Goal: Task Accomplishment & Management: Manage account settings

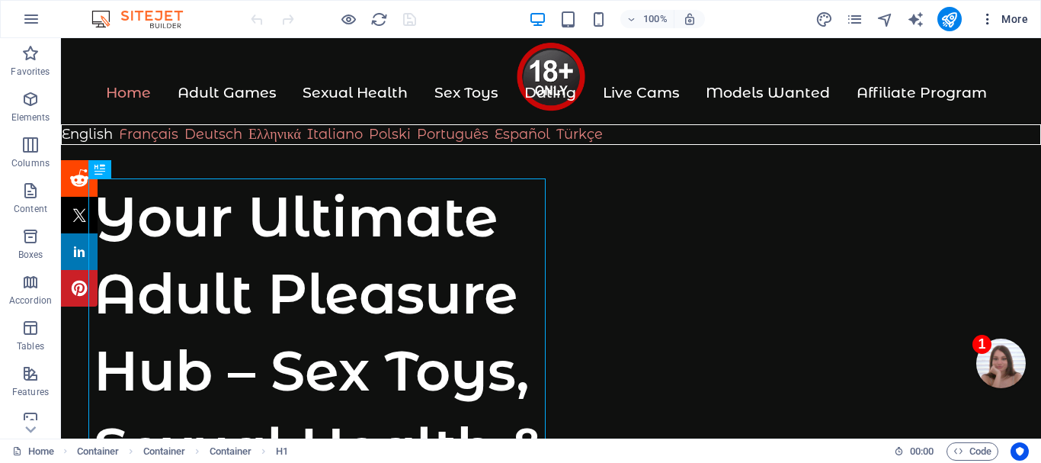
click at [988, 18] on icon "button" at bounding box center [987, 18] width 15 height 15
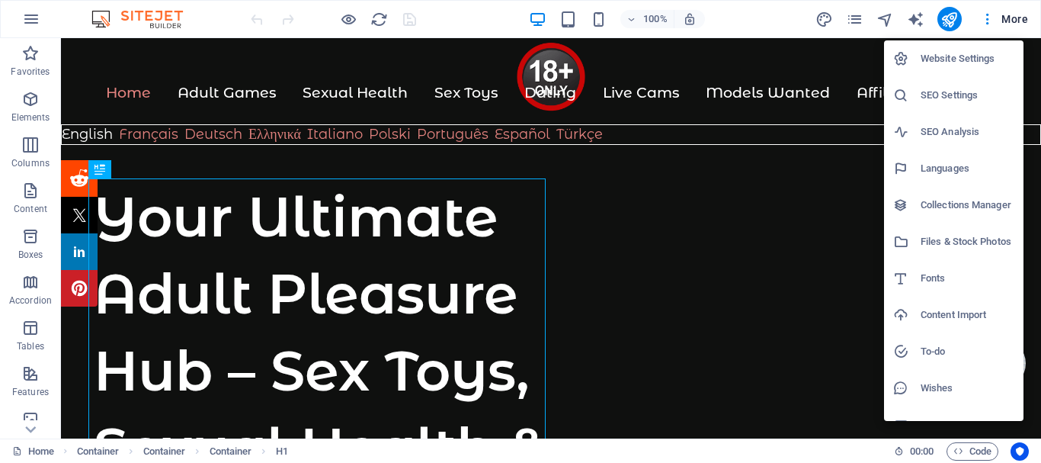
click at [961, 92] on h6 "SEO Settings" at bounding box center [968, 95] width 94 height 18
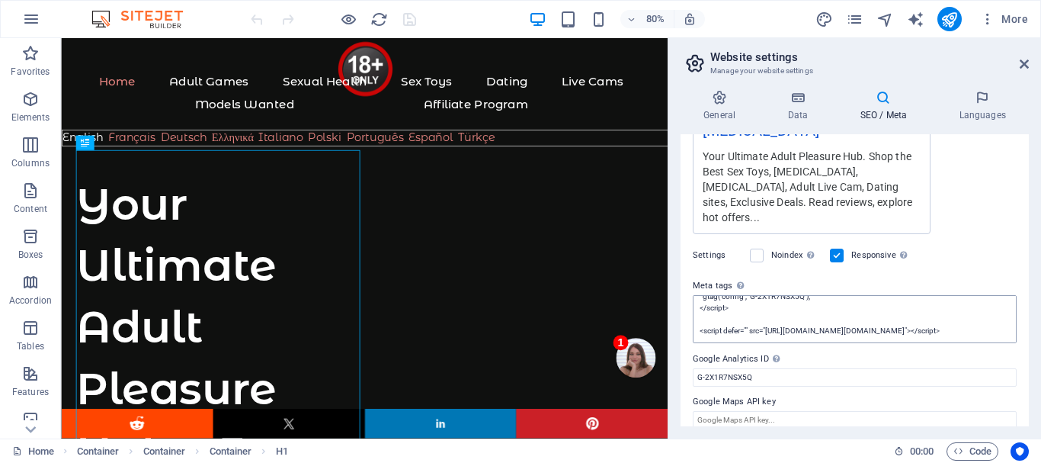
scroll to position [229, 0]
click at [829, 306] on textarea "<script type="text/javascript" src="[URL][DOMAIN_NAME]" async="async"></script>…" at bounding box center [855, 319] width 324 height 48
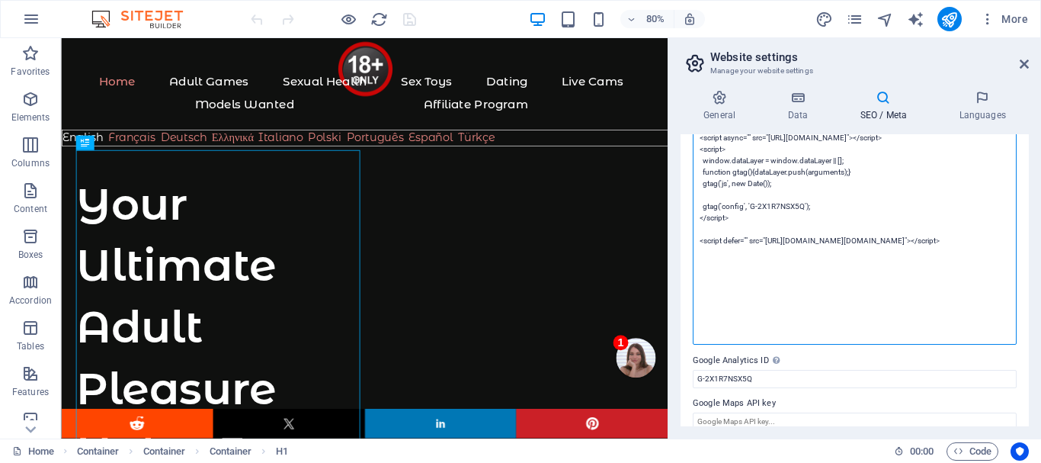
scroll to position [597, 0]
drag, startPoint x: 867, startPoint y: 305, endPoint x: 699, endPoint y: 261, distance: 173.4
click at [699, 261] on textarea "<script type="text/javascript" src="[URL][DOMAIN_NAME]" async="async"></script>…" at bounding box center [855, 199] width 324 height 288
paste textarea "src=[URL][DOMAIN_NAME][DOMAIN_NAME]"
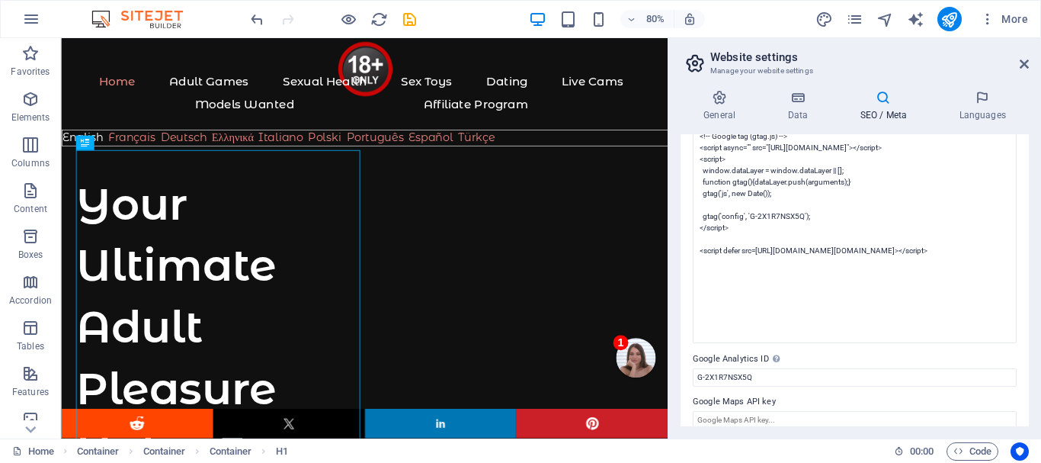
type textarea "<script type="text/javascript" src="[URL][DOMAIN_NAME]" async="async"></script>…"
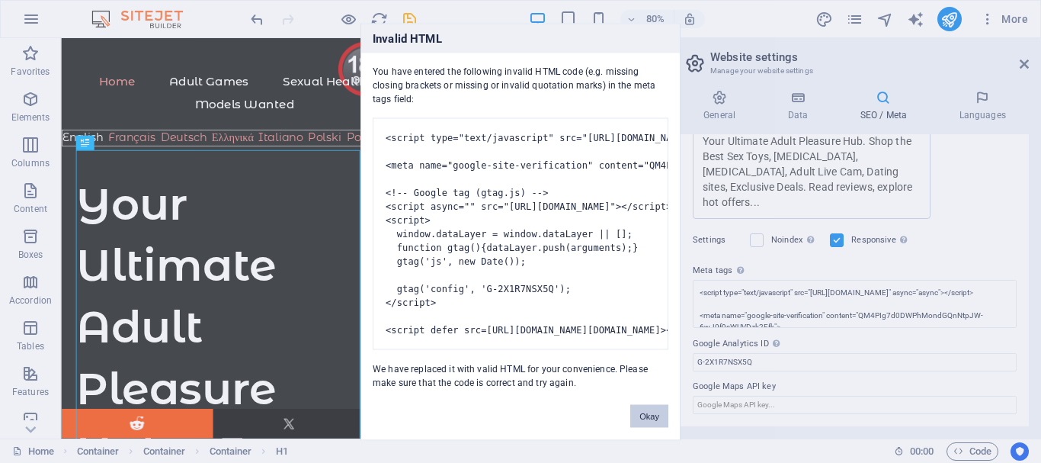
click at [683, 306] on body "Your Ultimate Adult Pleasure Hub Home (en) Favorites Elements Columns Content B…" at bounding box center [520, 231] width 1041 height 463
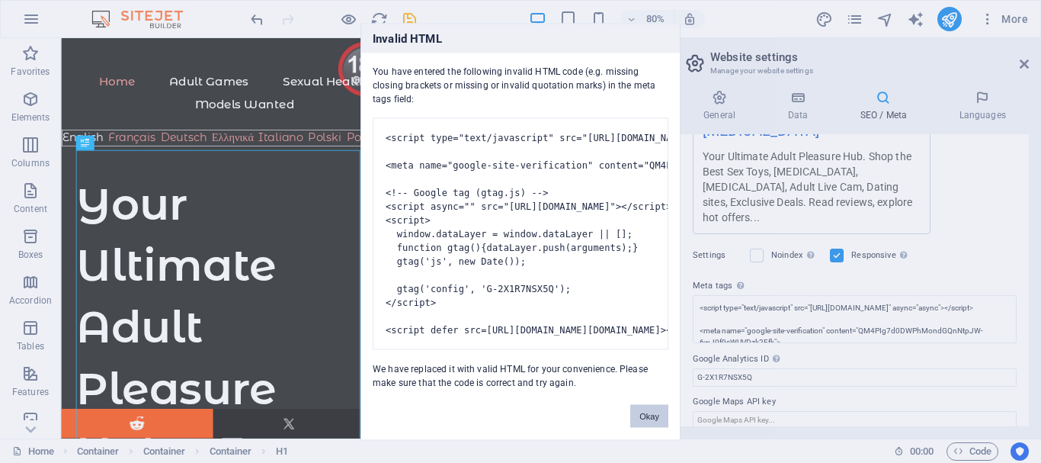
click at [652, 427] on button "Okay" at bounding box center [649, 415] width 38 height 23
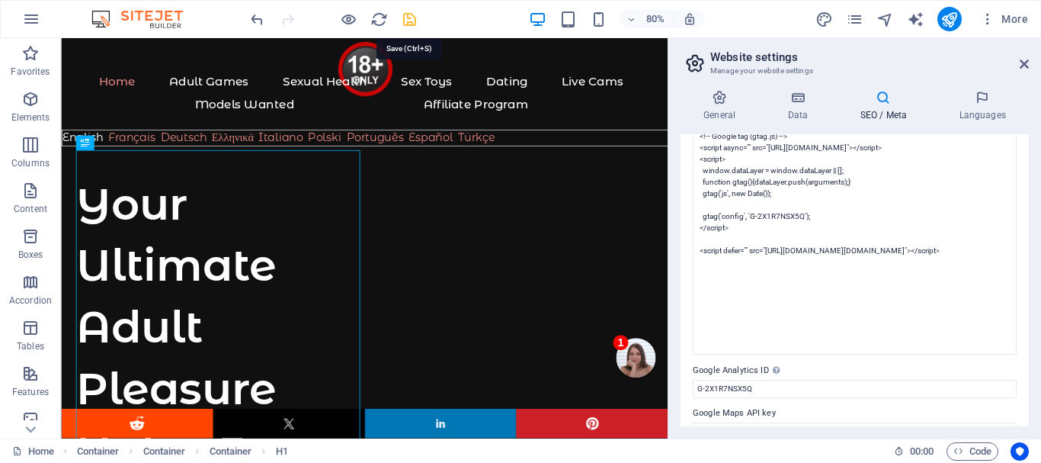
click at [406, 15] on icon "save" at bounding box center [410, 20] width 18 height 18
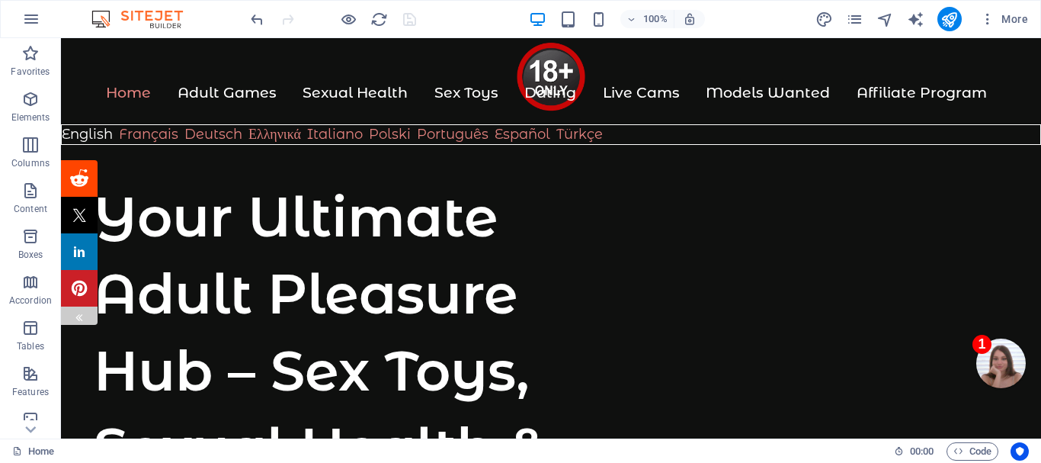
click at [78, 309] on div at bounding box center [79, 315] width 12 height 18
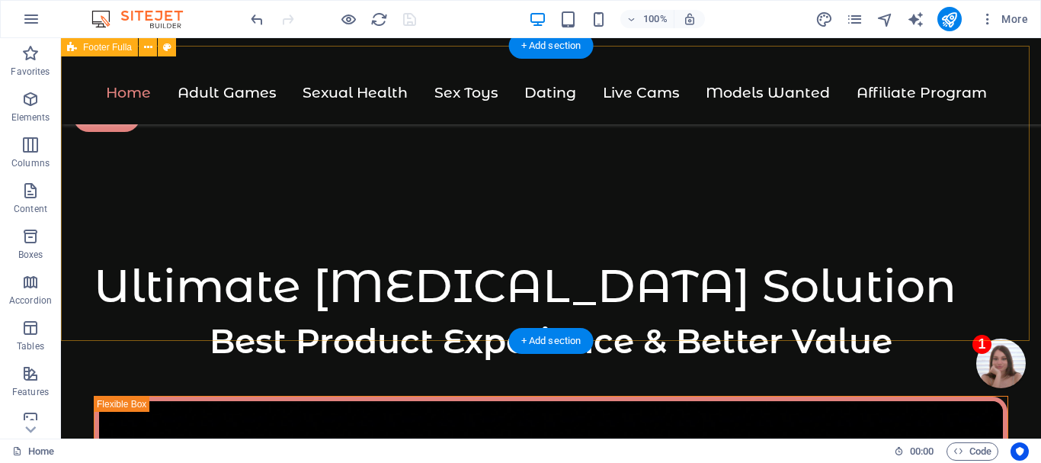
scroll to position [7822, 0]
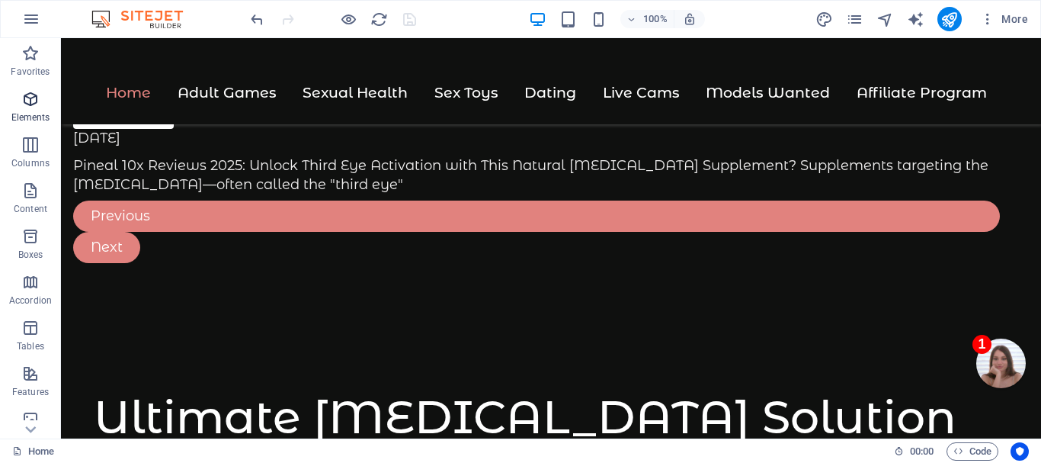
click at [26, 104] on icon "button" at bounding box center [30, 99] width 18 height 18
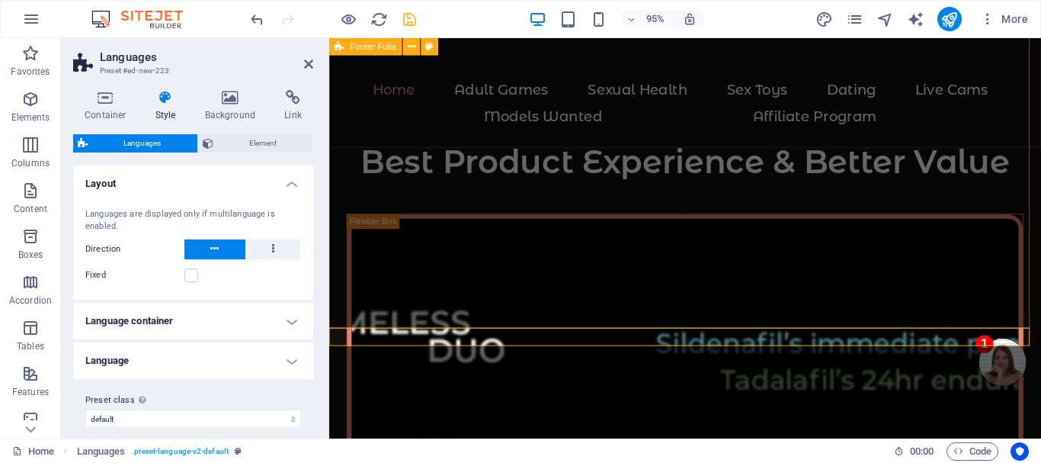
scroll to position [9150, 0]
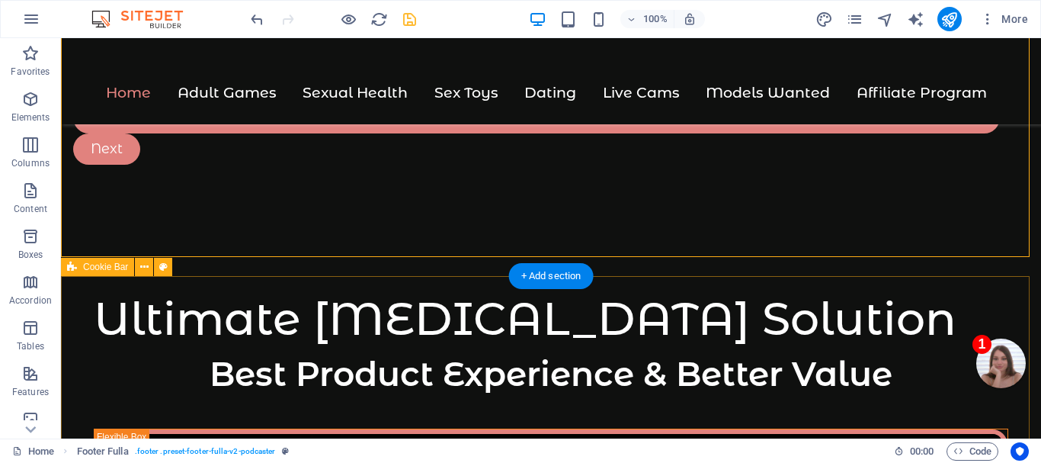
scroll to position [7917, 0]
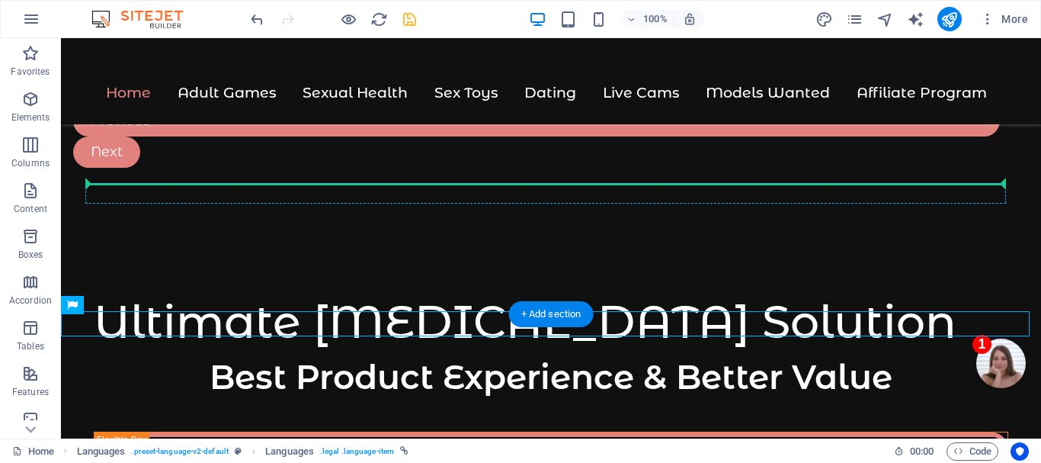
drag, startPoint x: 181, startPoint y: 343, endPoint x: 655, endPoint y: 191, distance: 497.9
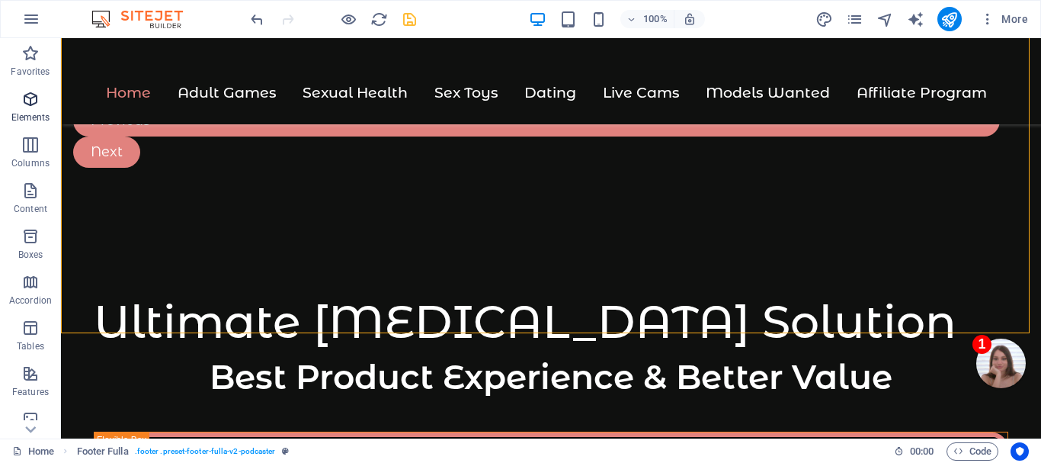
click at [24, 98] on icon "button" at bounding box center [30, 99] width 18 height 18
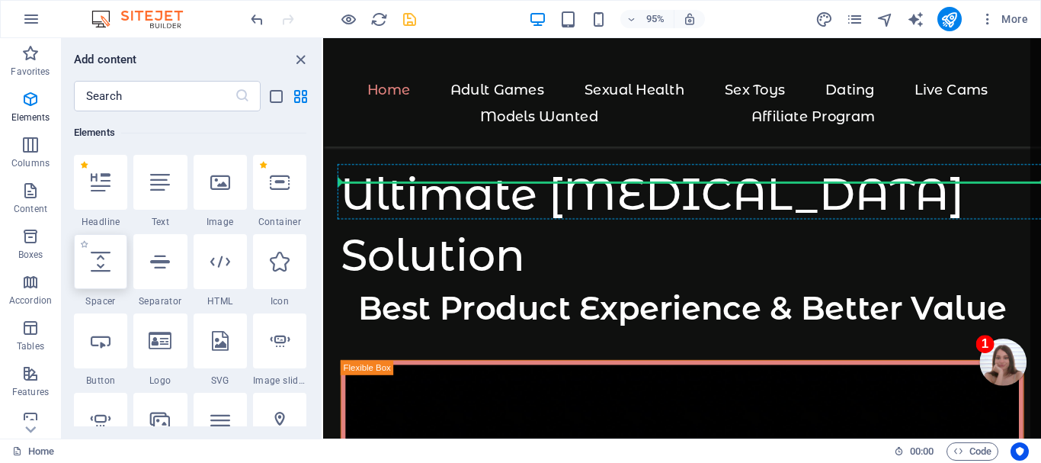
scroll to position [9076, 0]
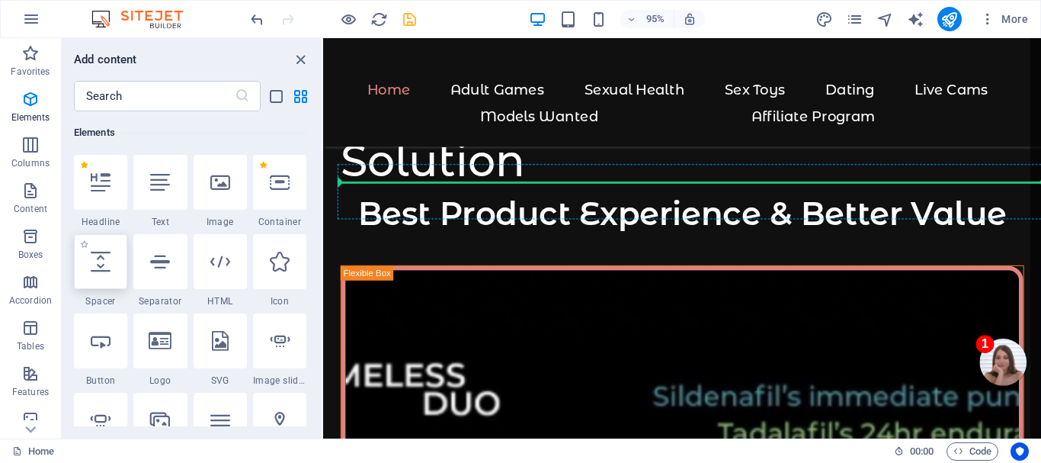
select select "px"
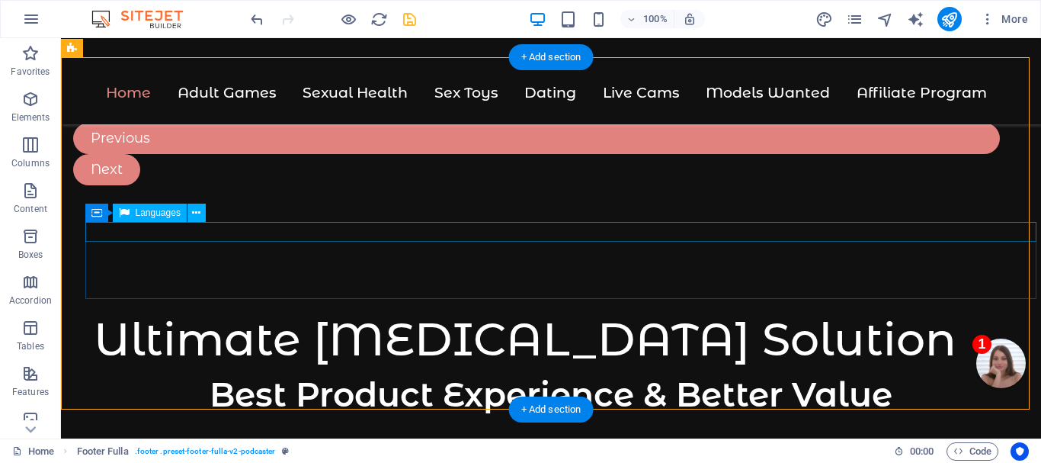
scroll to position [7911, 0]
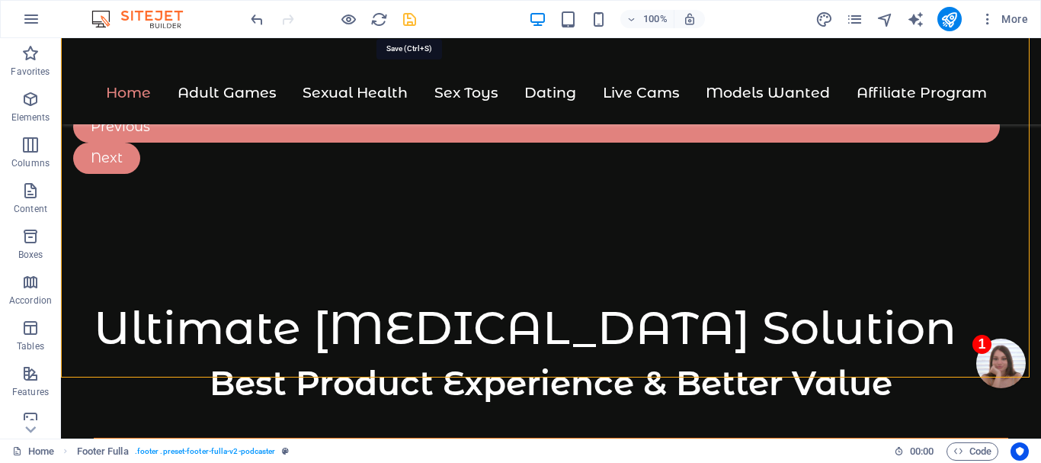
click at [409, 15] on icon "save" at bounding box center [410, 20] width 18 height 18
checkbox input "false"
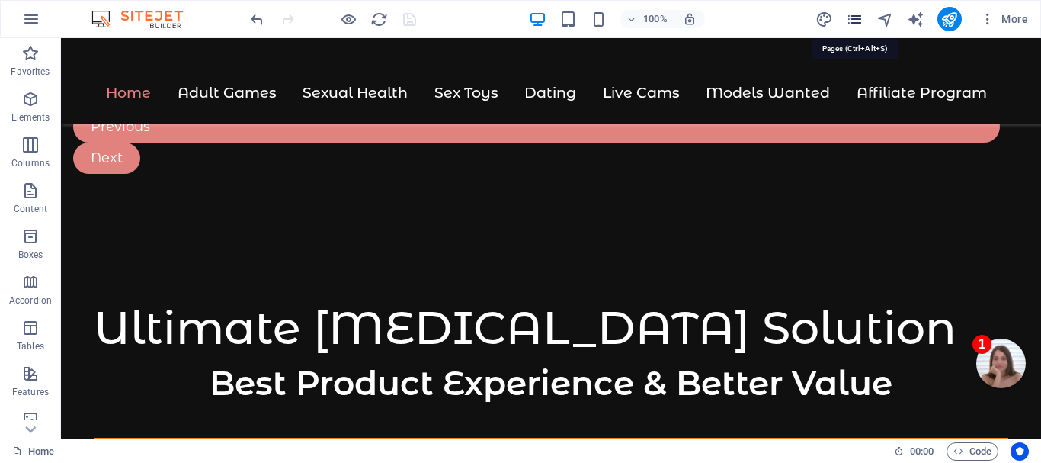
click at [857, 15] on icon "pages" at bounding box center [855, 20] width 18 height 18
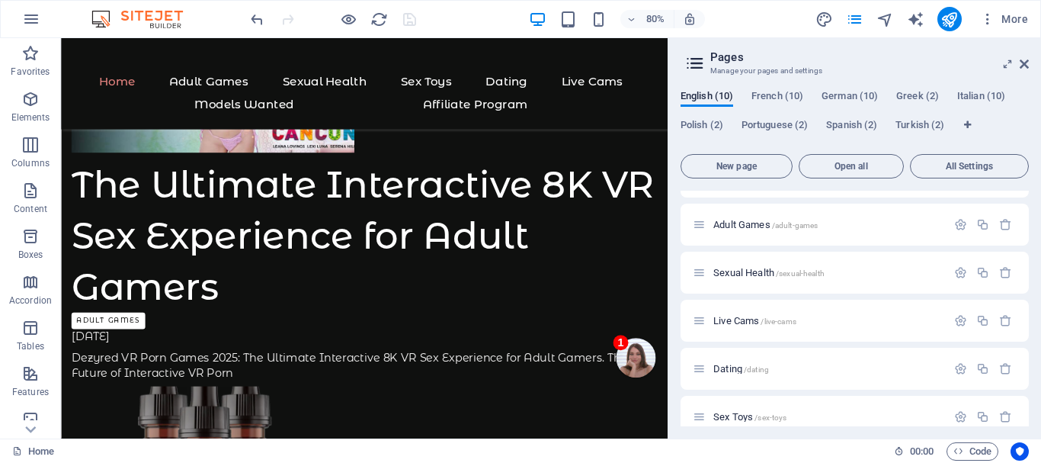
scroll to position [152, 0]
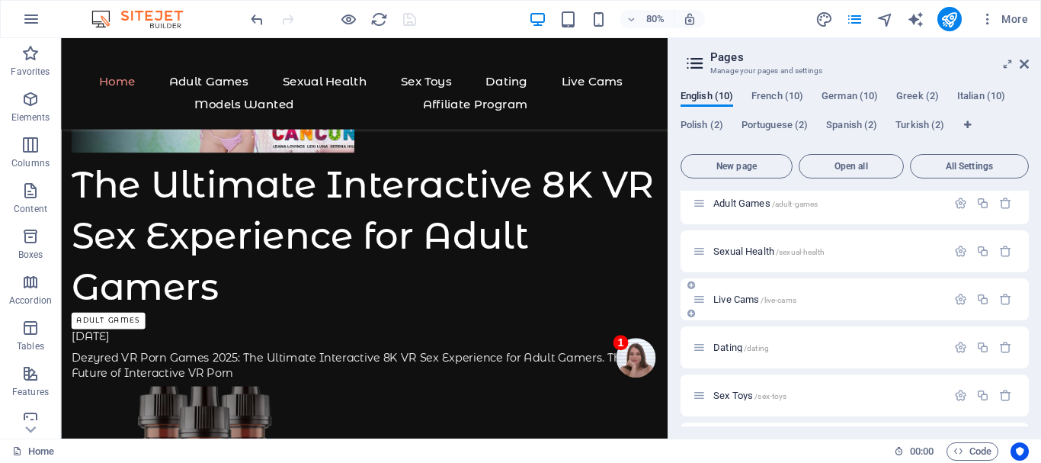
click at [742, 298] on span "Live Cams /live-cams" at bounding box center [754, 298] width 83 height 11
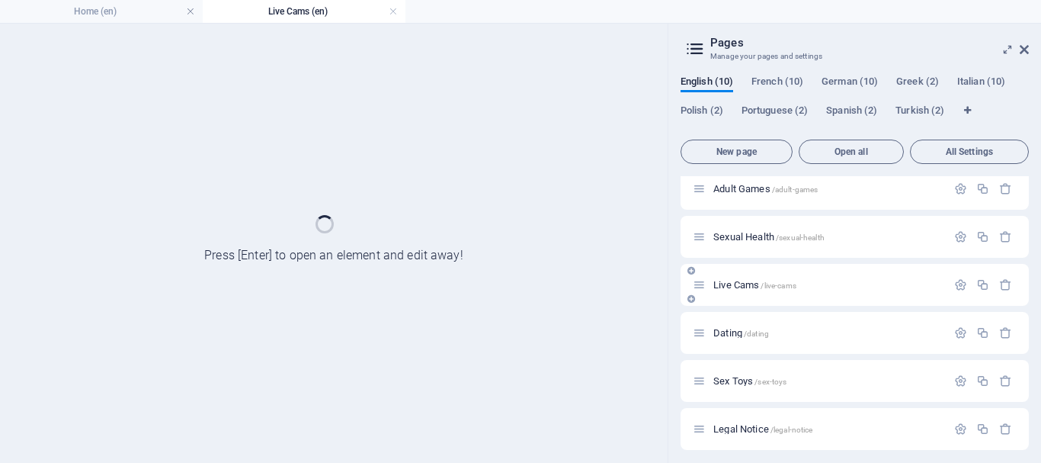
scroll to position [0, 0]
click at [1024, 51] on icon at bounding box center [1024, 49] width 9 height 12
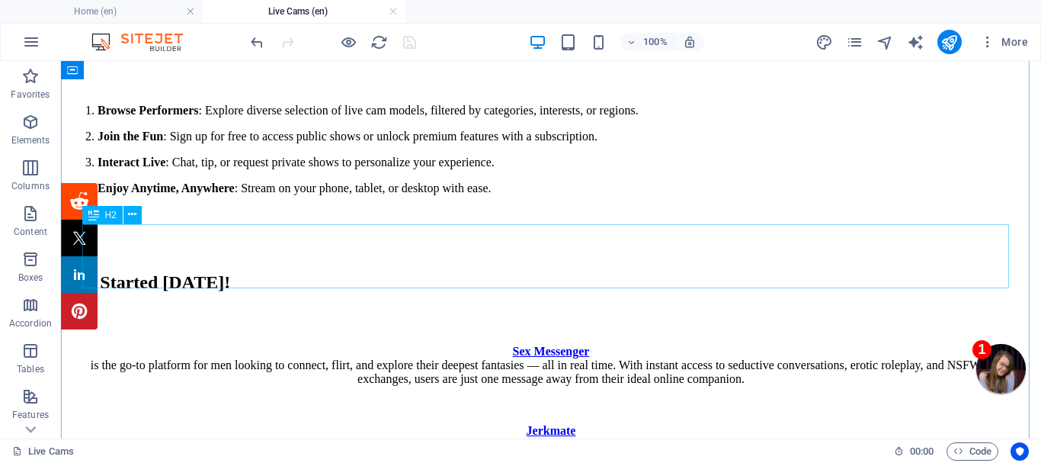
scroll to position [874, 0]
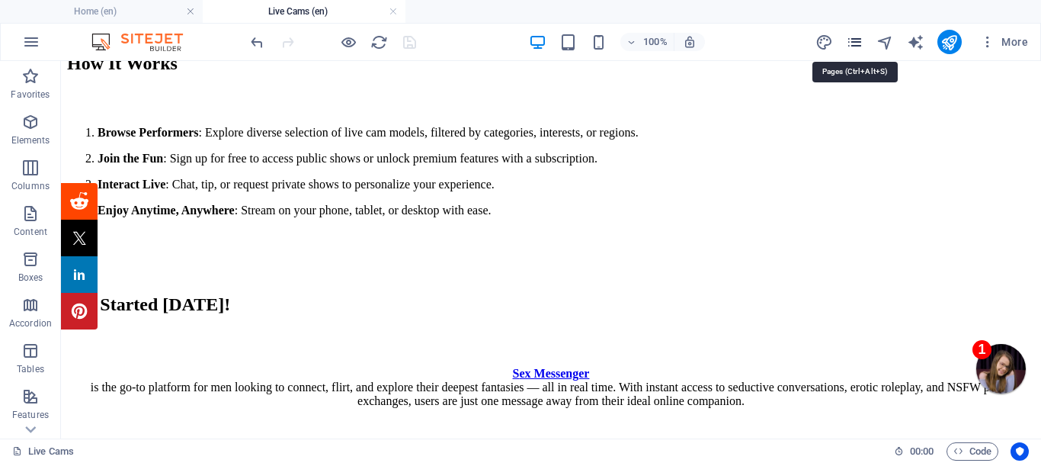
click at [857, 41] on icon "pages" at bounding box center [855, 43] width 18 height 18
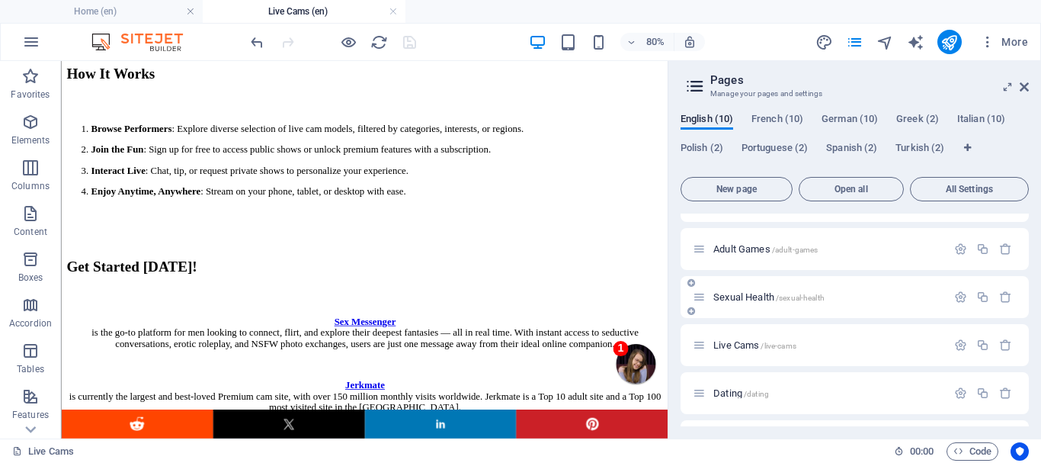
scroll to position [152, 0]
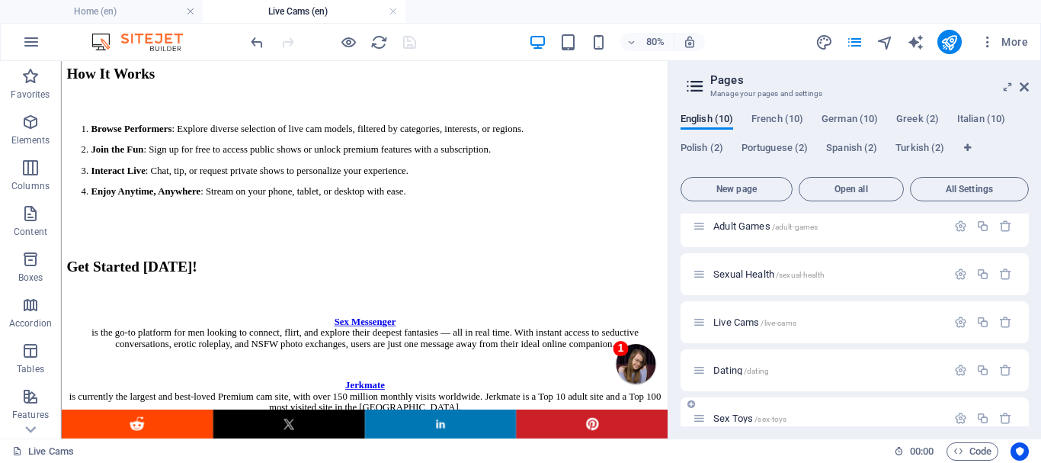
click at [729, 369] on span "Dating /dating" at bounding box center [741, 369] width 56 height 11
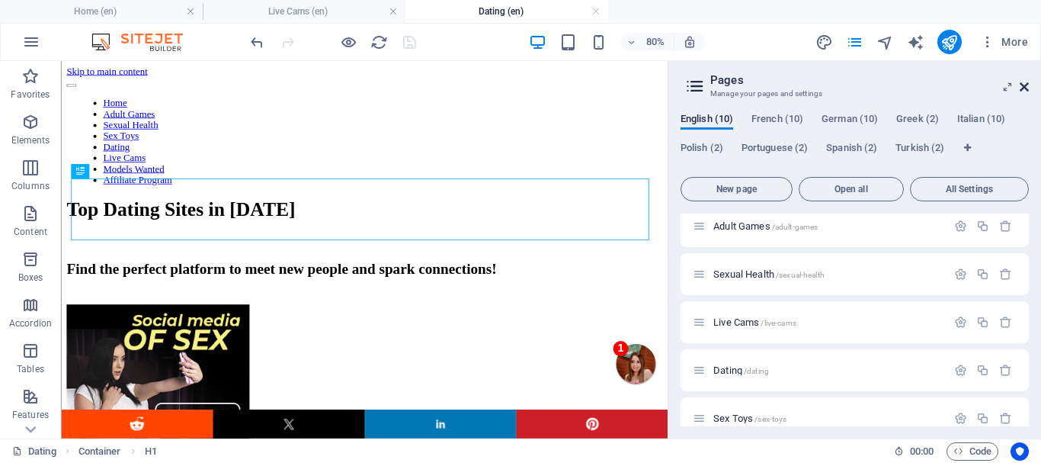
scroll to position [0, 0]
click at [1023, 86] on icon at bounding box center [1024, 87] width 9 height 12
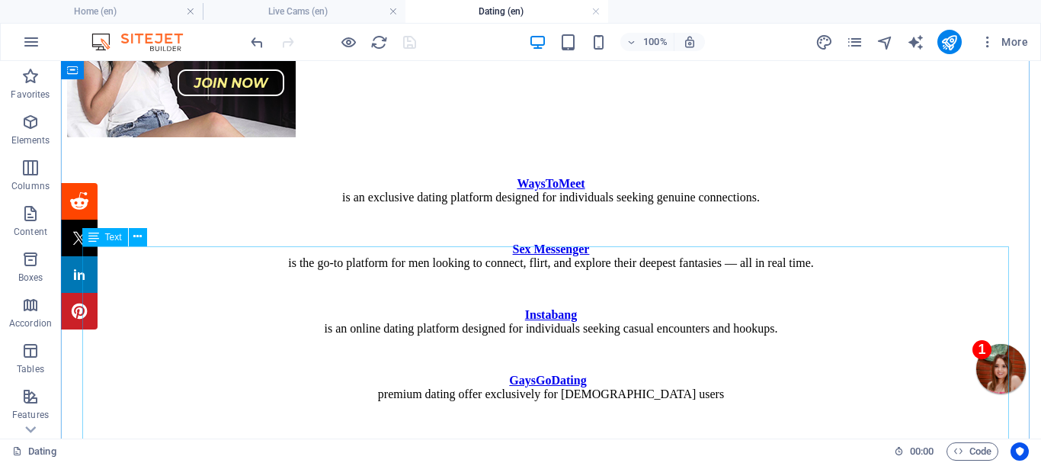
scroll to position [381, 0]
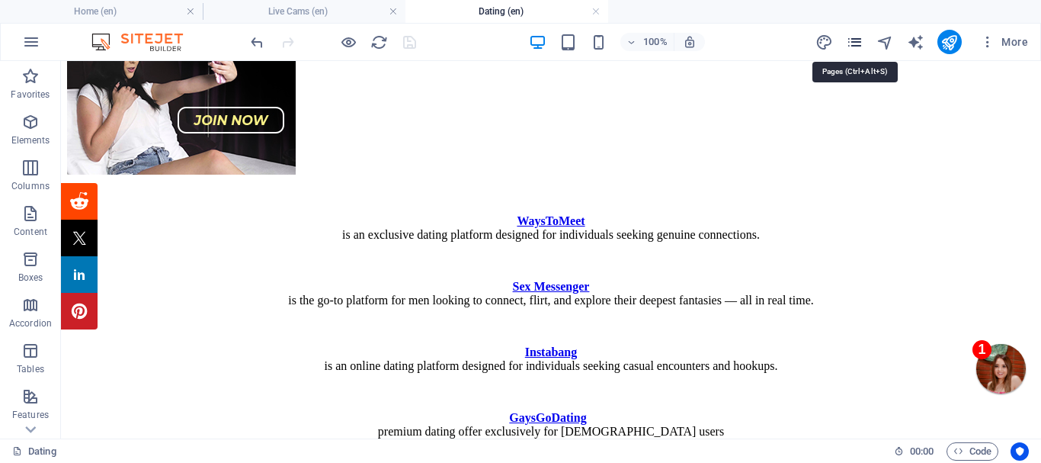
click at [857, 40] on icon "pages" at bounding box center [855, 43] width 18 height 18
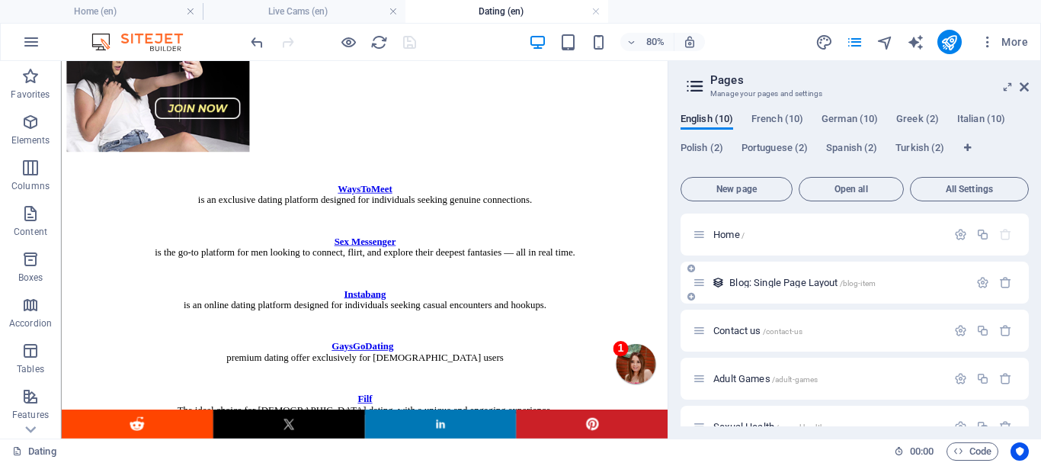
scroll to position [76, 0]
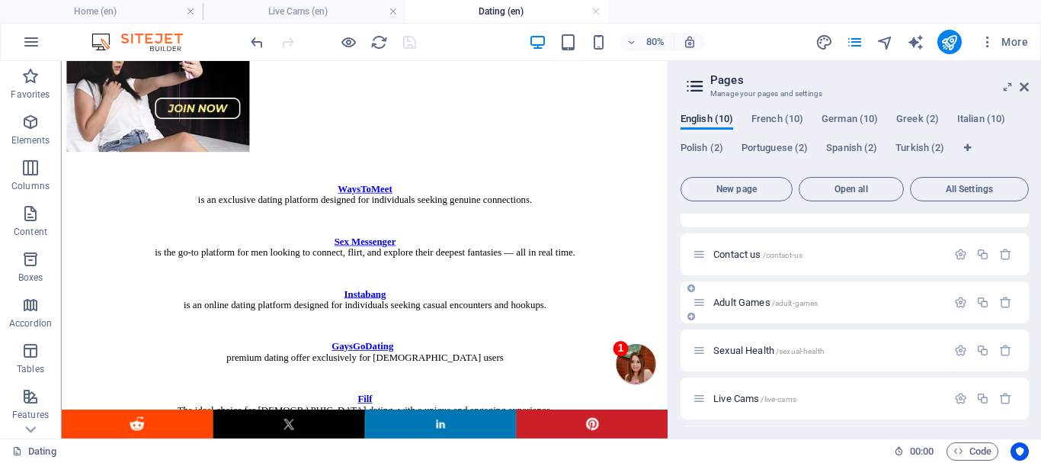
click at [766, 298] on span "Adult Games /adult-games" at bounding box center [765, 301] width 104 height 11
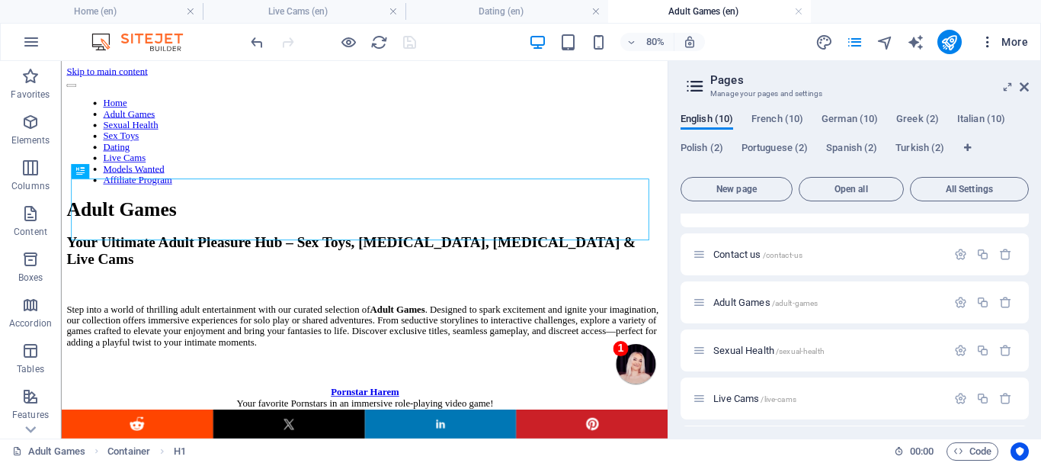
scroll to position [0, 0]
click at [1024, 85] on icon at bounding box center [1024, 87] width 9 height 12
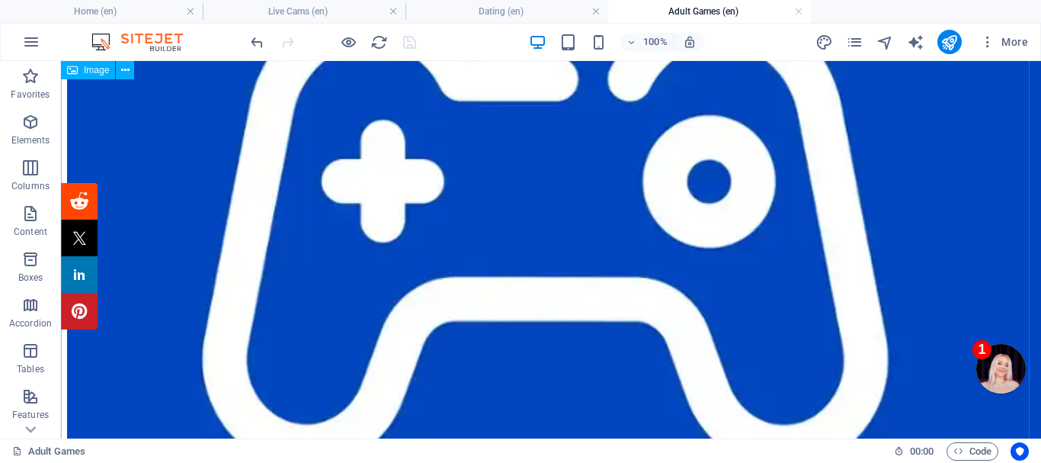
scroll to position [1448, 0]
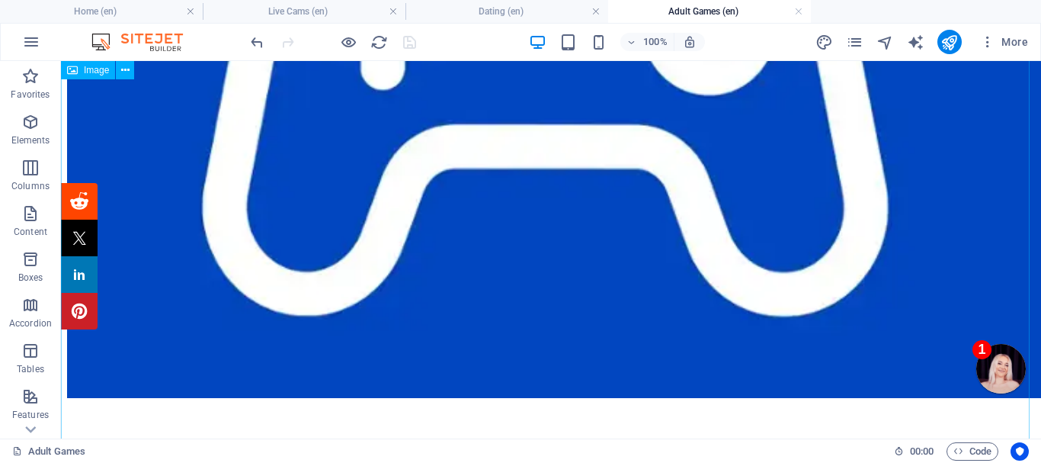
click at [564, 241] on figure at bounding box center [551, 67] width 968 height 669
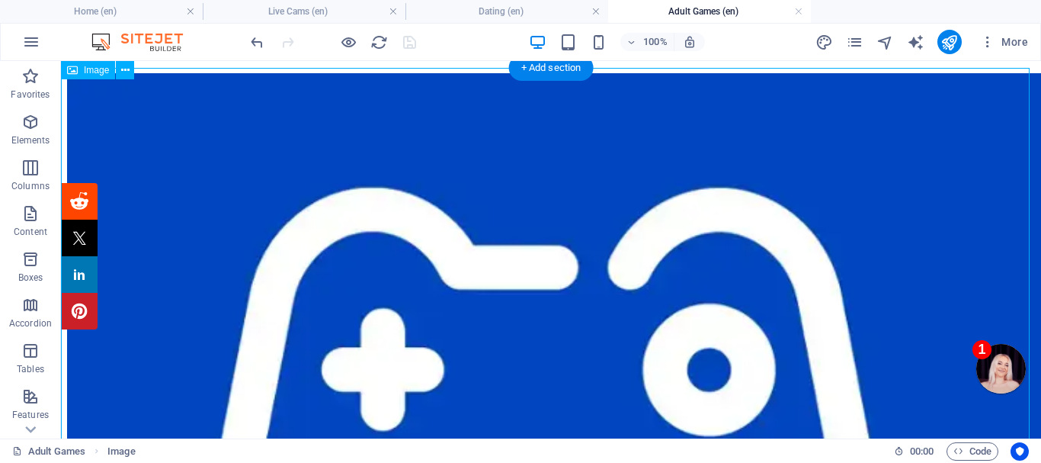
scroll to position [1067, 0]
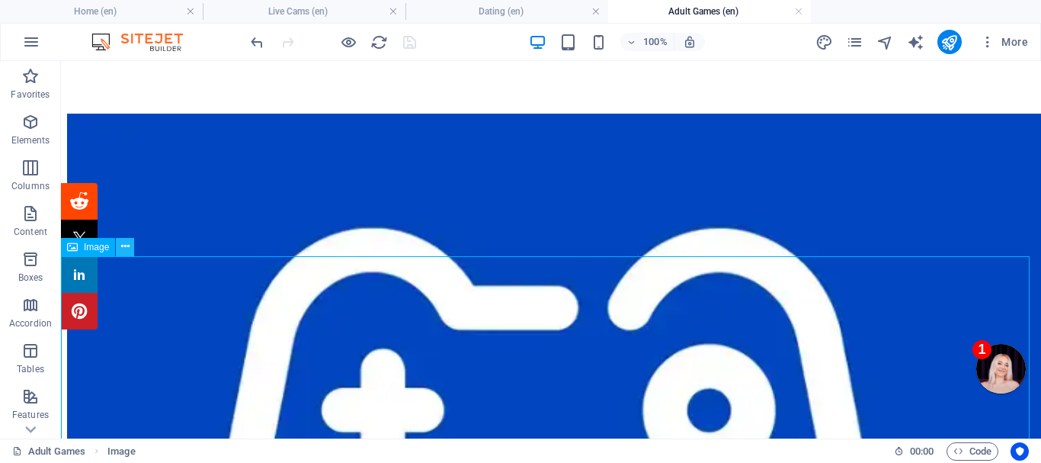
click at [127, 244] on icon at bounding box center [125, 247] width 8 height 16
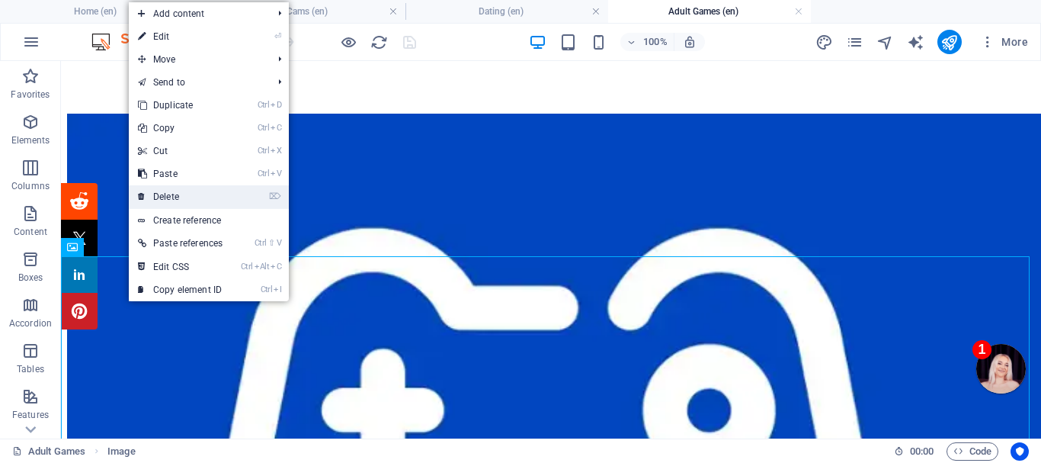
click at [184, 192] on link "⌦ Delete" at bounding box center [180, 196] width 103 height 23
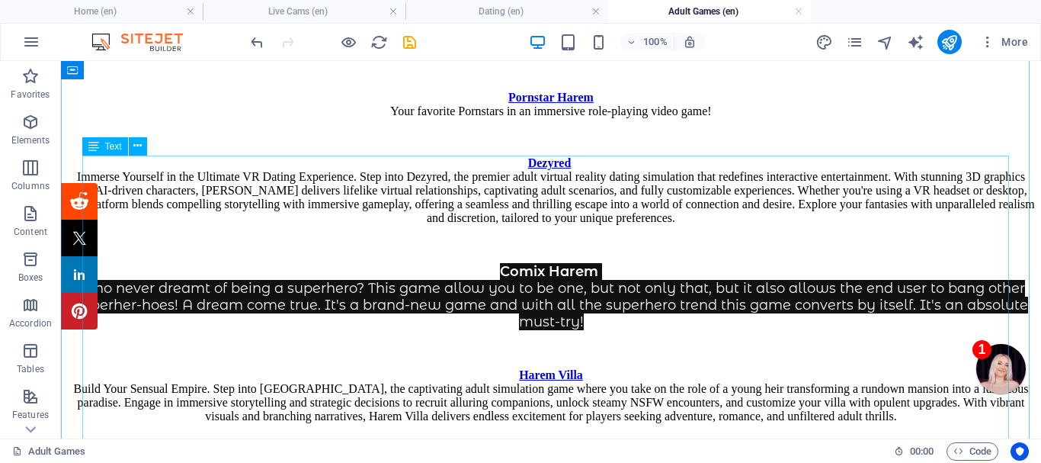
scroll to position [322, 0]
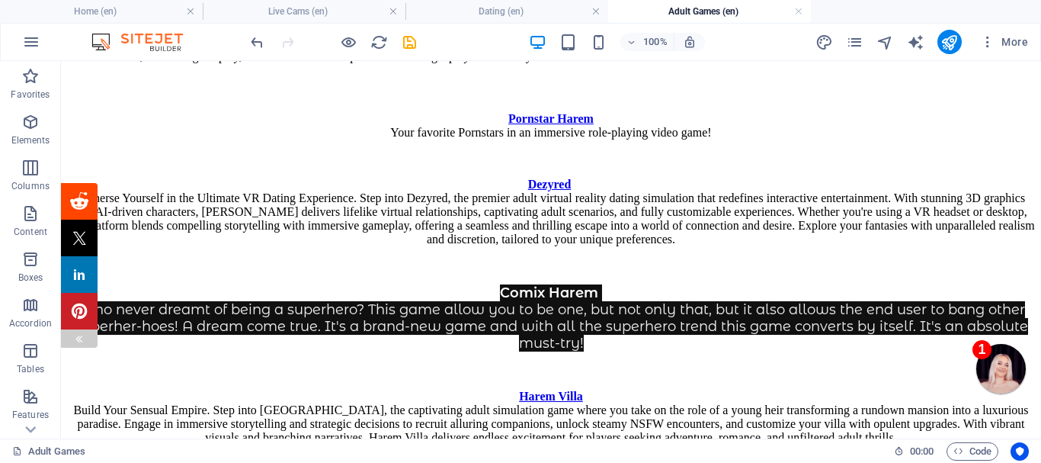
click at [75, 336] on img at bounding box center [79, 338] width 12 height 12
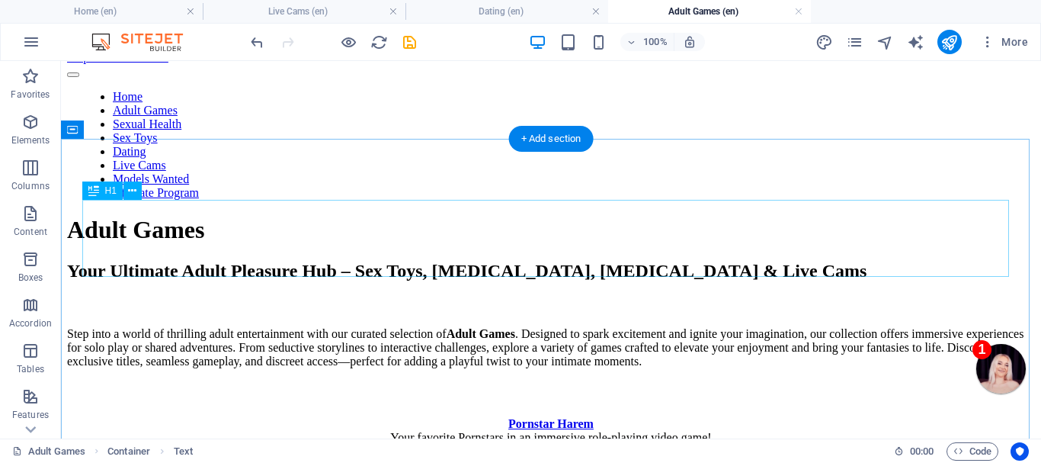
scroll to position [0, 0]
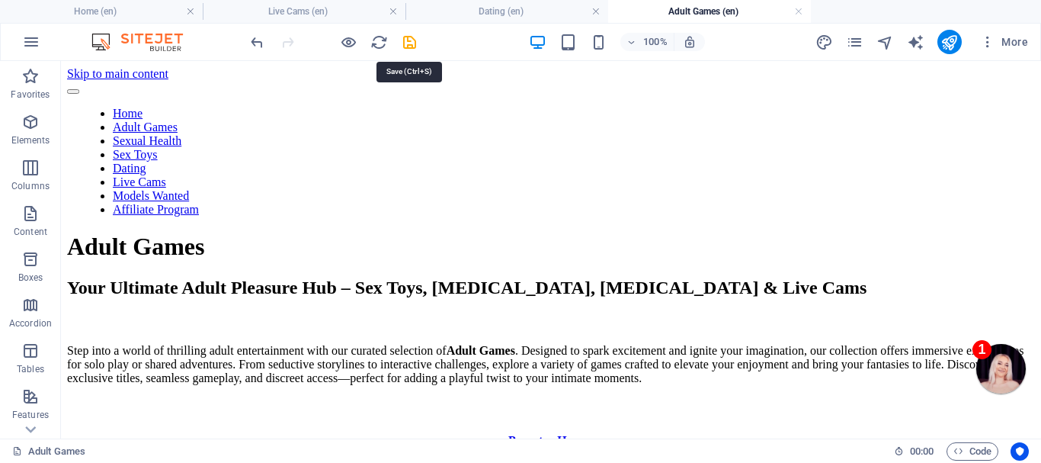
click at [407, 36] on icon "save" at bounding box center [410, 43] width 18 height 18
click at [410, 41] on div at bounding box center [333, 42] width 171 height 24
click at [797, 5] on link at bounding box center [798, 12] width 9 height 14
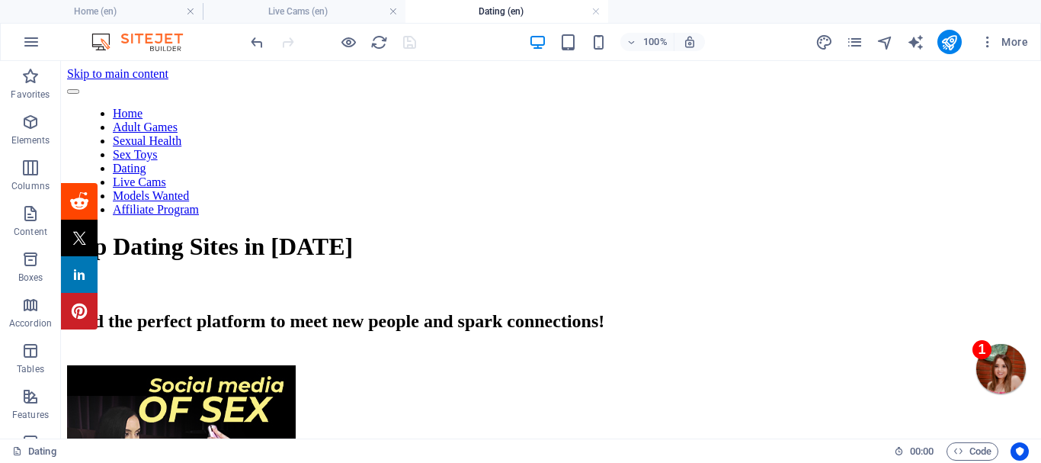
click at [408, 40] on div at bounding box center [333, 42] width 171 height 24
click at [595, 8] on link at bounding box center [595, 12] width 9 height 14
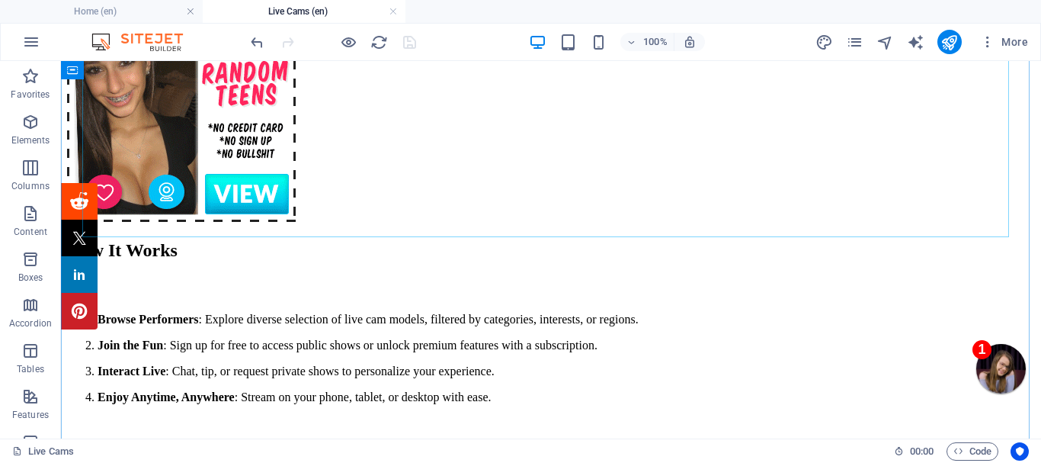
scroll to position [762, 0]
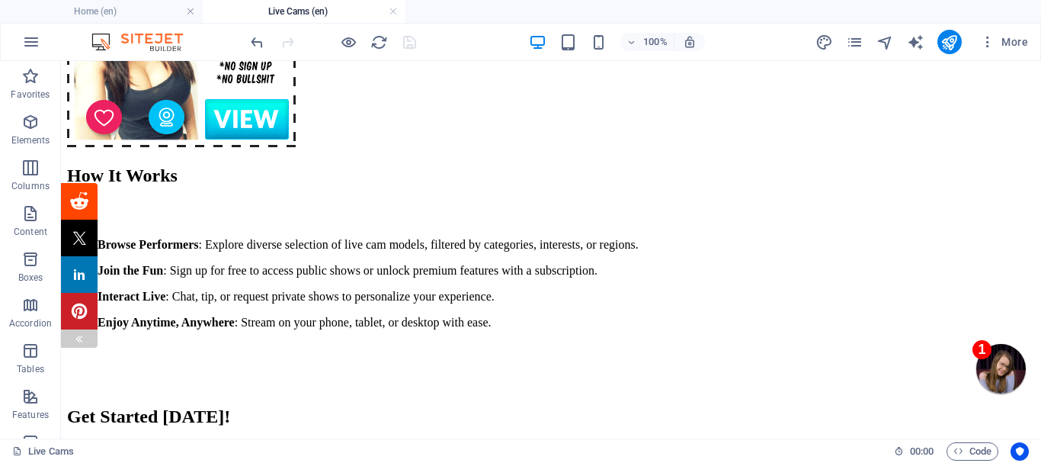
click at [76, 332] on div at bounding box center [79, 338] width 12 height 18
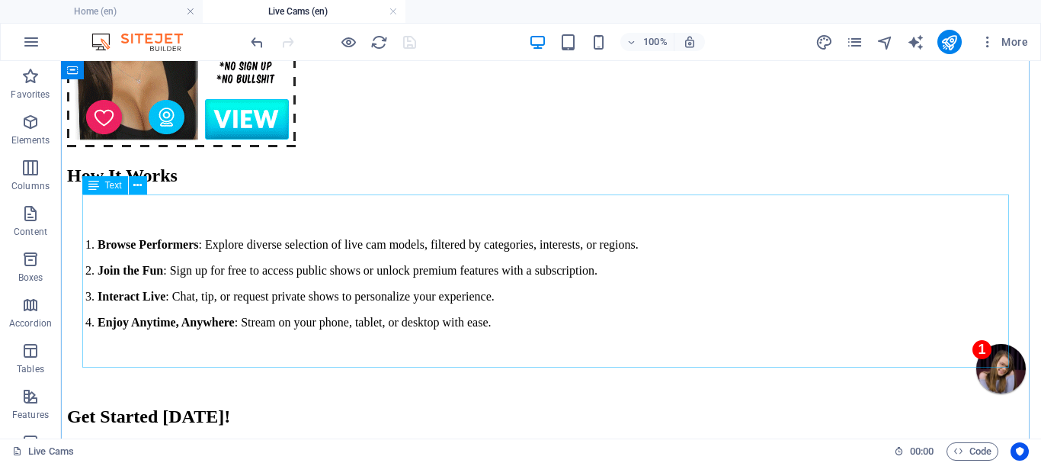
click at [636, 331] on div "Browse Performers : Explore diverse selection of live cam models, filtered by c…" at bounding box center [551, 296] width 968 height 117
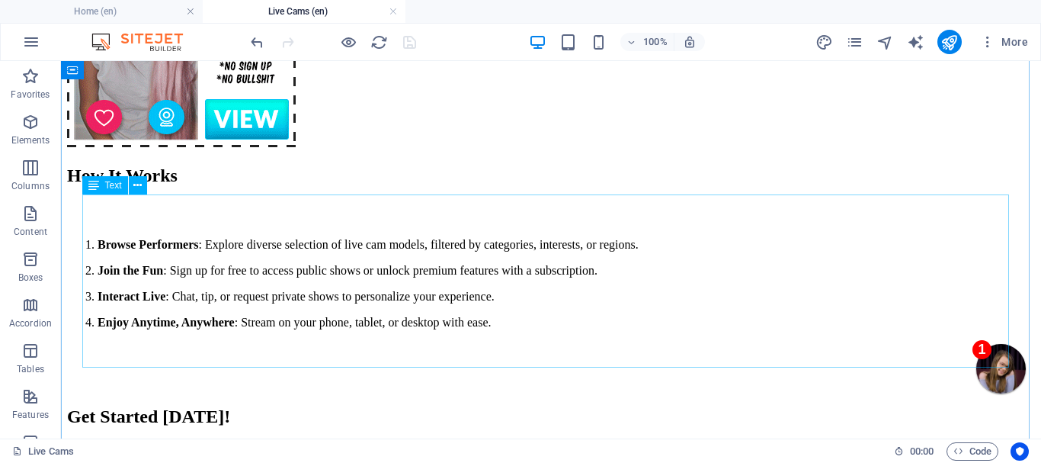
click at [636, 330] on div "Browse Performers : Explore diverse selection of live cam models, filtered by c…" at bounding box center [551, 296] width 968 height 117
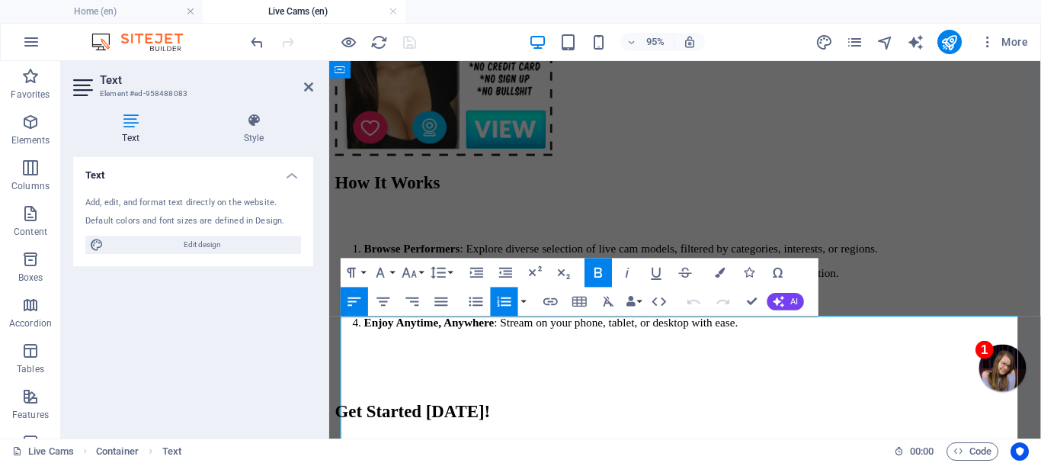
drag, startPoint x: 357, startPoint y: 340, endPoint x: 344, endPoint y: 336, distance: 13.5
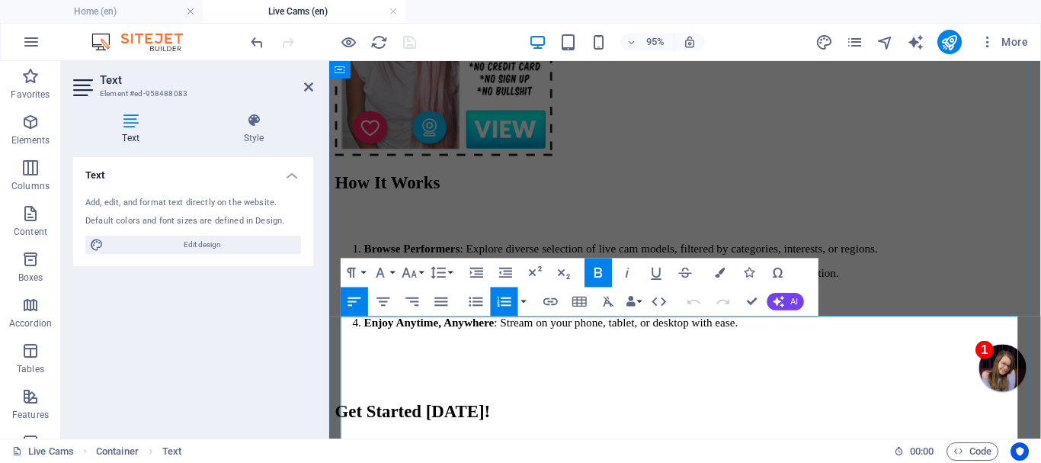
click at [366, 265] on li "Browse Performers : Explore diverse selection of live cam models, filtered by c…" at bounding box center [719, 258] width 706 height 14
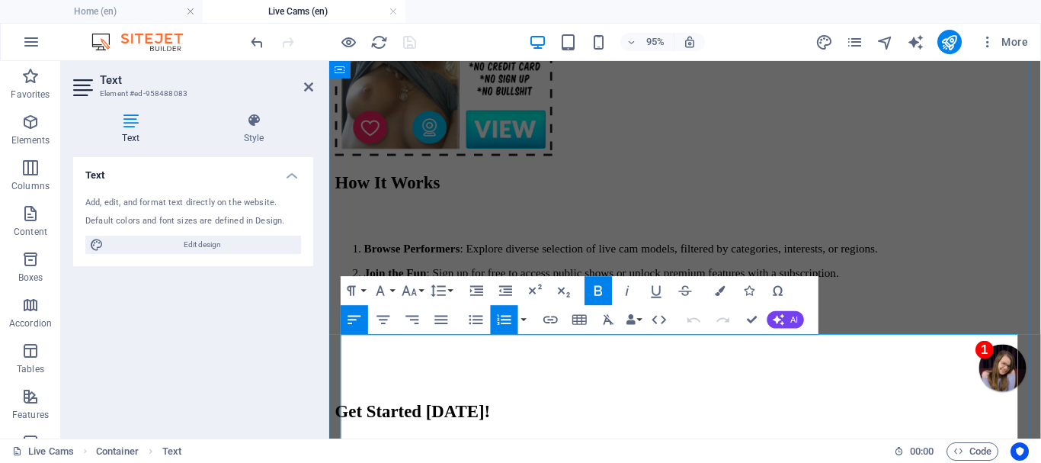
scroll to position [743, 0]
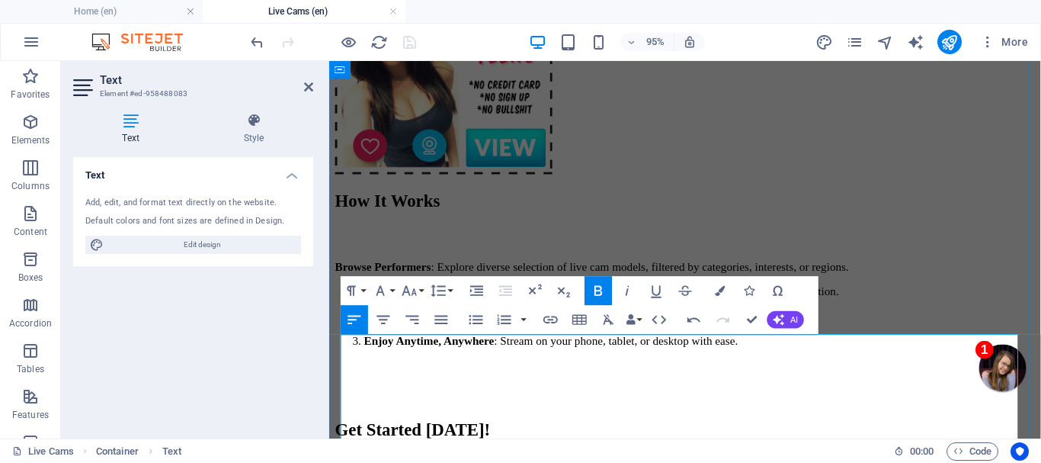
click at [366, 309] on strong "Join the Fun" at bounding box center [399, 302] width 66 height 13
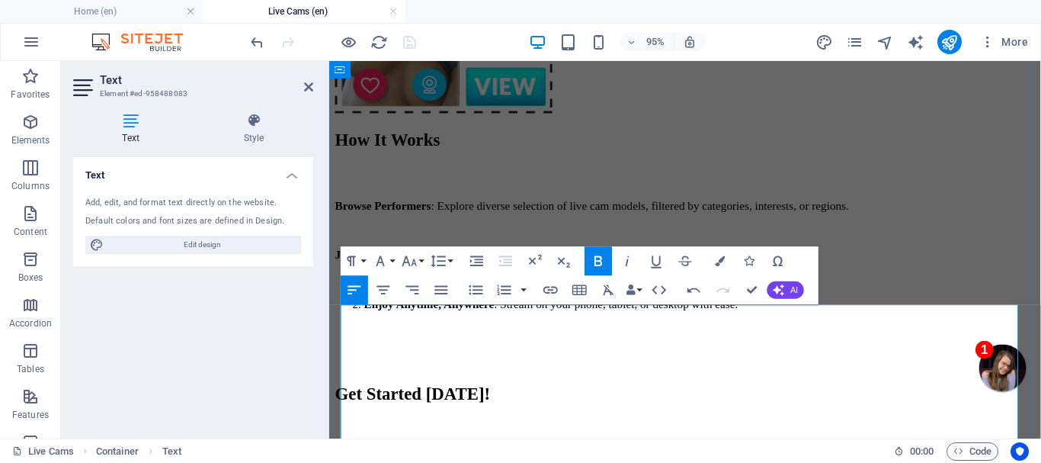
scroll to position [819, 0]
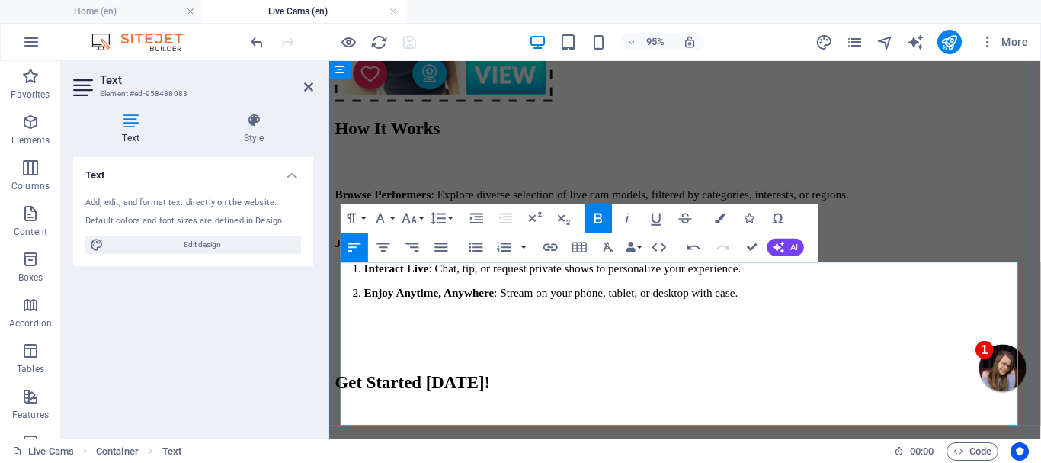
click at [366, 285] on strong "Interact Live" at bounding box center [400, 278] width 68 height 13
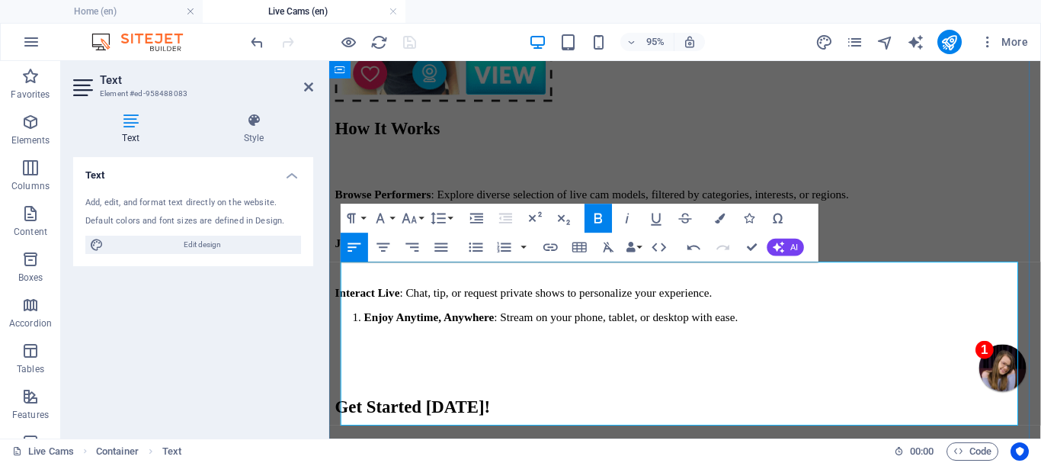
click at [366, 337] on strong "Enjoy Anytime, Anywhere" at bounding box center [434, 330] width 137 height 13
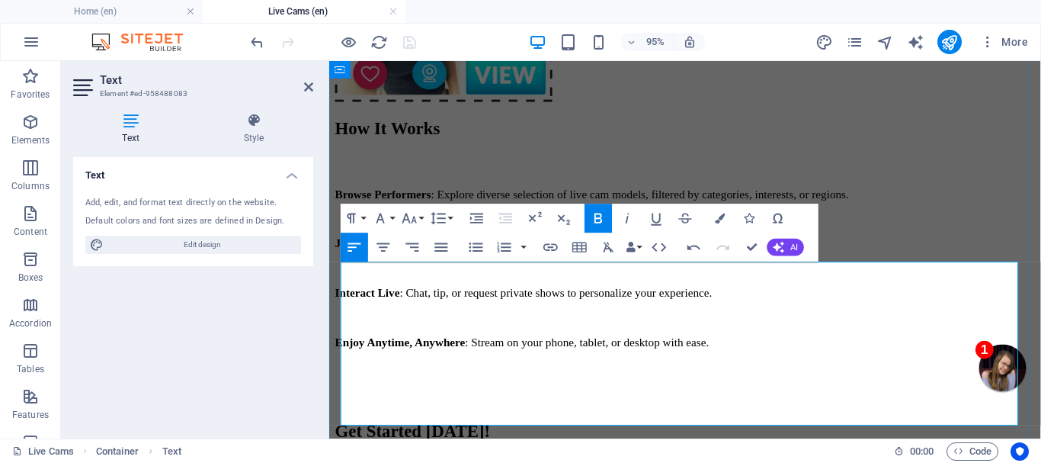
click at [526, 286] on p at bounding box center [703, 279] width 737 height 14
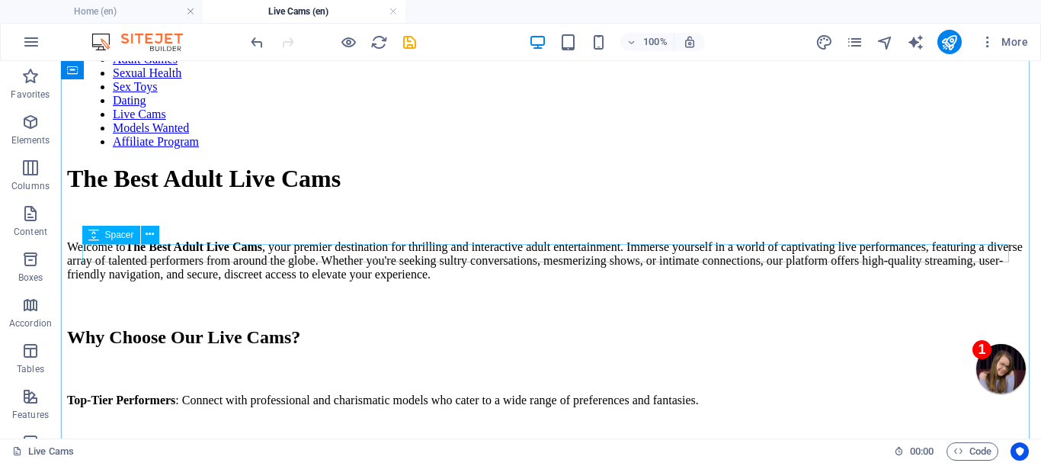
scroll to position [0, 0]
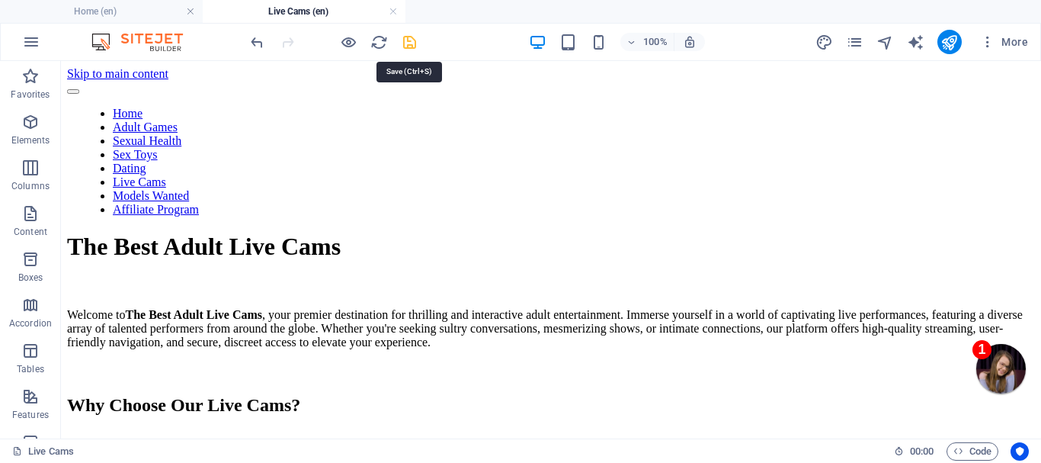
click at [407, 38] on icon "save" at bounding box center [410, 43] width 18 height 18
click at [390, 9] on link at bounding box center [393, 12] width 9 height 14
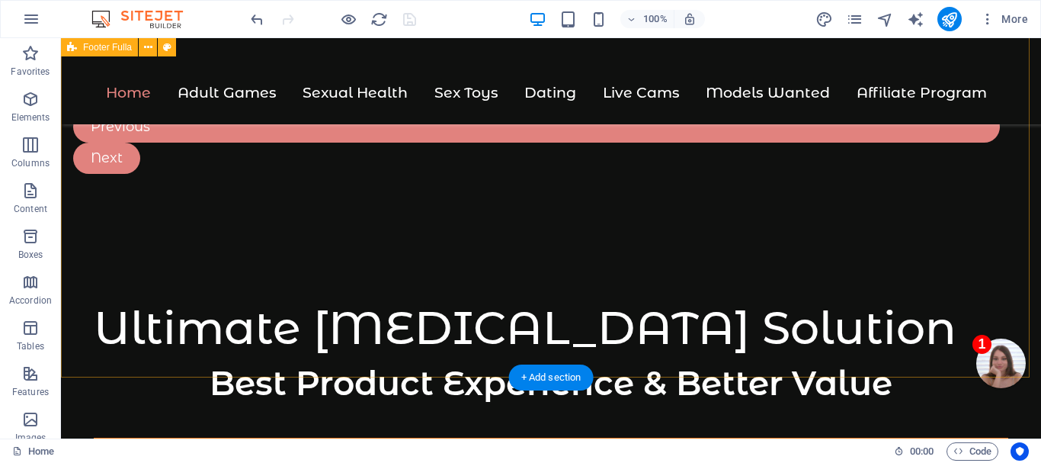
scroll to position [7835, 0]
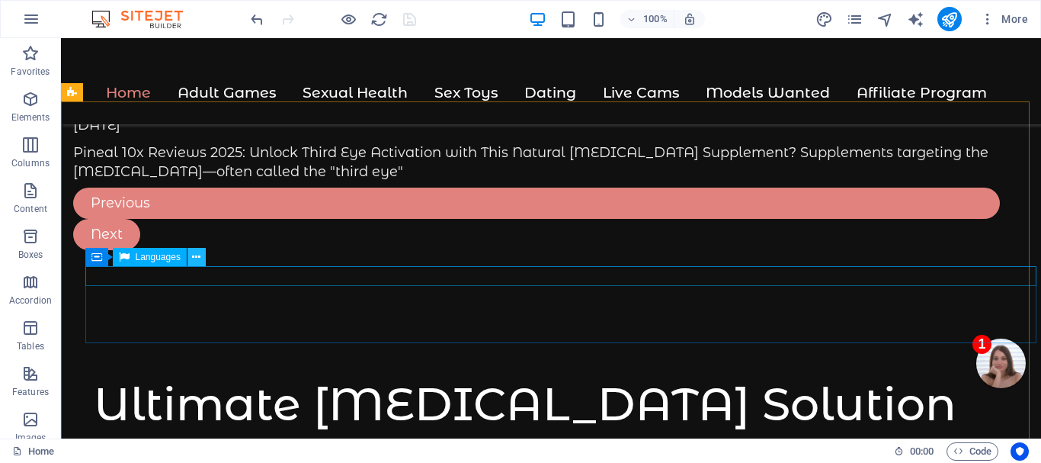
click at [193, 254] on icon at bounding box center [196, 257] width 8 height 16
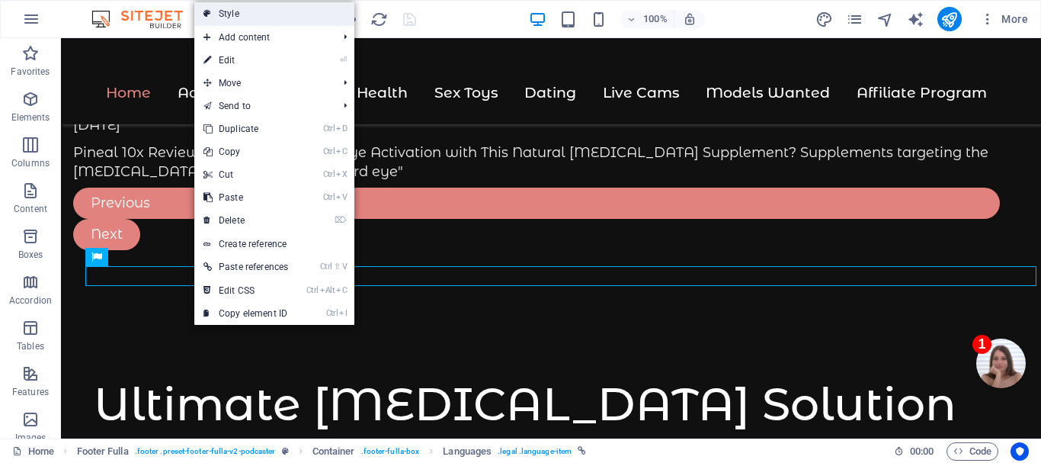
drag, startPoint x: 266, startPoint y: 11, endPoint x: 114, endPoint y: 127, distance: 190.8
click at [266, 11] on link "Style" at bounding box center [274, 13] width 160 height 23
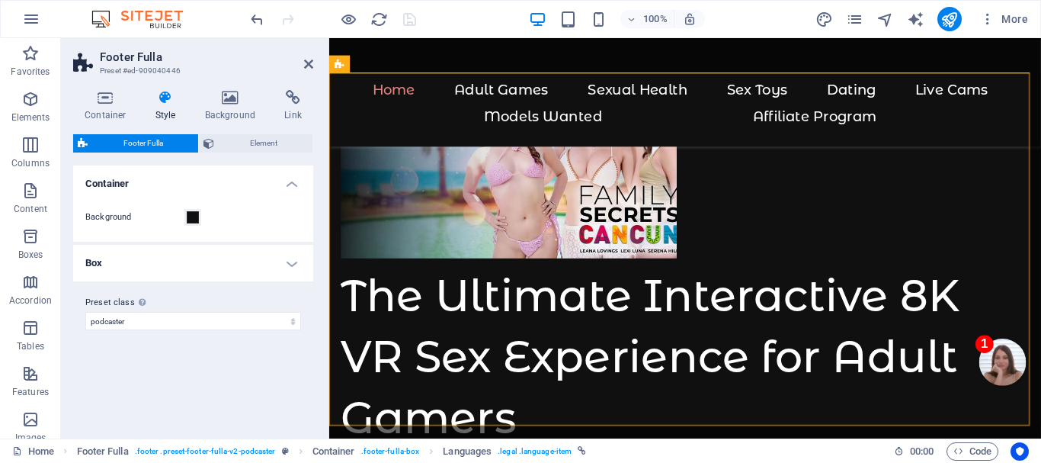
scroll to position [9047, 0]
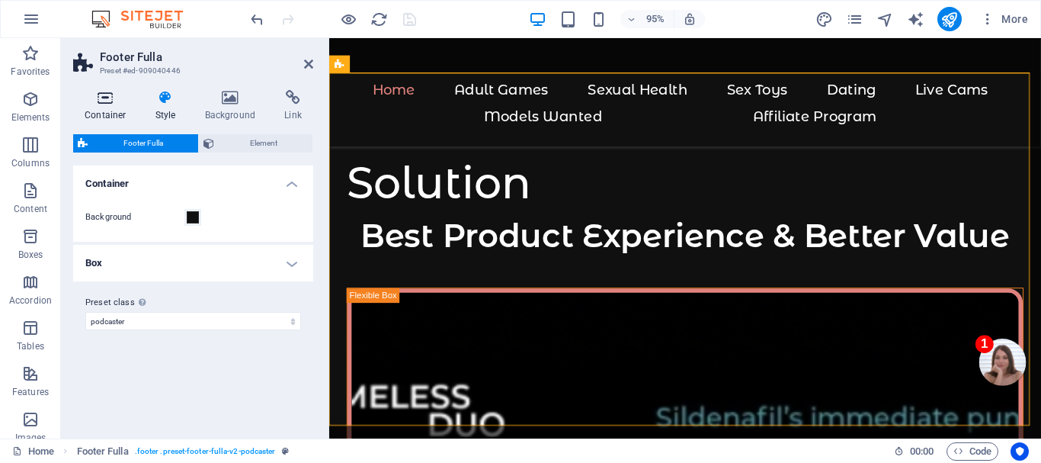
click at [110, 97] on icon at bounding box center [105, 97] width 65 height 15
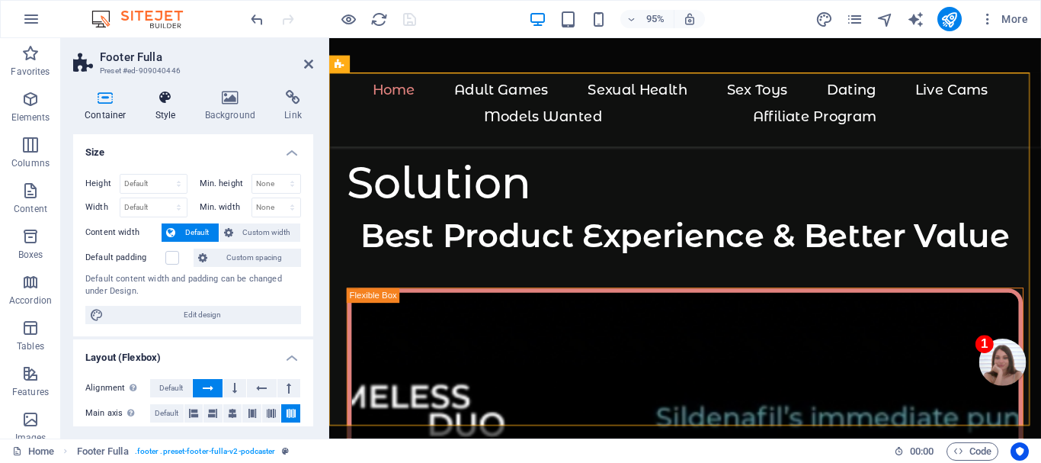
click at [160, 98] on icon at bounding box center [165, 97] width 43 height 15
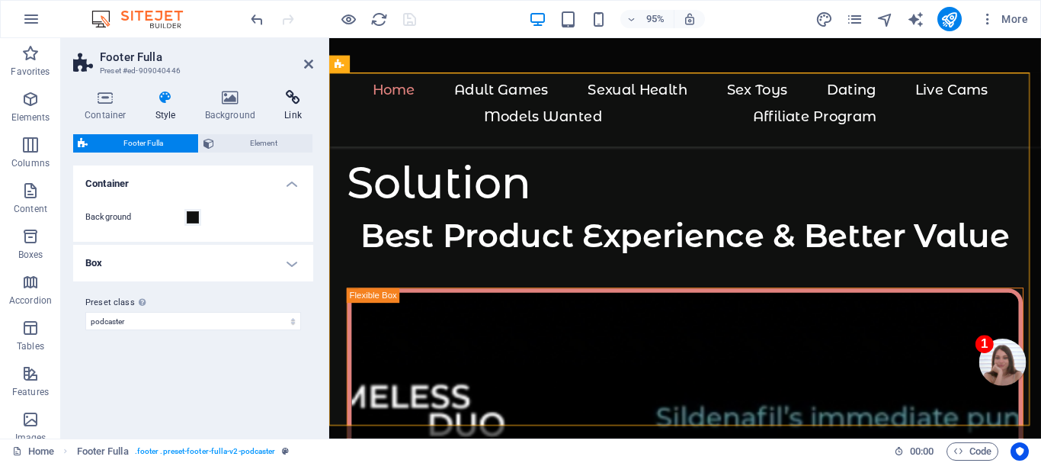
click at [287, 99] on icon at bounding box center [293, 97] width 40 height 15
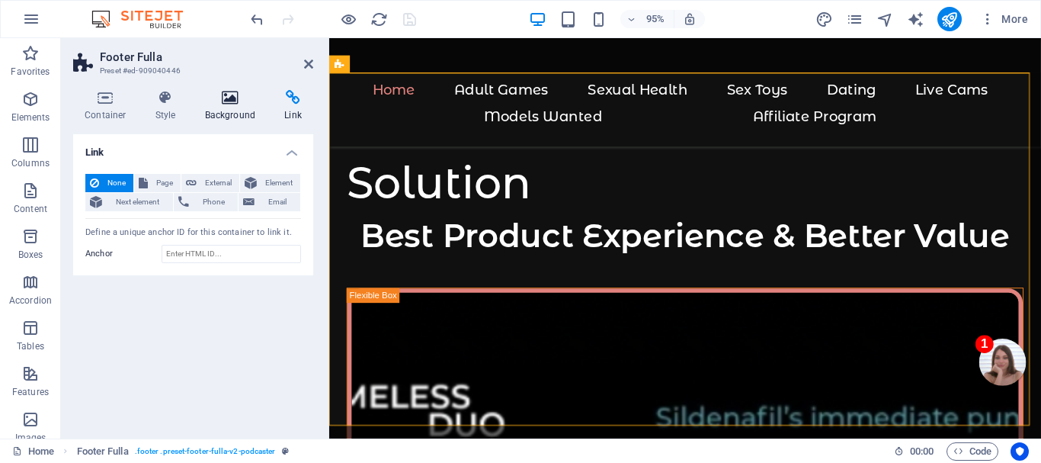
click at [229, 93] on icon at bounding box center [231, 97] width 74 height 15
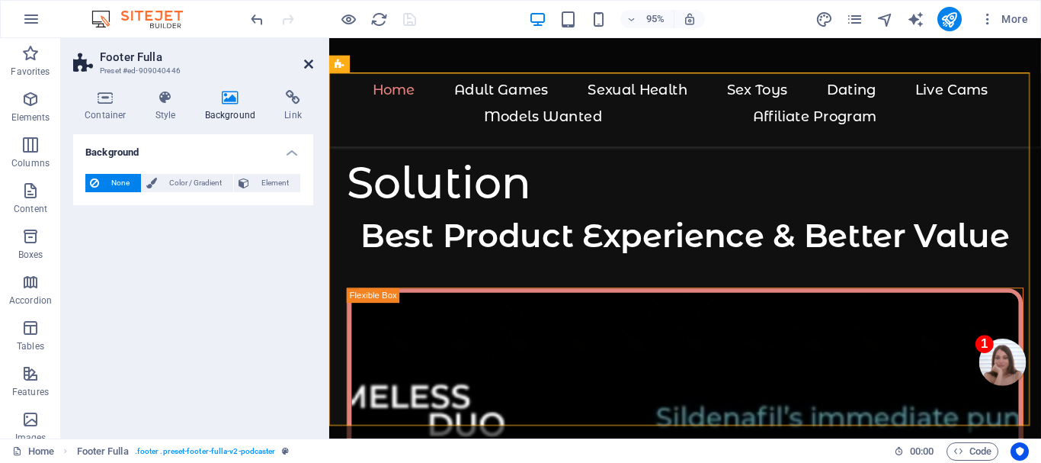
click at [307, 61] on icon at bounding box center [308, 64] width 9 height 12
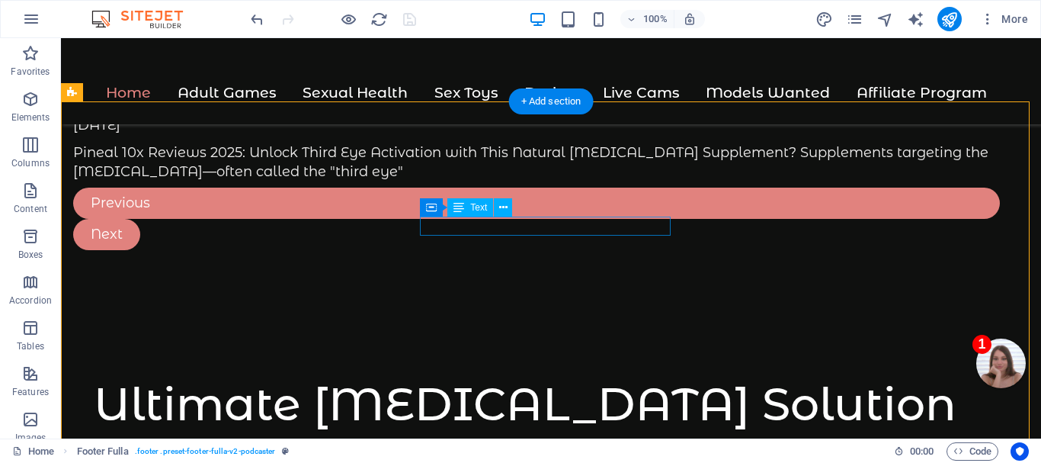
scroll to position [7759, 0]
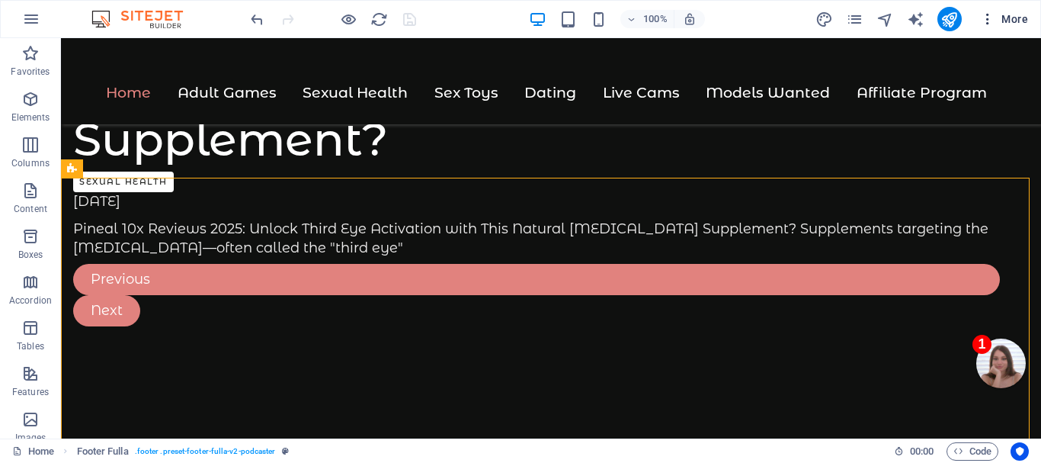
click at [987, 15] on icon "button" at bounding box center [987, 18] width 15 height 15
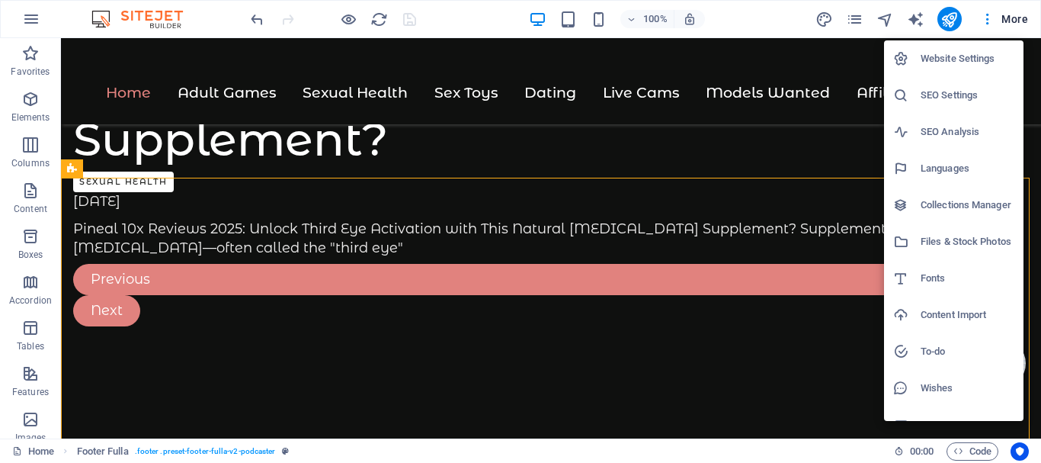
click at [841, 58] on div at bounding box center [520, 231] width 1041 height 463
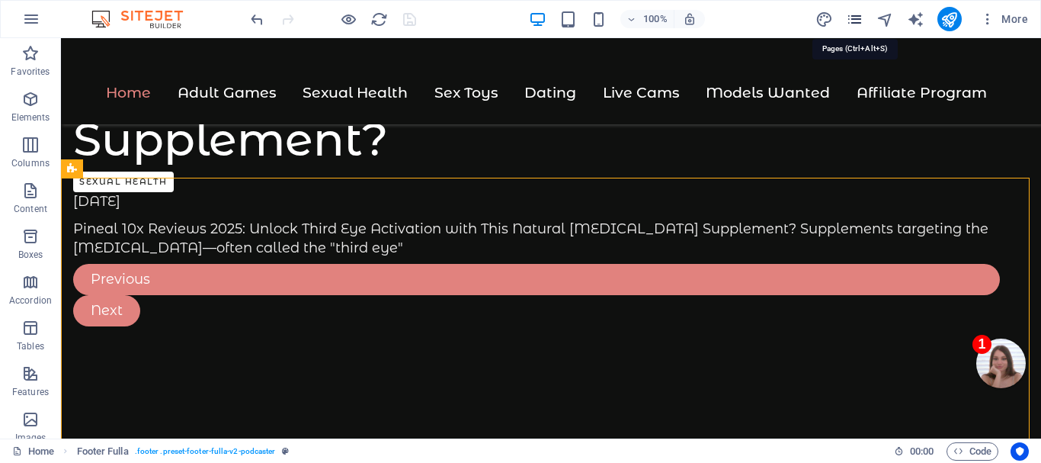
click at [854, 19] on icon "pages" at bounding box center [855, 20] width 18 height 18
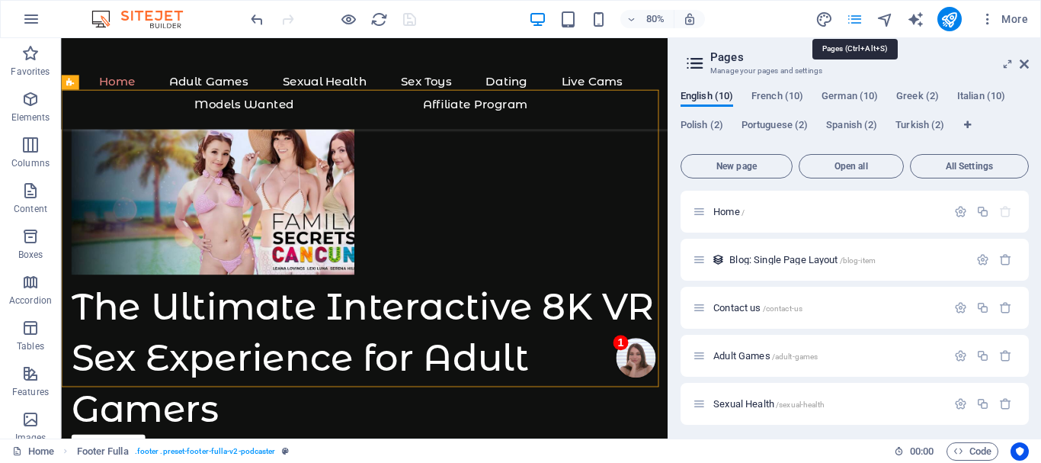
scroll to position [8881, 0]
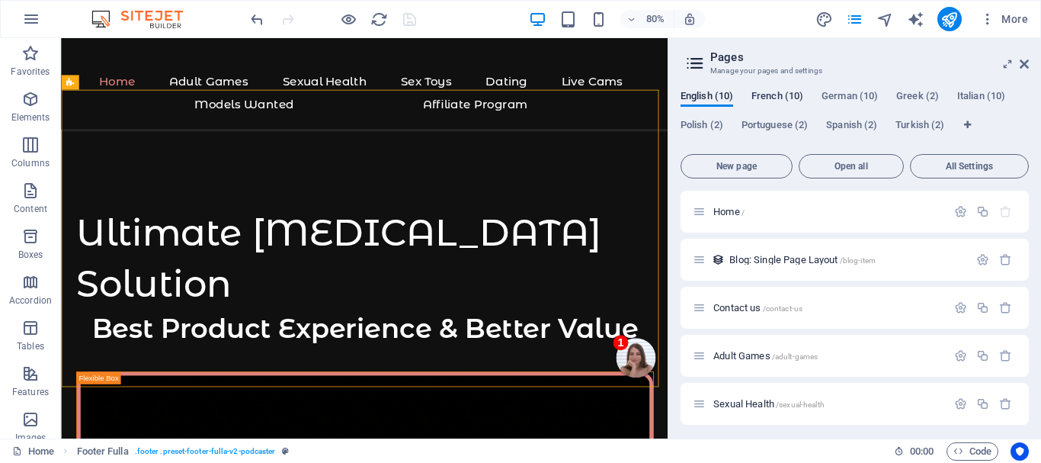
click at [783, 92] on span "French (10)" at bounding box center [777, 97] width 52 height 21
click at [725, 209] on span "Home /" at bounding box center [728, 211] width 31 height 11
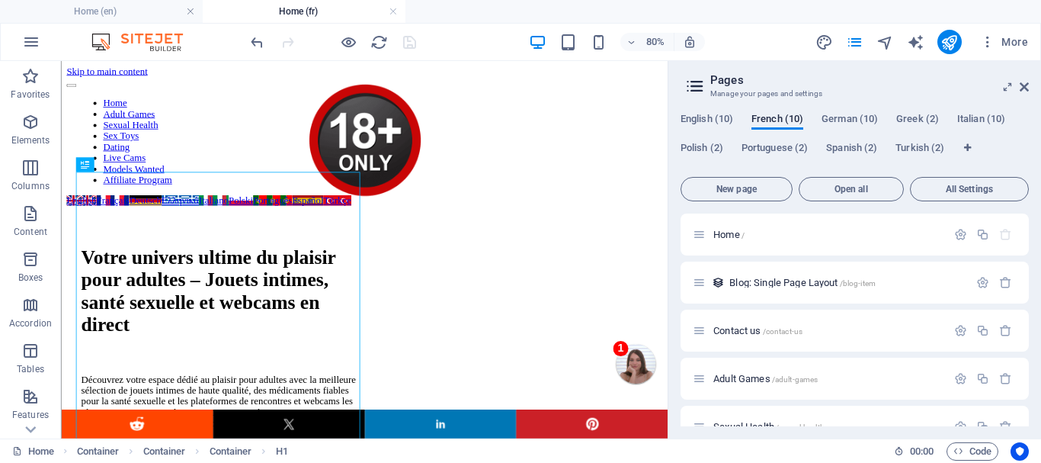
scroll to position [0, 0]
click at [1023, 85] on icon at bounding box center [1024, 87] width 9 height 12
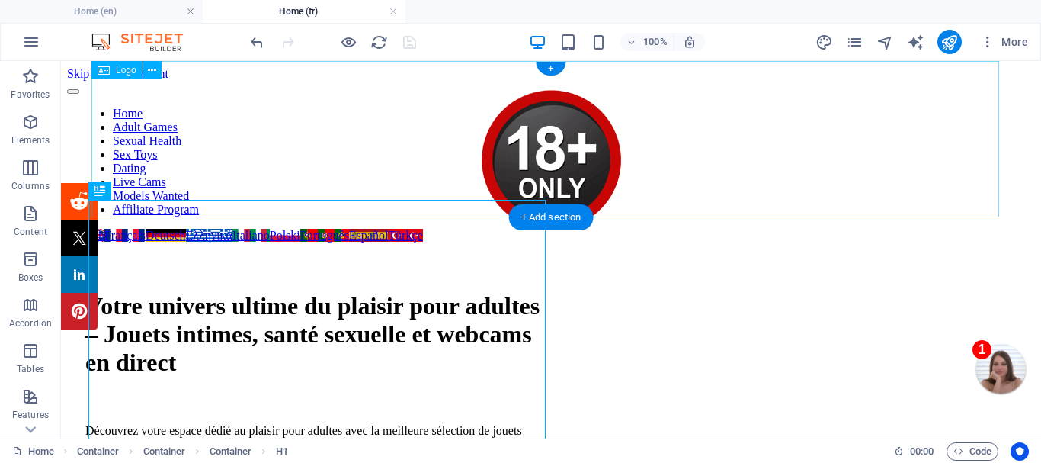
click at [558, 185] on div at bounding box center [550, 160] width 919 height 159
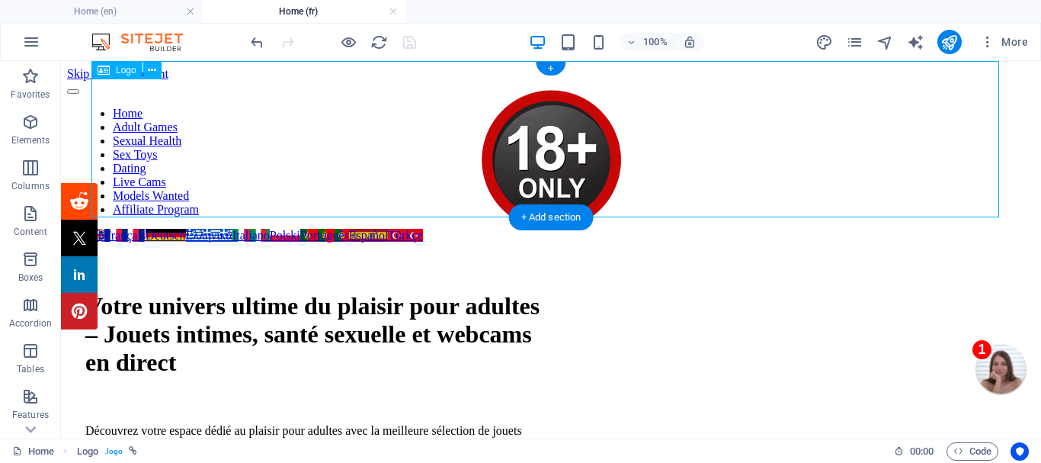
click at [552, 178] on div at bounding box center [550, 160] width 919 height 159
select select "px"
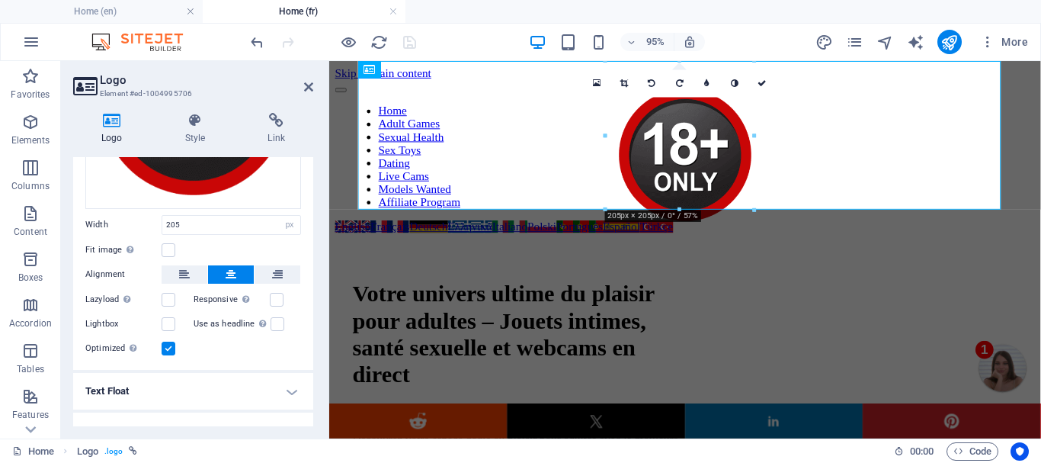
scroll to position [248, 0]
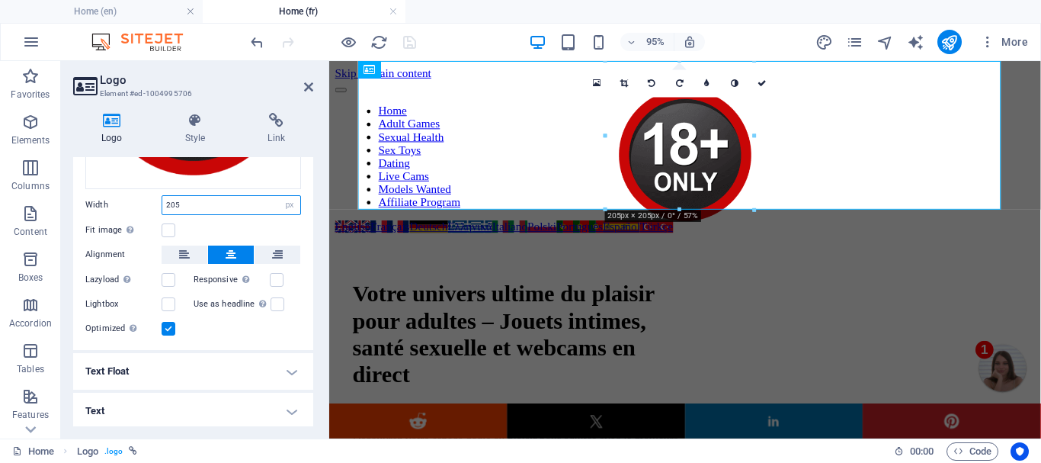
drag, startPoint x: 191, startPoint y: 203, endPoint x: 161, endPoint y: 201, distance: 29.8
click at [162, 201] on input "205" at bounding box center [231, 205] width 138 height 18
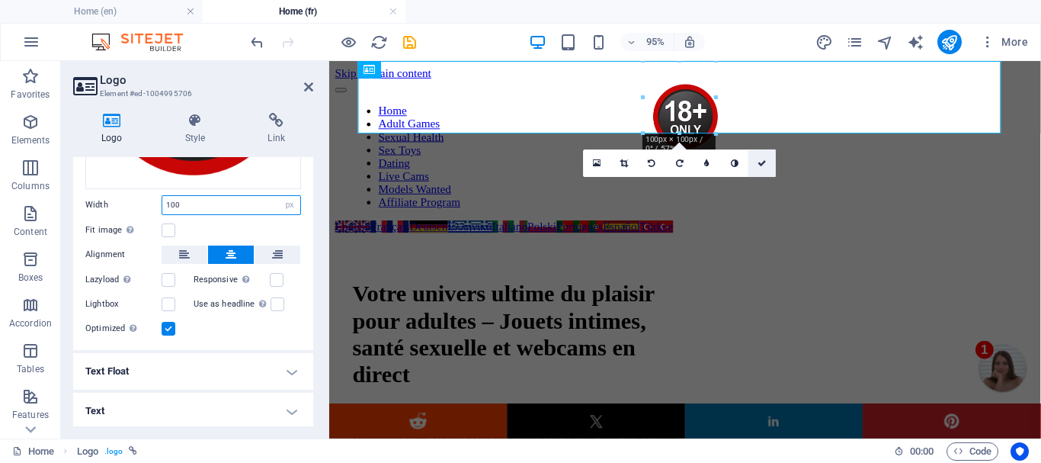
type input "100"
click at [760, 157] on link at bounding box center [761, 162] width 27 height 27
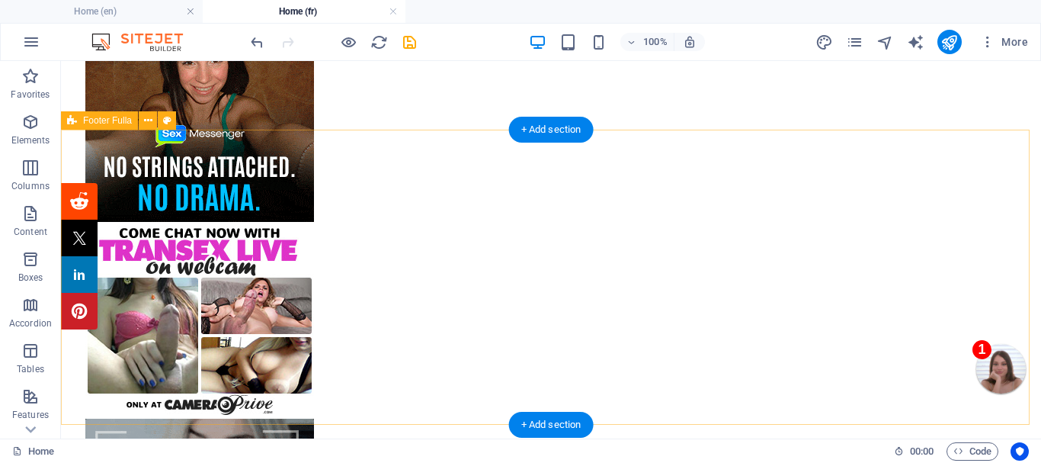
scroll to position [8002, 0]
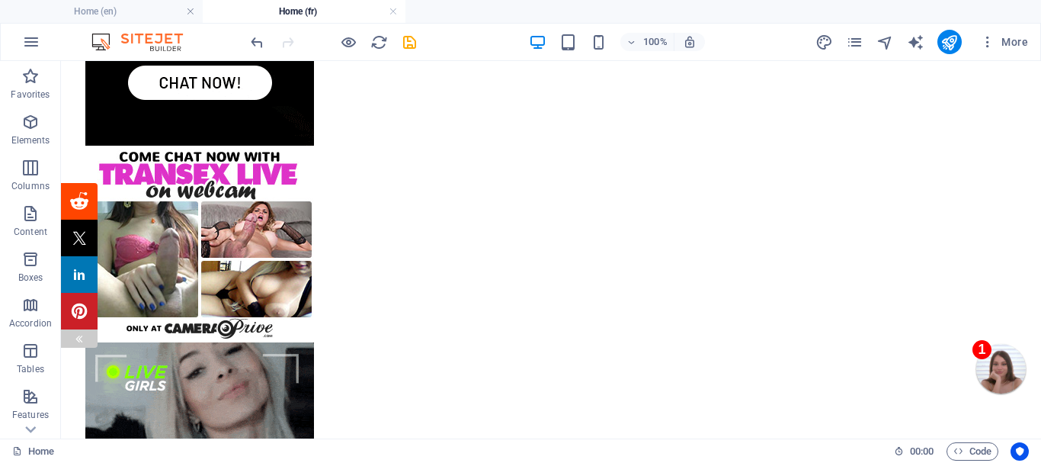
click at [72, 337] on div at bounding box center [79, 338] width 37 height 18
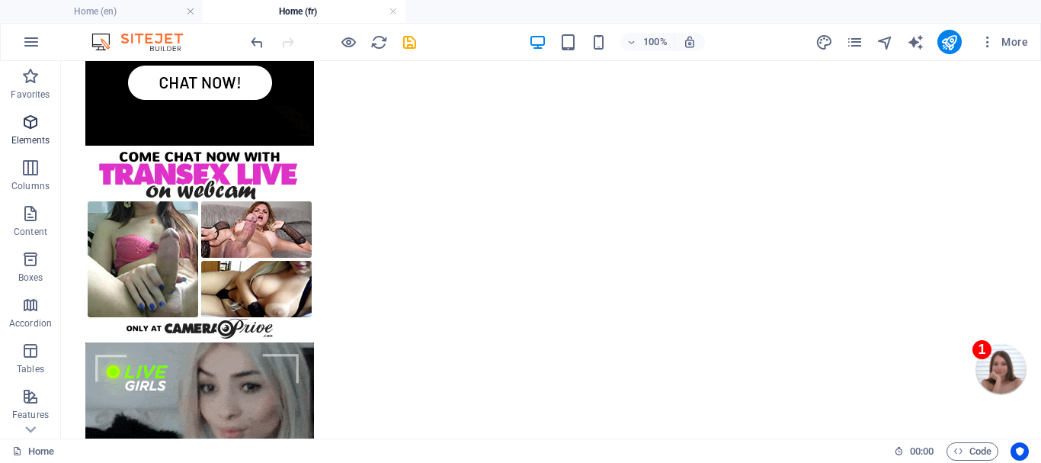
click at [31, 127] on icon "button" at bounding box center [30, 122] width 18 height 18
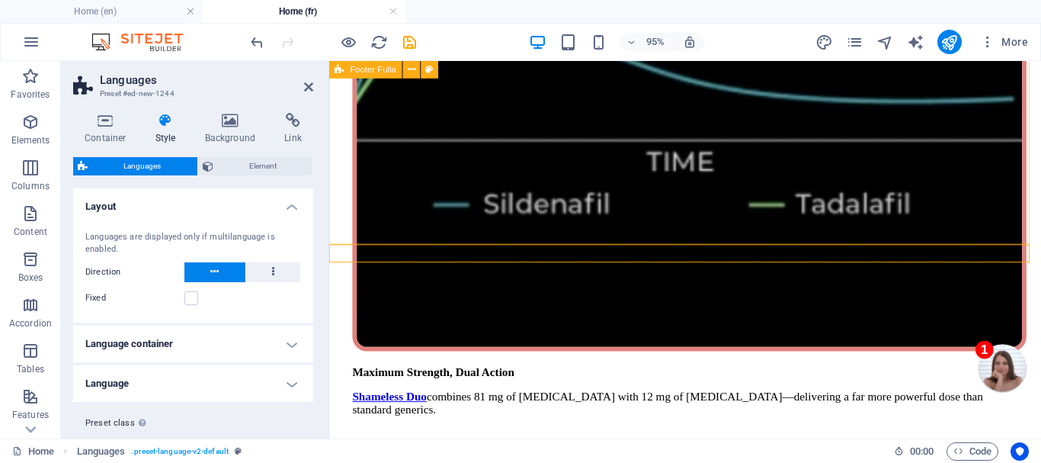
scroll to position [9045, 0]
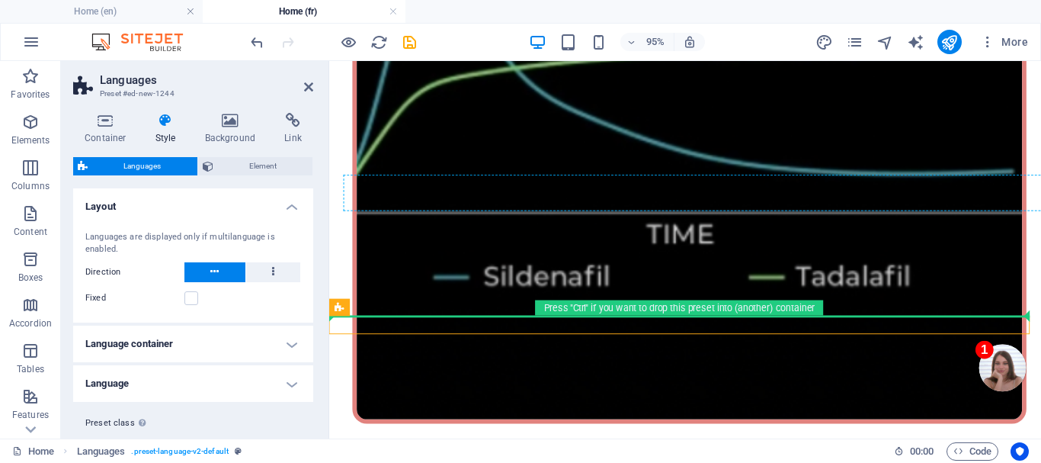
drag, startPoint x: 672, startPoint y: 367, endPoint x: 423, endPoint y: 182, distance: 310.5
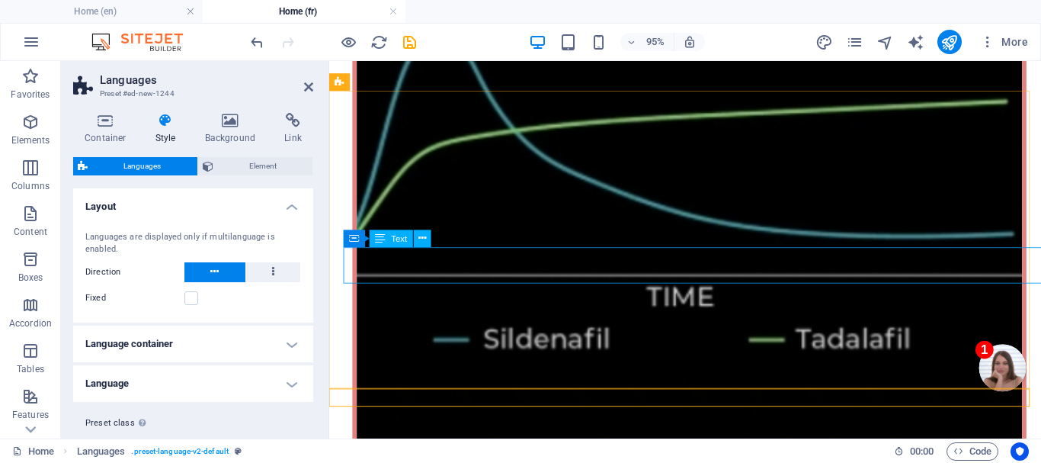
scroll to position [8968, 0]
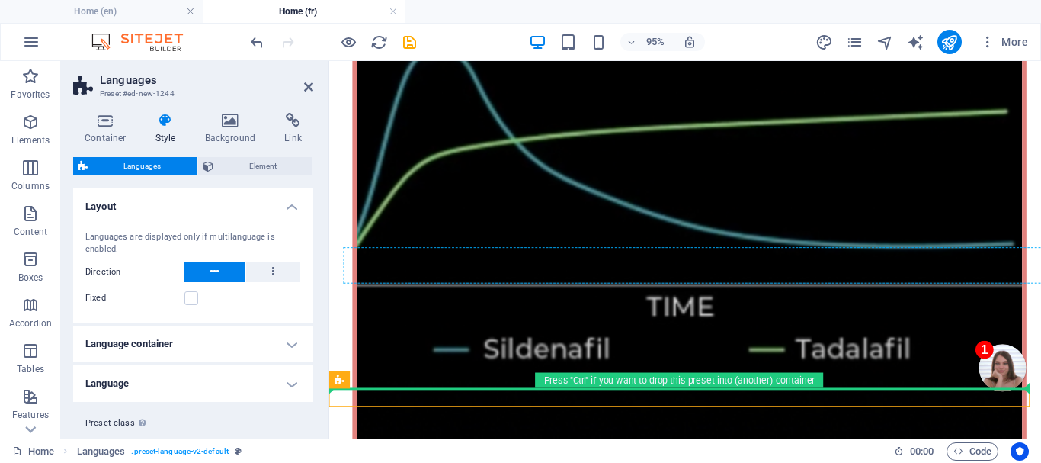
drag, startPoint x: 668, startPoint y: 442, endPoint x: 586, endPoint y: 260, distance: 199.9
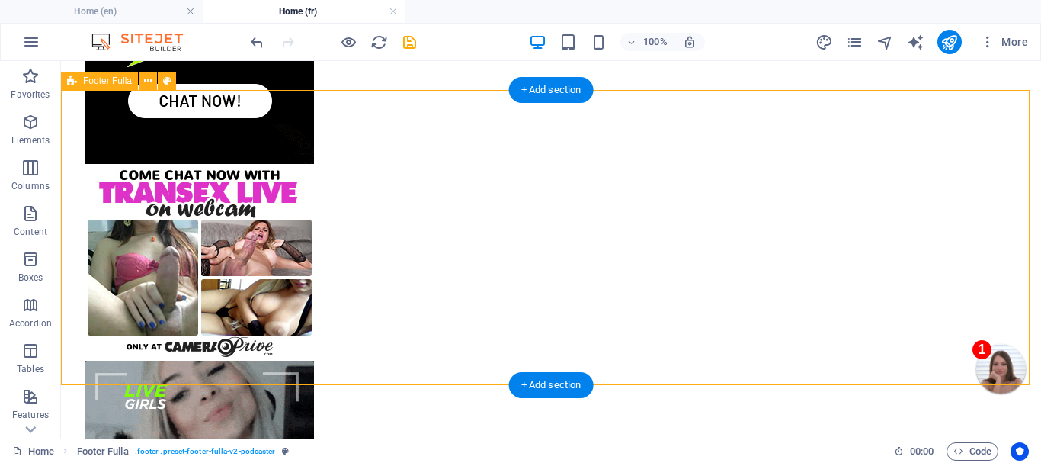
scroll to position [7978, 0]
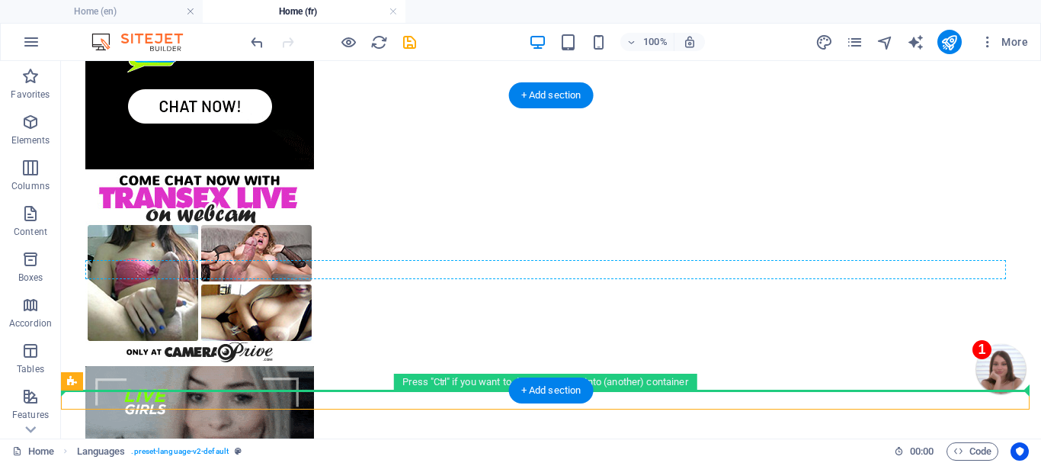
drag, startPoint x: 139, startPoint y: 444, endPoint x: 367, endPoint y: 261, distance: 292.3
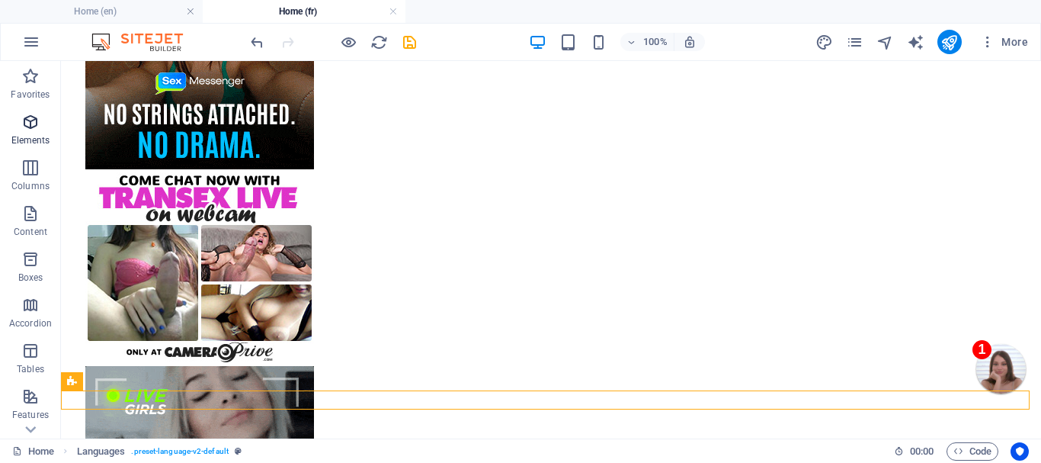
click at [28, 125] on icon "button" at bounding box center [30, 122] width 18 height 18
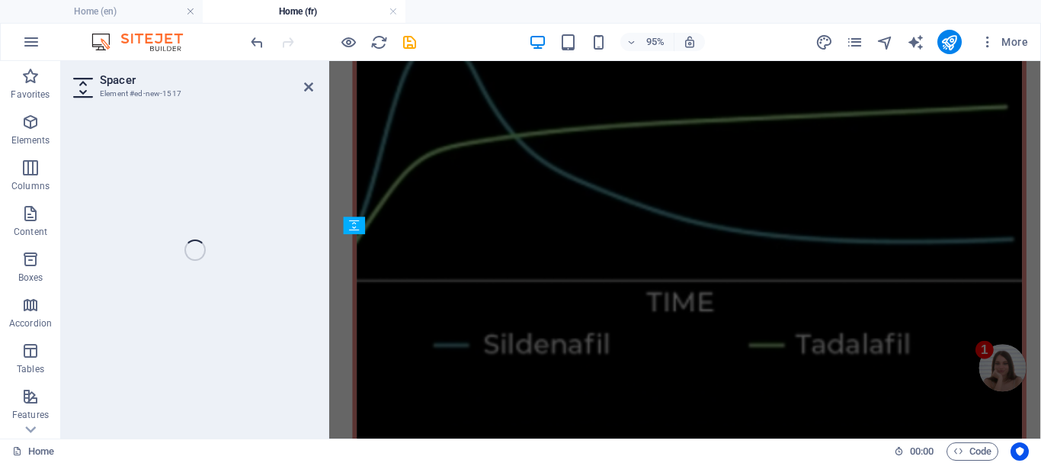
scroll to position [8984, 0]
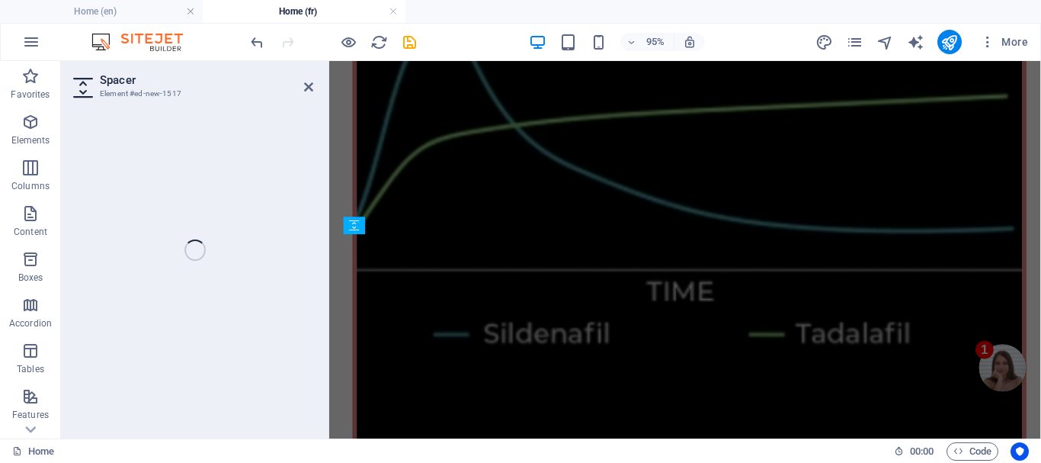
select select "px"
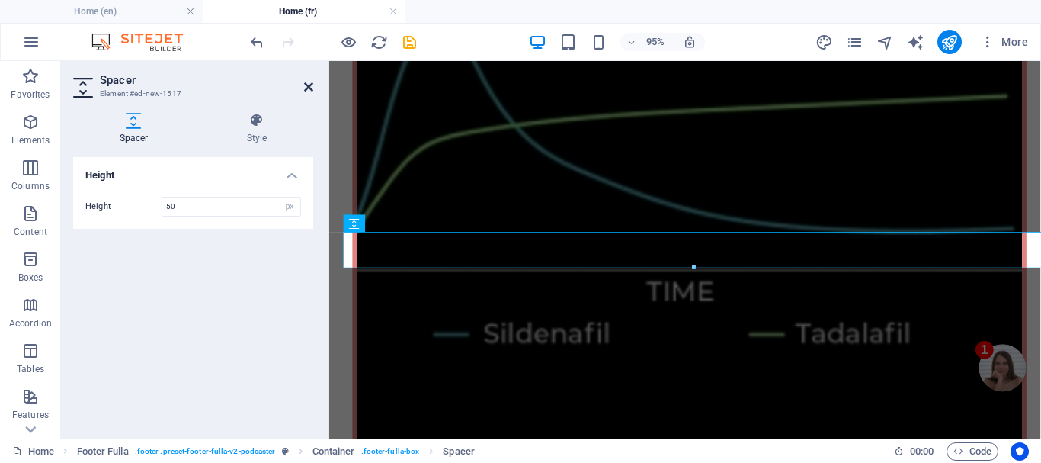
click at [308, 84] on icon at bounding box center [308, 87] width 9 height 12
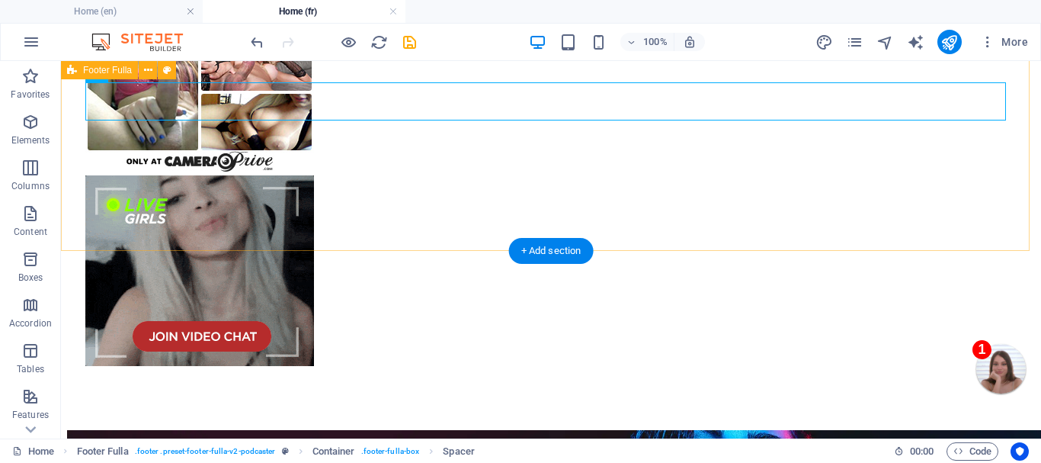
scroll to position [8093, 0]
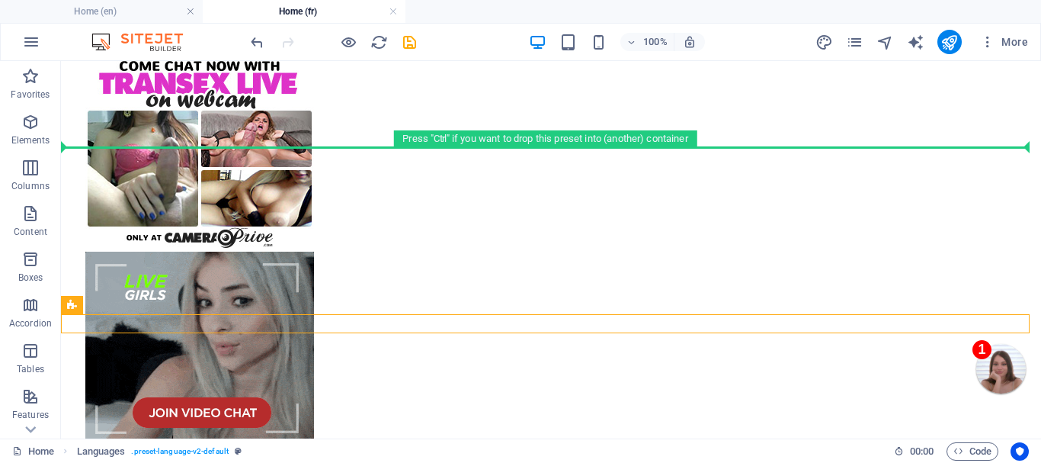
drag, startPoint x: 139, startPoint y: 364, endPoint x: 217, endPoint y: 143, distance: 235.3
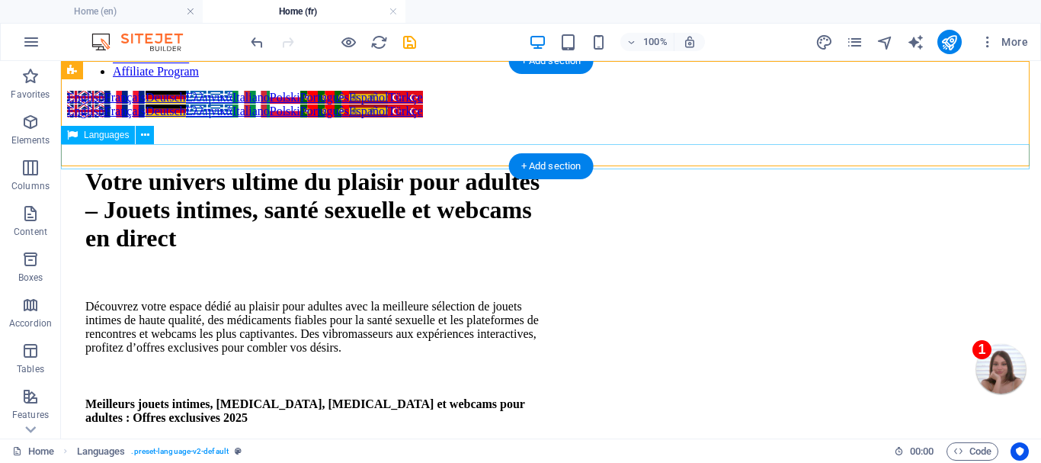
scroll to position [0, 0]
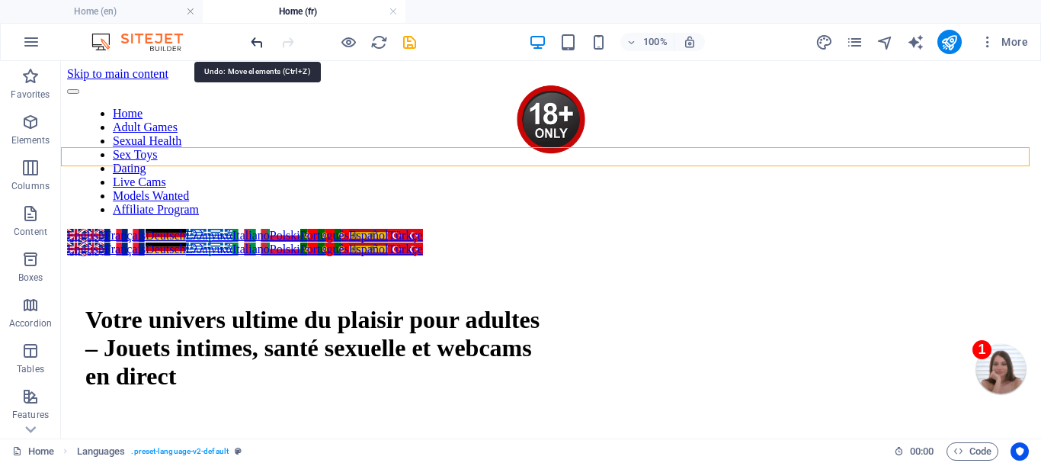
click at [253, 41] on icon "undo" at bounding box center [257, 43] width 18 height 18
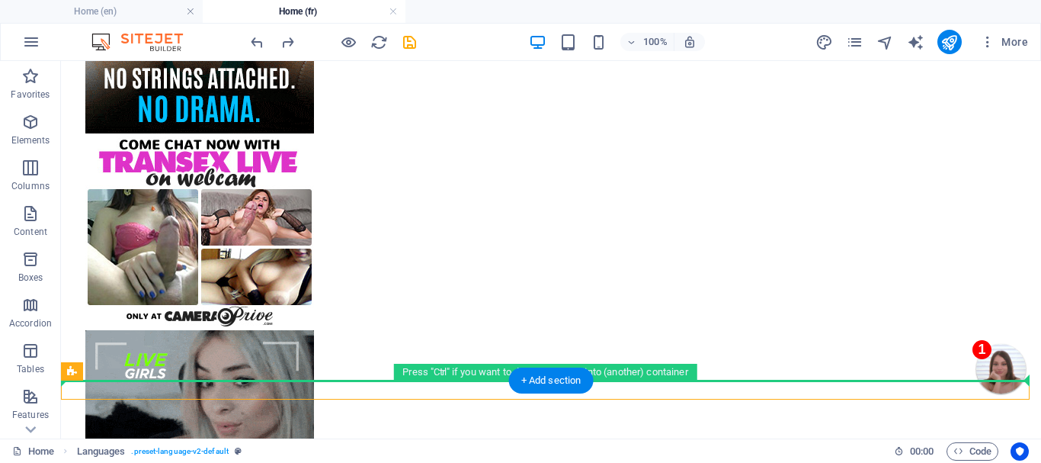
scroll to position [8026, 0]
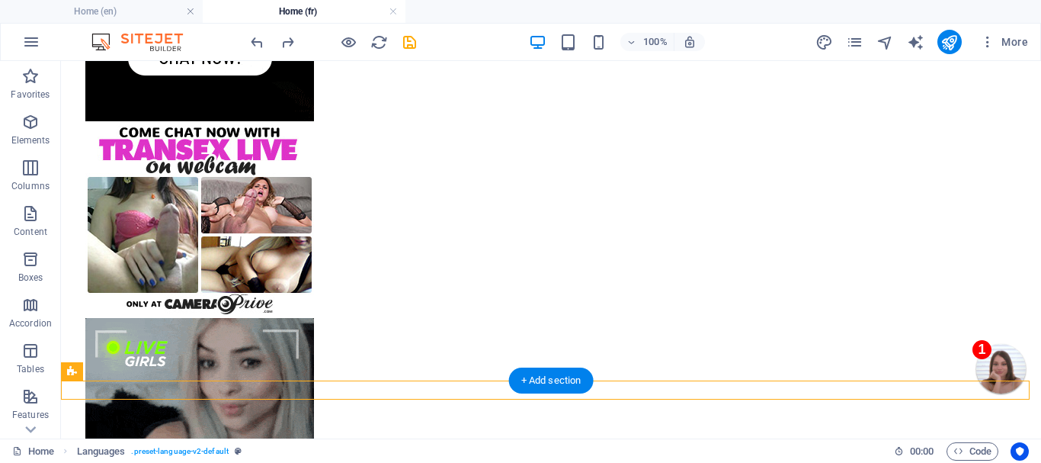
drag, startPoint x: 151, startPoint y: 447, endPoint x: 255, endPoint y: 265, distance: 209.6
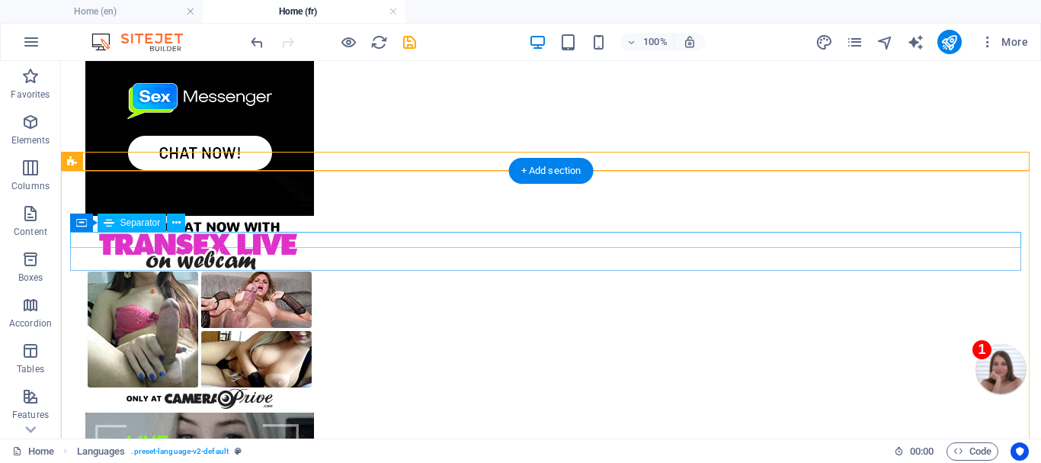
scroll to position [7910, 0]
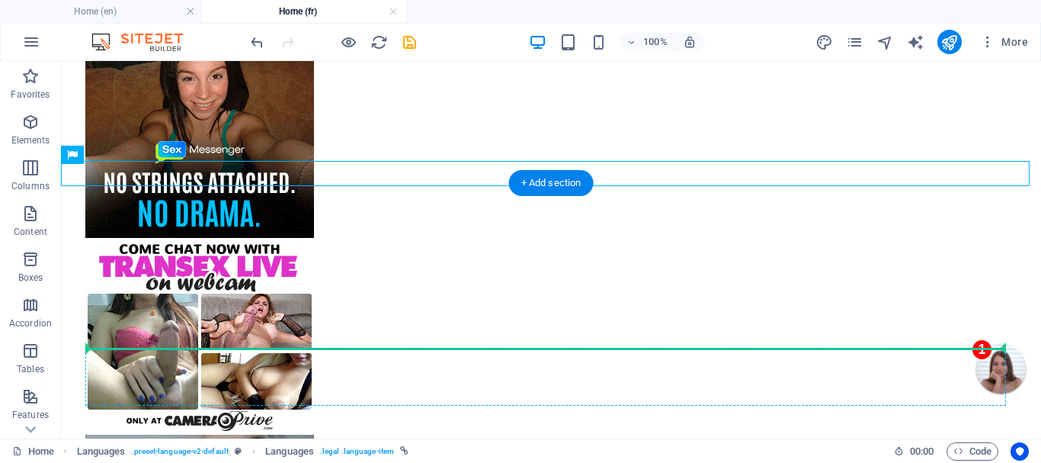
drag, startPoint x: 181, startPoint y: 213, endPoint x: 362, endPoint y: 354, distance: 229.7
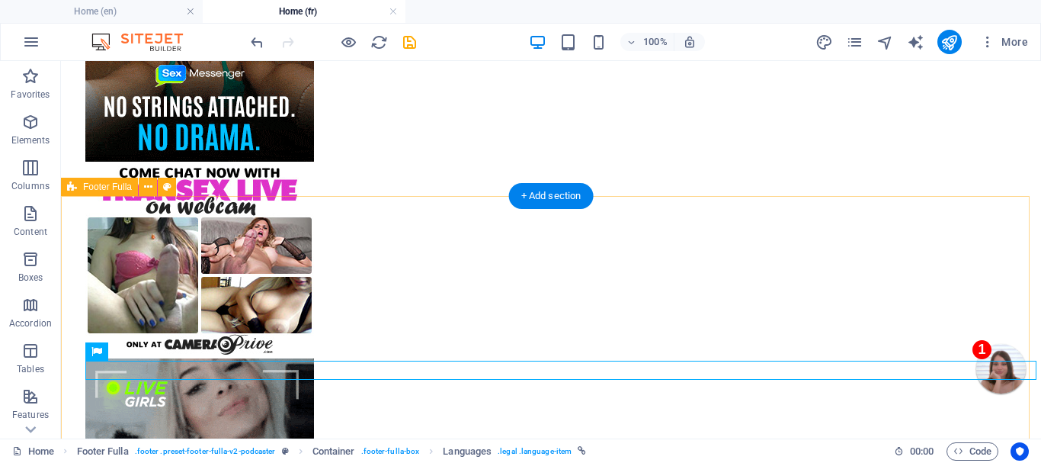
scroll to position [8062, 0]
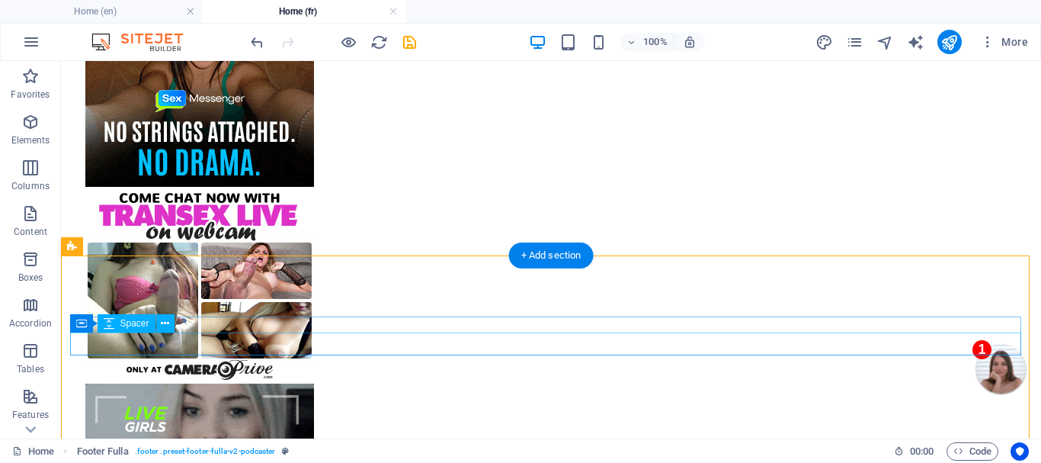
scroll to position [7910, 0]
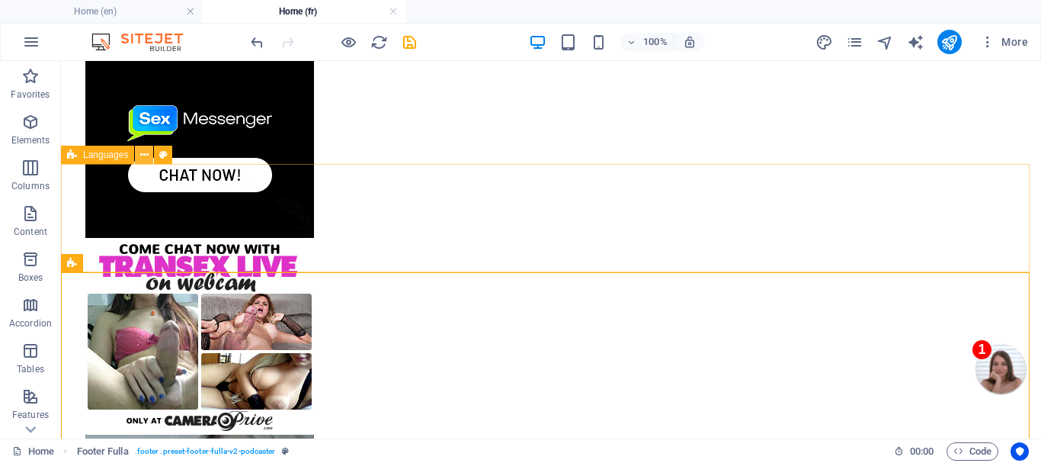
click at [144, 150] on icon at bounding box center [144, 155] width 8 height 16
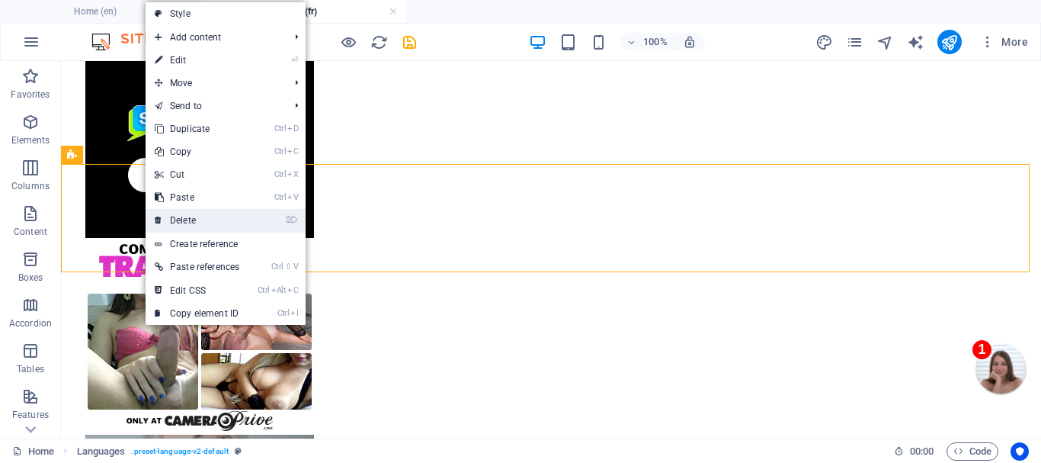
click at [194, 215] on link "⌦ Delete" at bounding box center [197, 220] width 103 height 23
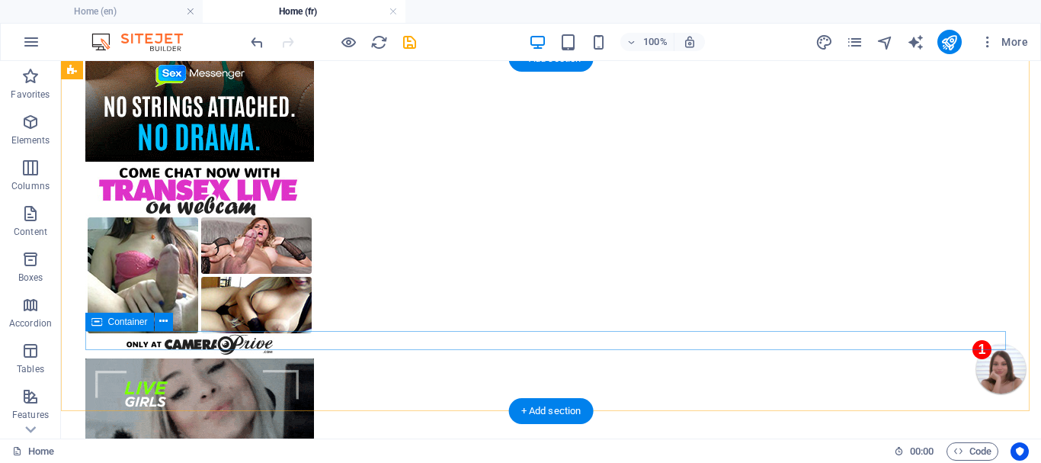
scroll to position [8062, 0]
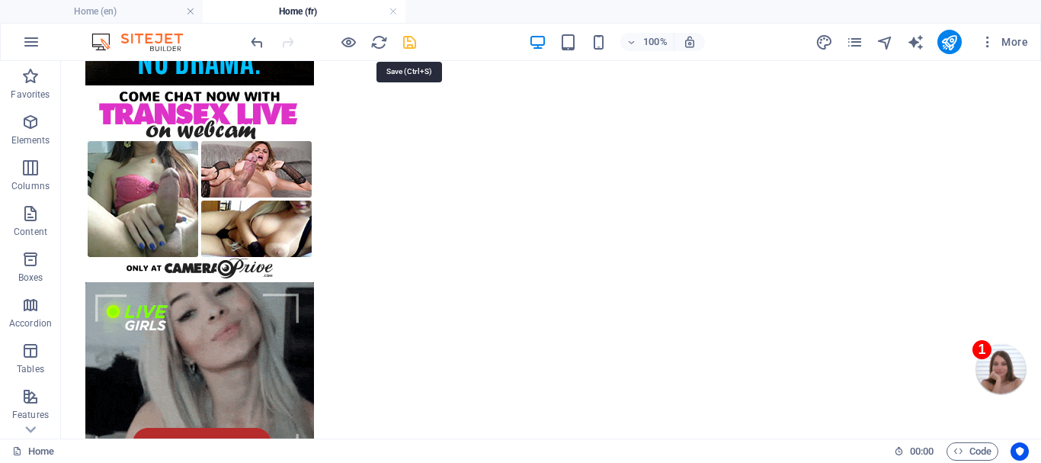
click at [407, 43] on icon "save" at bounding box center [410, 43] width 18 height 18
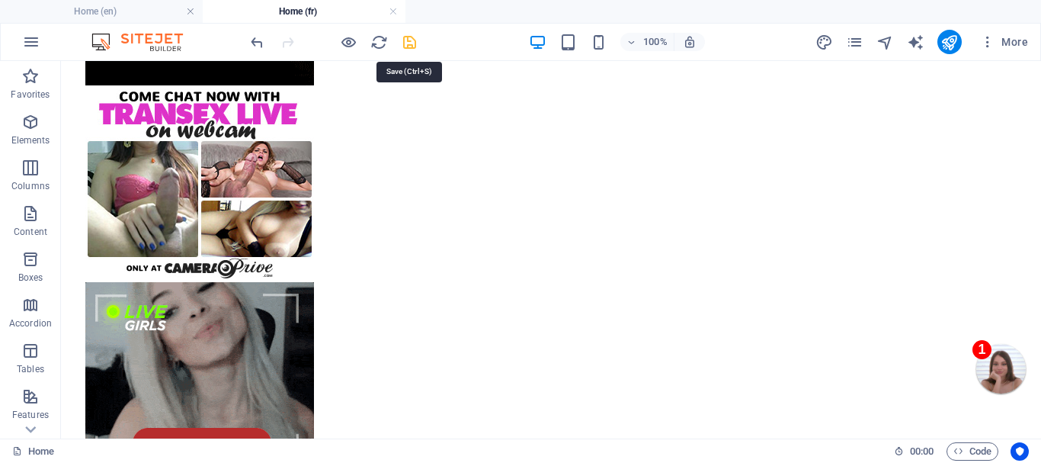
checkbox input "false"
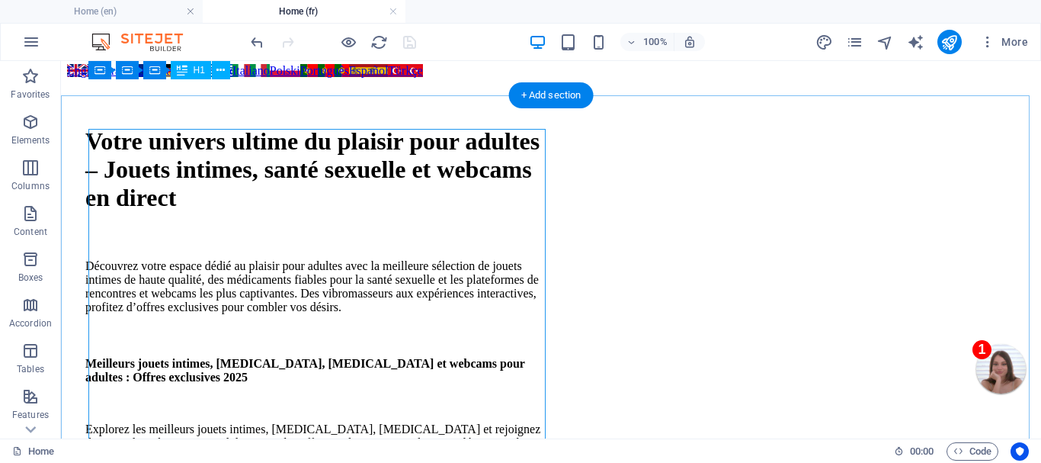
scroll to position [0, 0]
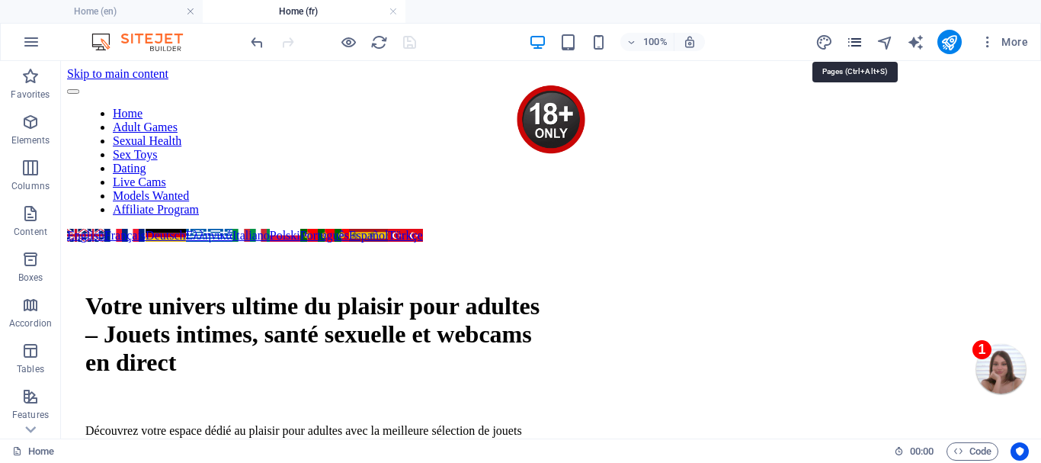
click at [858, 41] on icon "pages" at bounding box center [855, 43] width 18 height 18
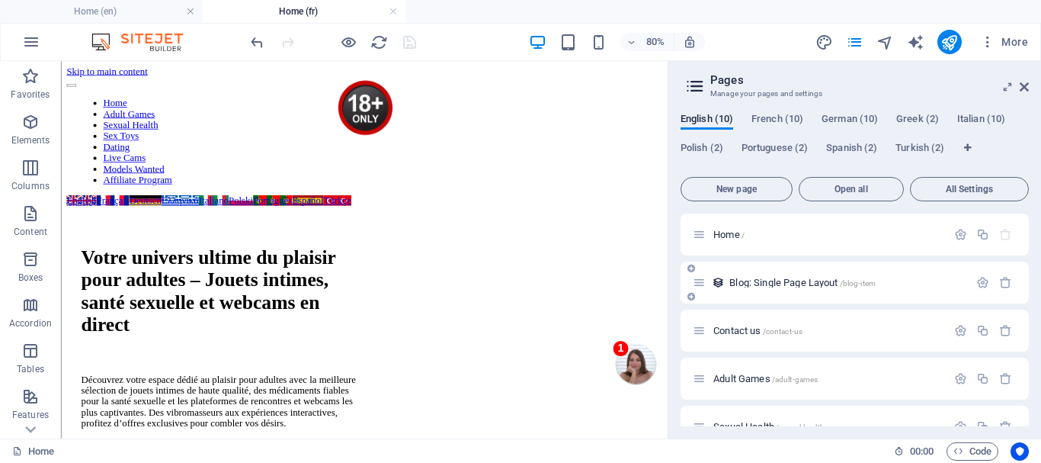
scroll to position [76, 0]
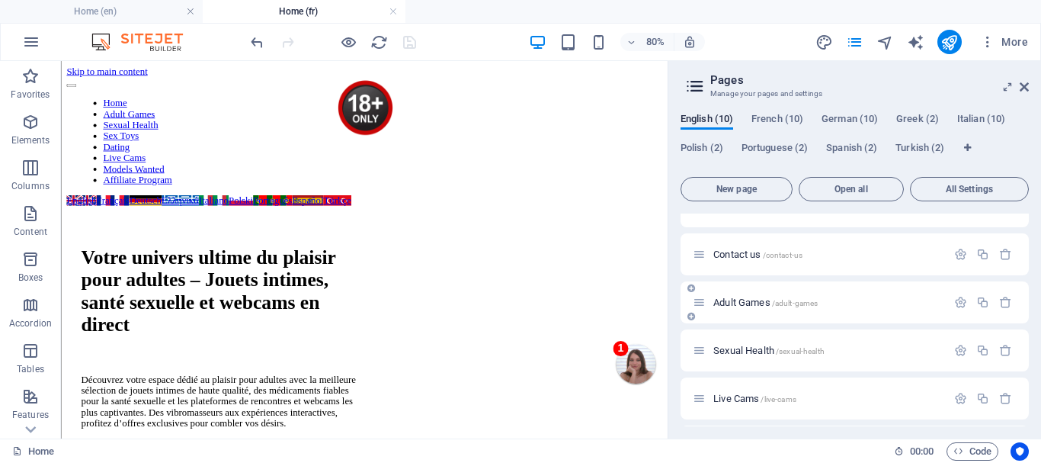
click at [758, 302] on span "Adult Games /adult-games" at bounding box center [765, 301] width 104 height 11
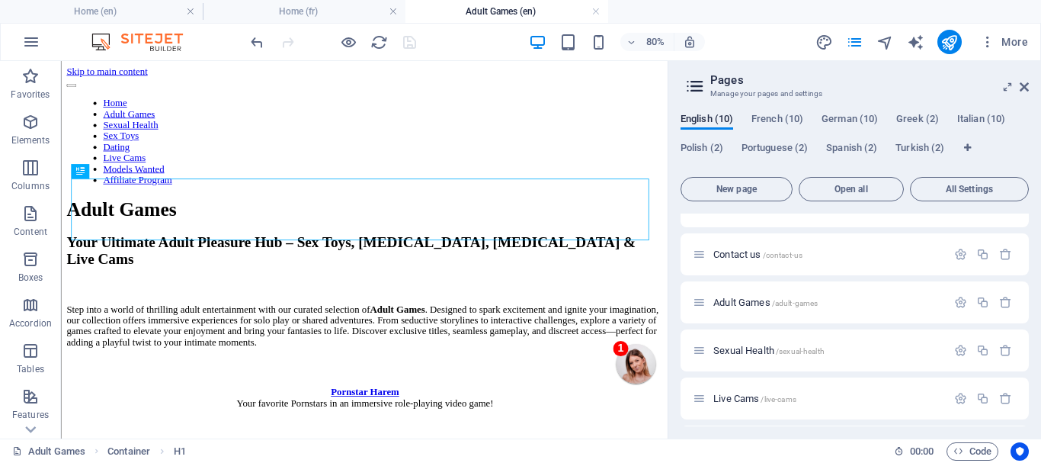
scroll to position [0, 0]
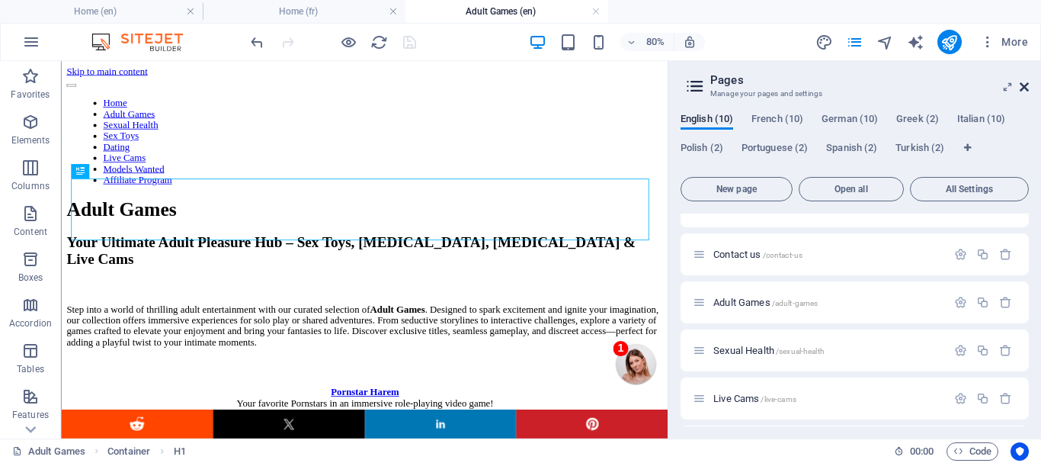
click at [1023, 84] on icon at bounding box center [1024, 87] width 9 height 12
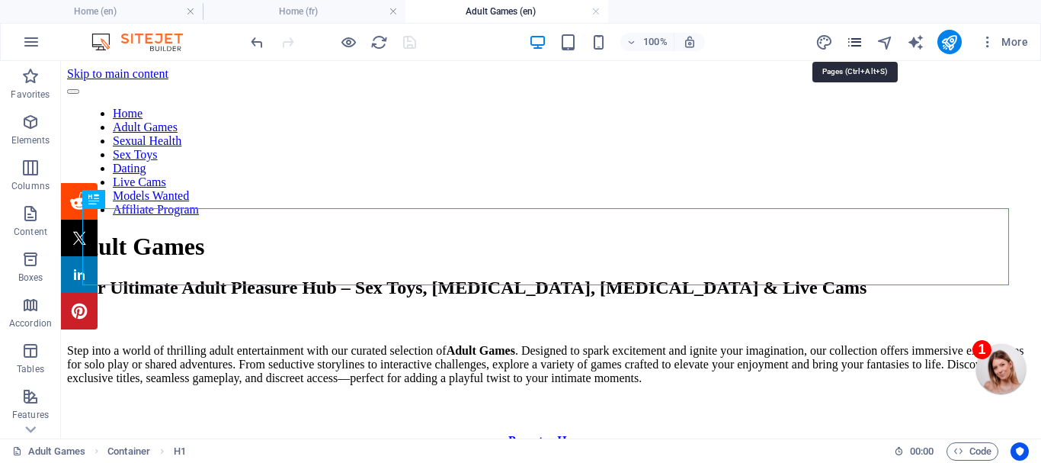
click at [857, 40] on icon "pages" at bounding box center [855, 43] width 18 height 18
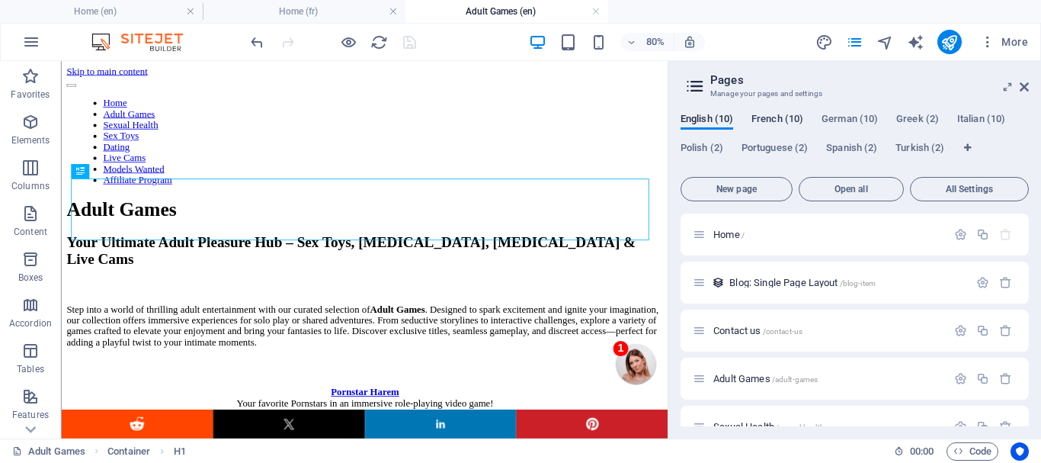
click at [783, 115] on span "French (10)" at bounding box center [777, 120] width 52 height 21
click at [740, 376] on span "Adult Games /adult-games" at bounding box center [765, 378] width 104 height 11
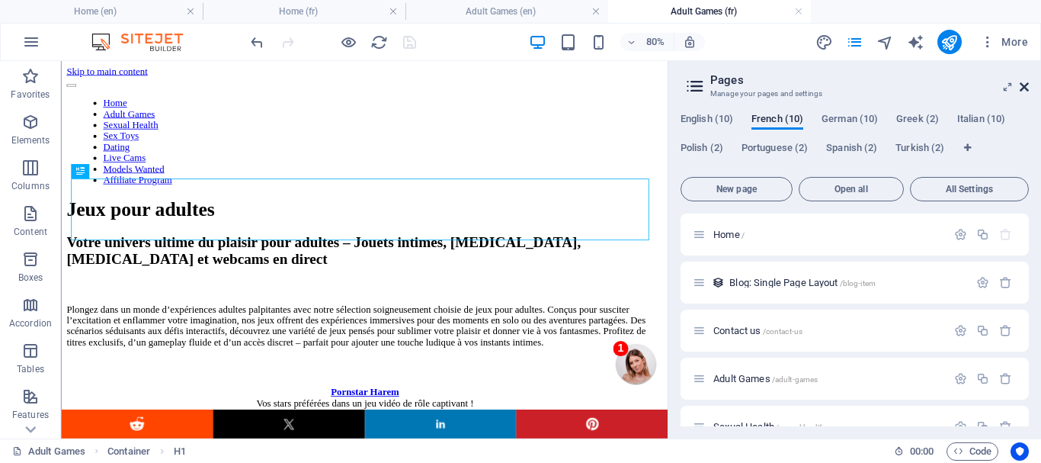
drag, startPoint x: 1023, startPoint y: 83, endPoint x: 961, endPoint y: 23, distance: 86.2
click at [1023, 83] on icon at bounding box center [1024, 87] width 9 height 12
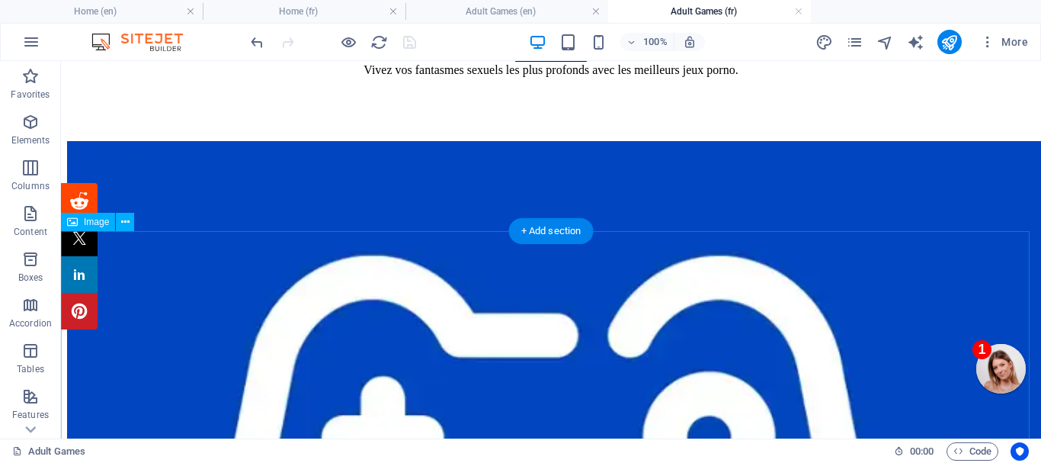
scroll to position [1219, 0]
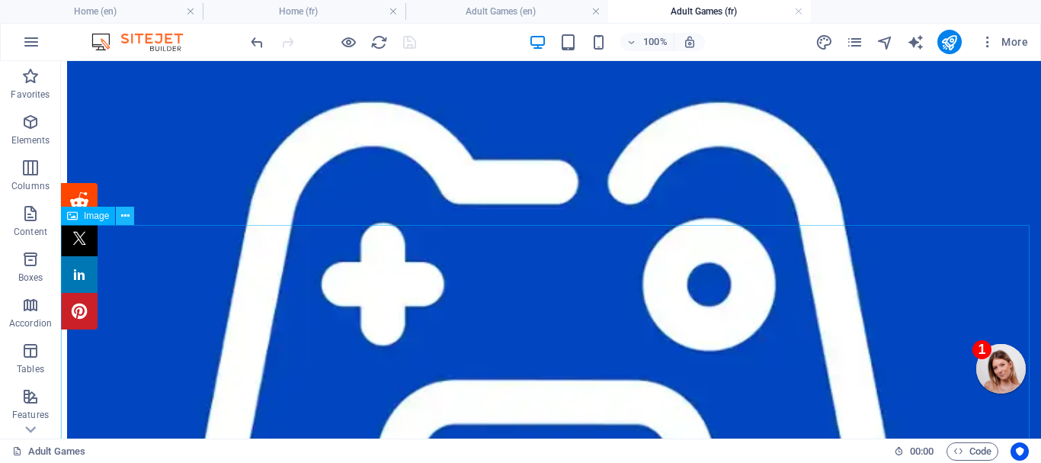
click at [123, 220] on icon at bounding box center [125, 216] width 8 height 16
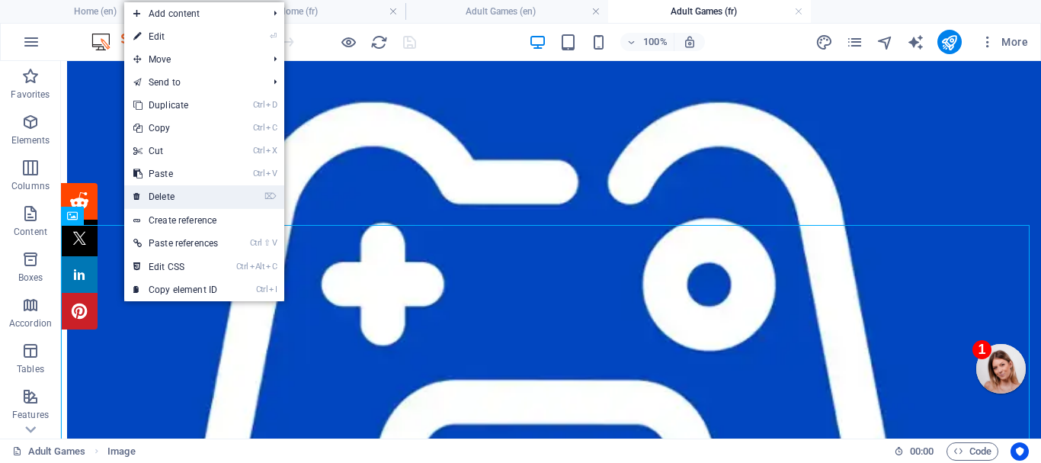
drag, startPoint x: 161, startPoint y: 194, endPoint x: 99, endPoint y: 133, distance: 87.3
click at [161, 194] on link "⌦ Delete" at bounding box center [175, 196] width 103 height 23
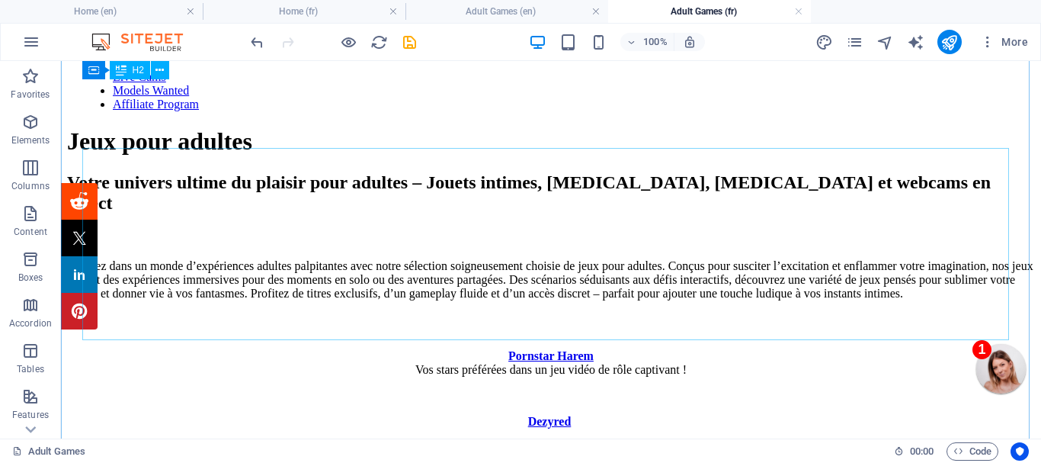
scroll to position [0, 0]
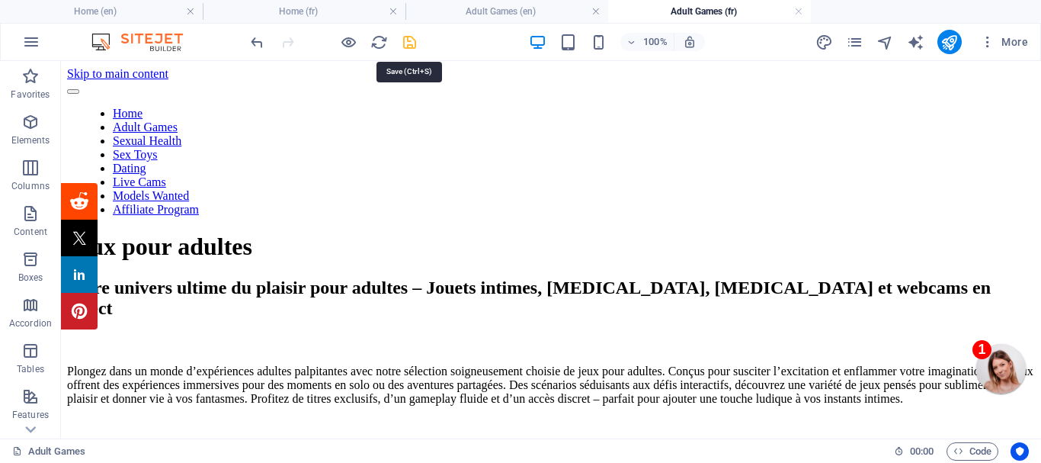
click at [406, 40] on icon "save" at bounding box center [410, 43] width 18 height 18
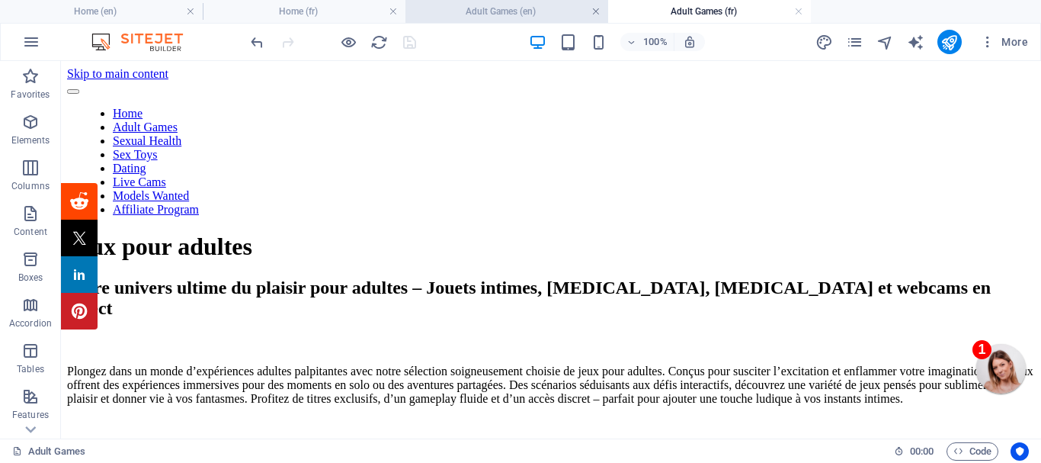
click at [592, 6] on link at bounding box center [595, 12] width 9 height 14
click at [594, 5] on link at bounding box center [595, 12] width 9 height 14
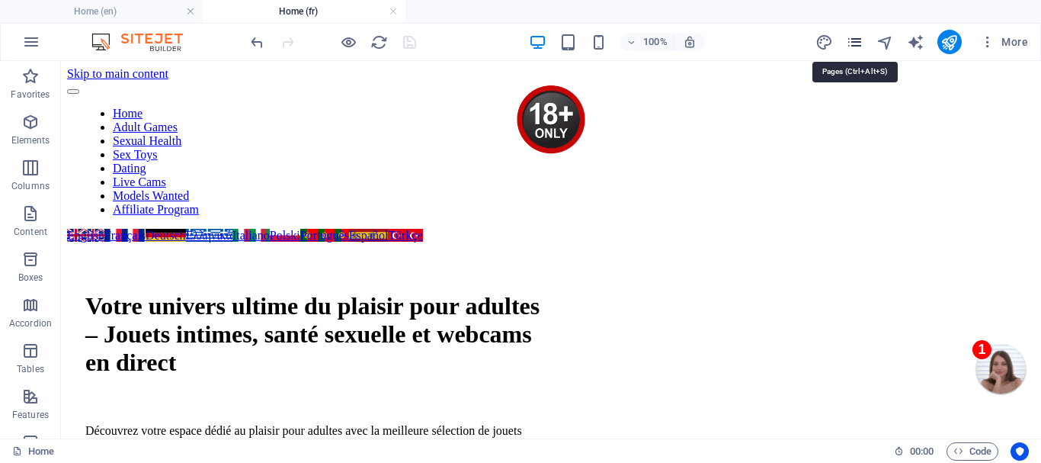
click at [857, 40] on icon "pages" at bounding box center [855, 43] width 18 height 18
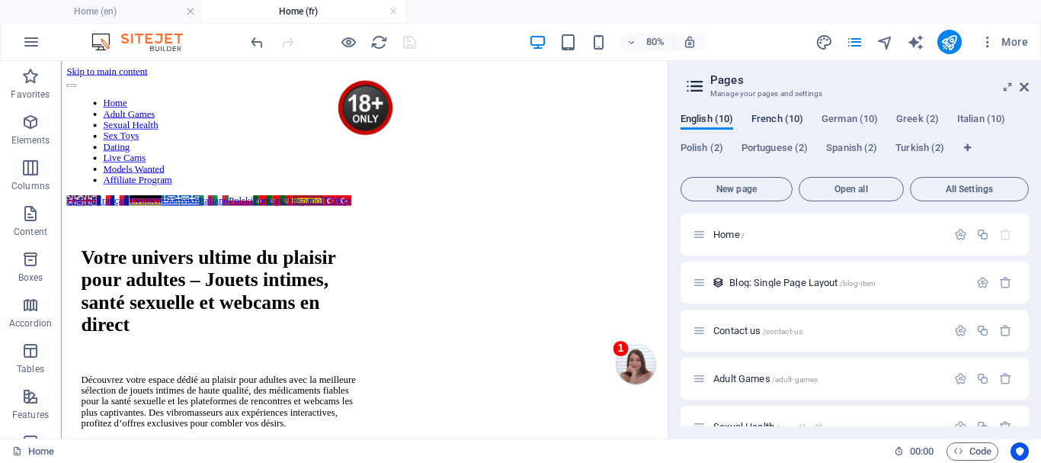
click at [777, 115] on span "French (10)" at bounding box center [777, 120] width 52 height 21
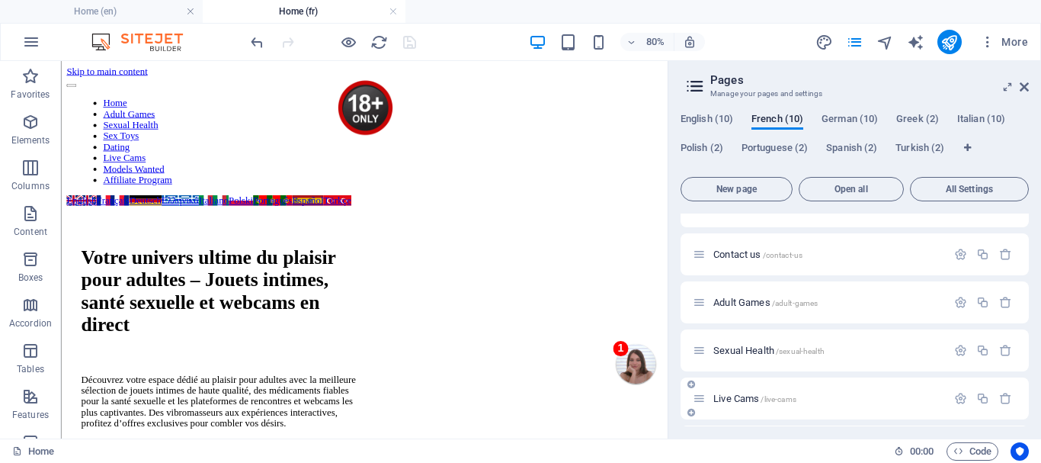
click at [758, 349] on span "Sexual Health /sexual-health" at bounding box center [768, 349] width 111 height 11
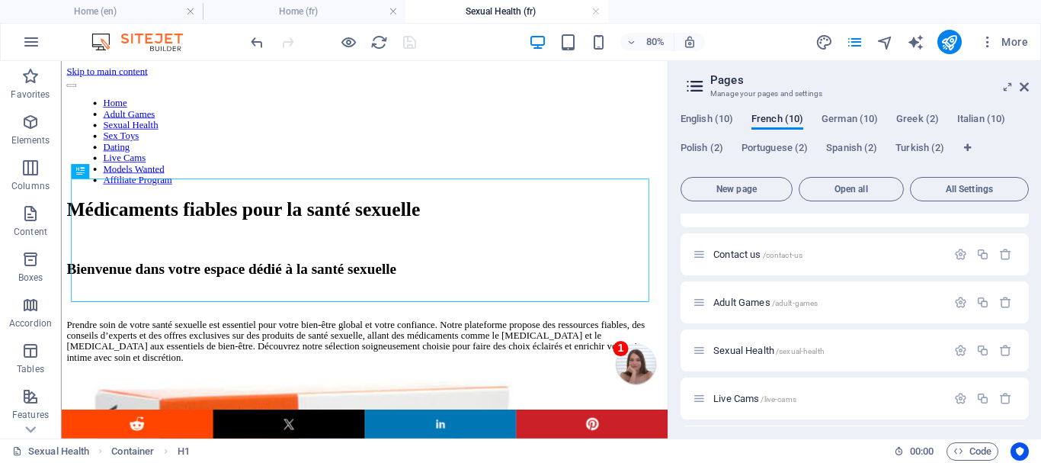
scroll to position [0, 0]
drag, startPoint x: 1025, startPoint y: 82, endPoint x: 965, endPoint y: 24, distance: 83.5
click at [1025, 82] on icon at bounding box center [1024, 87] width 9 height 12
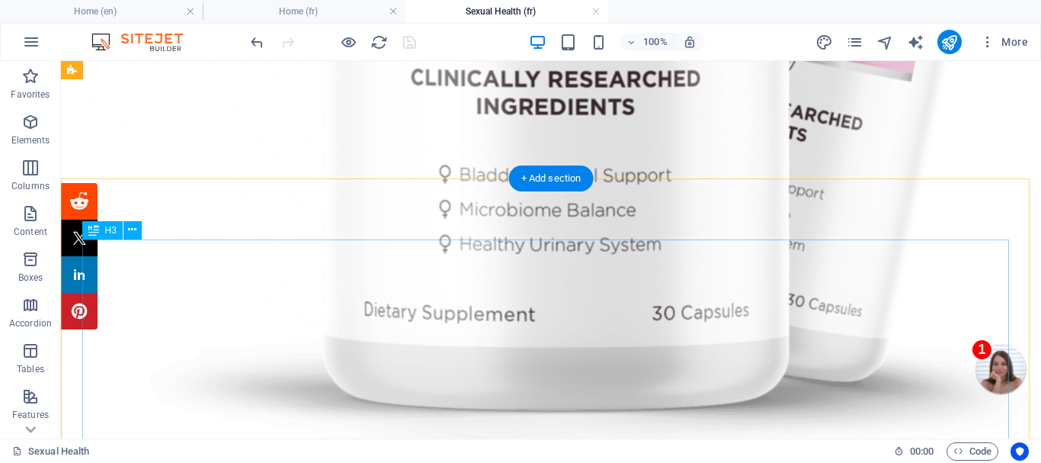
scroll to position [1600, 0]
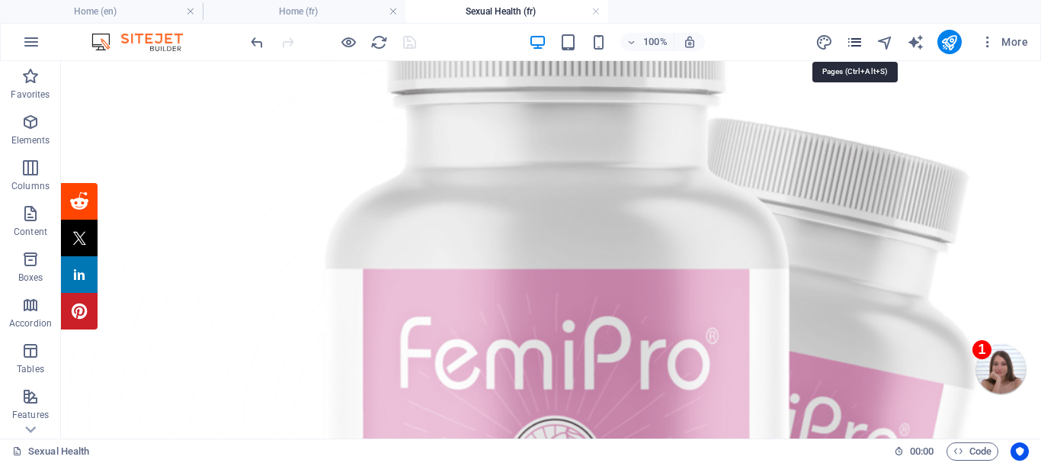
click at [857, 39] on icon "pages" at bounding box center [855, 43] width 18 height 18
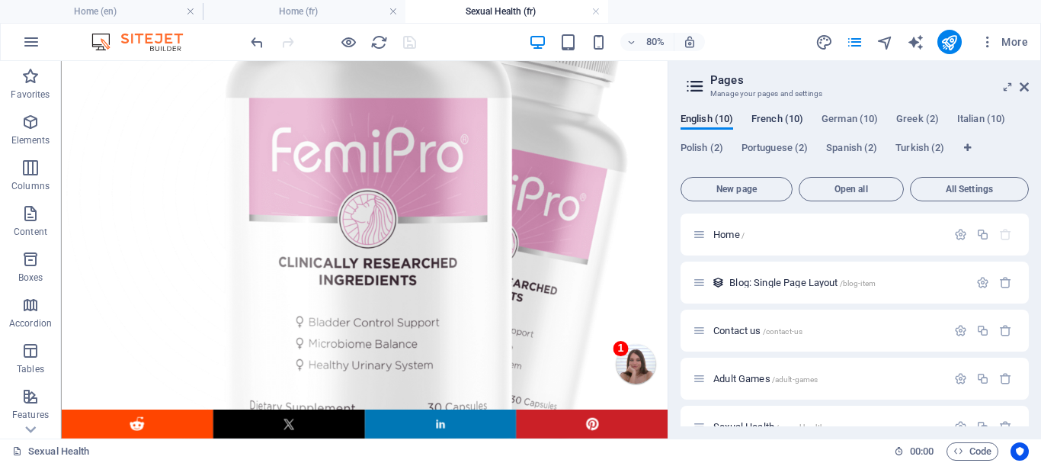
click at [792, 117] on span "French (10)" at bounding box center [777, 120] width 52 height 21
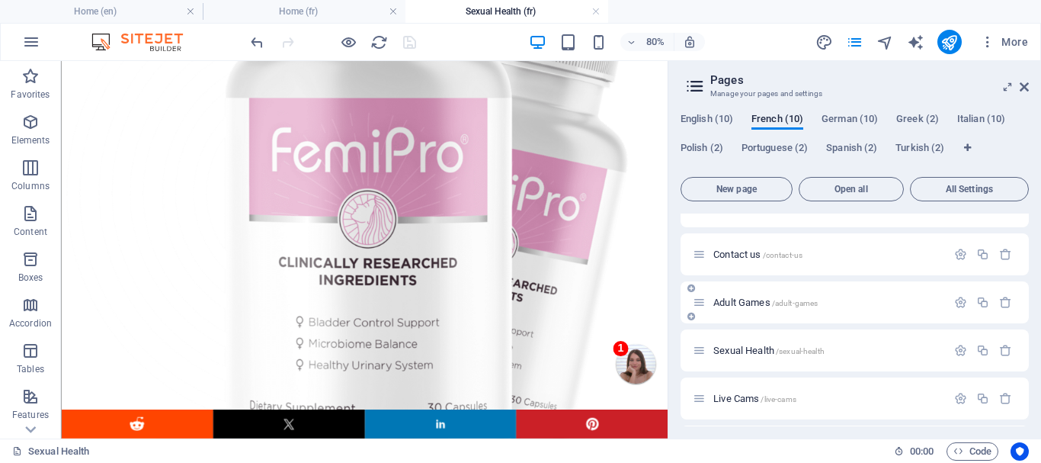
scroll to position [152, 0]
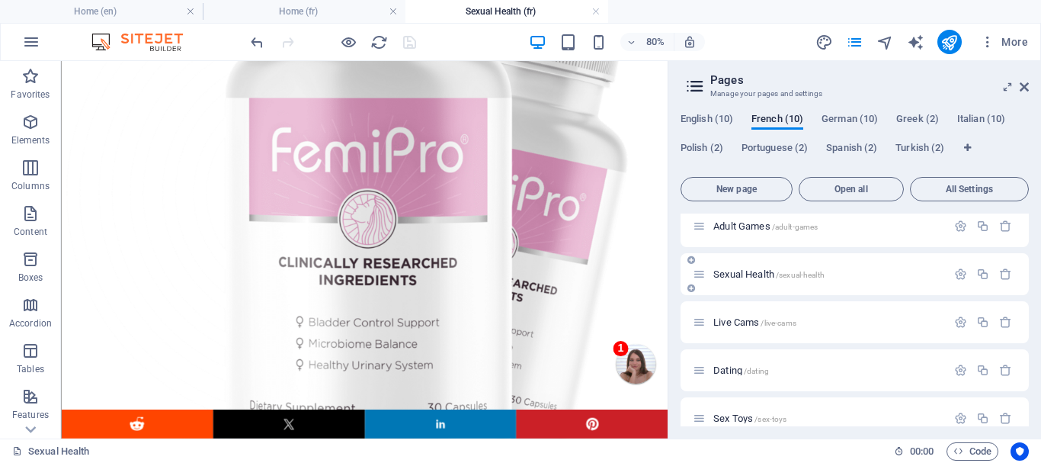
click at [755, 270] on span "Sexual Health /sexual-health" at bounding box center [768, 273] width 111 height 11
click at [742, 321] on span "Live Cams /live-cams" at bounding box center [754, 321] width 83 height 11
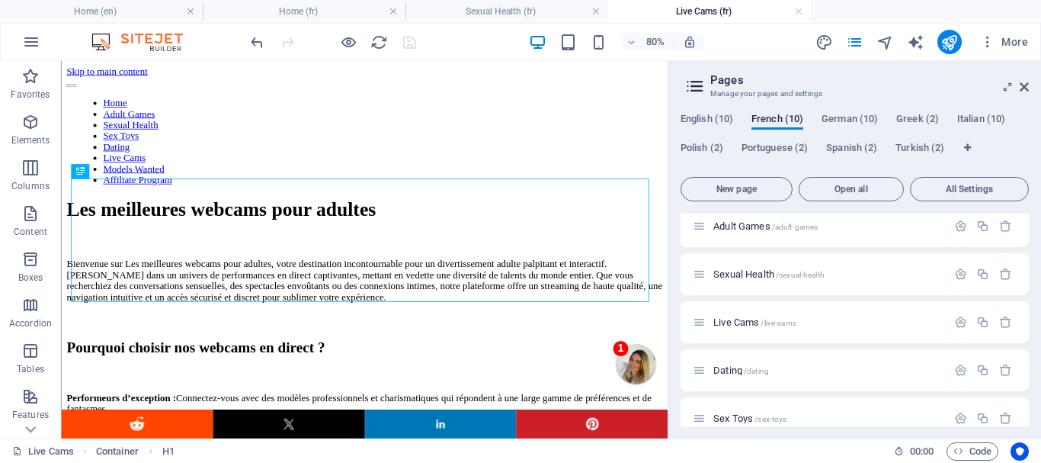
scroll to position [0, 0]
click at [1026, 83] on icon at bounding box center [1024, 87] width 9 height 12
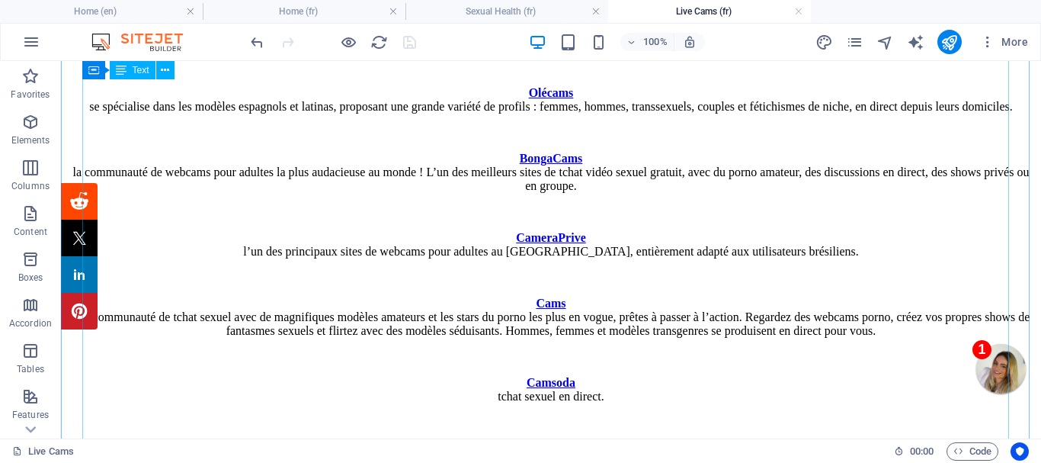
scroll to position [1829, 0]
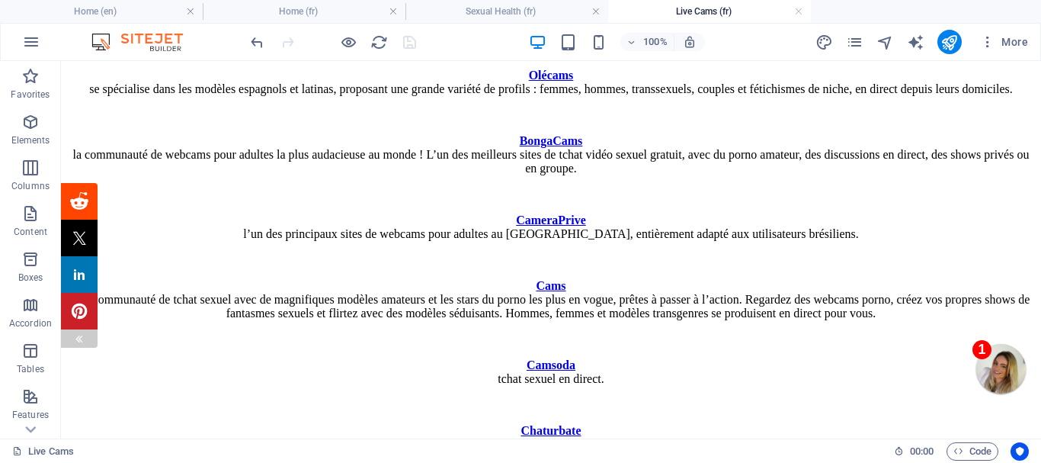
click at [82, 335] on img at bounding box center [79, 338] width 12 height 12
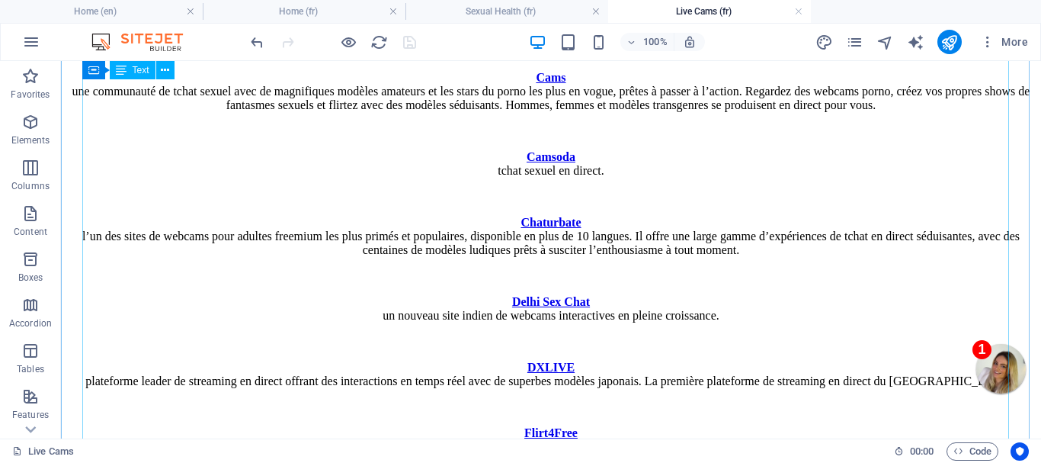
scroll to position [2058, 0]
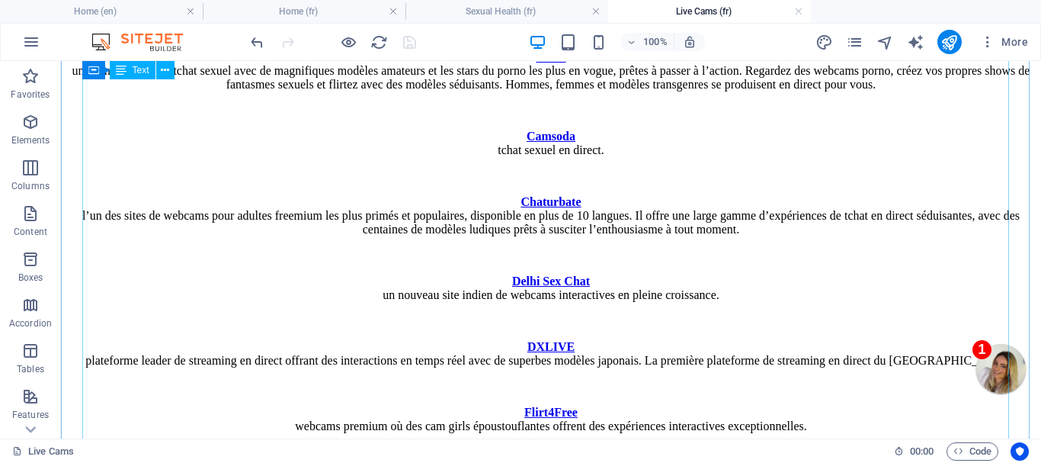
click at [505, 332] on div "S ex Messenger est la plateforme idéale pour les hommes souhaitant se connecter…" at bounding box center [551, 162] width 968 height 1855
drag, startPoint x: 505, startPoint y: 332, endPoint x: 245, endPoint y: 345, distance: 260.2
click at [505, 332] on div "S ex Messenger est la plateforme idéale pour les hommes souhaitant se connecter…" at bounding box center [551, 162] width 968 height 1855
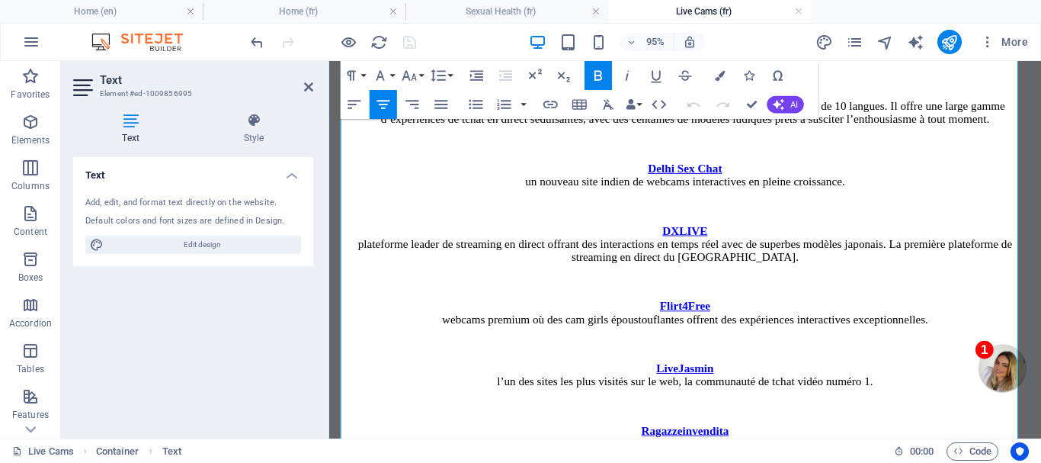
scroll to position [2268, 0]
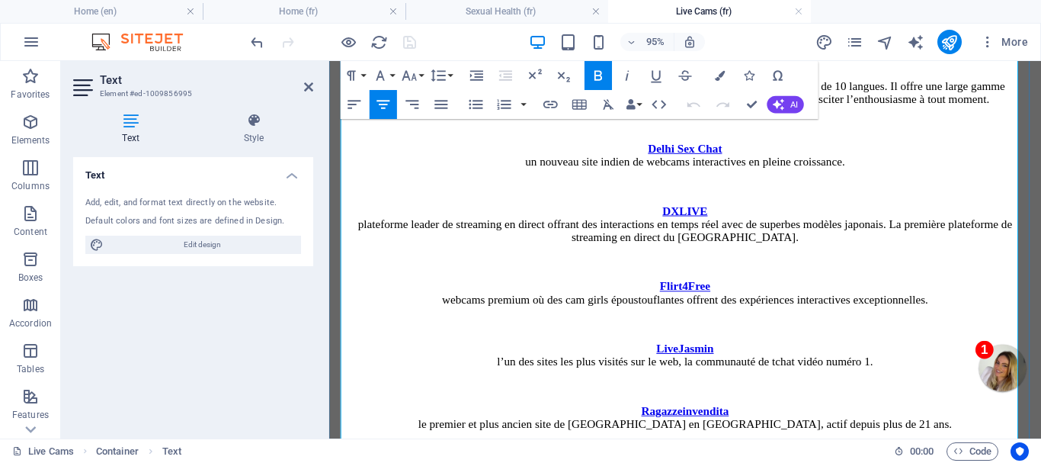
click at [628, 29] on p "Camsoda tchat sexuel en direct." at bounding box center [703, 15] width 737 height 27
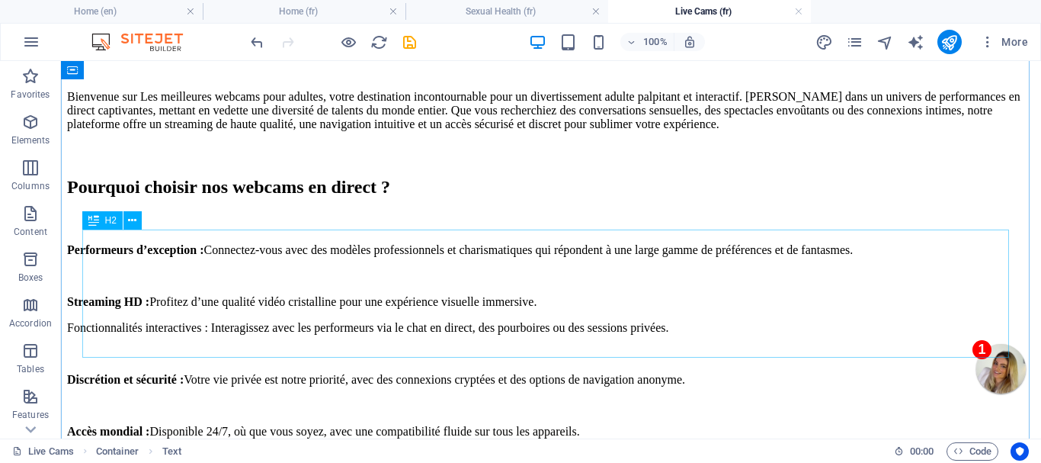
scroll to position [210, 0]
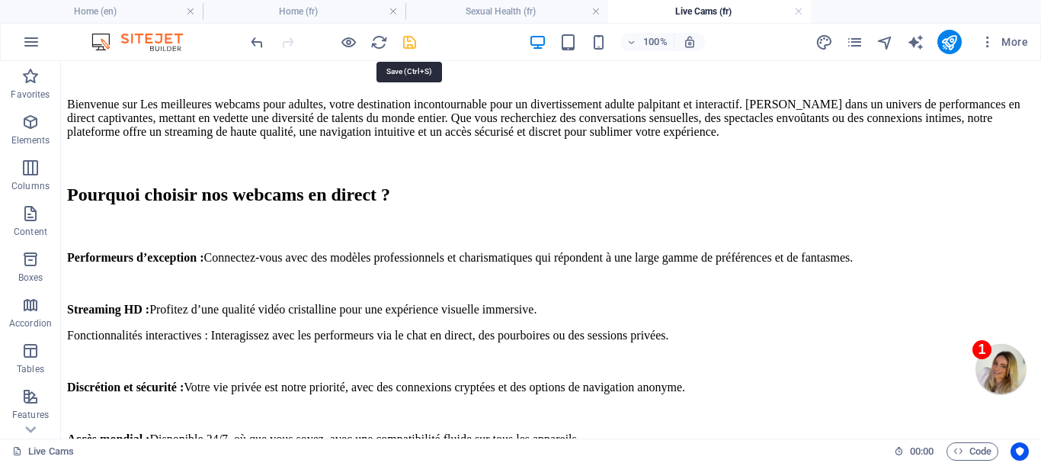
click at [407, 37] on icon "save" at bounding box center [410, 43] width 18 height 18
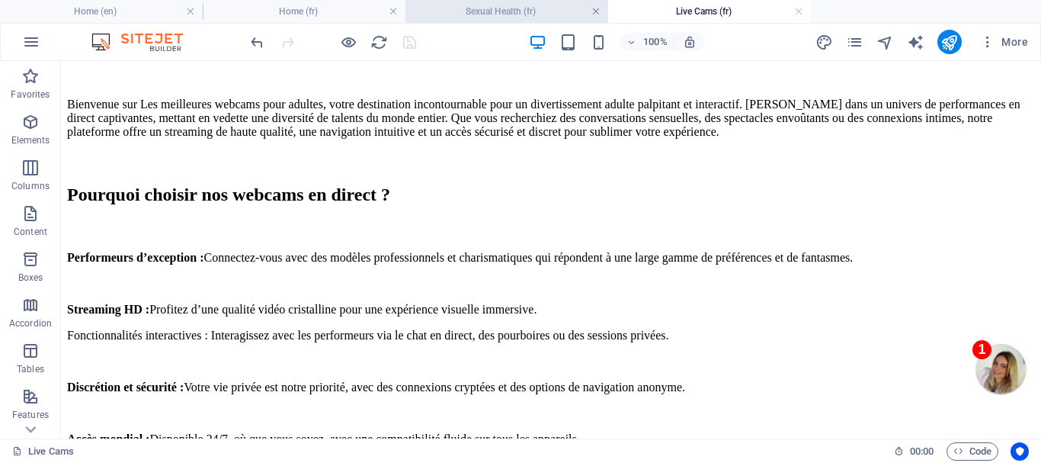
click at [595, 8] on link at bounding box center [595, 12] width 9 height 14
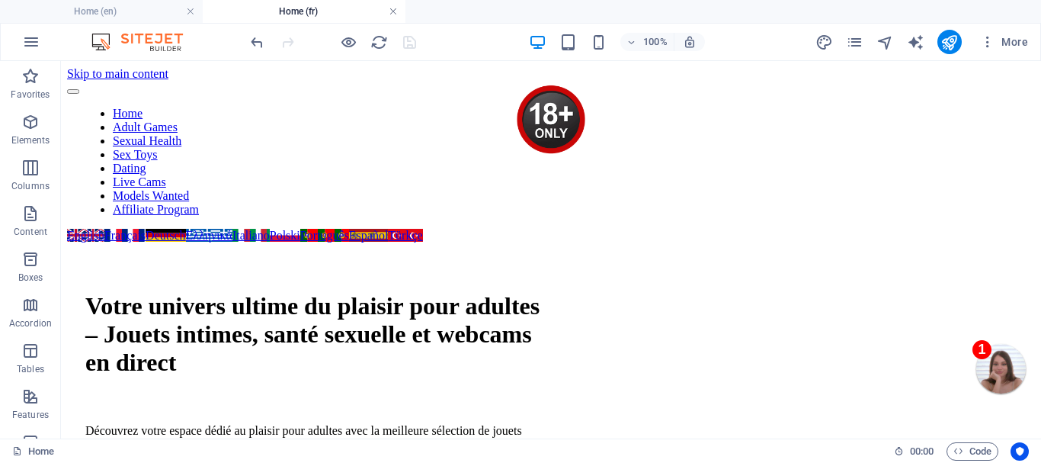
click at [390, 9] on link at bounding box center [393, 12] width 9 height 14
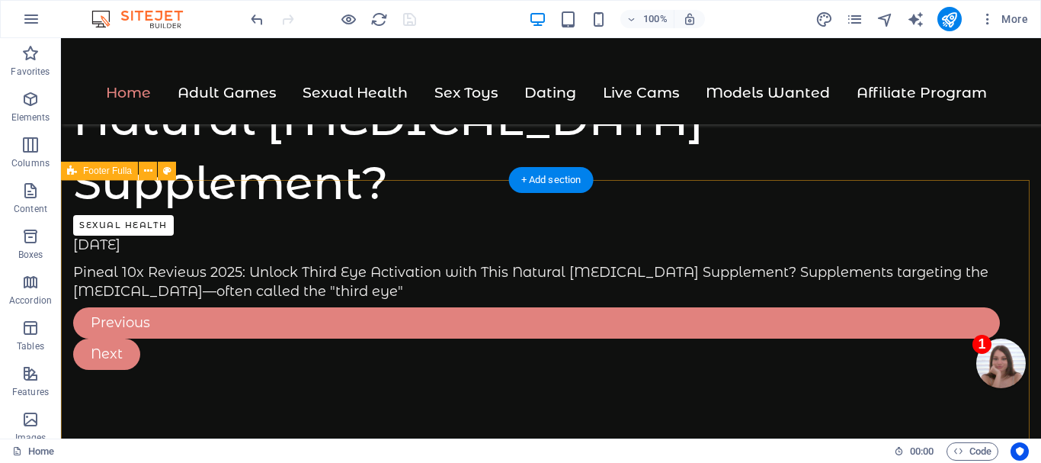
scroll to position [7683, 0]
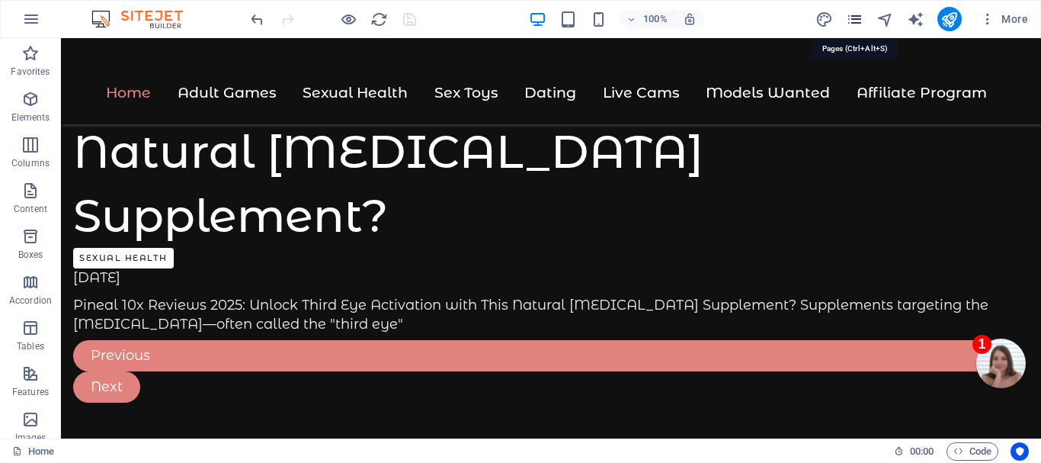
click at [853, 18] on icon "pages" at bounding box center [855, 20] width 18 height 18
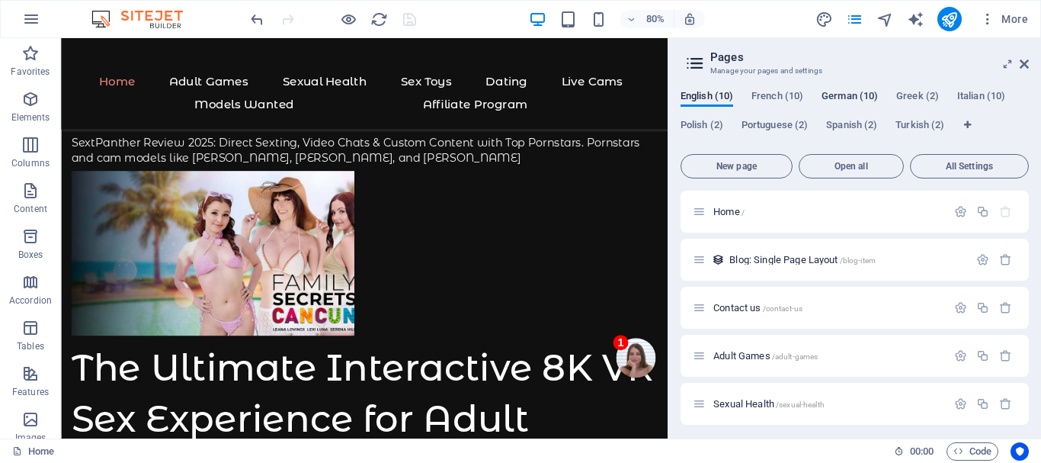
click at [857, 92] on span "German (10)" at bounding box center [850, 97] width 56 height 21
click at [729, 210] on span "Home /" at bounding box center [728, 211] width 31 height 11
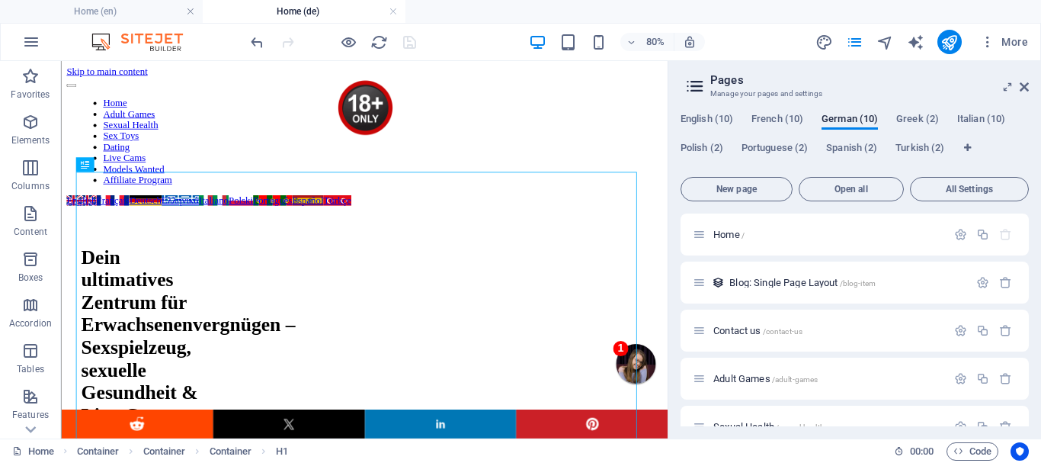
scroll to position [0, 0]
click at [1024, 85] on icon at bounding box center [1024, 87] width 9 height 12
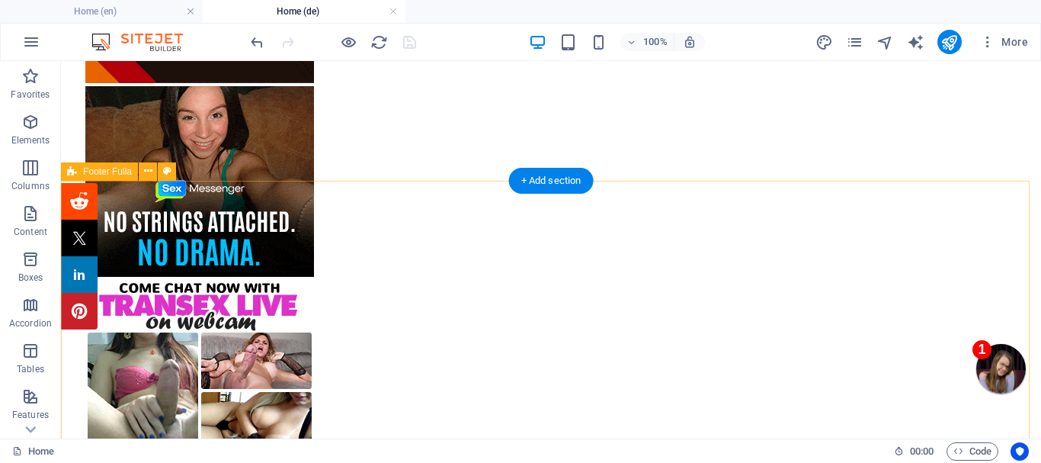
scroll to position [8078, 0]
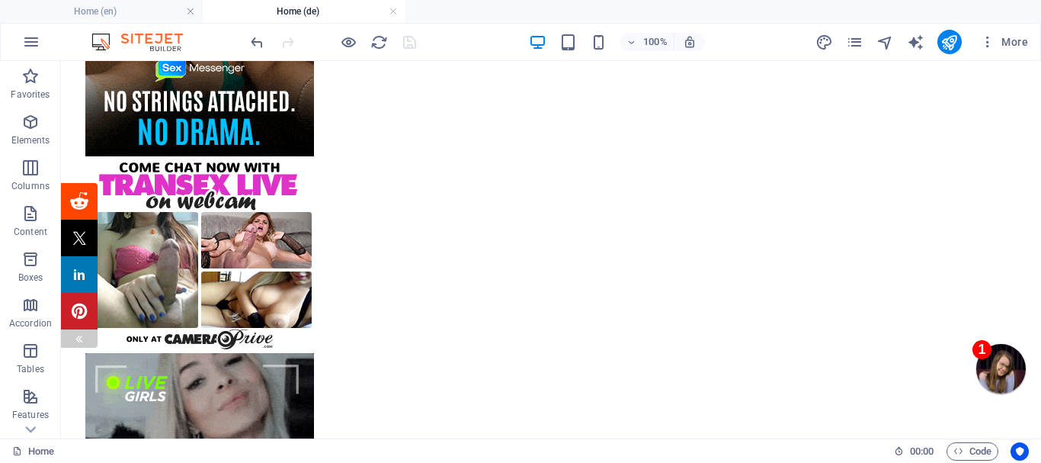
click at [73, 332] on div at bounding box center [79, 338] width 12 height 18
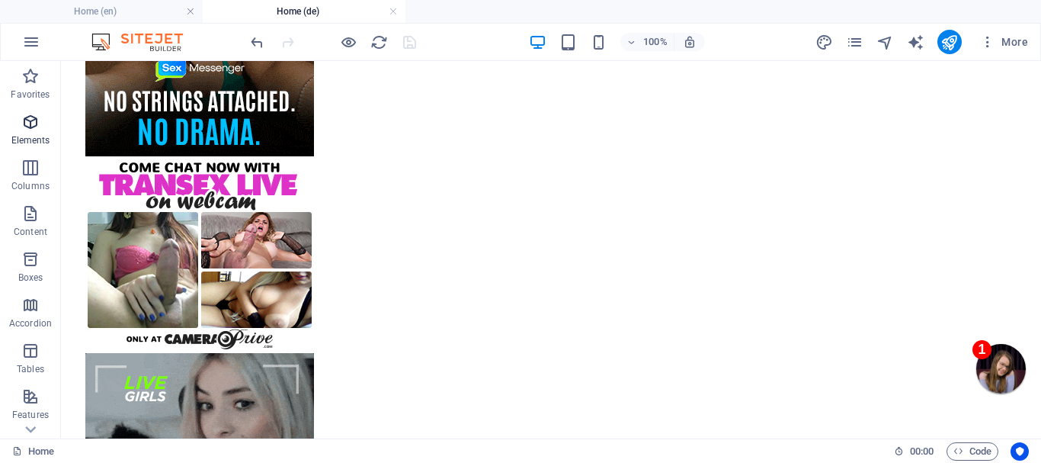
click at [31, 127] on icon "button" at bounding box center [30, 122] width 18 height 18
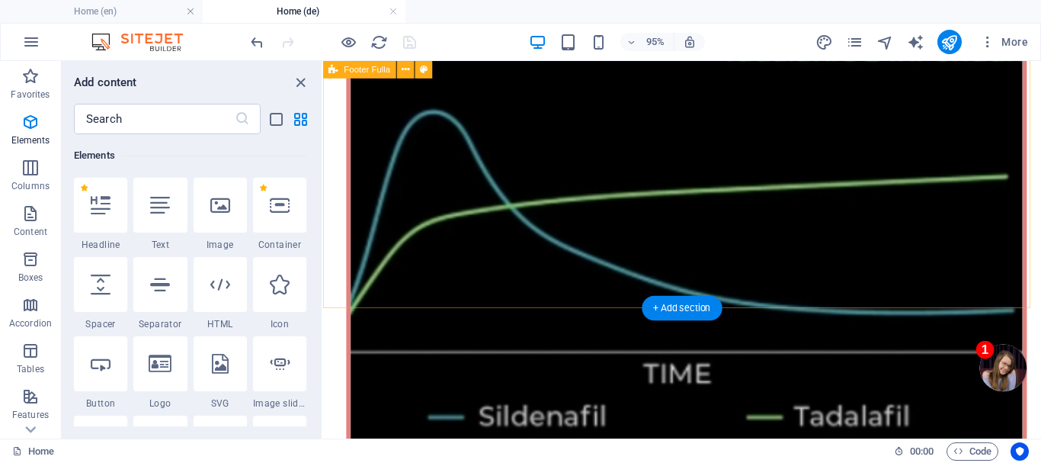
scroll to position [8921, 0]
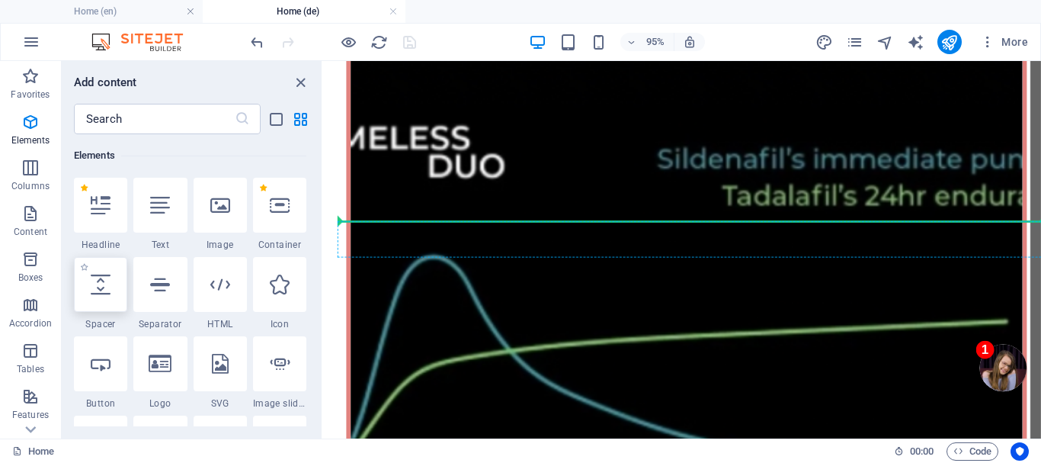
select select "px"
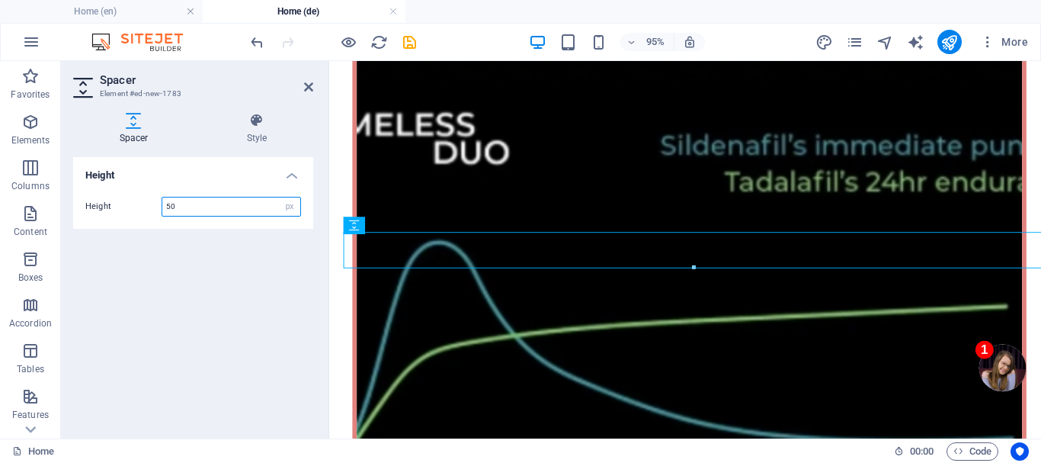
scroll to position [8907, 0]
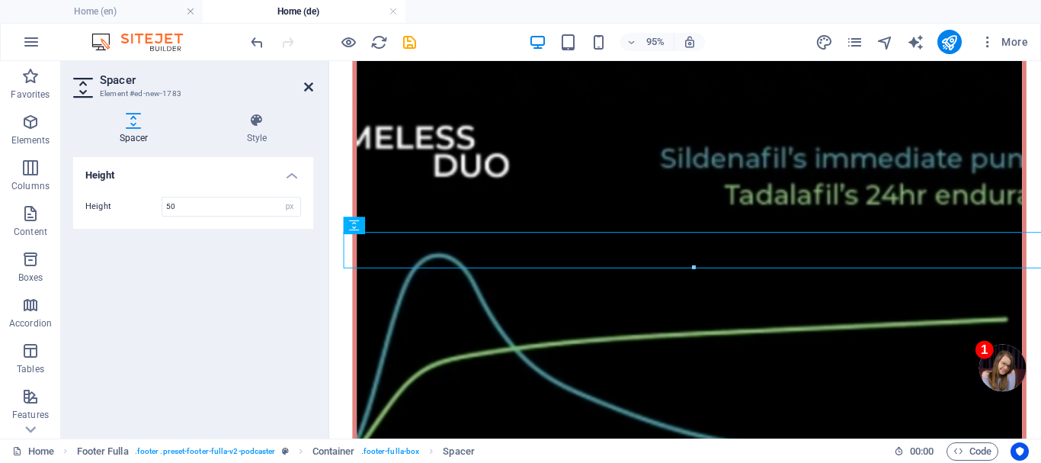
click at [309, 84] on icon at bounding box center [308, 87] width 9 height 12
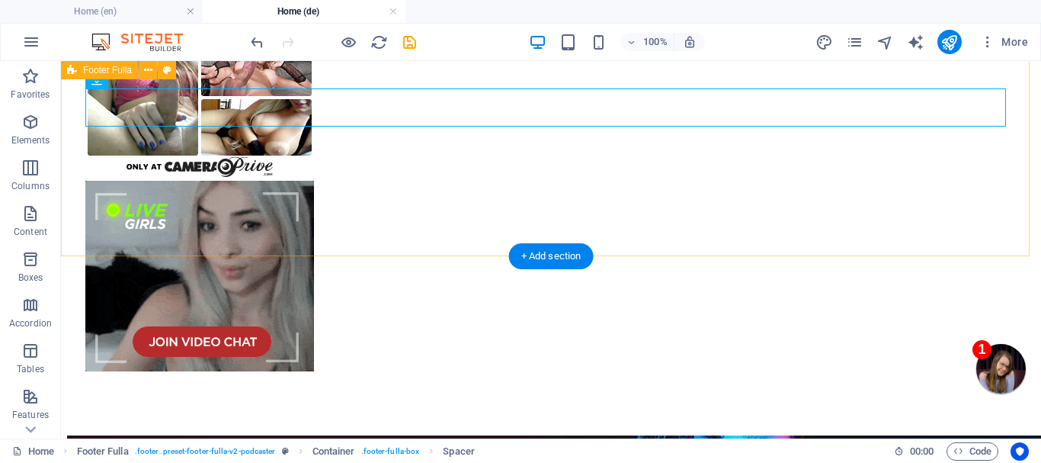
scroll to position [8174, 0]
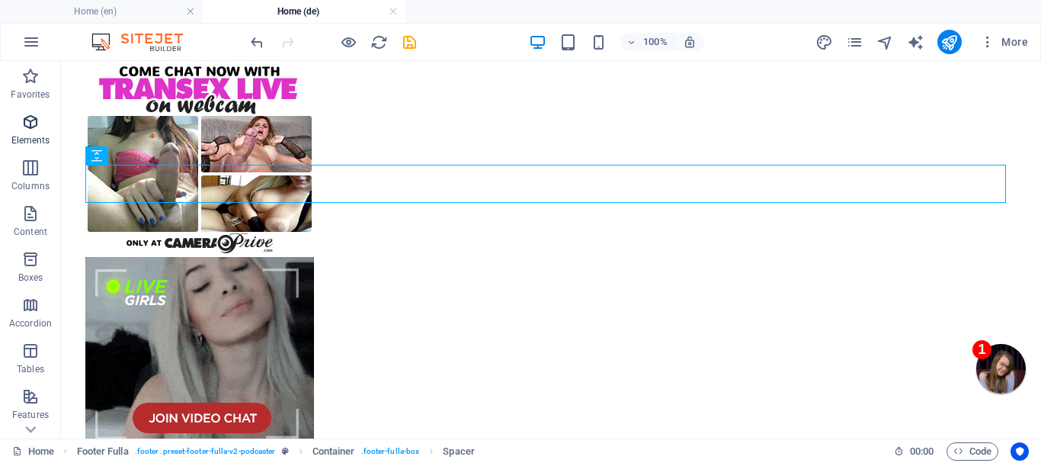
click at [27, 129] on icon "button" at bounding box center [30, 122] width 18 height 18
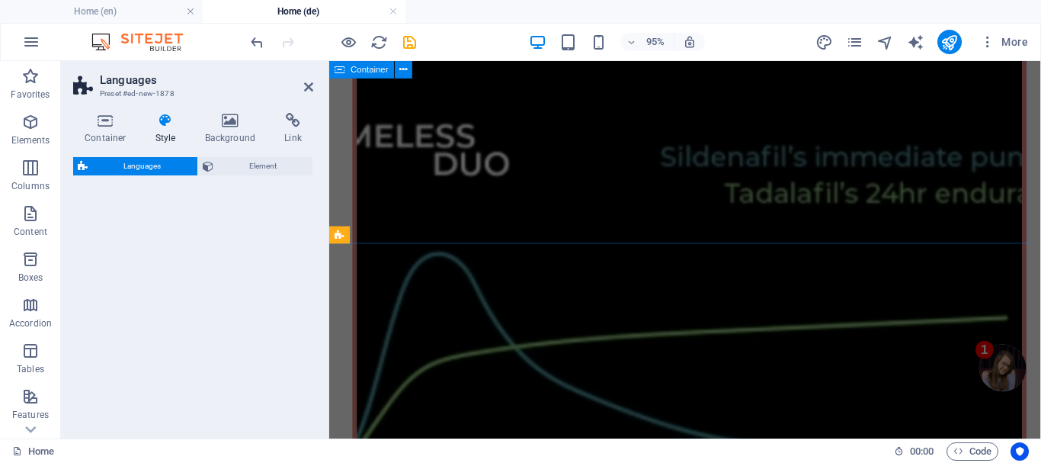
scroll to position [8731, 0]
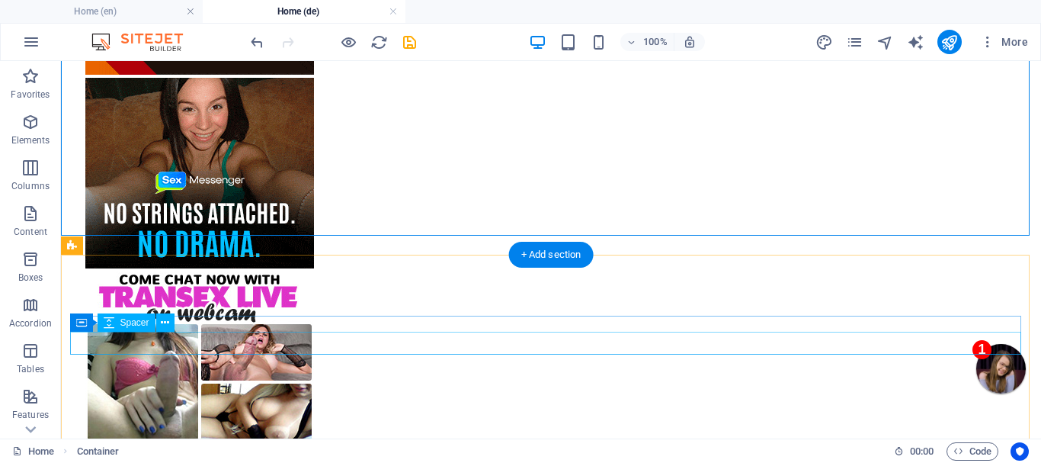
scroll to position [8015, 0]
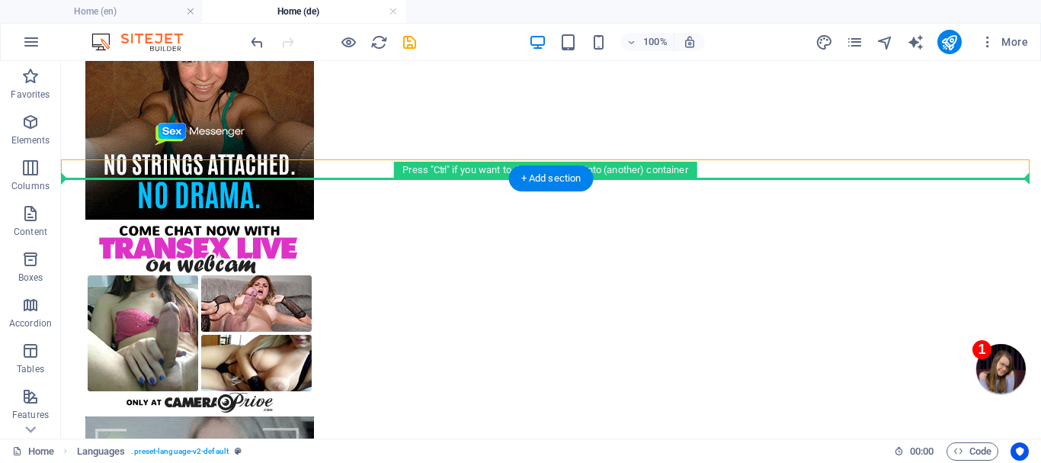
drag, startPoint x: 200, startPoint y: 213, endPoint x: 219, endPoint y: 245, distance: 36.6
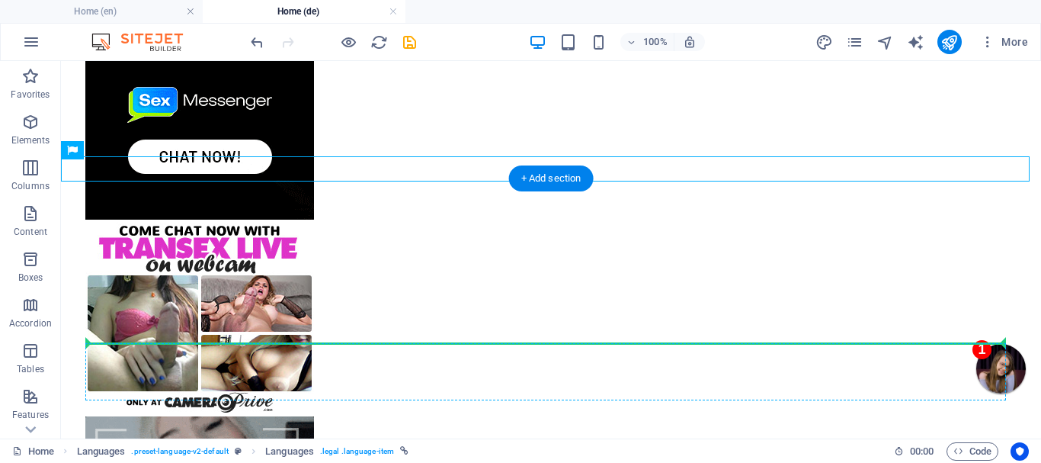
drag, startPoint x: 197, startPoint y: 213, endPoint x: 440, endPoint y: 350, distance: 278.5
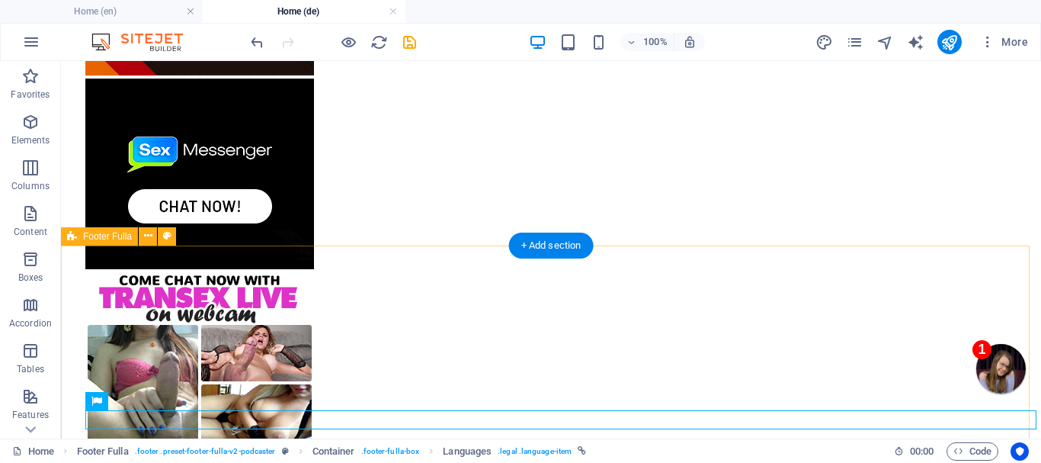
scroll to position [7939, 0]
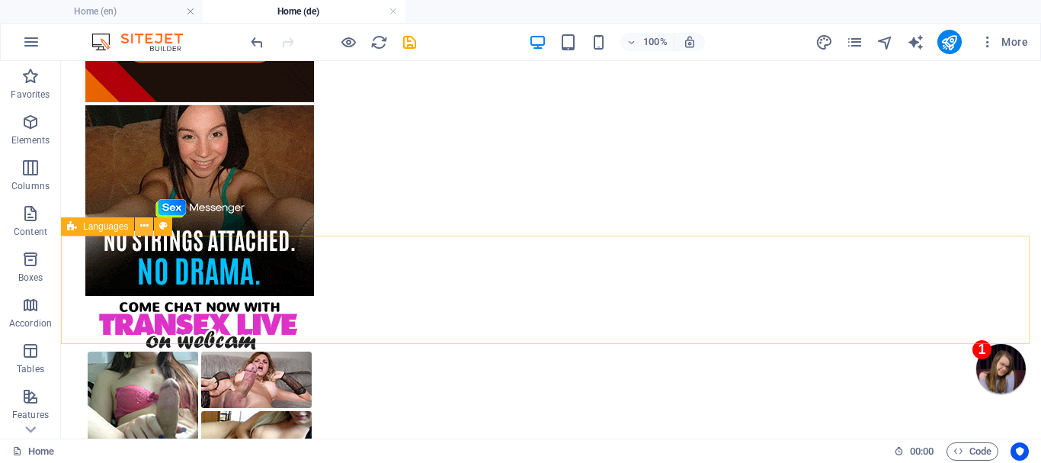
click at [144, 222] on icon at bounding box center [144, 226] width 8 height 16
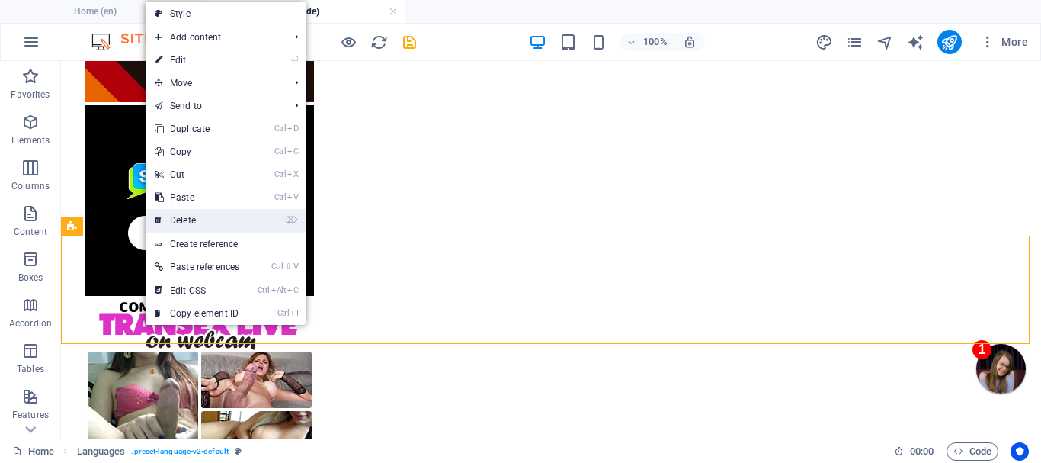
click at [181, 217] on link "⌦ Delete" at bounding box center [197, 220] width 103 height 23
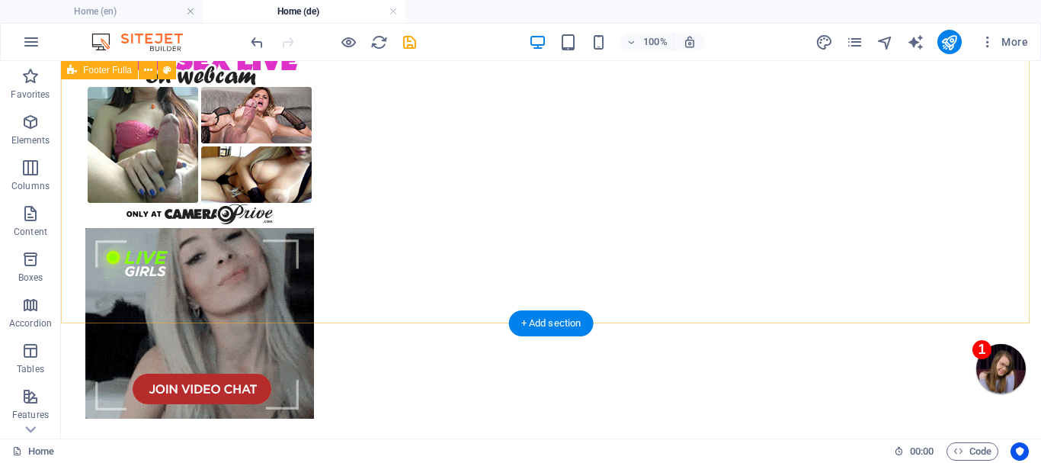
scroll to position [7965, 0]
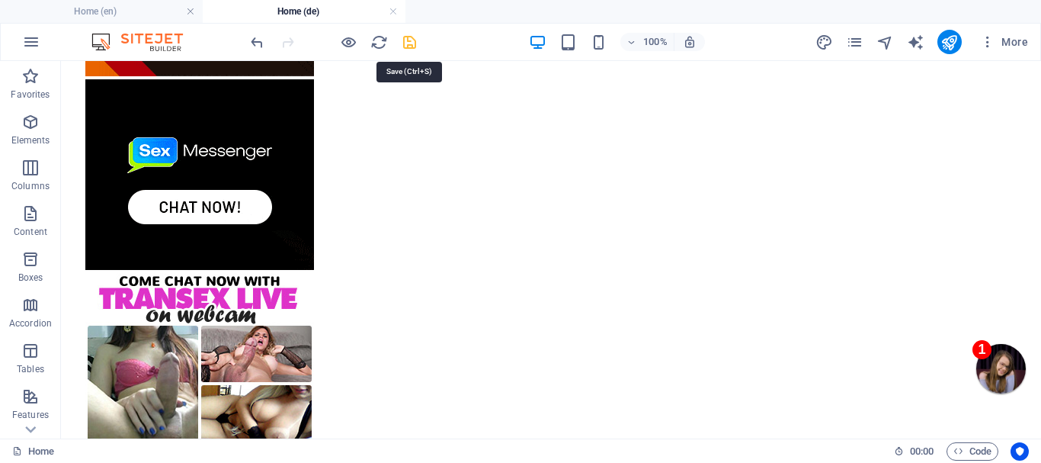
click at [407, 43] on icon "save" at bounding box center [410, 43] width 18 height 18
checkbox input "false"
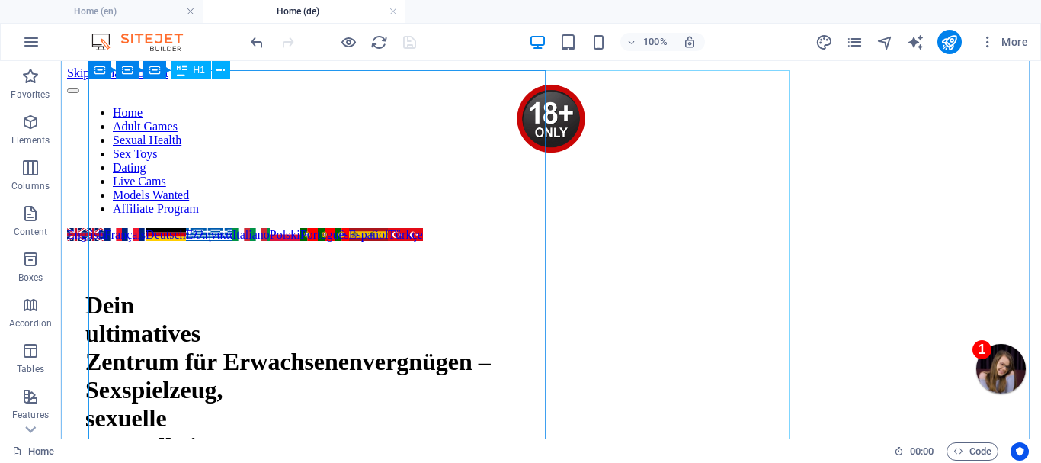
scroll to position [0, 0]
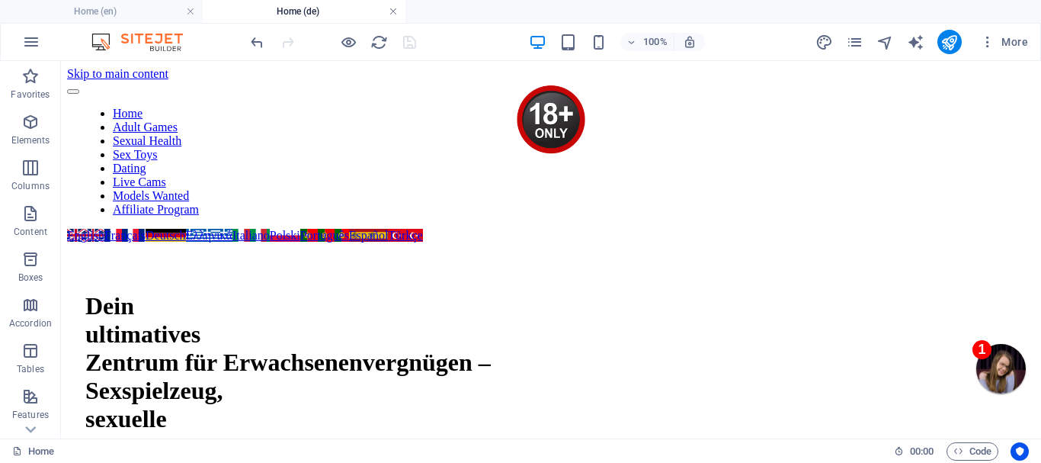
click at [392, 9] on link at bounding box center [393, 12] width 9 height 14
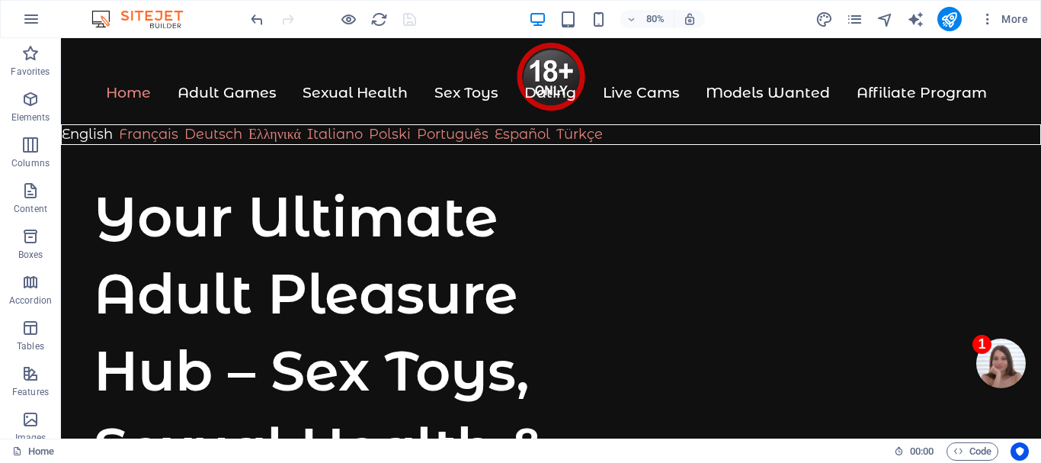
scroll to position [7683, 0]
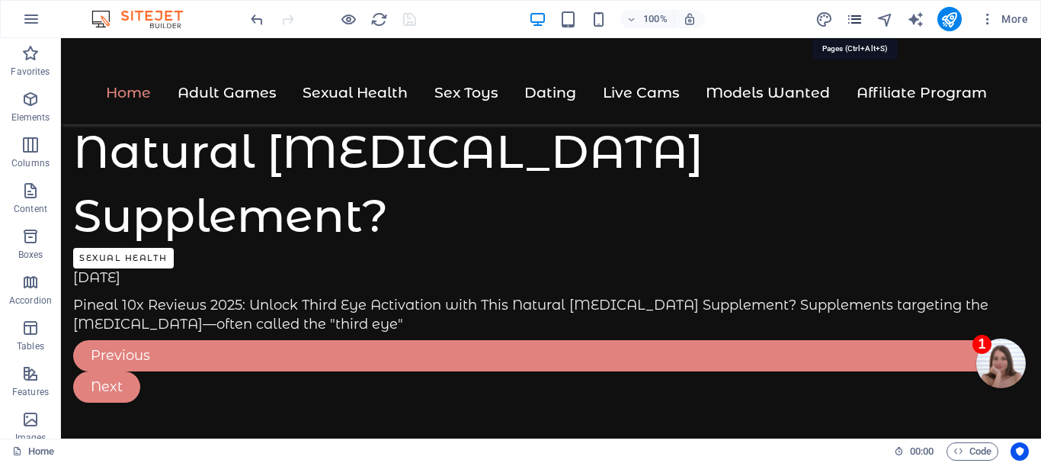
click at [856, 17] on icon "pages" at bounding box center [855, 20] width 18 height 18
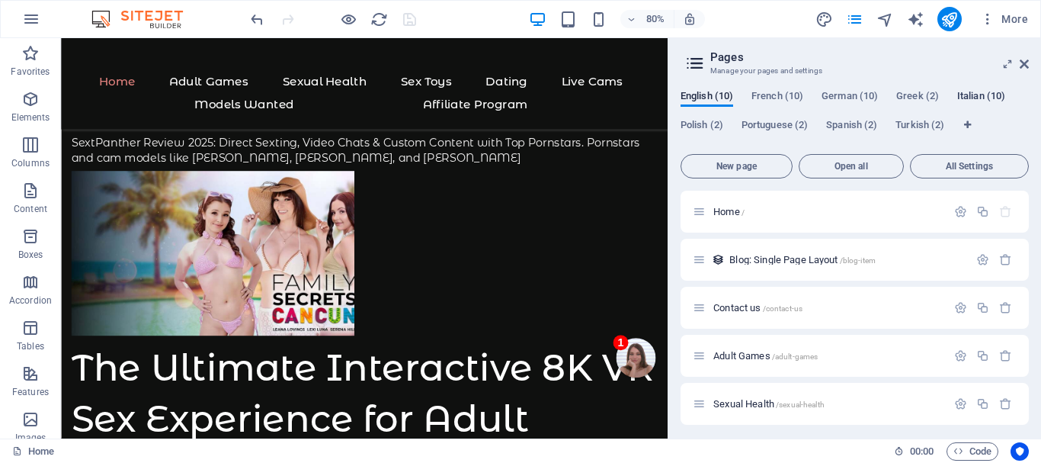
click at [989, 93] on span "Italian (10)" at bounding box center [981, 97] width 48 height 21
click at [727, 208] on span "Home /" at bounding box center [728, 211] width 31 height 11
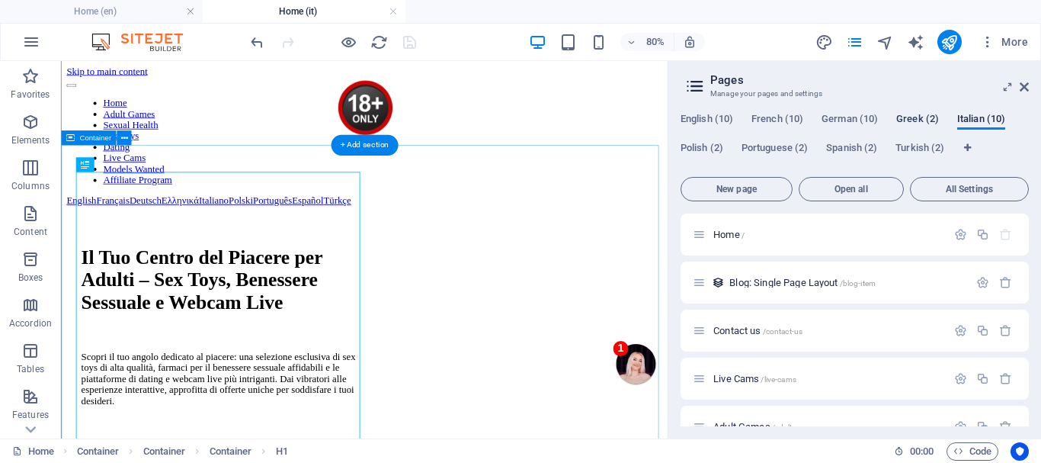
scroll to position [0, 0]
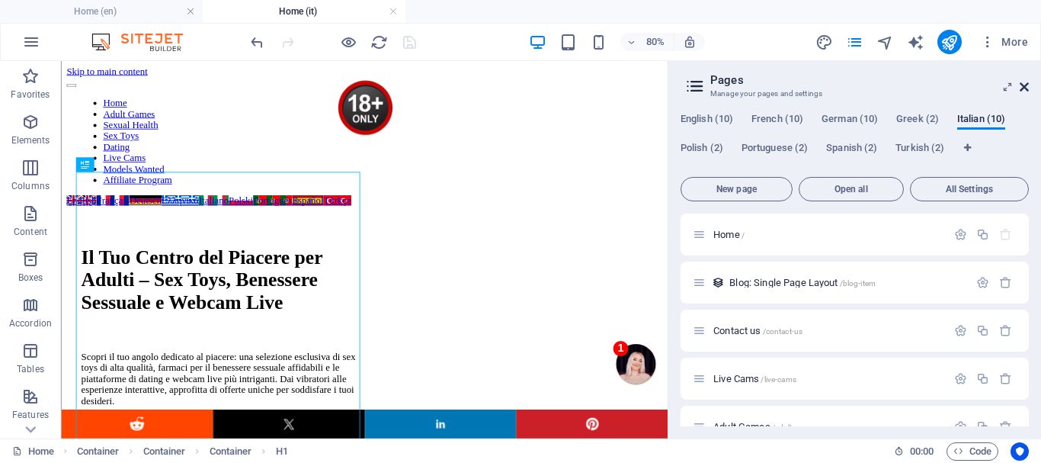
click at [1027, 87] on icon at bounding box center [1024, 87] width 9 height 12
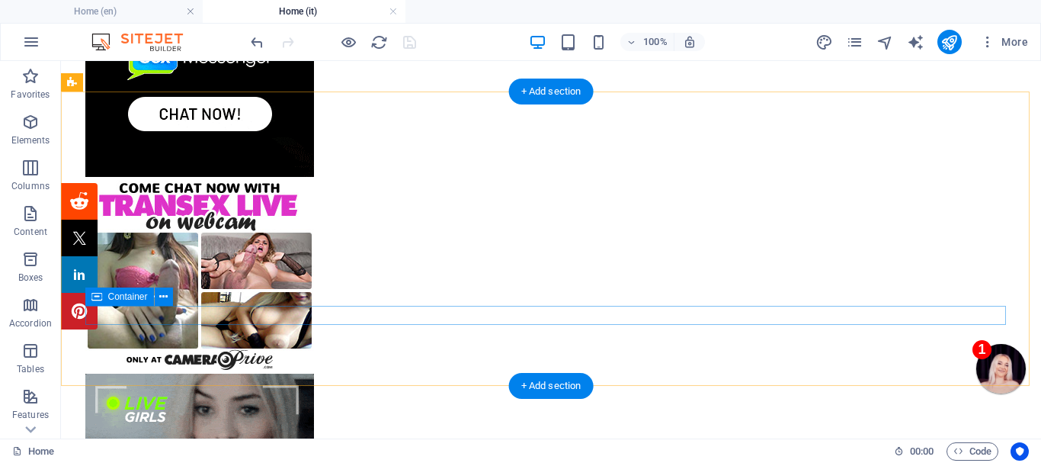
scroll to position [8002, 0]
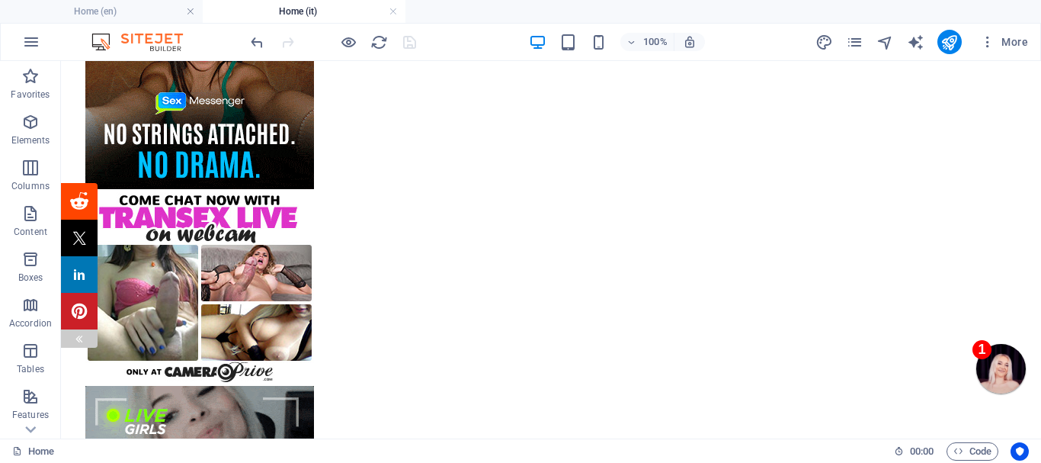
click at [74, 333] on div at bounding box center [79, 338] width 12 height 18
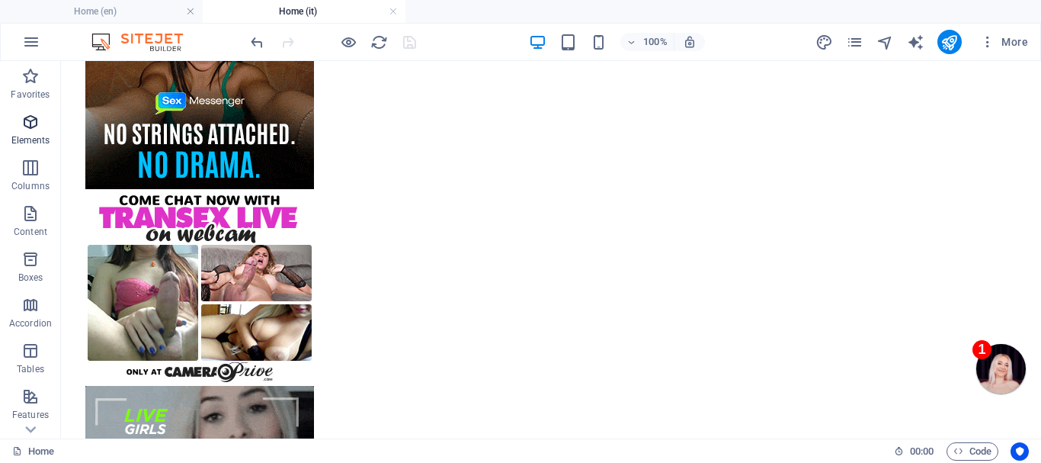
click at [28, 120] on icon "button" at bounding box center [30, 122] width 18 height 18
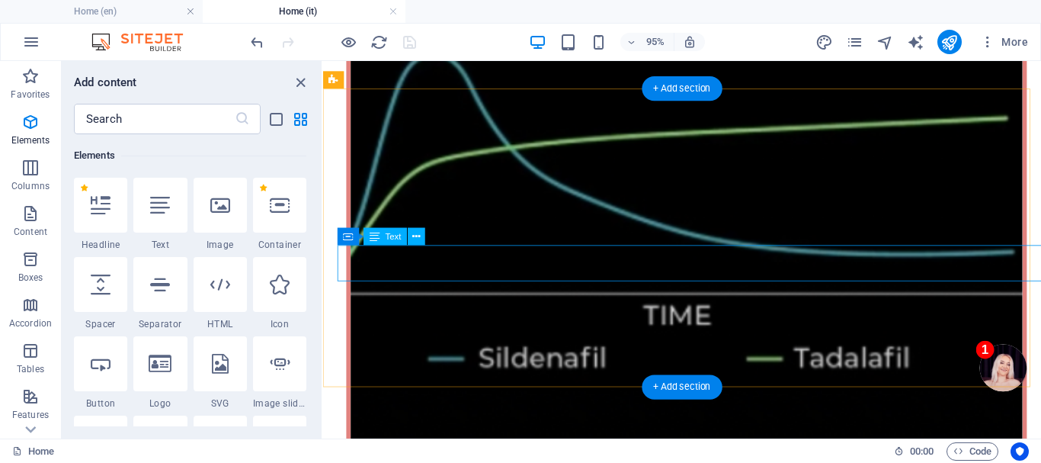
scroll to position [9069, 0]
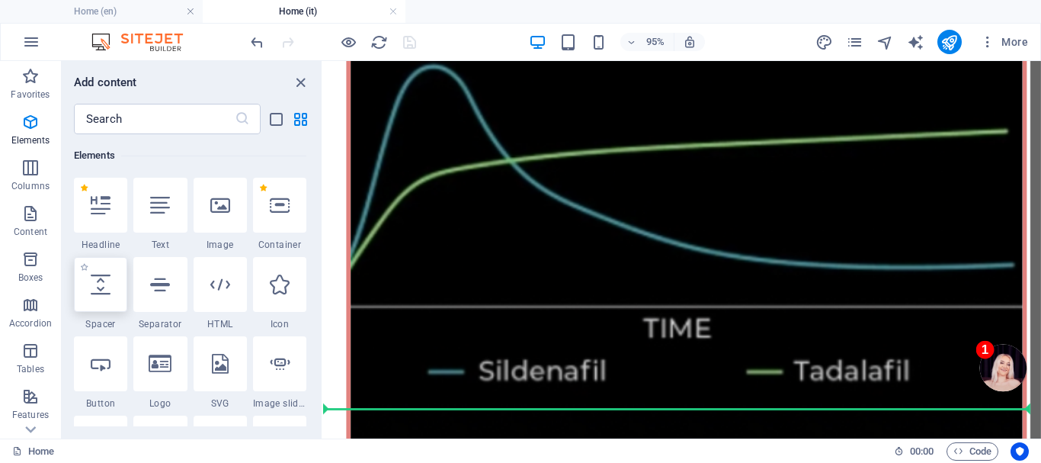
select select "px"
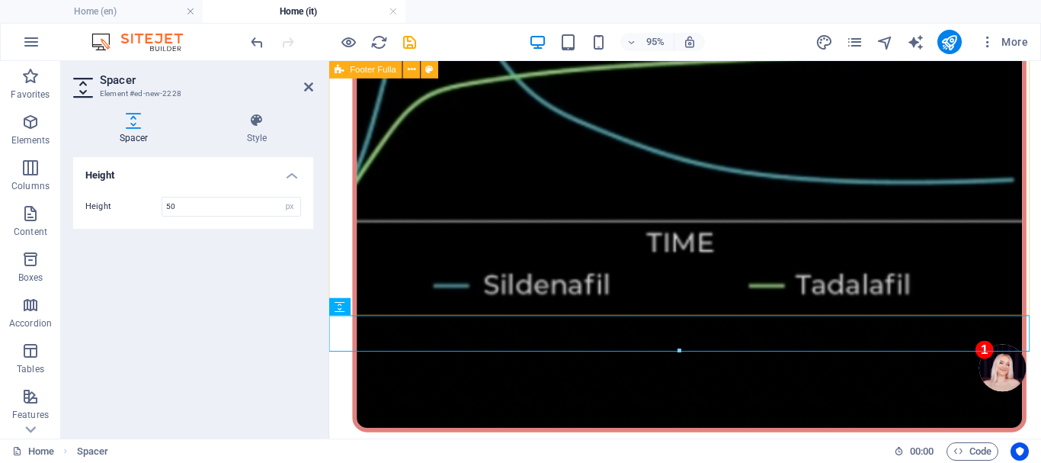
scroll to position [9119, 0]
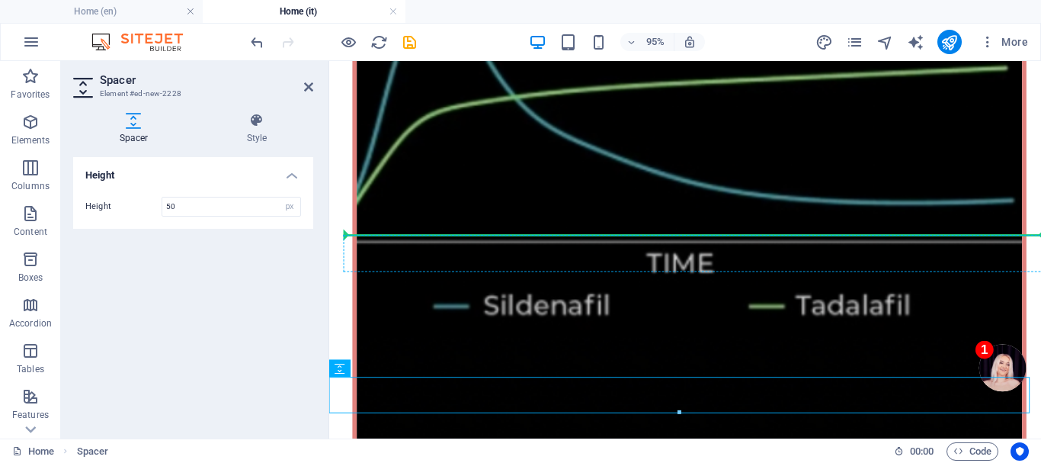
drag, startPoint x: 688, startPoint y: 431, endPoint x: 496, endPoint y: 243, distance: 268.4
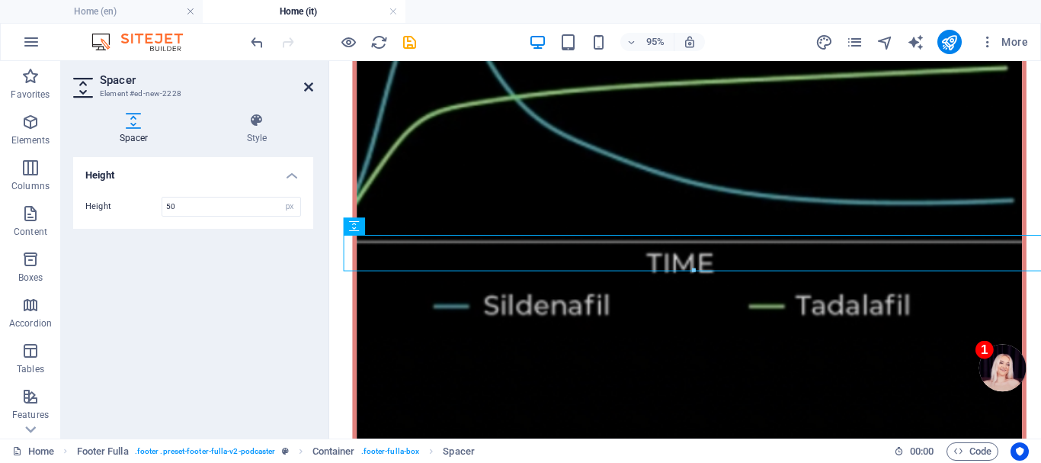
click at [306, 85] on icon at bounding box center [308, 87] width 9 height 12
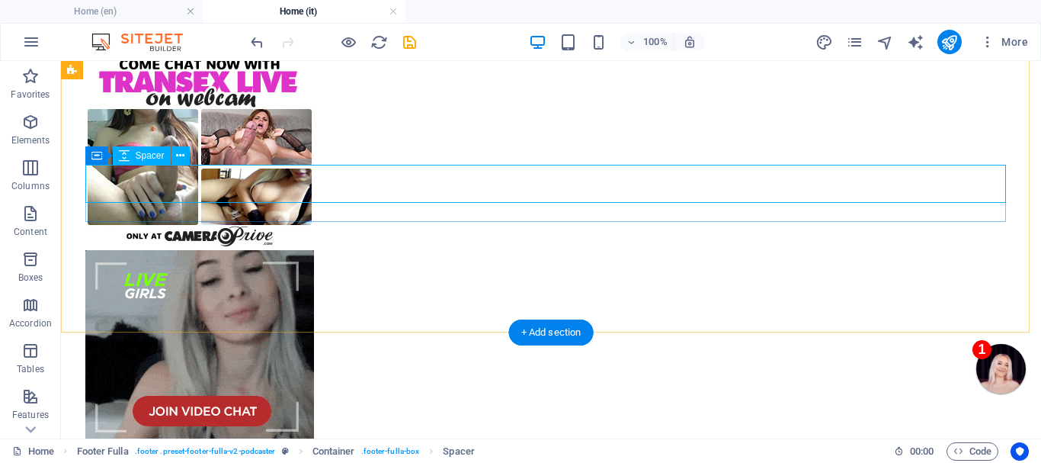
scroll to position [8061, 0]
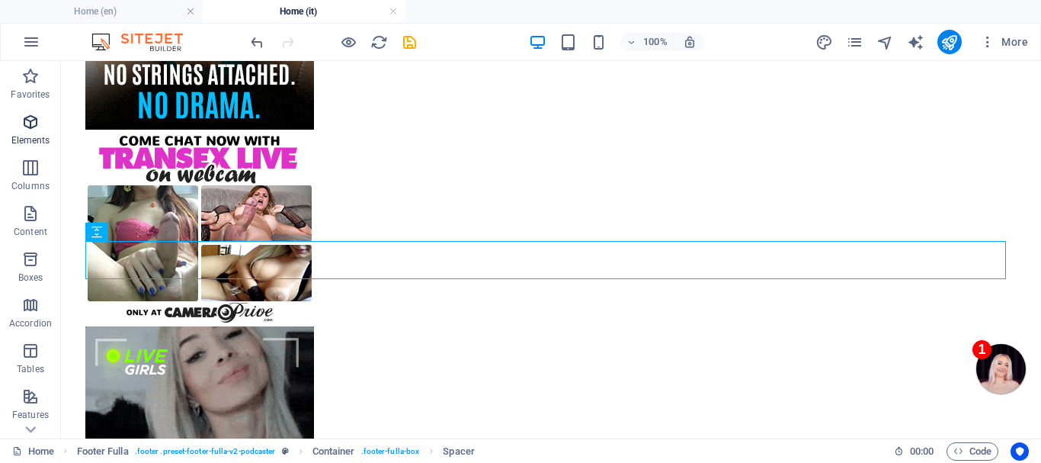
click at [33, 127] on icon "button" at bounding box center [30, 122] width 18 height 18
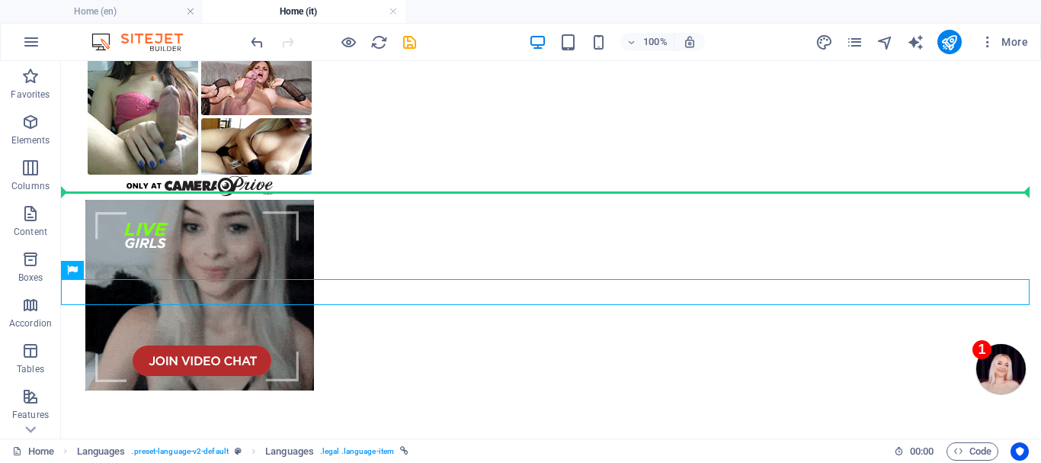
scroll to position [8157, 0]
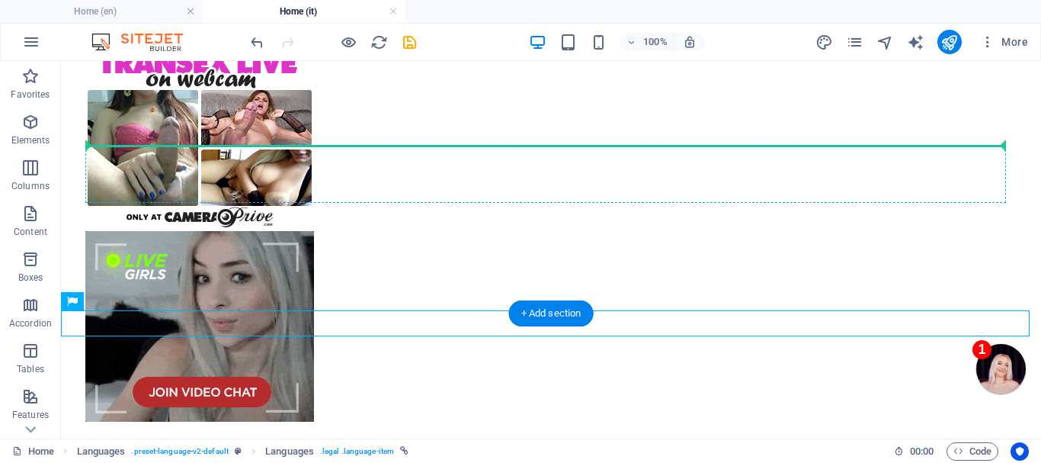
drag, startPoint x: 462, startPoint y: 372, endPoint x: 556, endPoint y: 146, distance: 244.3
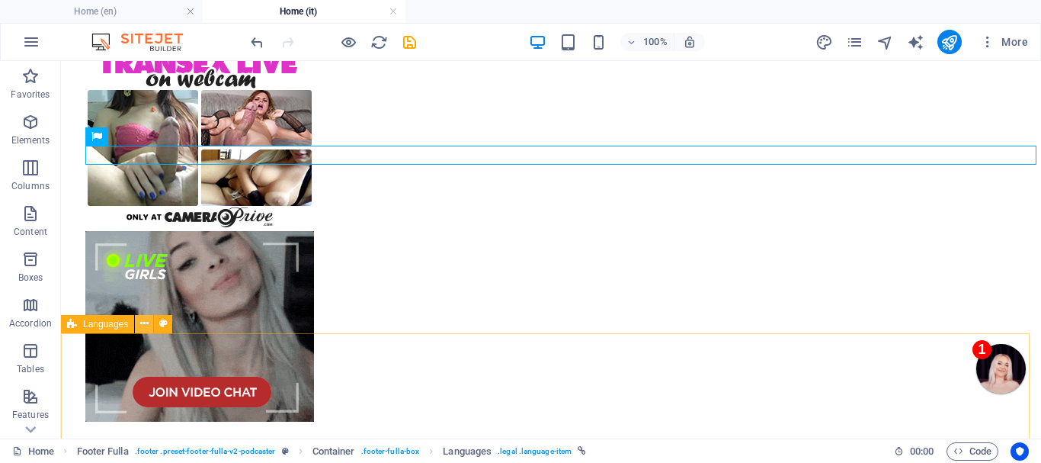
click at [144, 322] on icon at bounding box center [144, 324] width 8 height 16
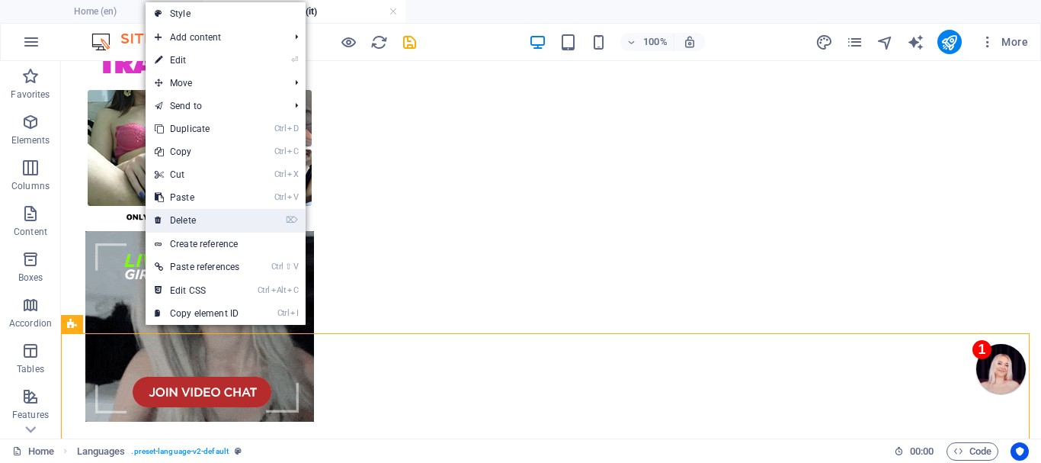
click at [207, 213] on link "⌦ Delete" at bounding box center [197, 220] width 103 height 23
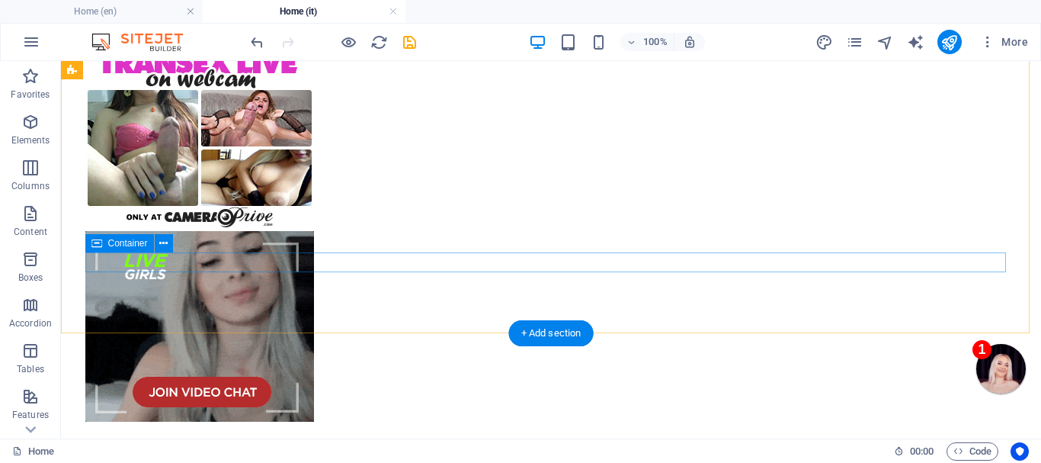
scroll to position [8080, 0]
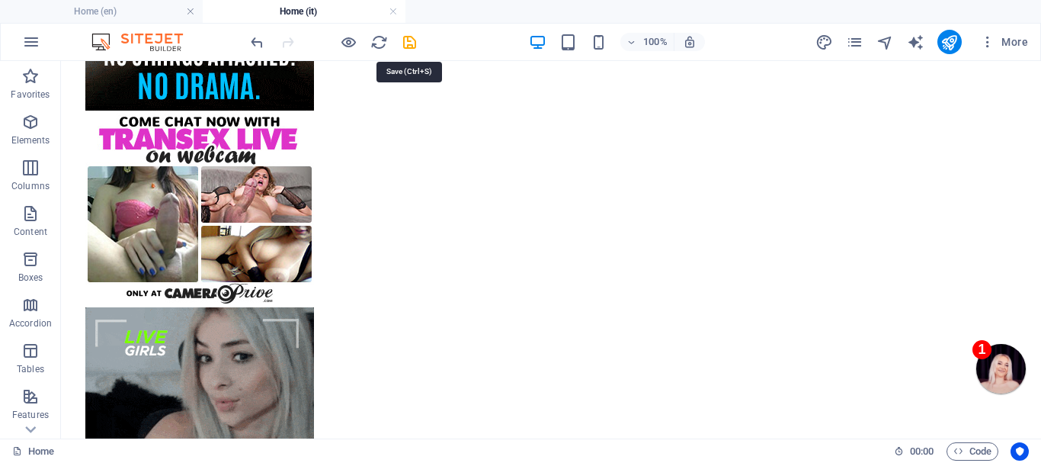
click at [408, 40] on icon "save" at bounding box center [410, 43] width 18 height 18
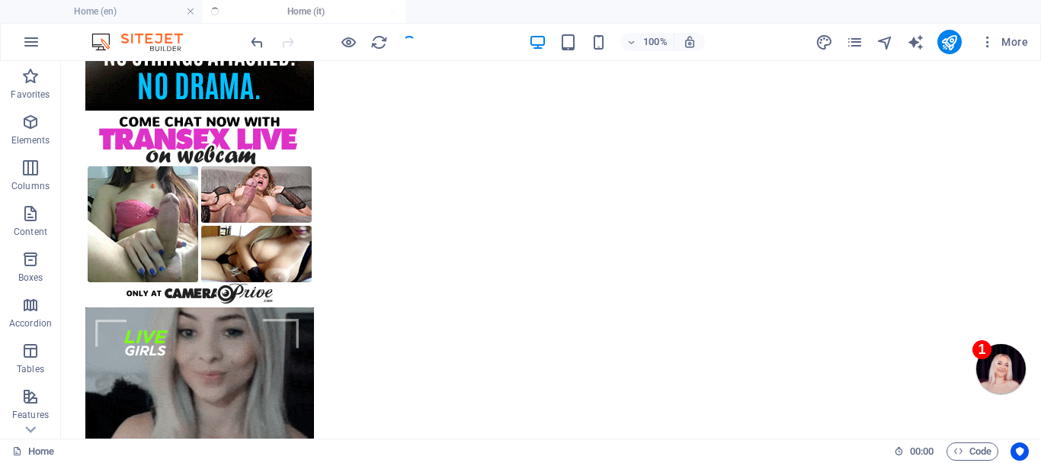
checkbox input "false"
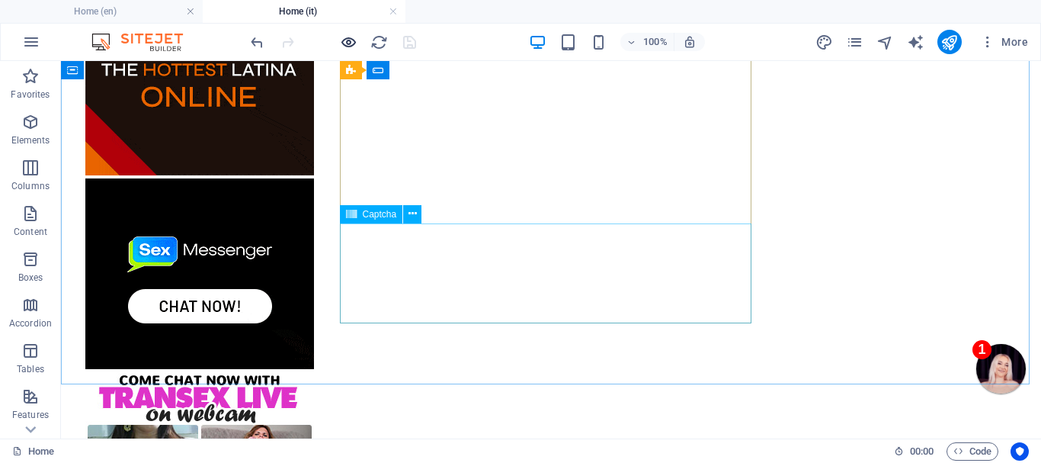
scroll to position [7699, 0]
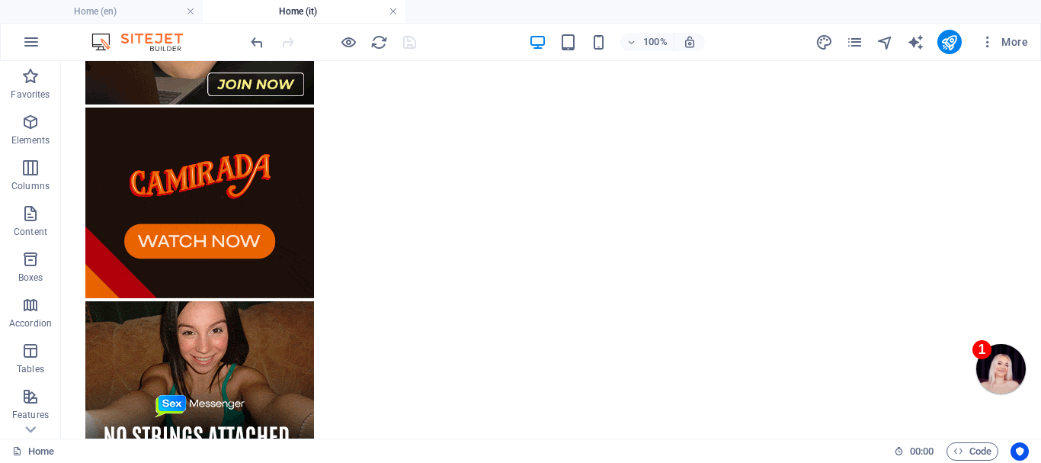
click at [391, 8] on link at bounding box center [393, 12] width 9 height 14
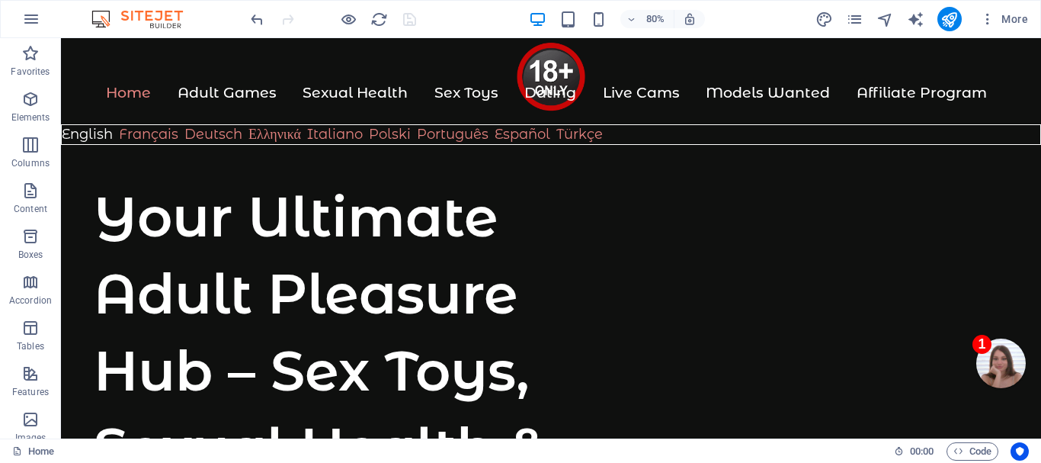
scroll to position [7683, 0]
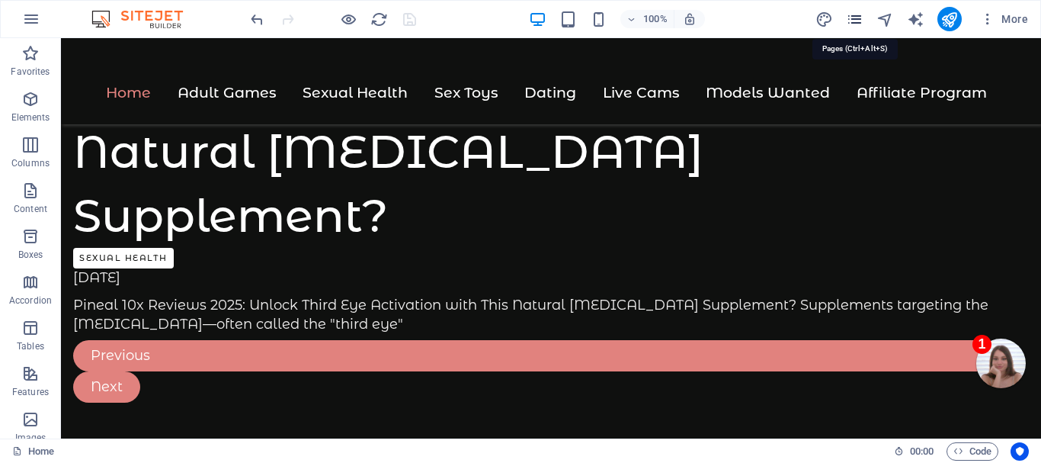
click at [857, 19] on icon "pages" at bounding box center [855, 20] width 18 height 18
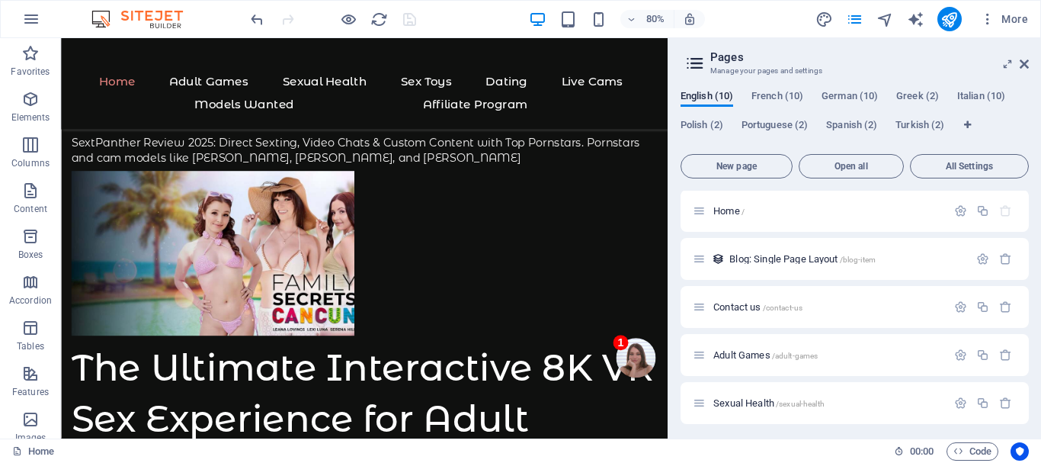
scroll to position [0, 0]
click at [918, 93] on span "Greek (2)" at bounding box center [917, 97] width 43 height 21
click at [726, 210] on span "Home /" at bounding box center [728, 211] width 31 height 11
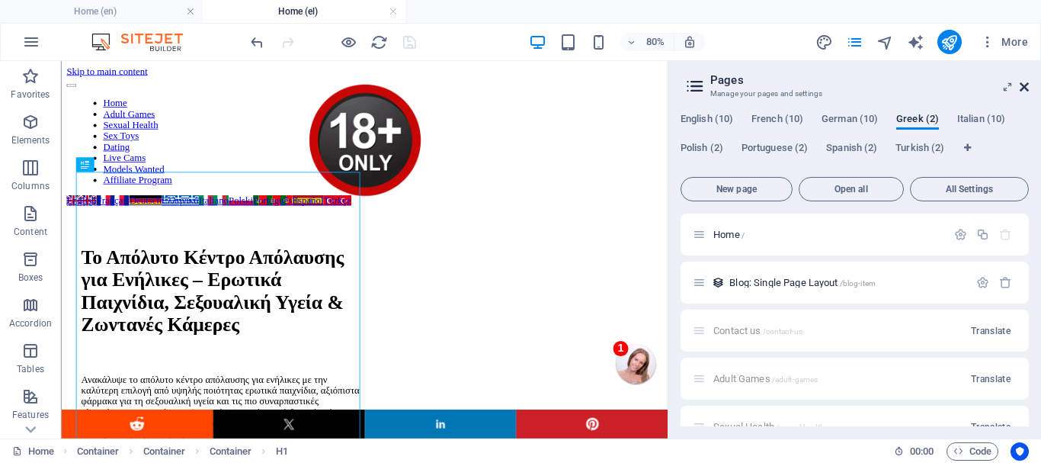
click at [1023, 82] on icon at bounding box center [1024, 87] width 9 height 12
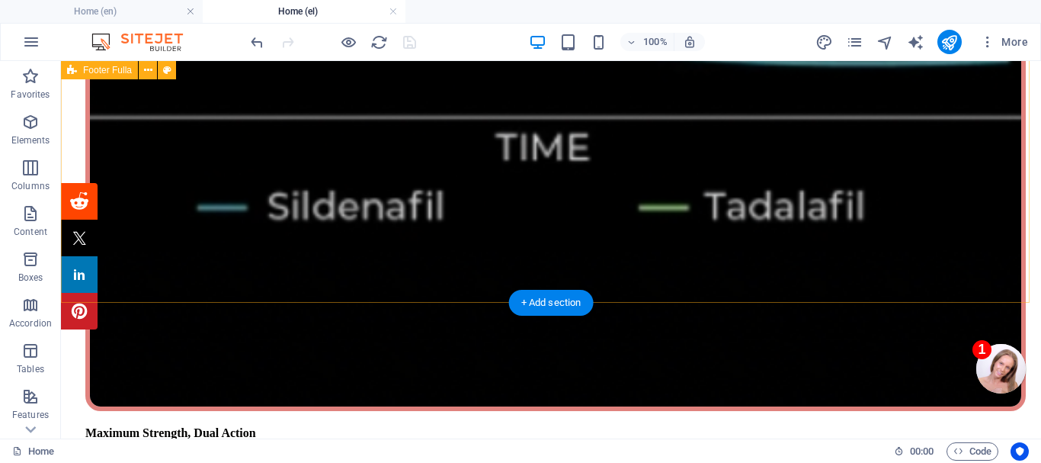
scroll to position [7850, 0]
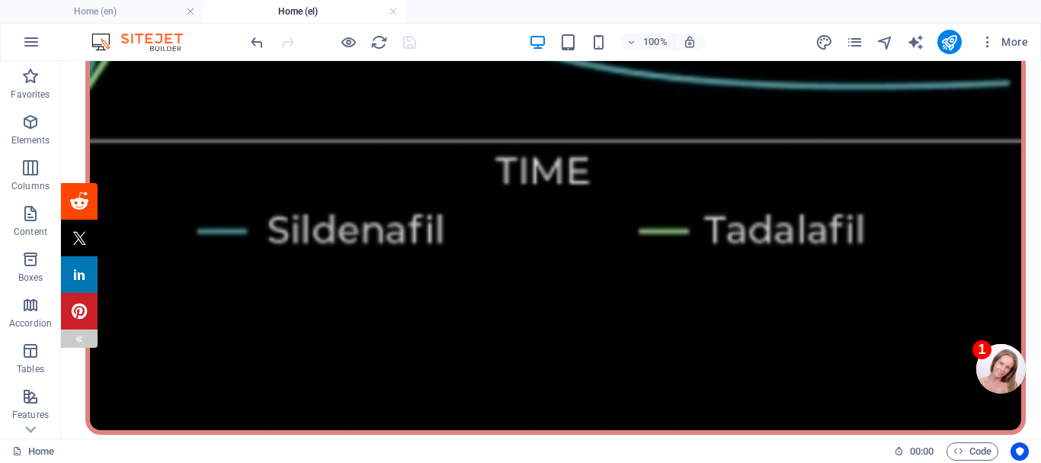
click at [72, 333] on div at bounding box center [79, 338] width 37 height 18
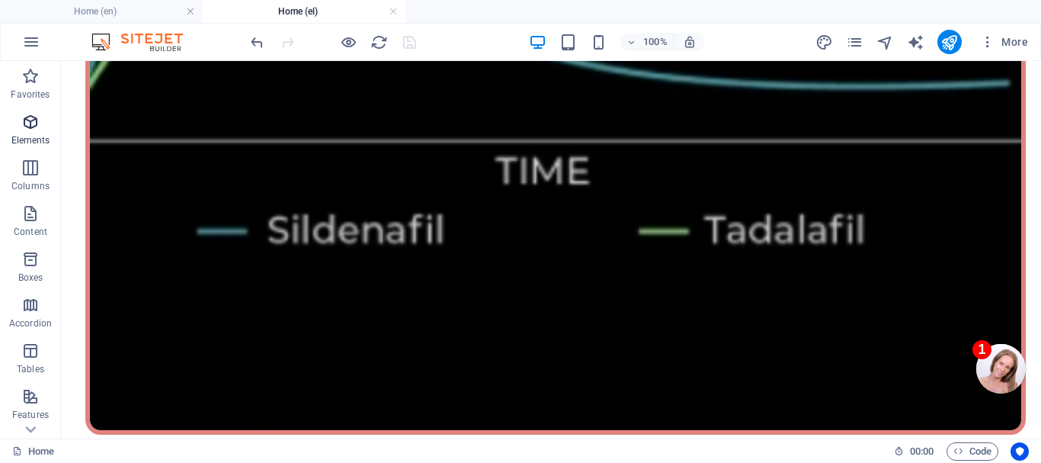
click at [25, 124] on icon "button" at bounding box center [30, 122] width 18 height 18
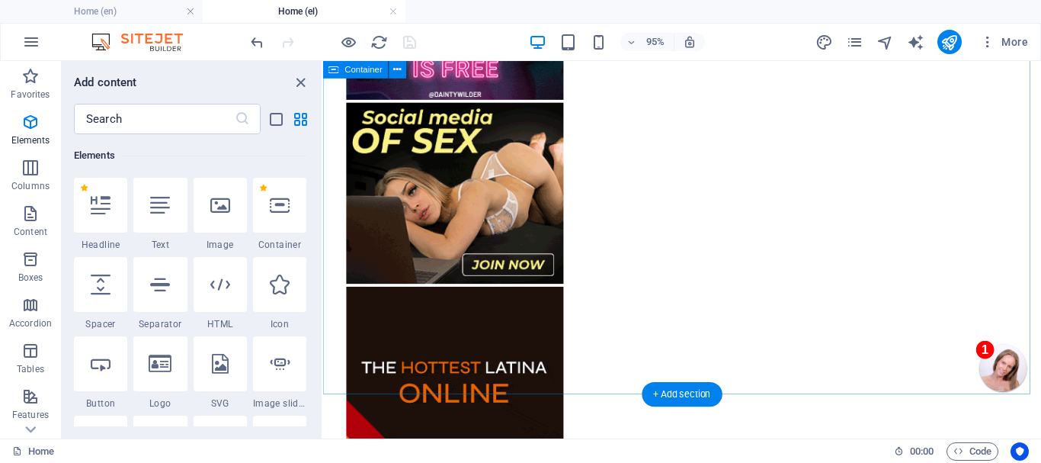
scroll to position [8612, 0]
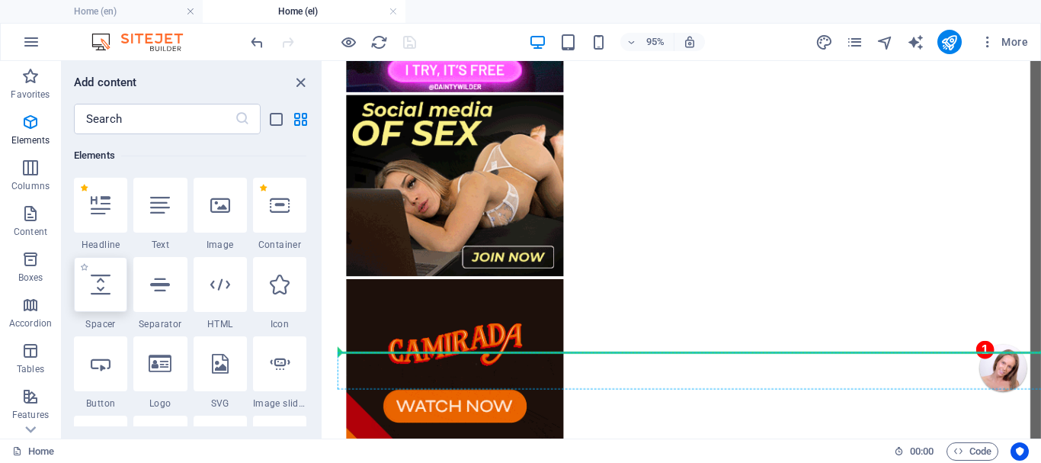
select select "px"
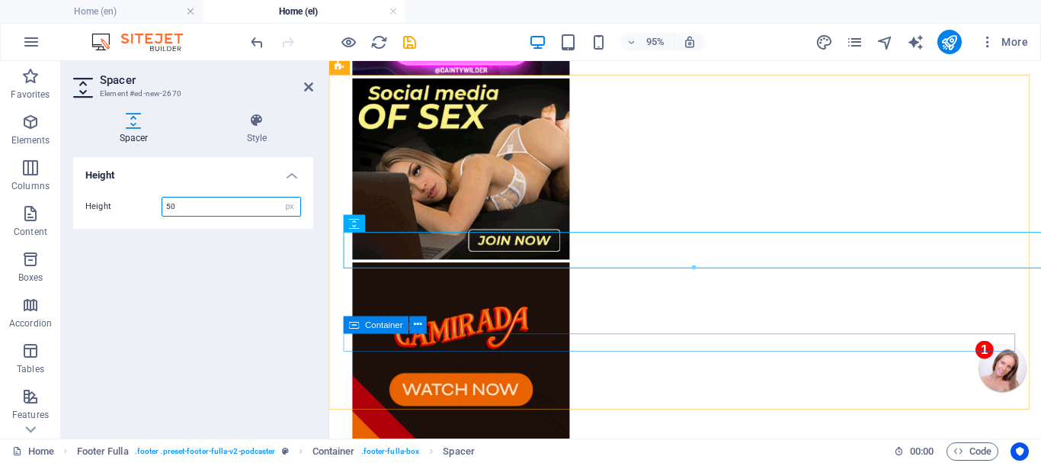
scroll to position [8737, 0]
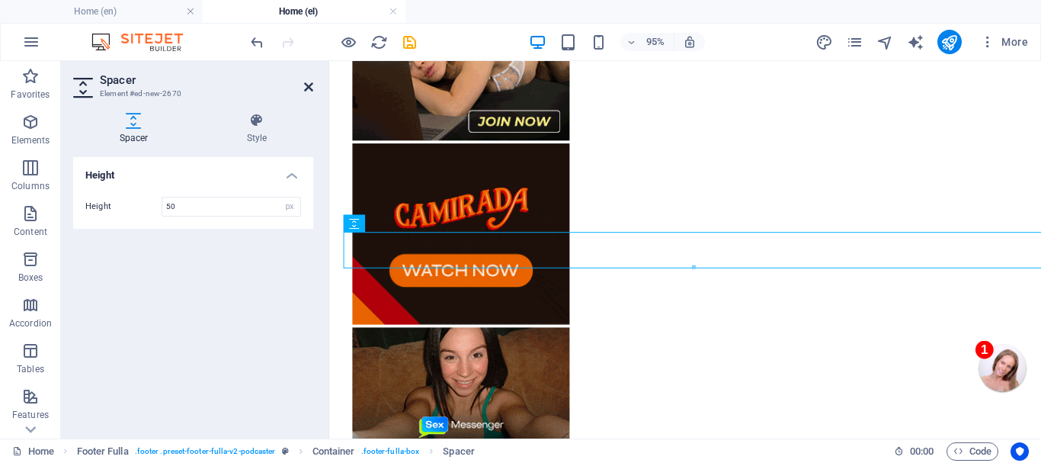
click at [307, 83] on icon at bounding box center [308, 87] width 9 height 12
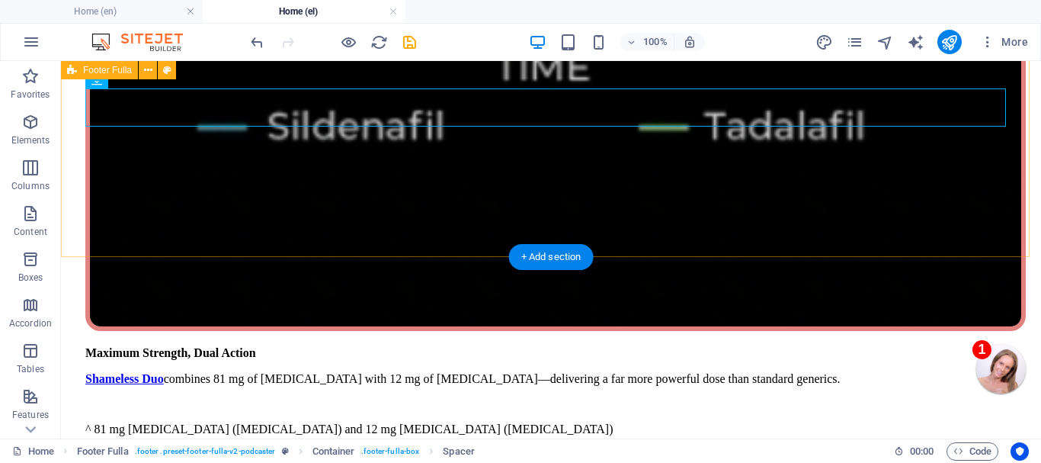
scroll to position [7933, 0]
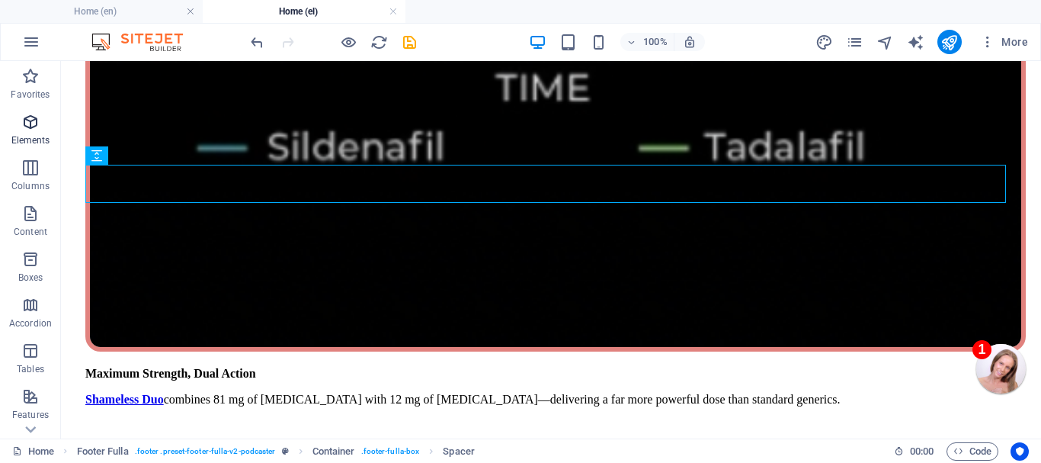
click at [32, 121] on icon "button" at bounding box center [30, 122] width 18 height 18
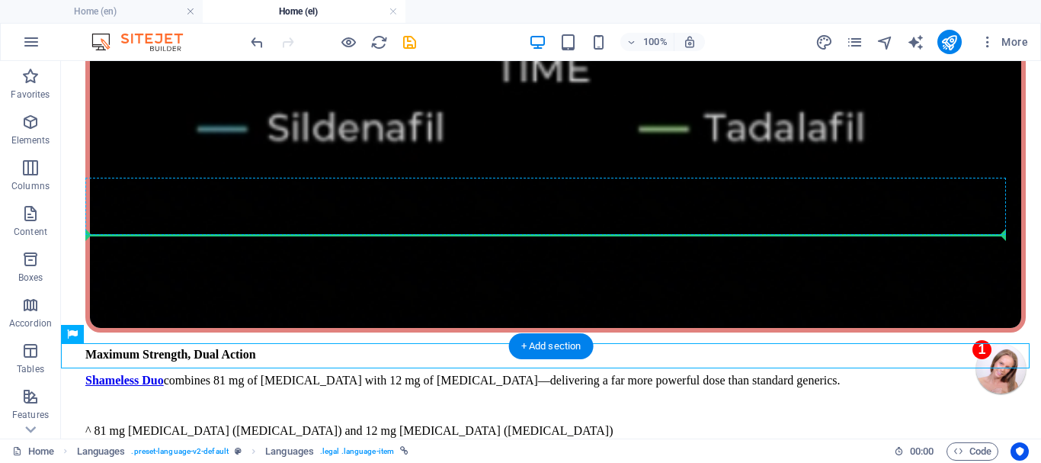
scroll to position [7875, 0]
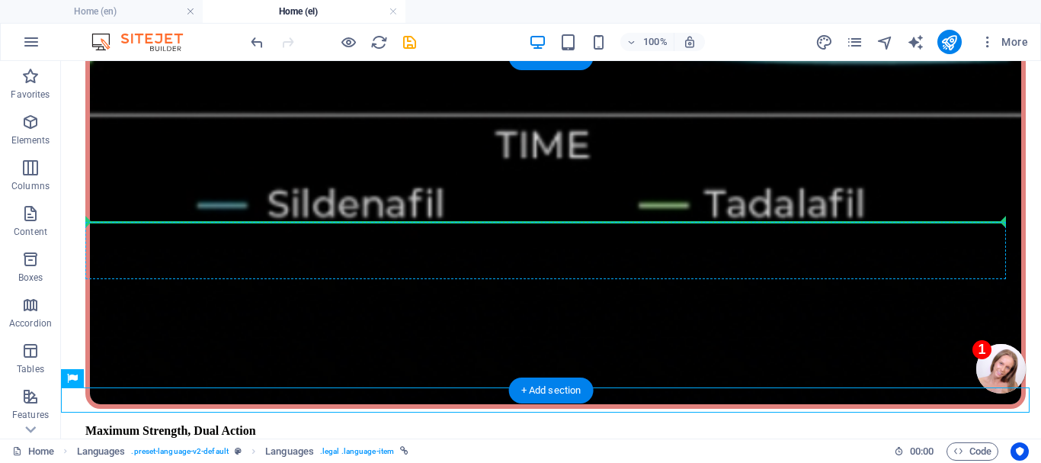
drag, startPoint x: 457, startPoint y: 388, endPoint x: 458, endPoint y: 231, distance: 157.0
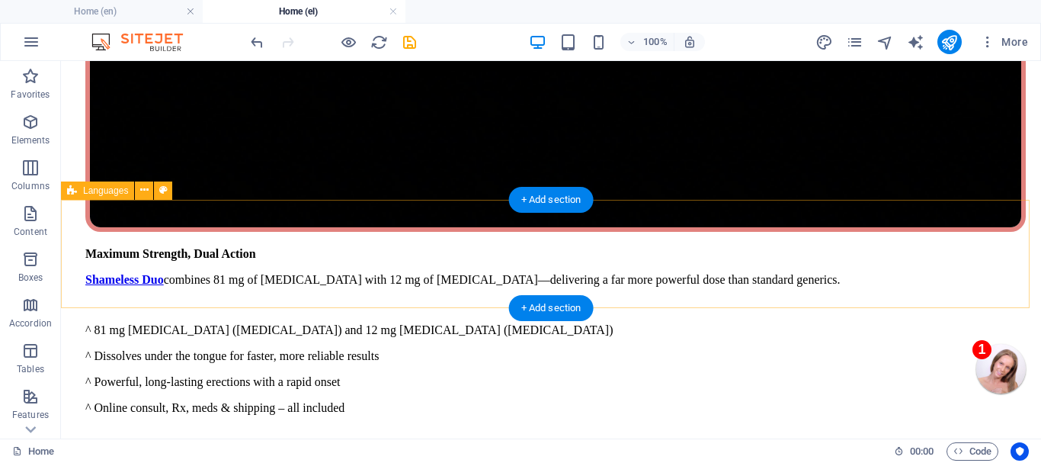
scroll to position [8028, 0]
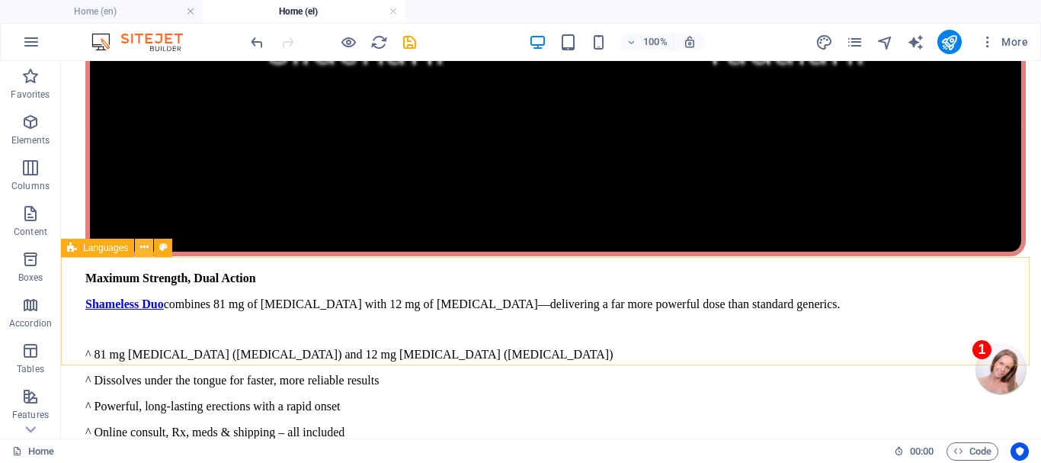
click at [141, 244] on icon at bounding box center [144, 247] width 8 height 16
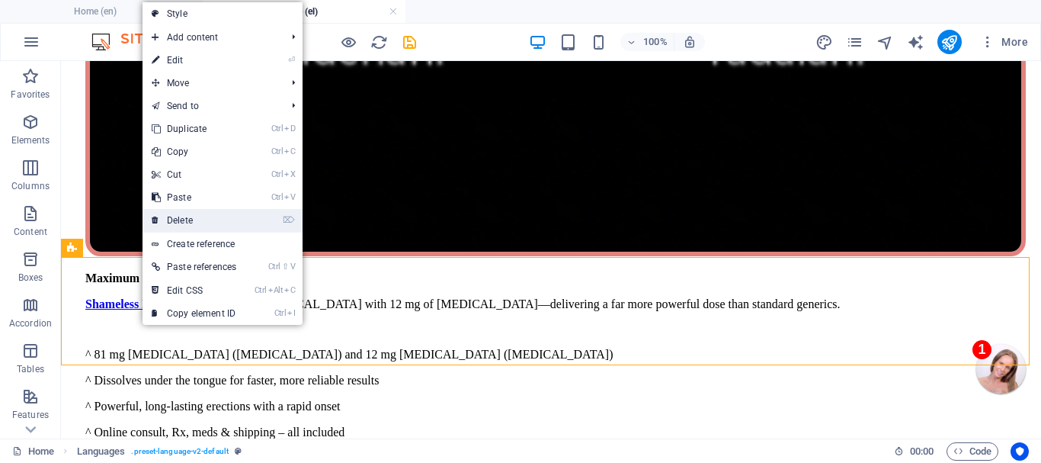
click at [180, 215] on link "⌦ Delete" at bounding box center [194, 220] width 103 height 23
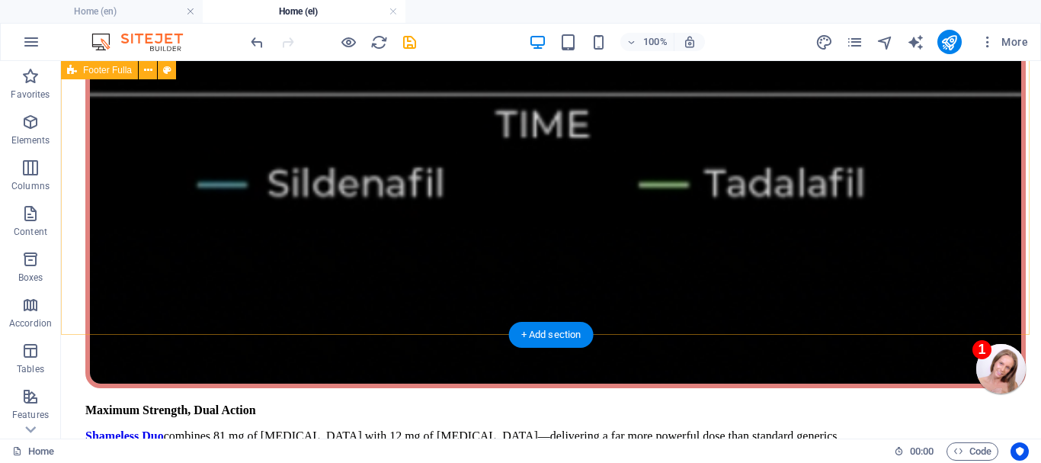
scroll to position [7875, 0]
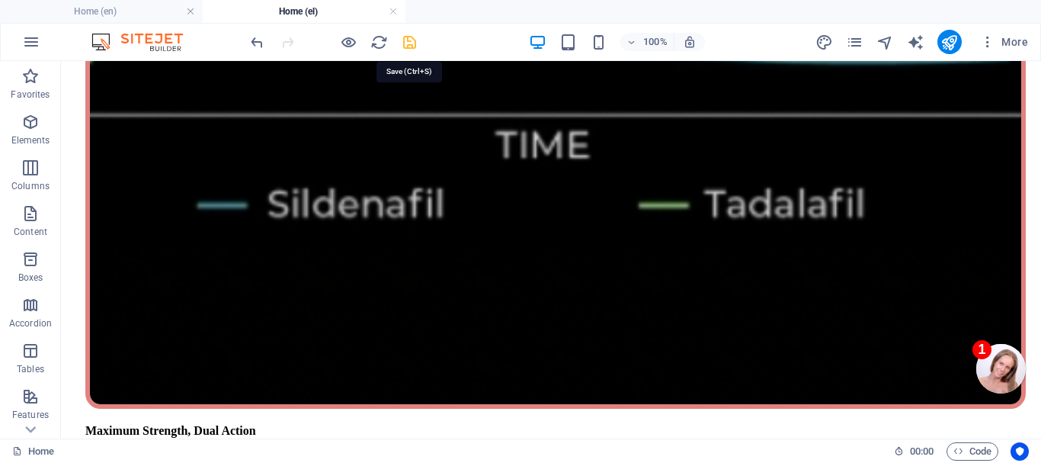
click at [411, 42] on icon "save" at bounding box center [410, 43] width 18 height 18
checkbox input "false"
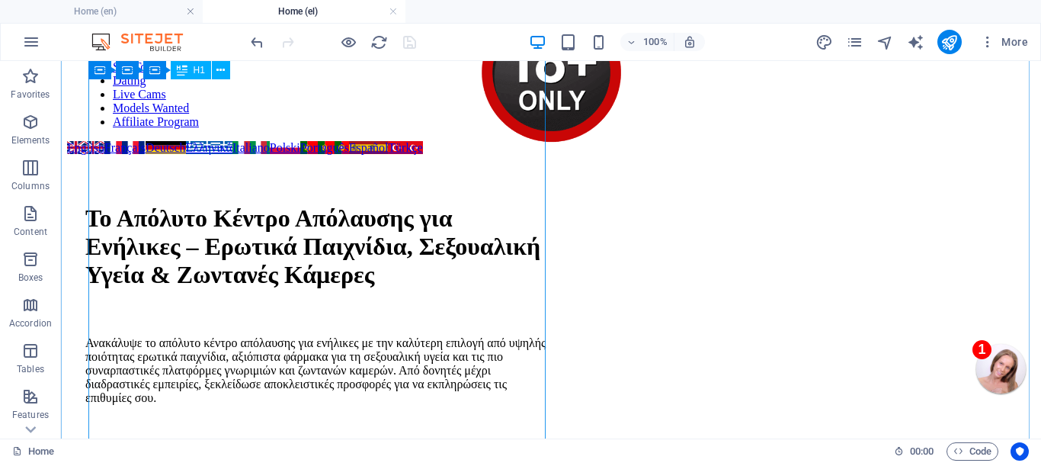
scroll to position [0, 0]
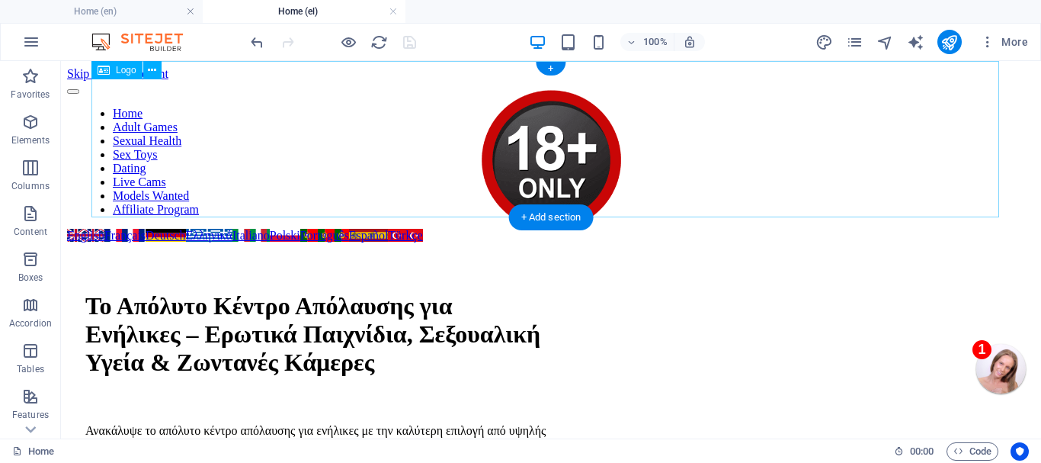
click at [538, 184] on div at bounding box center [550, 160] width 919 height 159
click at [537, 184] on div at bounding box center [550, 160] width 919 height 159
select select "px"
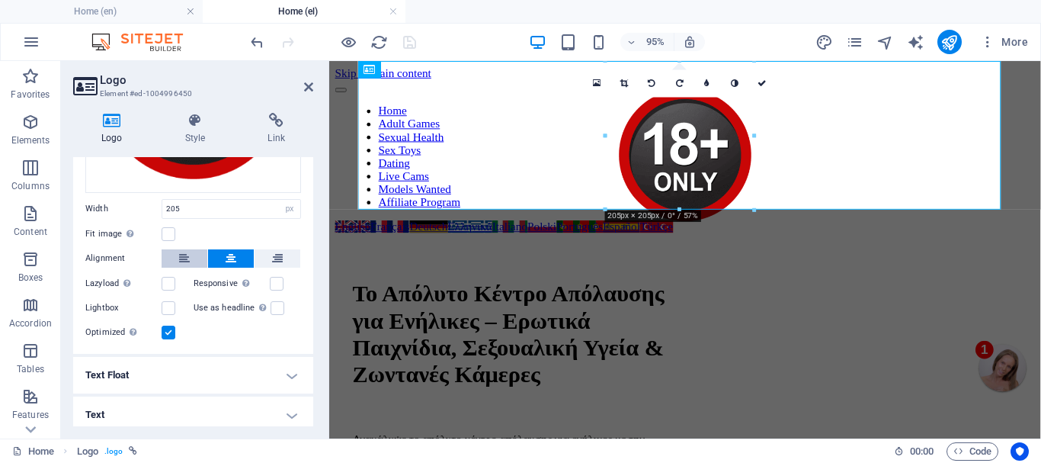
scroll to position [248, 0]
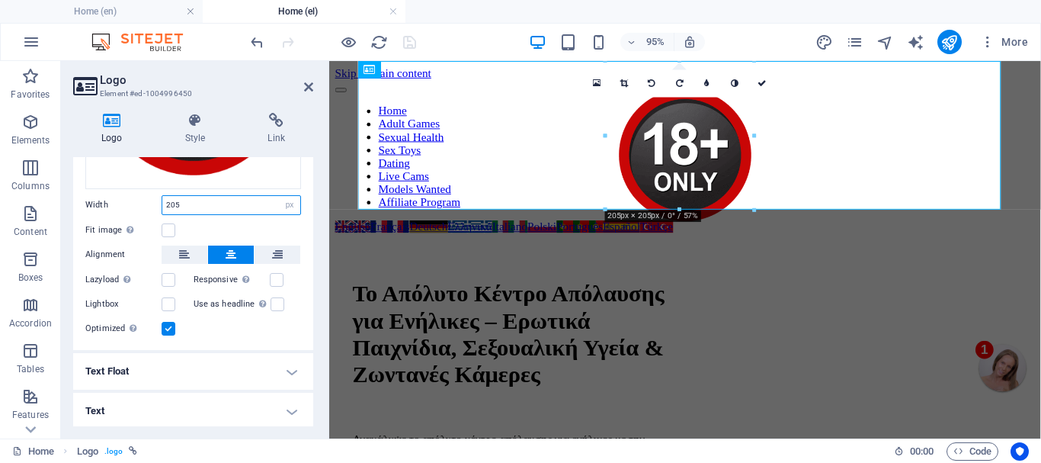
drag, startPoint x: 184, startPoint y: 200, endPoint x: 156, endPoint y: 199, distance: 28.2
click at [156, 199] on div "Width 205 Default auto px rem % em vh vw" at bounding box center [193, 205] width 216 height 20
type input "100"
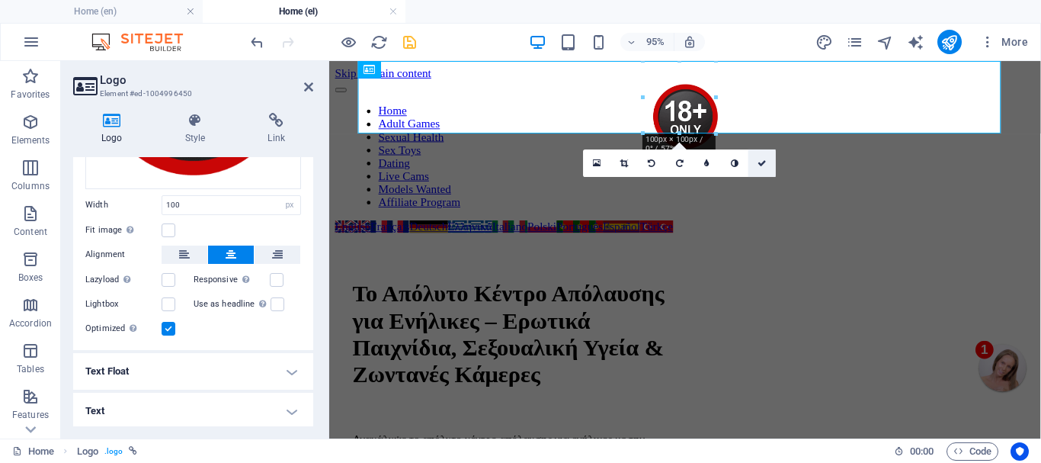
click at [760, 161] on icon at bounding box center [762, 163] width 9 height 8
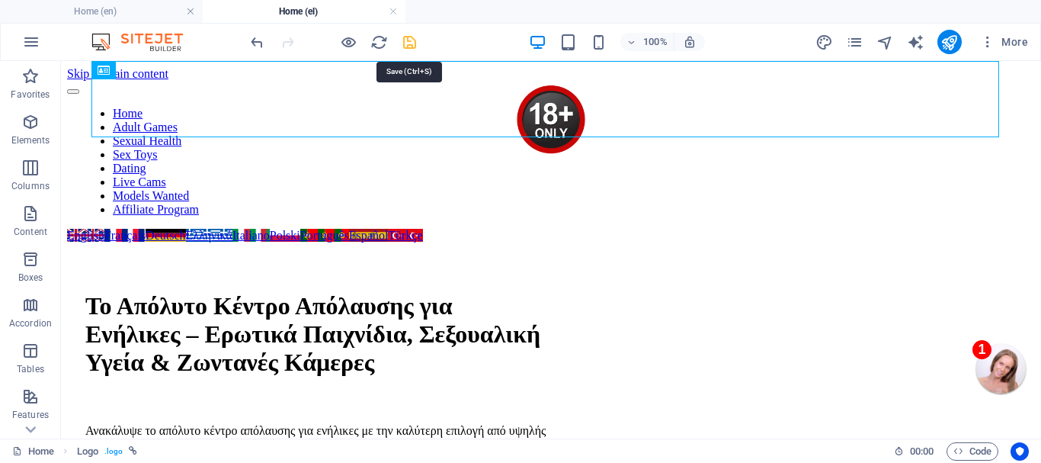
click at [410, 38] on icon "save" at bounding box center [410, 43] width 18 height 18
checkbox input "false"
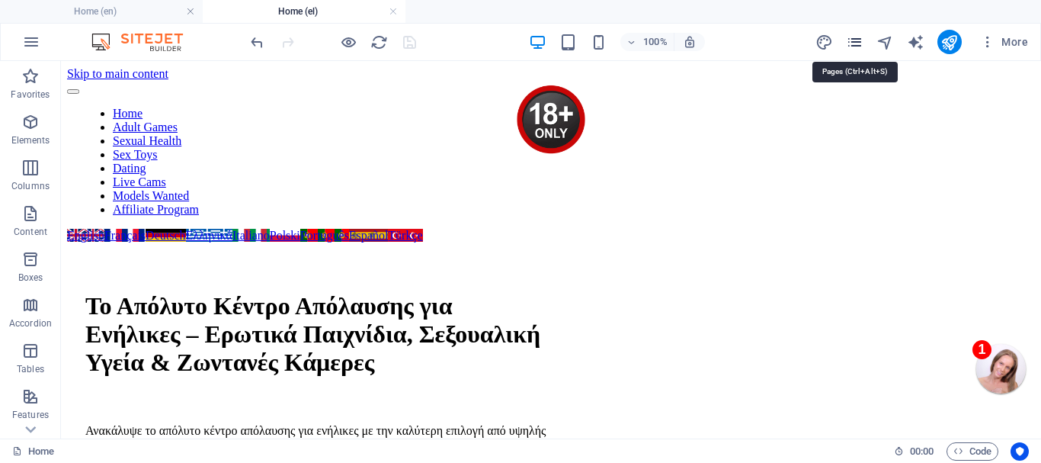
click at [857, 44] on icon "pages" at bounding box center [855, 43] width 18 height 18
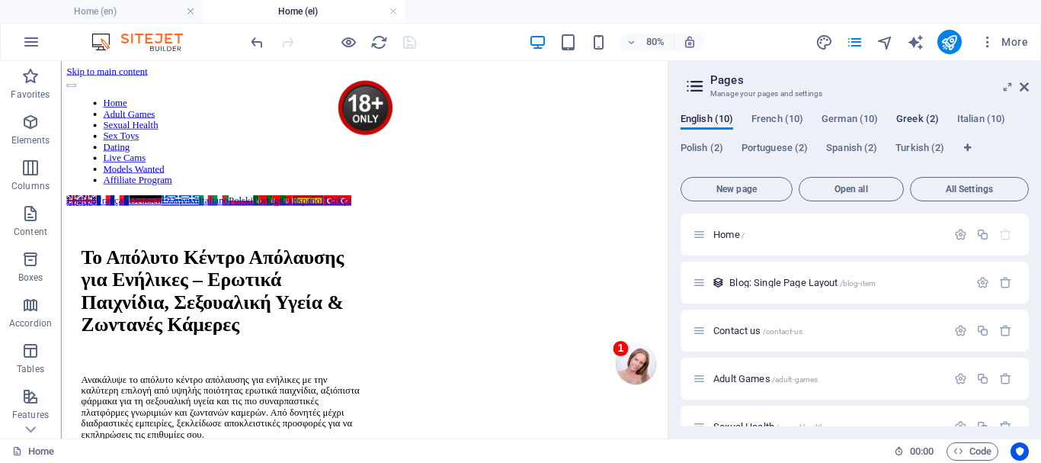
click at [919, 115] on span "Greek (2)" at bounding box center [917, 120] width 43 height 21
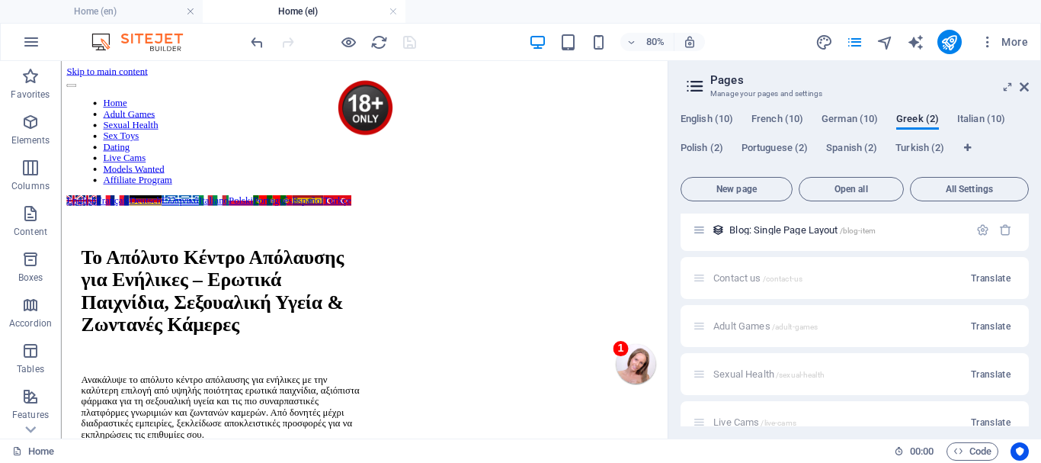
scroll to position [76, 0]
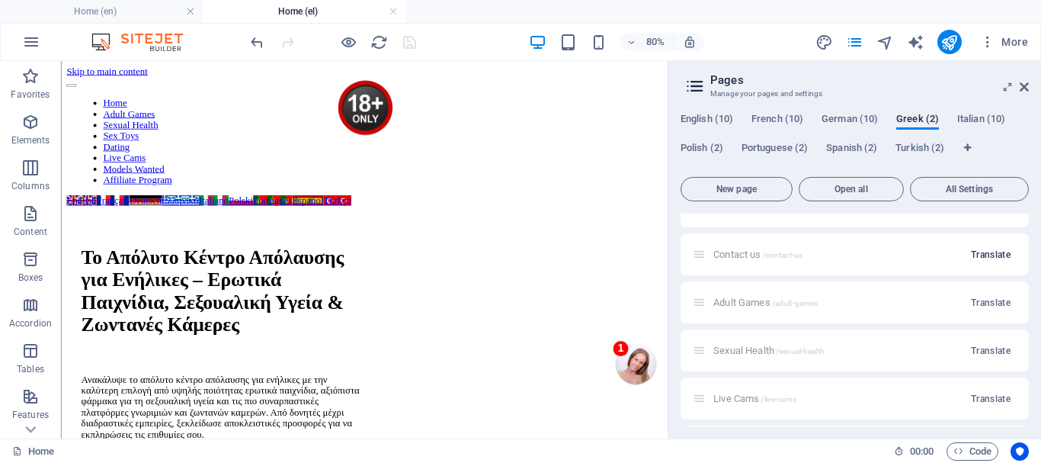
click at [982, 251] on span "Translate" at bounding box center [991, 254] width 40 height 12
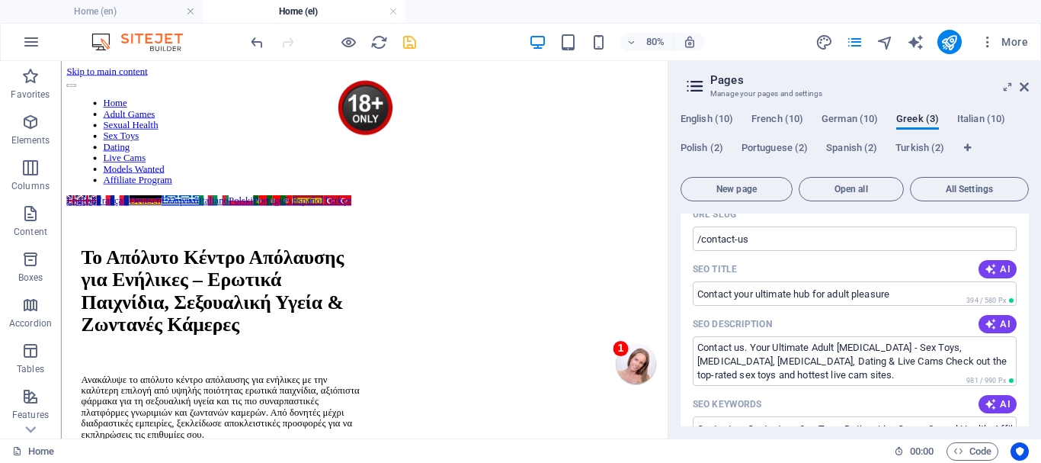
scroll to position [229, 0]
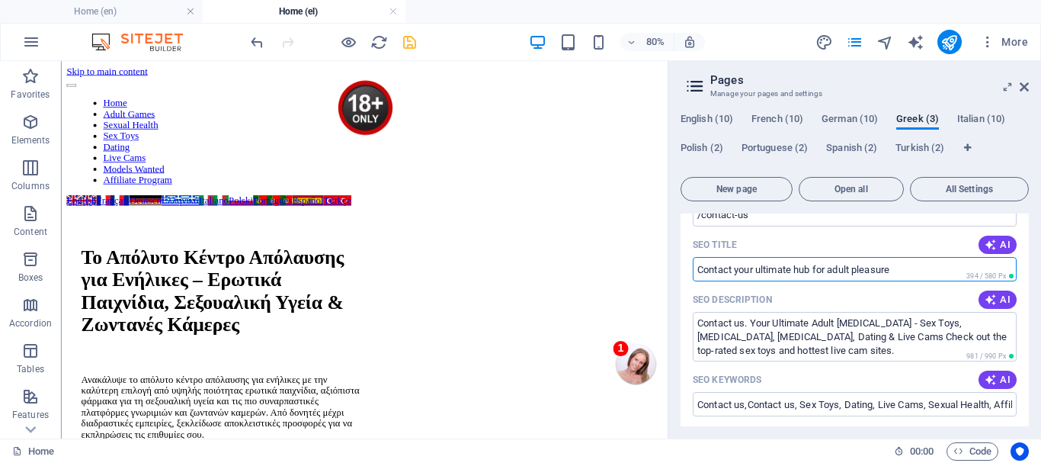
drag, startPoint x: 908, startPoint y: 271, endPoint x: 678, endPoint y: 264, distance: 230.3
click at [678, 264] on div "English (10) French (10) German (10) Greek (3) [DEMOGRAPHIC_DATA] (10) Polish (…" at bounding box center [854, 270] width 373 height 338
click at [681, 262] on div "Name Contact us ​ URL SLUG /contact-us ​ SEO Title AI Contact your ultimate hub…" at bounding box center [855, 448] width 348 height 650
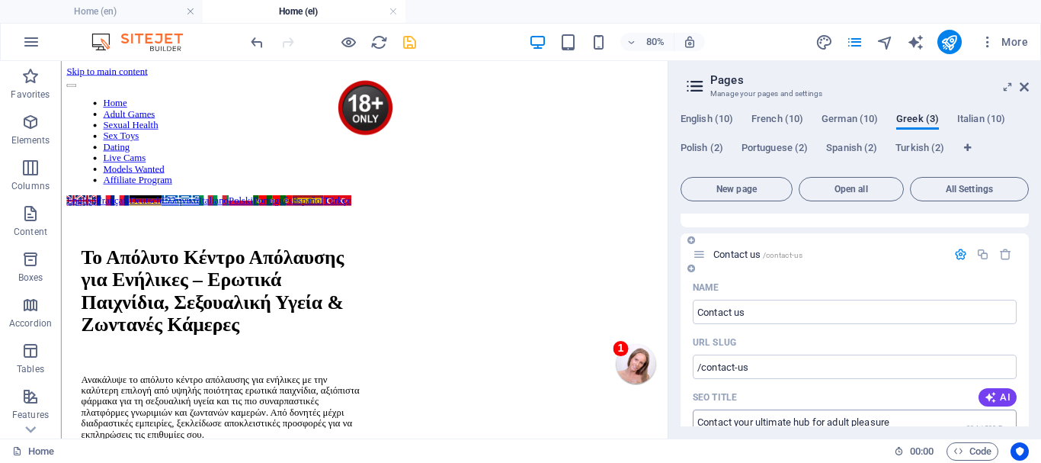
scroll to position [0, 0]
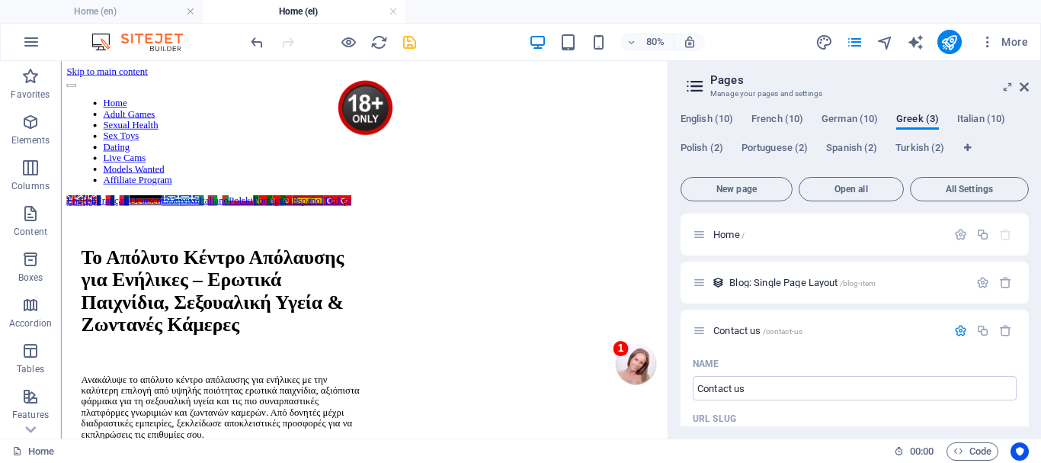
click at [958, 328] on icon "button" at bounding box center [960, 330] width 13 height 13
click at [732, 329] on span "Contact us /contact-us" at bounding box center [757, 330] width 89 height 11
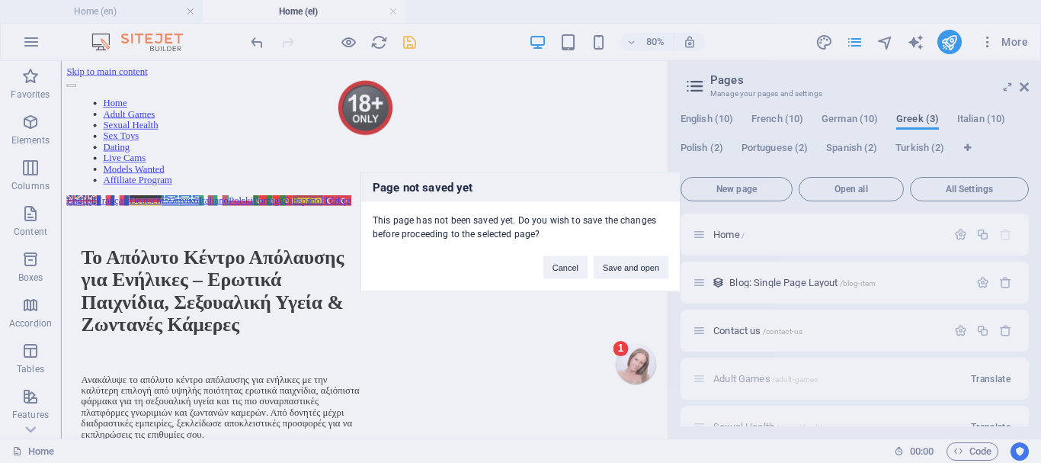
click at [880, 325] on div "Page not saved yet This page has not been saved yet. Do you wish to save the ch…" at bounding box center [520, 231] width 1041 height 463
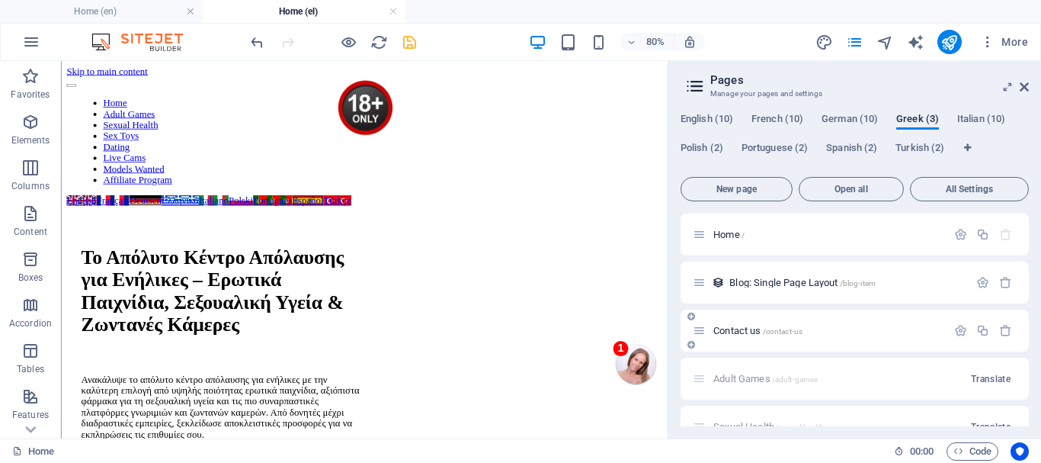
click at [735, 325] on span "Contact us /contact-us" at bounding box center [757, 330] width 89 height 11
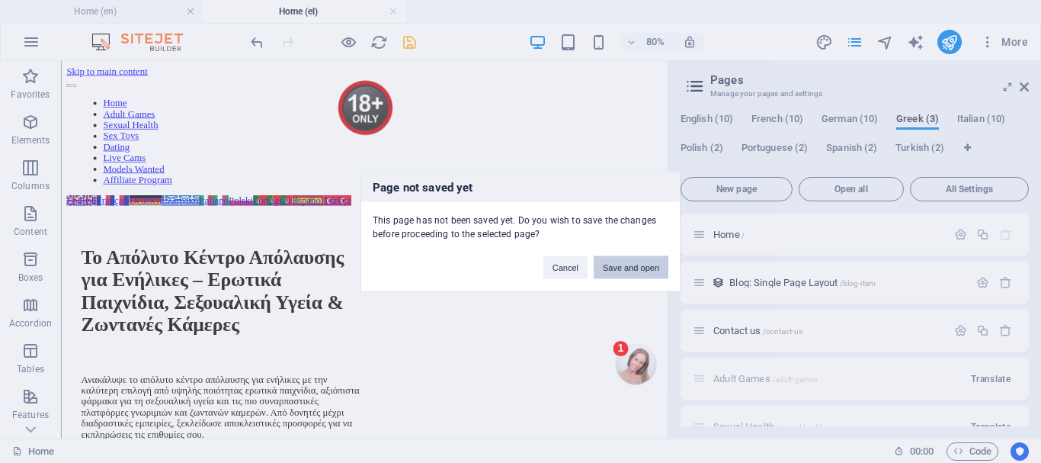
click at [639, 266] on button "Save and open" at bounding box center [631, 266] width 75 height 23
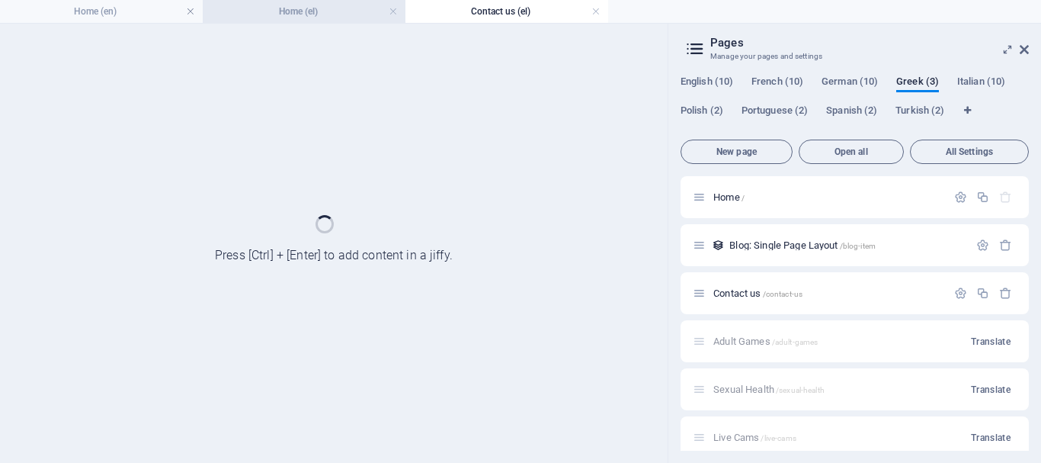
click at [340, 11] on h4 "Home (el)" at bounding box center [304, 11] width 203 height 17
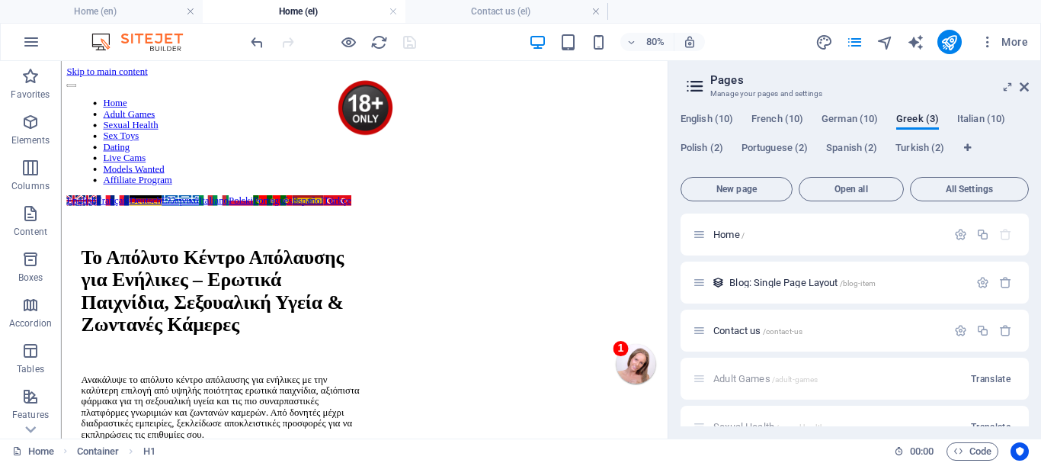
click at [410, 43] on div at bounding box center [333, 42] width 171 height 24
click at [497, 11] on h4 "Contact us (el)" at bounding box center [506, 11] width 203 height 17
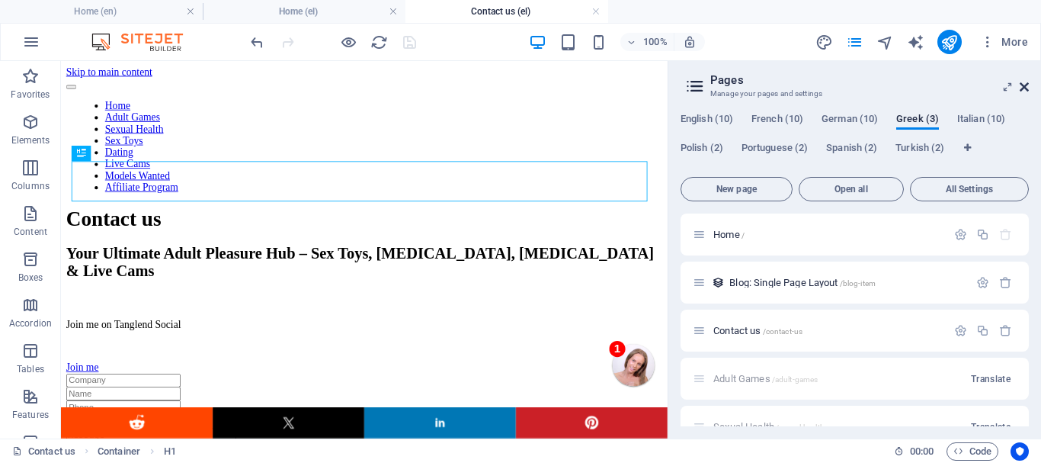
click at [1023, 88] on icon at bounding box center [1024, 87] width 9 height 12
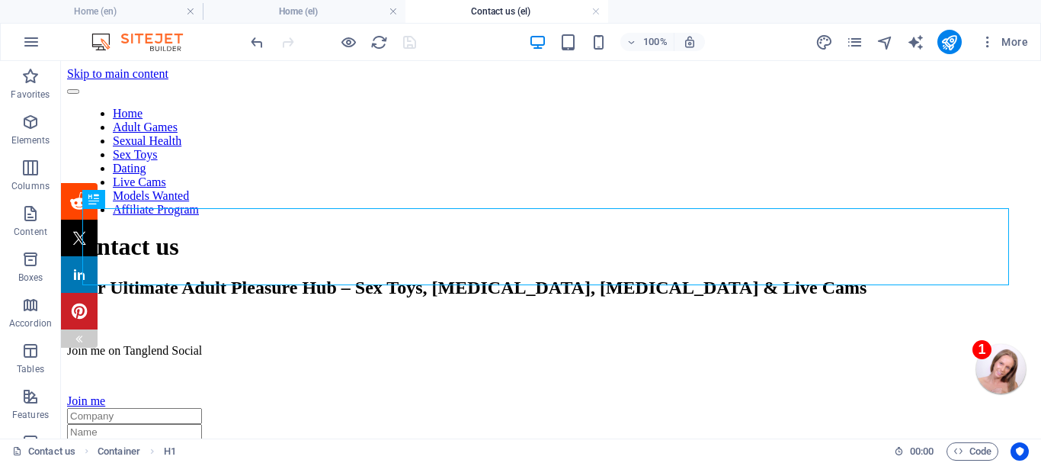
click at [75, 331] on div at bounding box center [79, 338] width 12 height 18
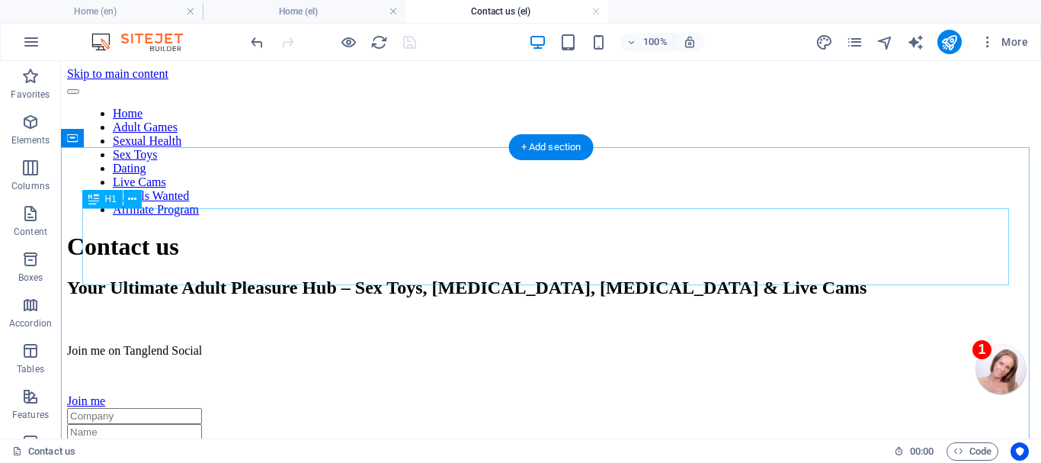
click at [405, 244] on div "Contact us" at bounding box center [551, 246] width 968 height 28
click at [397, 251] on div "Contact us" at bounding box center [551, 246] width 968 height 28
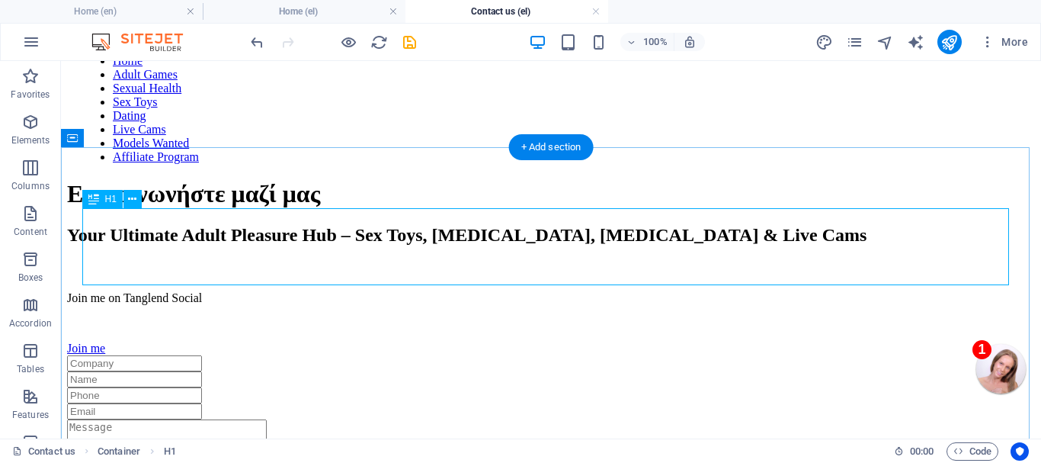
scroll to position [76, 0]
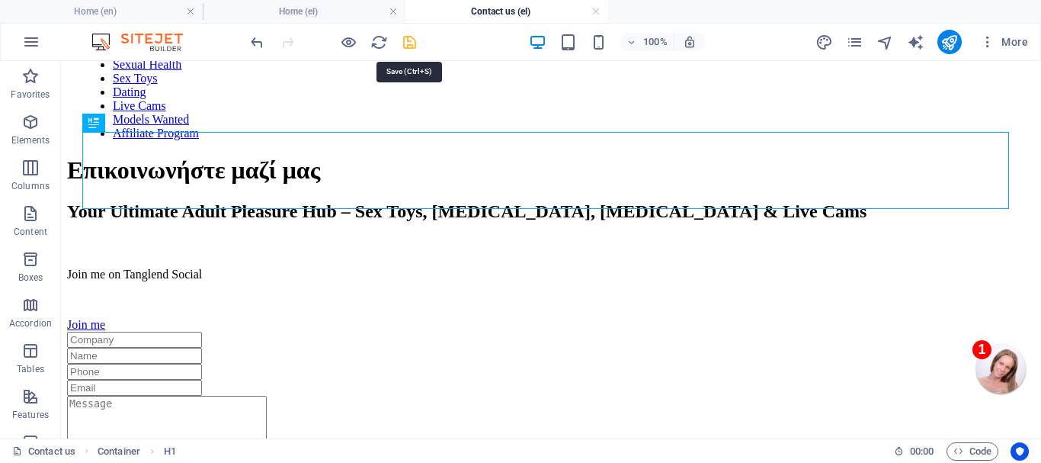
click at [408, 37] on icon "save" at bounding box center [410, 43] width 18 height 18
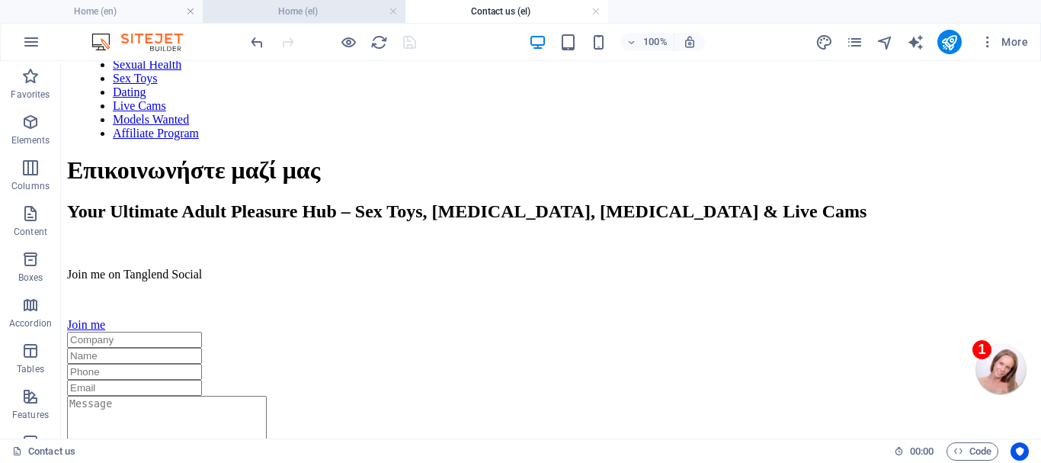
click at [304, 8] on h4 "Home (el)" at bounding box center [304, 11] width 203 height 17
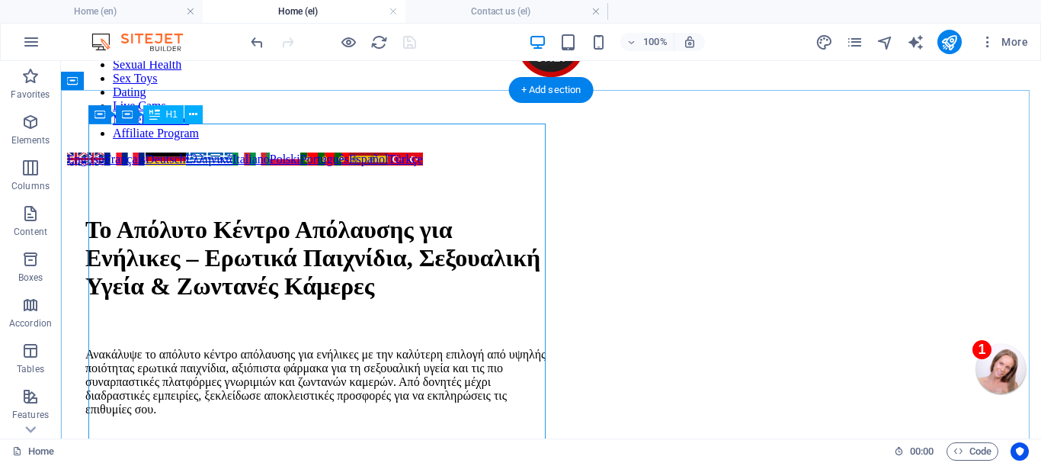
click at [300, 254] on div "Το Απόλυτο Κέντρο Απόλαυσης για Ενήλικες – Ερωτικά Παιχνίδια, Σεξουαλική Υγεία …" at bounding box center [318, 258] width 466 height 85
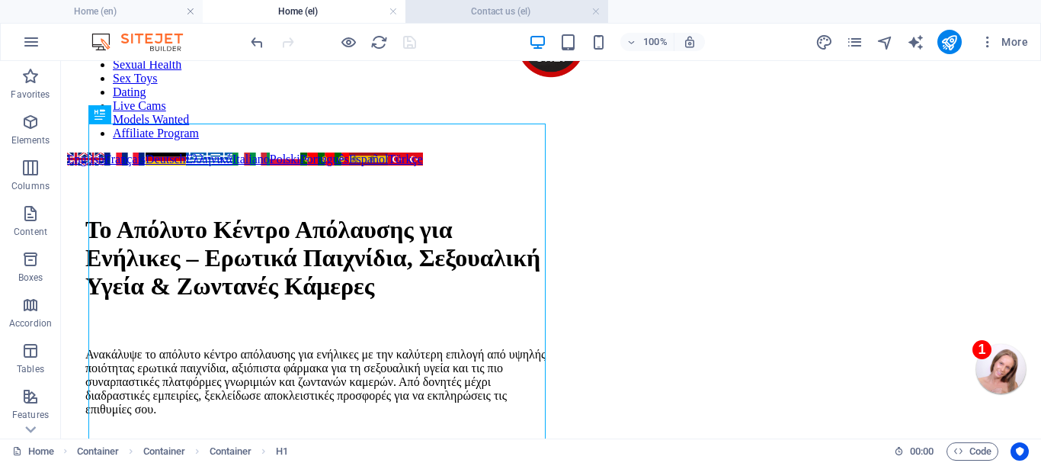
click at [505, 7] on h4 "Contact us (el)" at bounding box center [506, 11] width 203 height 17
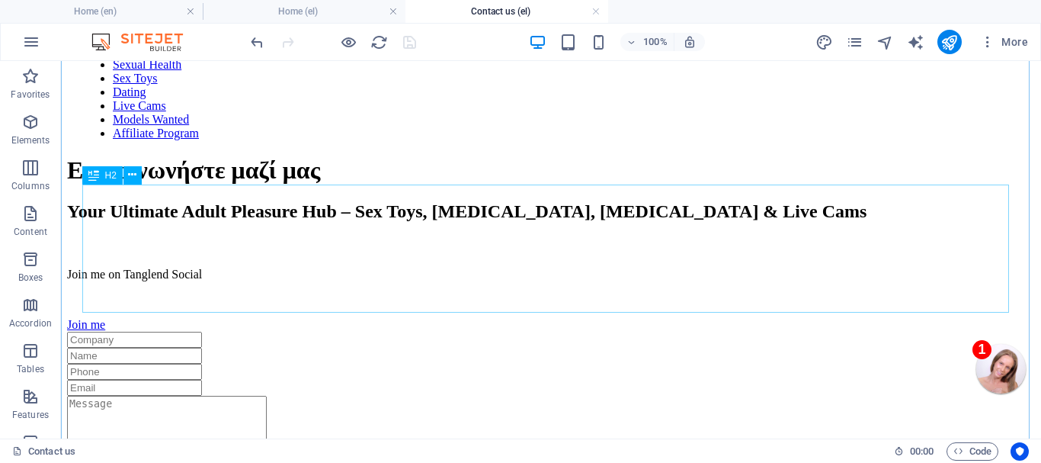
scroll to position [152, 0]
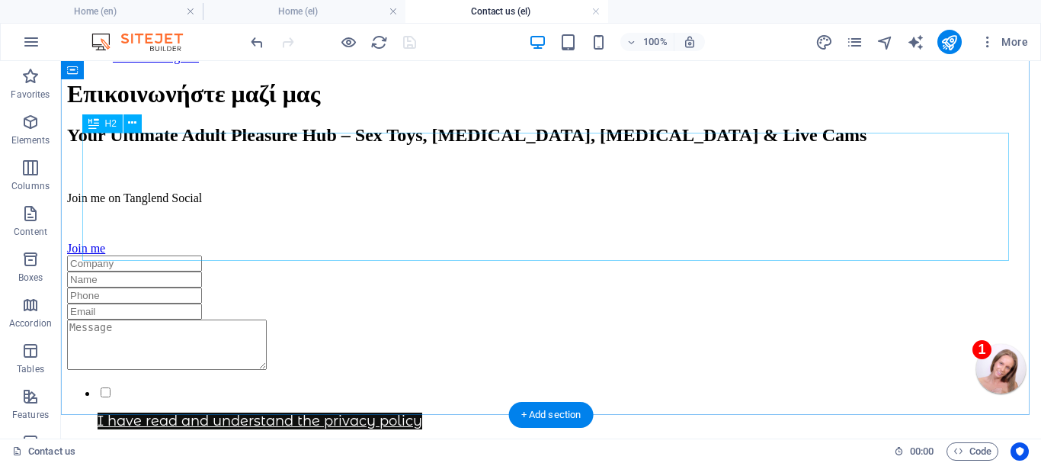
click at [489, 146] on div "Your Ultimate Adult Pleasure Hub – Sex Toys, [MEDICAL_DATA], [MEDICAL_DATA] & L…" at bounding box center [551, 135] width 968 height 21
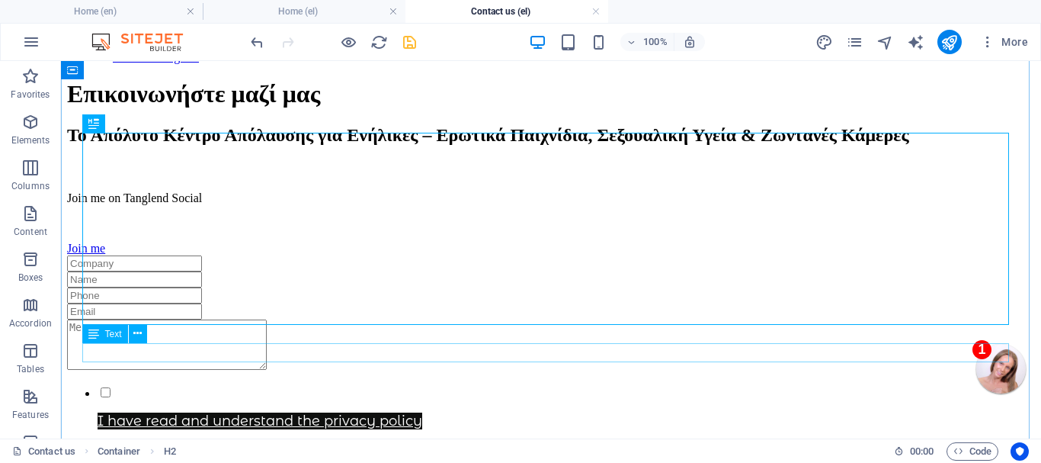
click at [261, 205] on div "Join me on Tanglend Social" at bounding box center [551, 198] width 968 height 14
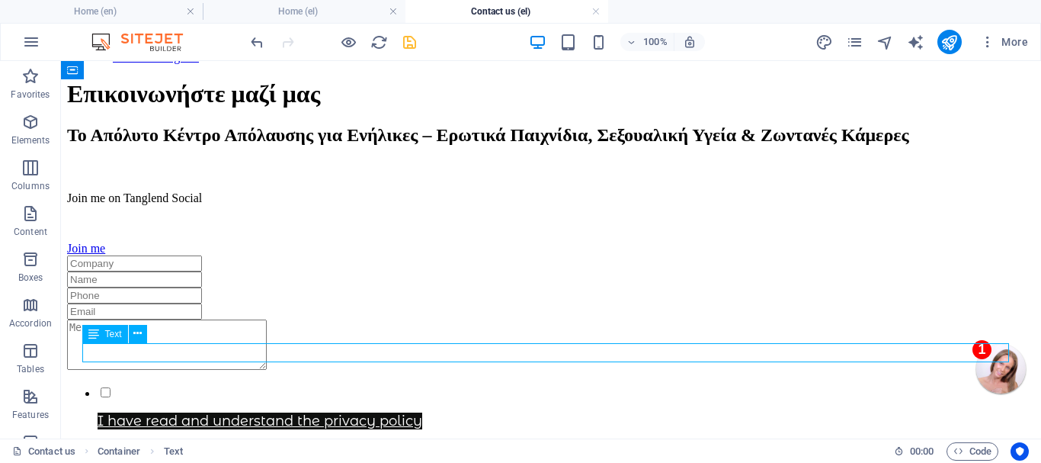
click at [261, 205] on div "Join me on Tanglend Social" at bounding box center [551, 198] width 968 height 14
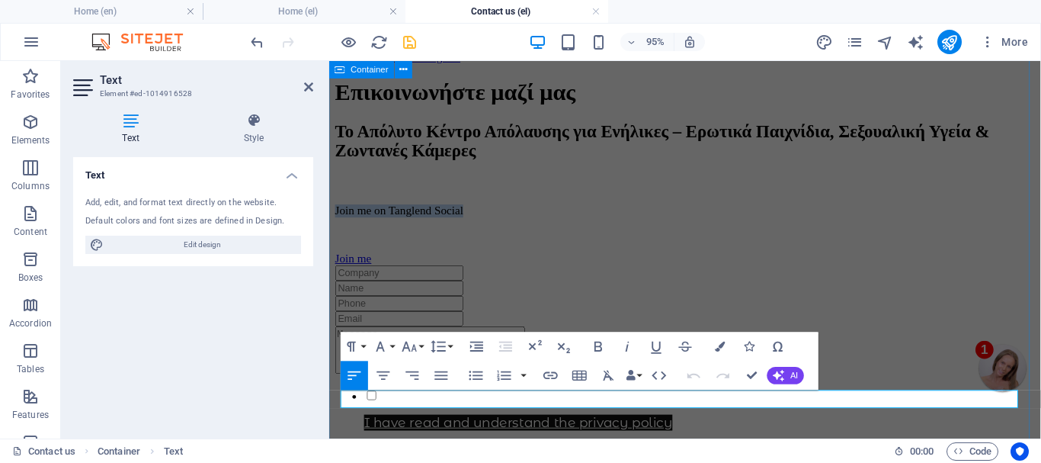
drag, startPoint x: 534, startPoint y: 416, endPoint x: 328, endPoint y: 415, distance: 205.8
click at [335, 275] on div "Επικοινωνήστε μαζί μας Το Απόλυτο Κέντρο Απόλαυσης για Ενήλικες – Ερωτικά Παιχν…" at bounding box center [703, 177] width 737 height 195
copy p "Join me on Tanglend Social"
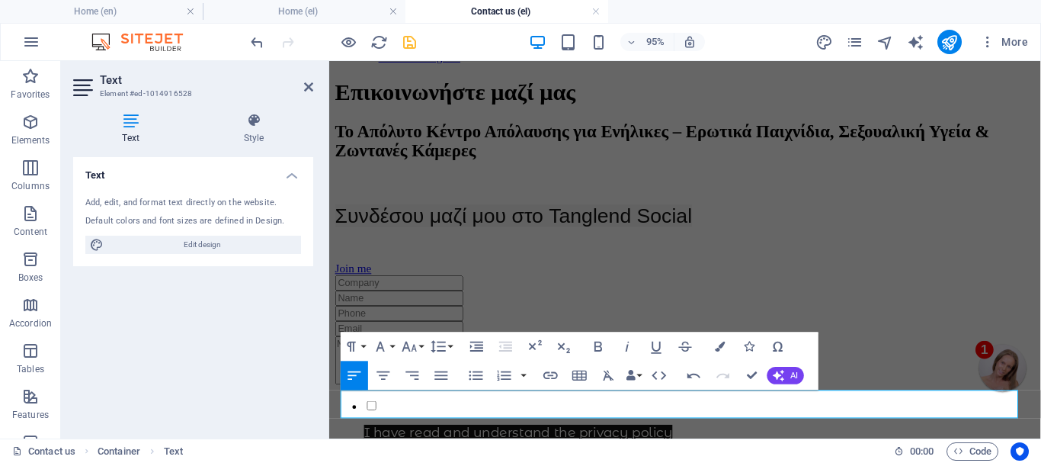
drag, startPoint x: 687, startPoint y: 370, endPoint x: 674, endPoint y: 373, distance: 12.6
click at [683, 370] on button "Undo" at bounding box center [694, 374] width 27 height 29
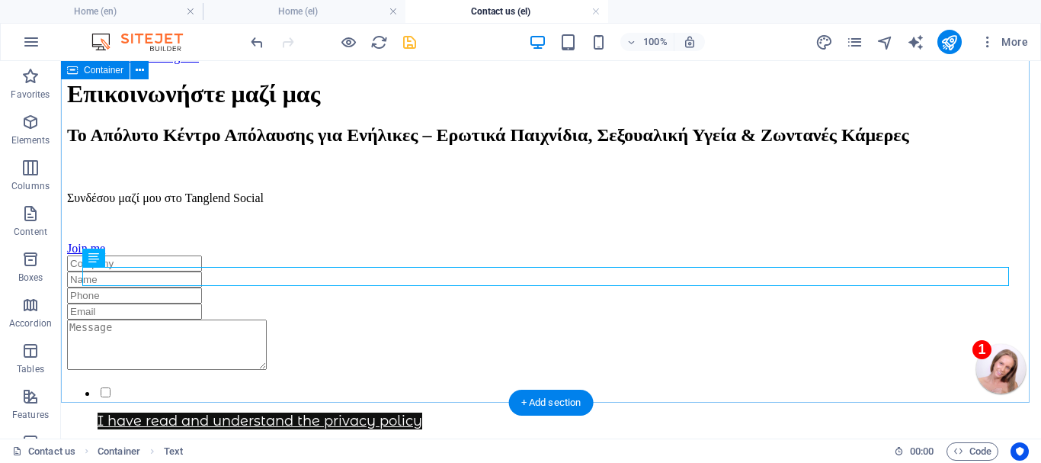
scroll to position [229, 0]
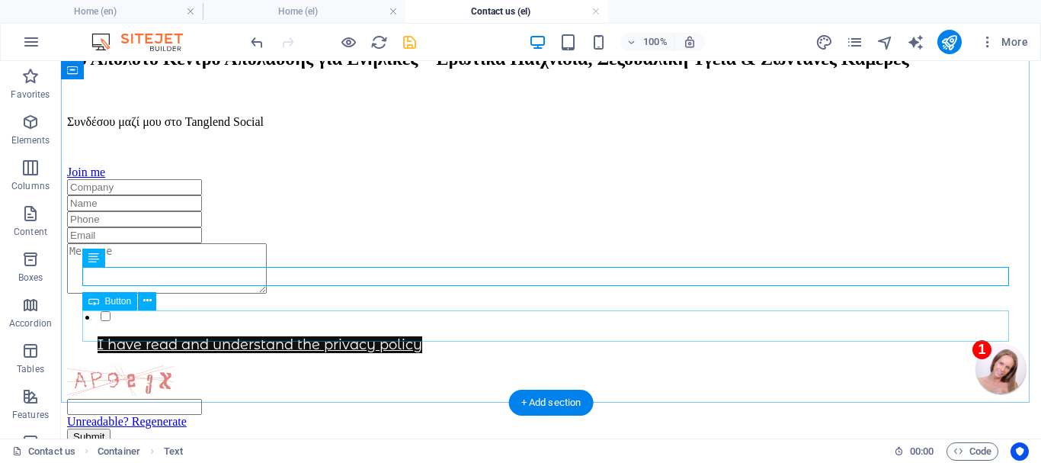
click at [127, 179] on div "Join me" at bounding box center [551, 172] width 968 height 14
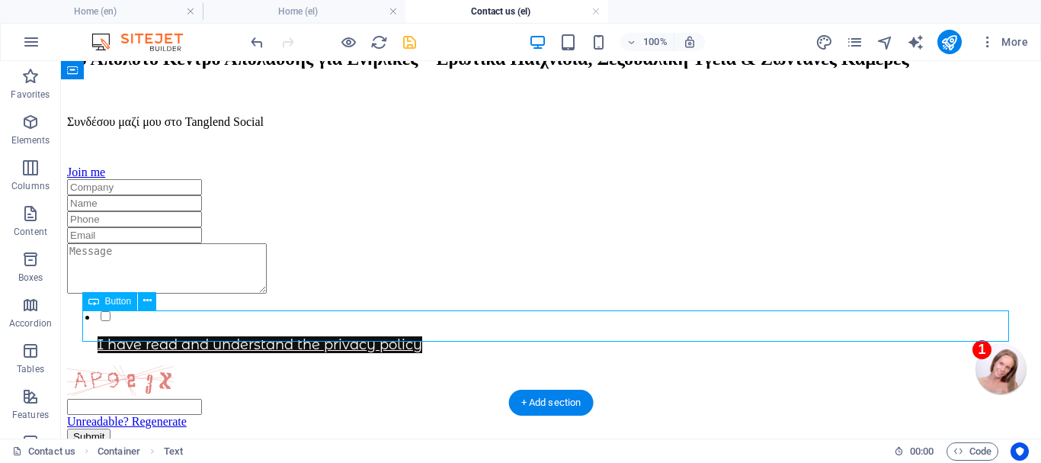
click at [127, 179] on div "Join me" at bounding box center [551, 172] width 968 height 14
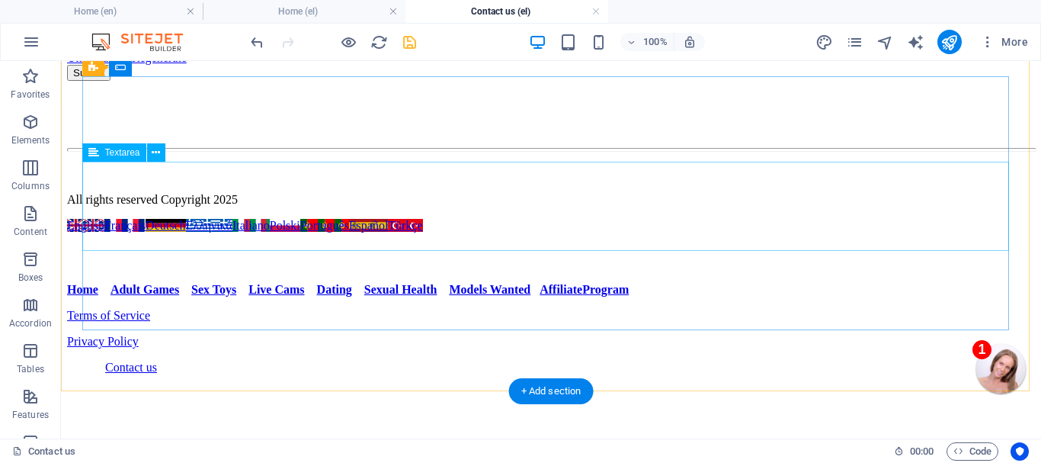
scroll to position [616, 0]
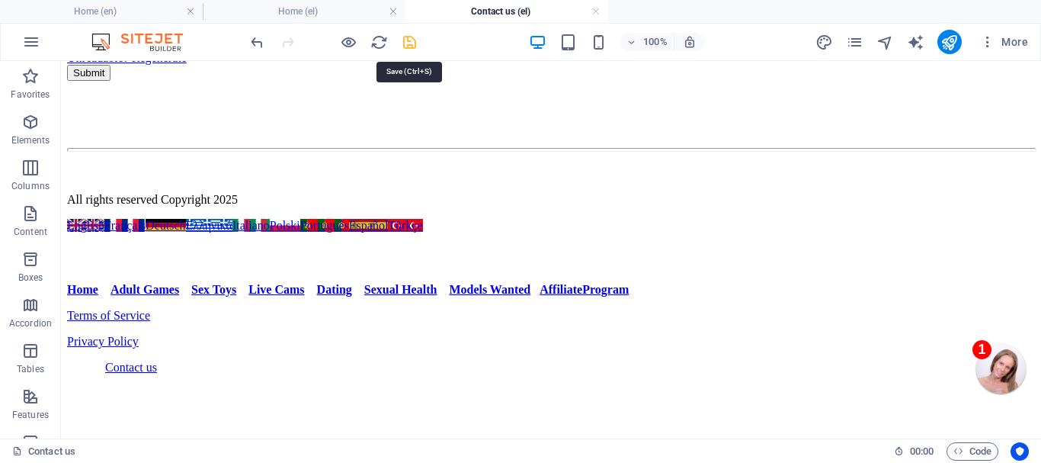
click at [409, 43] on icon "save" at bounding box center [410, 43] width 18 height 18
checkbox input "false"
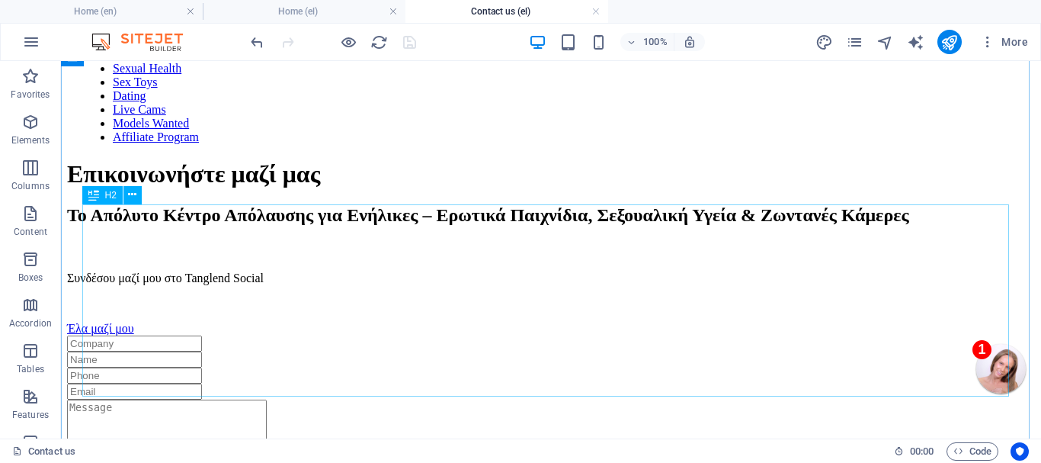
scroll to position [0, 0]
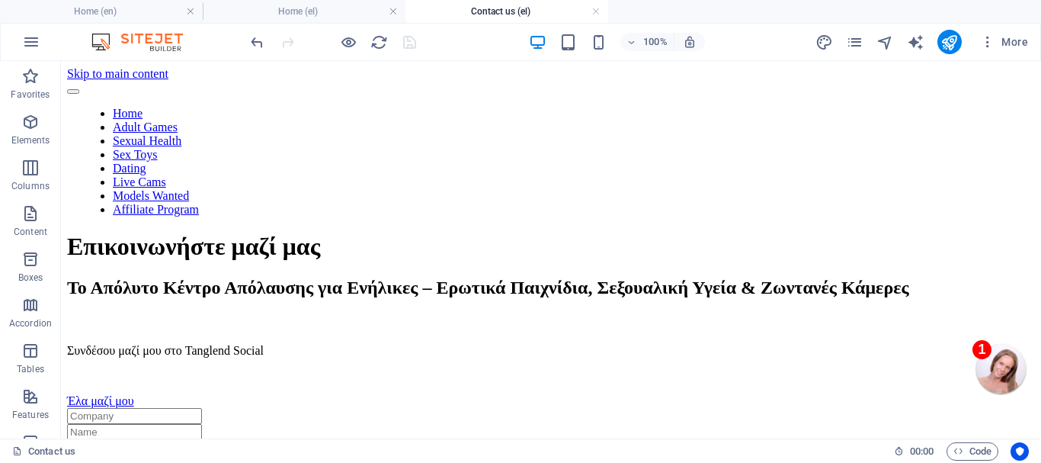
click at [409, 40] on div at bounding box center [333, 42] width 171 height 24
click at [595, 9] on link at bounding box center [595, 12] width 9 height 14
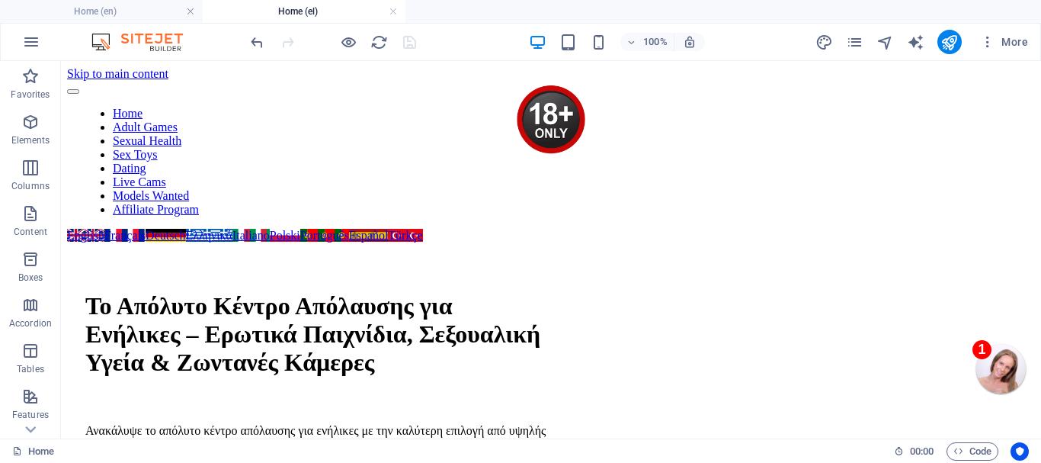
scroll to position [76, 0]
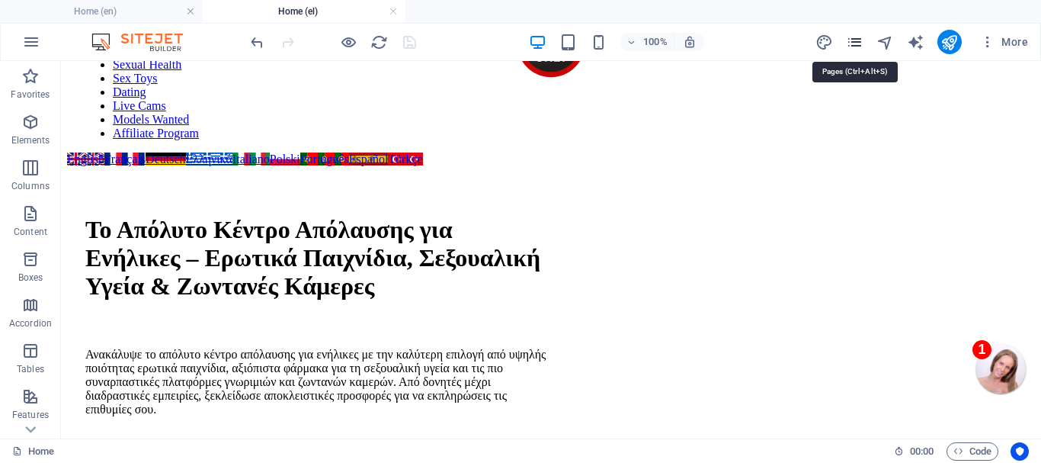
click at [854, 36] on icon "pages" at bounding box center [855, 43] width 18 height 18
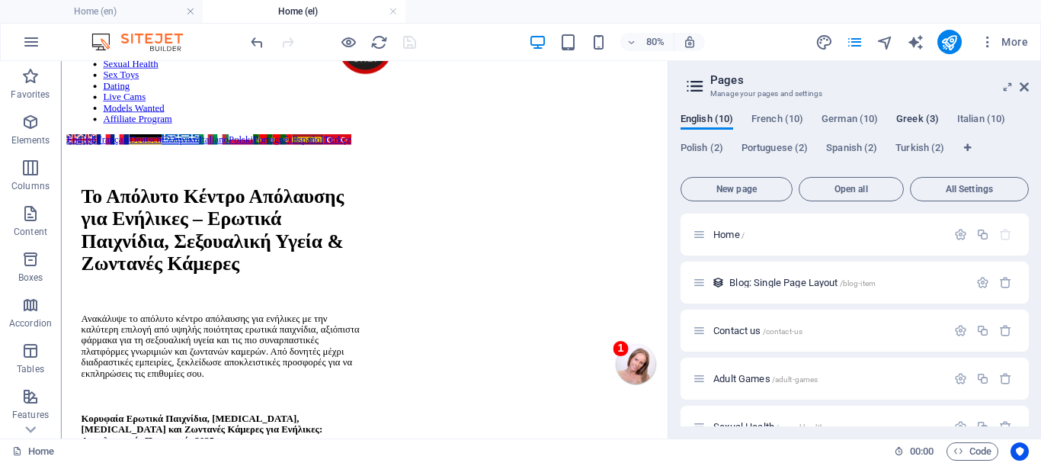
click at [924, 116] on span "Greek (3)" at bounding box center [917, 120] width 43 height 21
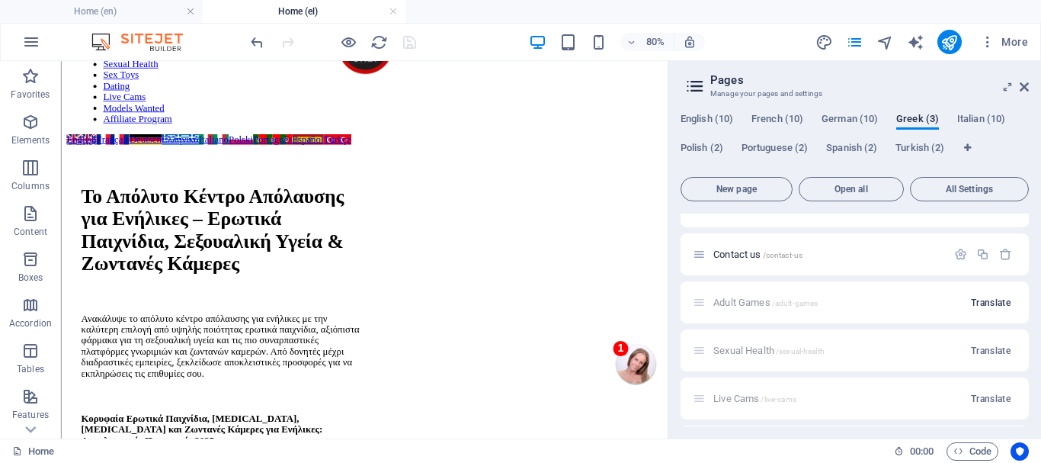
click at [988, 299] on span "Translate" at bounding box center [991, 302] width 40 height 12
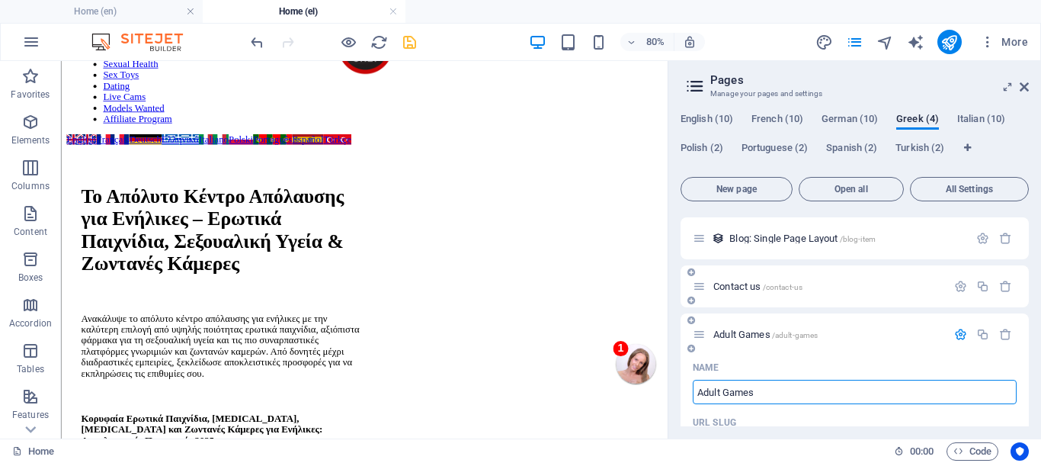
scroll to position [0, 0]
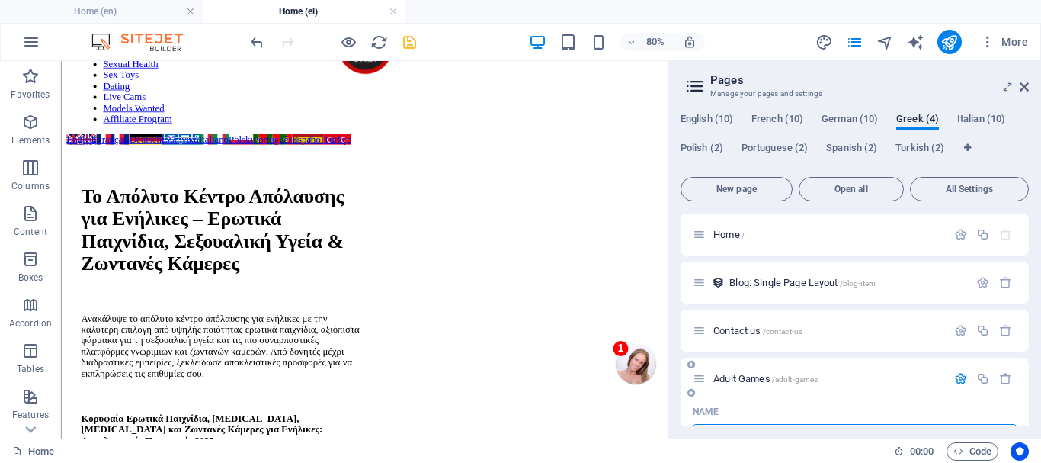
click at [959, 375] on icon "button" at bounding box center [960, 378] width 13 height 13
click at [730, 372] on div "Adult Games /adult-games" at bounding box center [820, 379] width 254 height 18
click at [734, 376] on span "Adult Games /adult-games" at bounding box center [765, 378] width 104 height 11
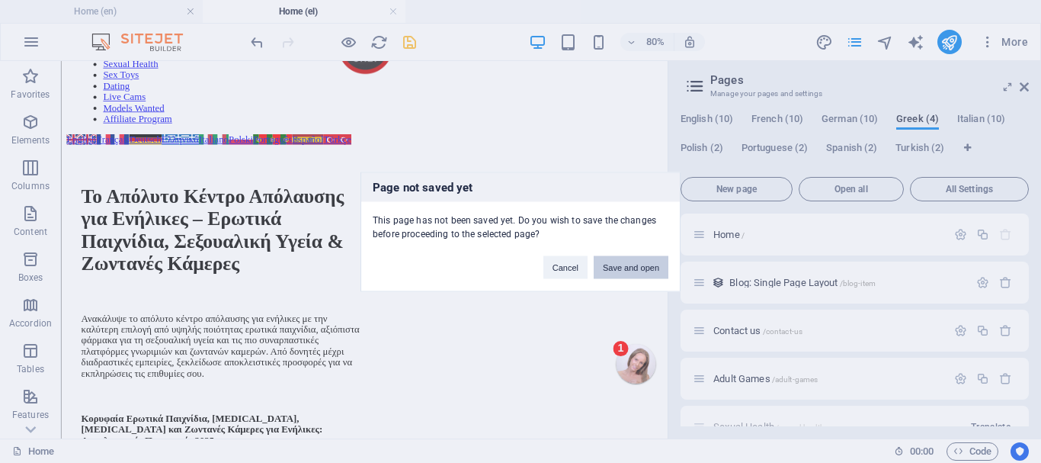
click at [614, 264] on button "Save and open" at bounding box center [631, 266] width 75 height 23
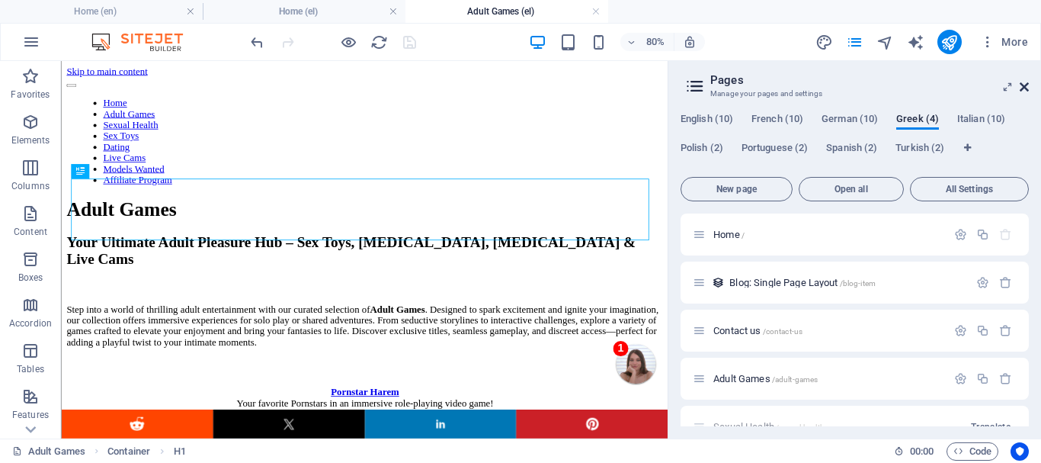
click at [1024, 86] on icon at bounding box center [1024, 87] width 9 height 12
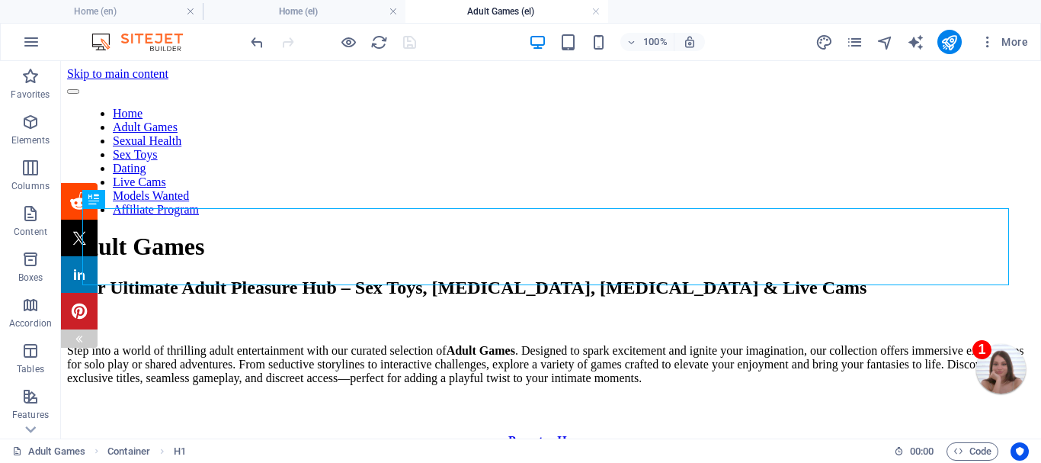
click at [74, 340] on img at bounding box center [79, 338] width 12 height 12
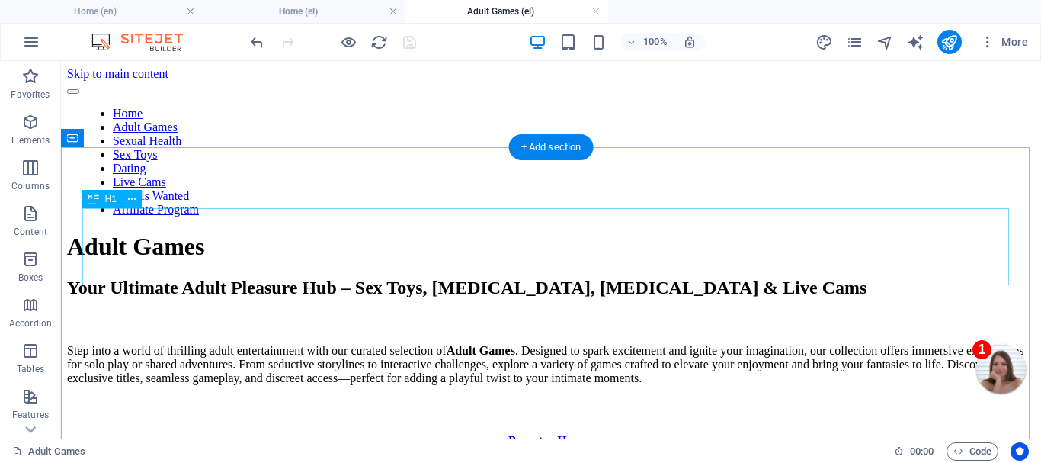
click at [303, 249] on div "Adult Games" at bounding box center [551, 246] width 968 height 28
click at [302, 249] on div "Adult Games" at bounding box center [551, 246] width 968 height 28
click at [452, 251] on div "Adult Games" at bounding box center [551, 246] width 968 height 28
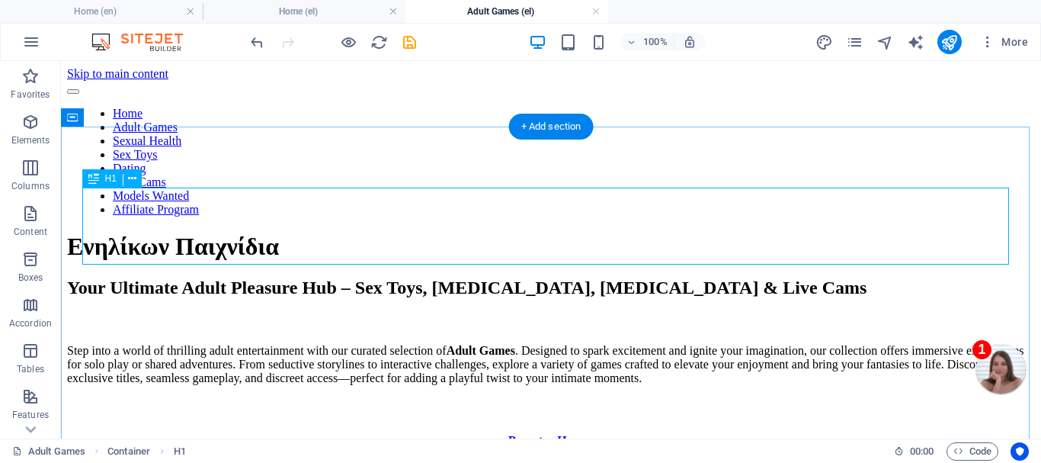
scroll to position [76, 0]
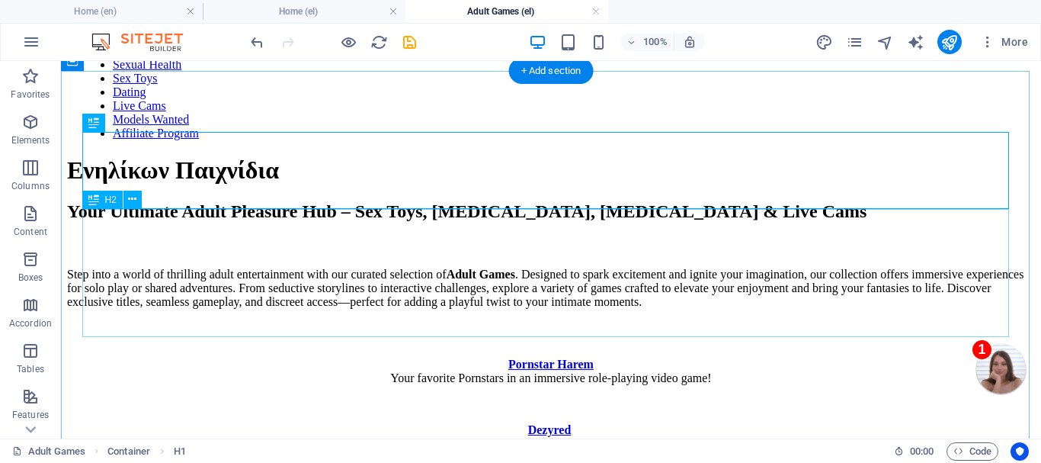
click at [412, 222] on div "Your Ultimate Adult Pleasure Hub – Sex Toys, [MEDICAL_DATA], [MEDICAL_DATA] & L…" at bounding box center [551, 211] width 968 height 21
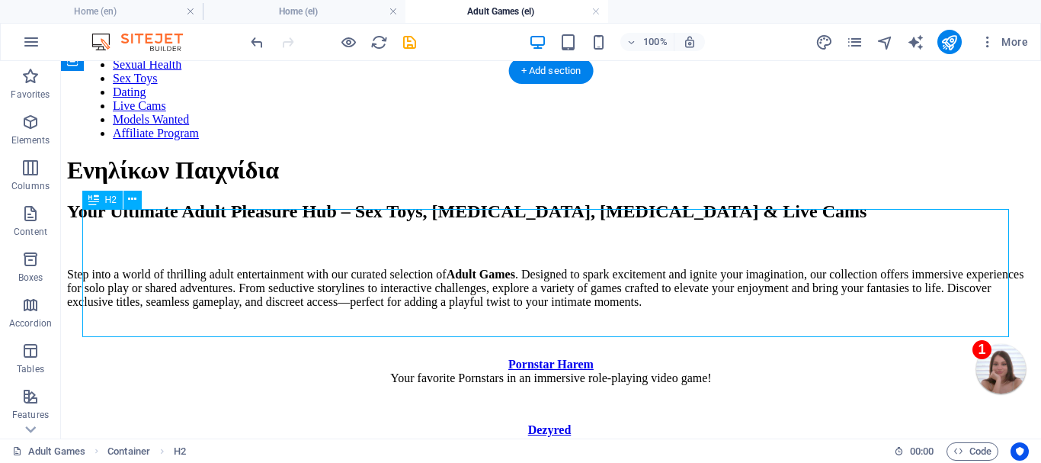
click at [412, 222] on div "Your Ultimate Adult Pleasure Hub – Sex Toys, [MEDICAL_DATA], [MEDICAL_DATA] & L…" at bounding box center [551, 211] width 968 height 21
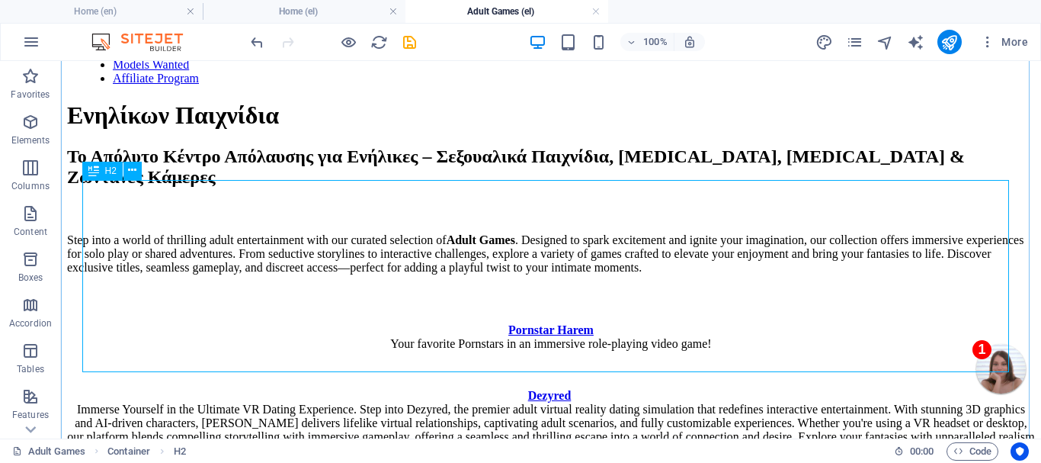
scroll to position [229, 0]
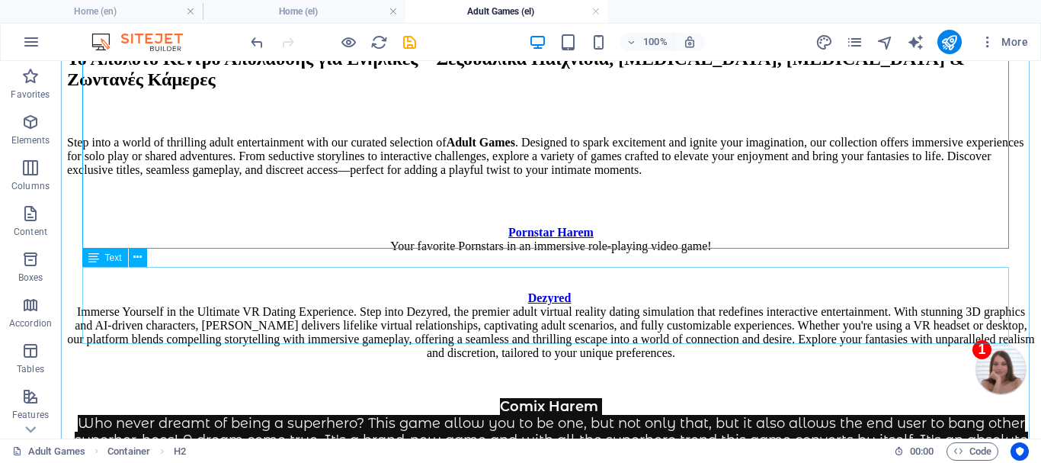
click at [364, 177] on div "Step into a world of thrilling adult entertainment with our curated selection o…" at bounding box center [551, 156] width 968 height 41
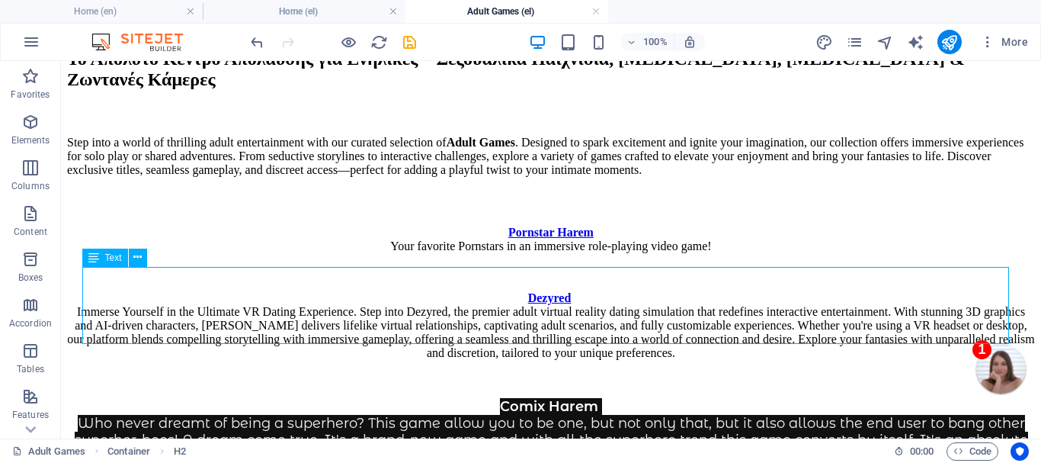
click at [364, 177] on div "Step into a world of thrilling adult entertainment with our curated selection o…" at bounding box center [551, 156] width 968 height 41
click at [98, 177] on p "Step into a world of thrilling adult entertainment with our curated selection o…" at bounding box center [551, 156] width 968 height 41
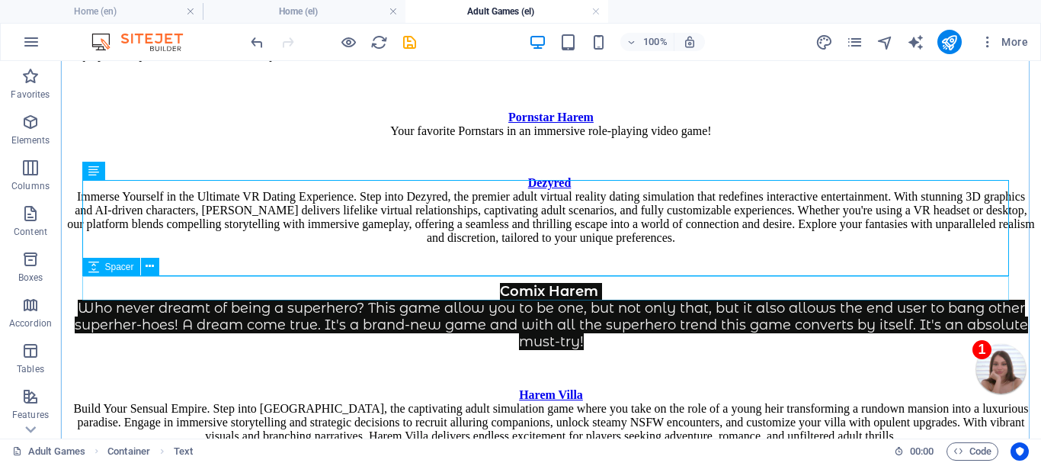
scroll to position [381, 0]
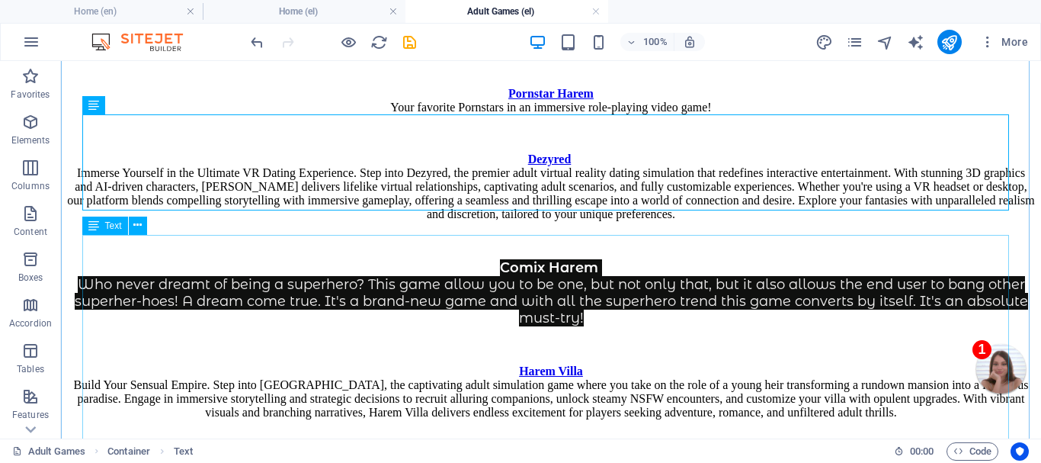
click at [501, 283] on div "Pornstar Harem Your favorite Pornstars in an immersive role-playing video game!…" at bounding box center [551, 454] width 968 height 735
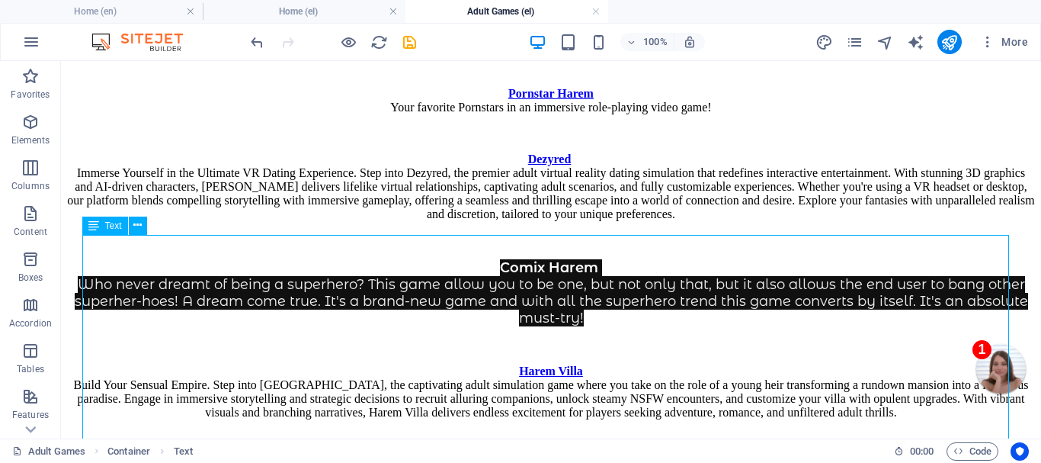
click at [500, 282] on div "Pornstar Harem Your favorite Pornstars in an immersive role-playing video game!…" at bounding box center [551, 454] width 968 height 735
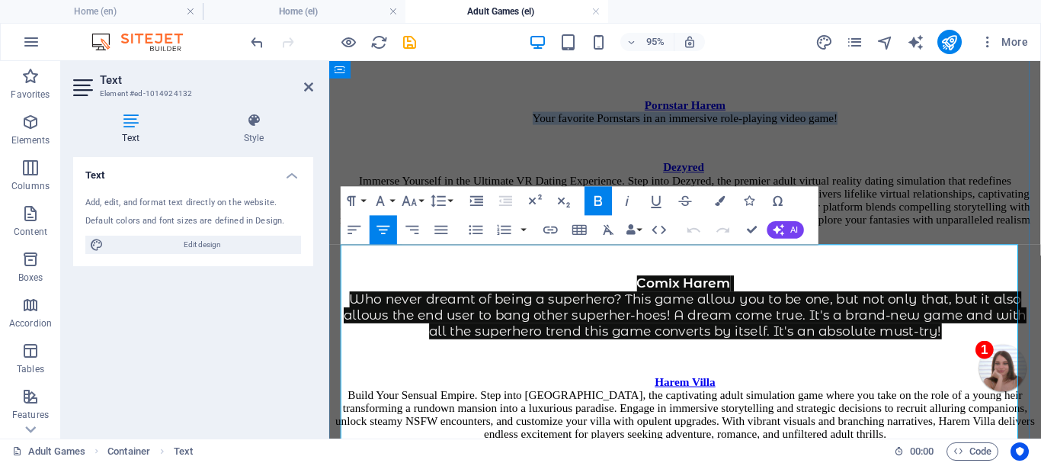
drag, startPoint x: 472, startPoint y: 280, endPoint x: 927, endPoint y: 287, distance: 455.8
click at [927, 128] on p "Pornstar Harem Your favorite Pornstars in an immersive role-playing video game!" at bounding box center [703, 114] width 737 height 27
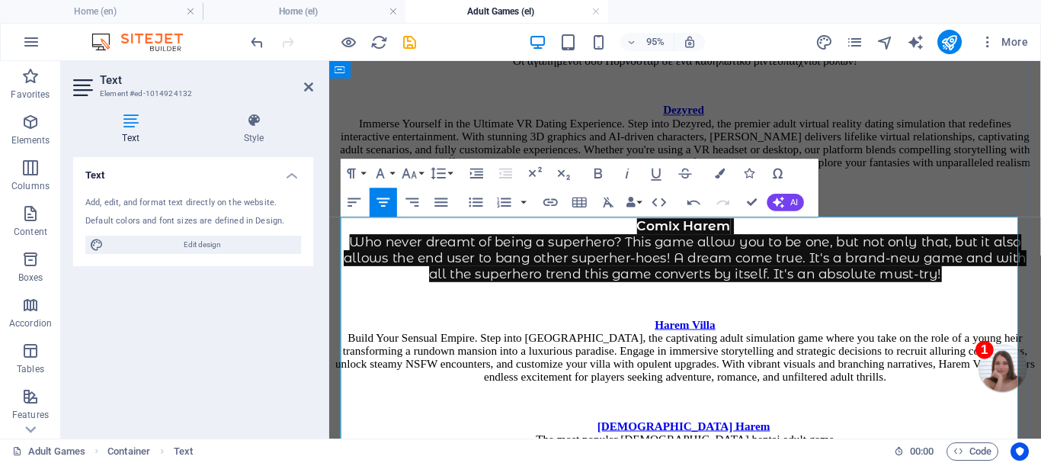
scroll to position [457, 0]
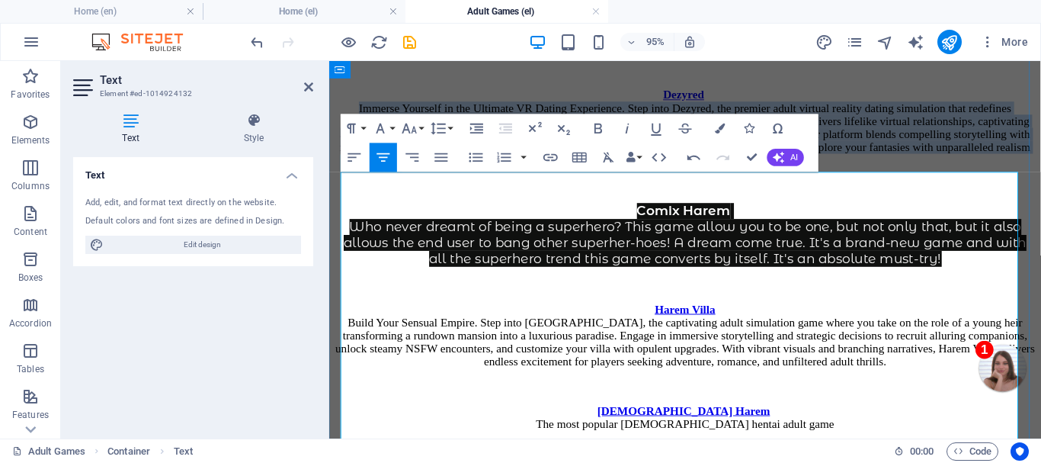
drag, startPoint x: 351, startPoint y: 262, endPoint x: 764, endPoint y: 358, distance: 423.3
click at [836, 172] on p "Dezyred Immerse Yourself in the Ultimate VR Dating Experience. Step into Dezyre…" at bounding box center [703, 131] width 737 height 82
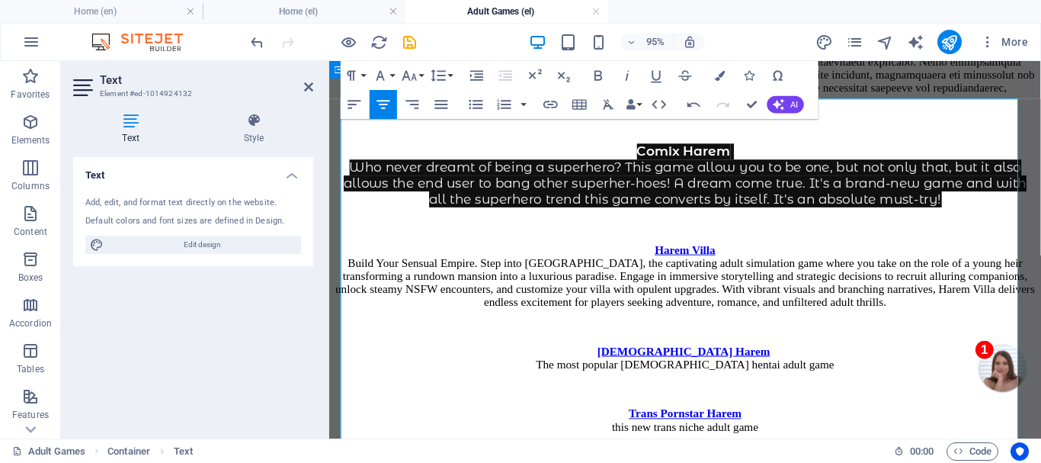
scroll to position [610, 0]
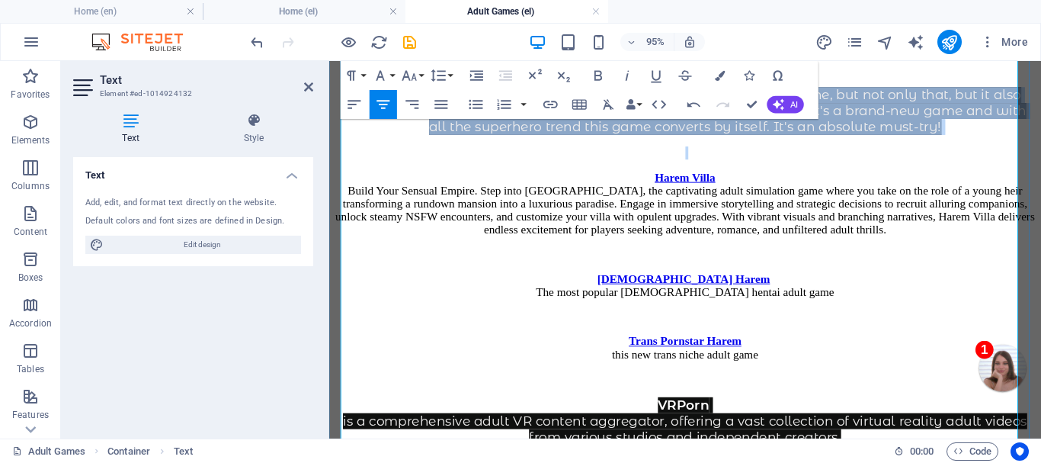
drag, startPoint x: 348, startPoint y: 280, endPoint x: 953, endPoint y: 330, distance: 607.9
click at [999, 334] on div "Pornstar Harem Οι αγαπημένοι σου Πορνοστάρ σε ένα καθηλωτικό βιντεοπαιχνίδι ρόλ…" at bounding box center [703, 260] width 737 height 776
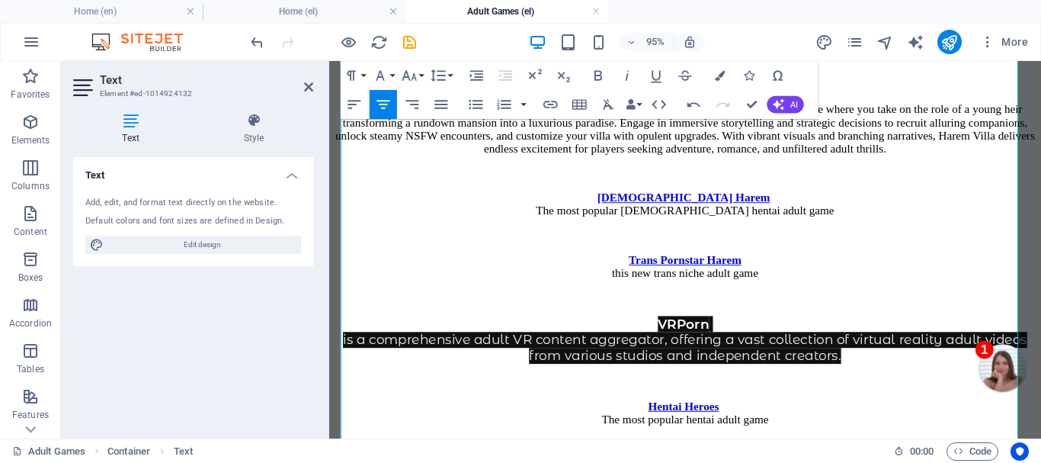
scroll to position [762, 0]
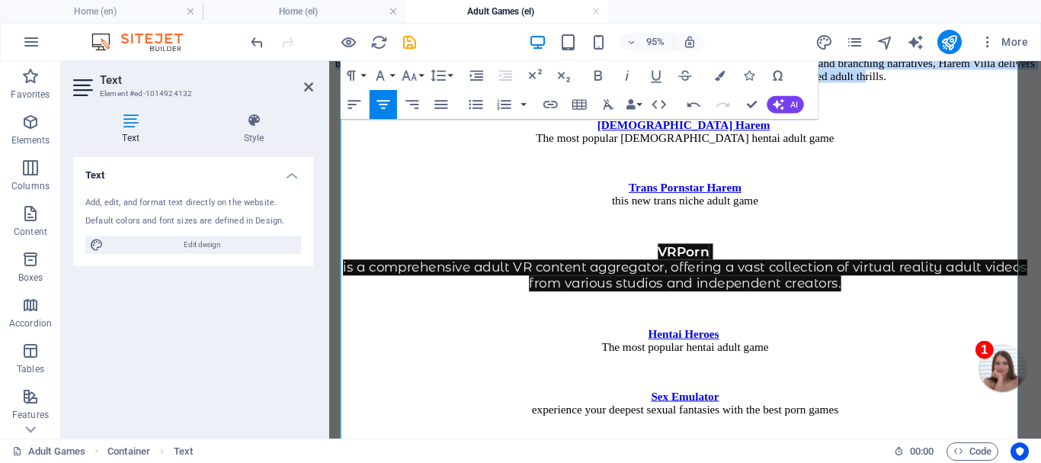
drag, startPoint x: 352, startPoint y: 243, endPoint x: 782, endPoint y: 338, distance: 440.1
click at [782, 84] on p "Harem Villa Build Your Sensual Empire. Step into [GEOGRAPHIC_DATA], the captiva…" at bounding box center [703, 49] width 737 height 69
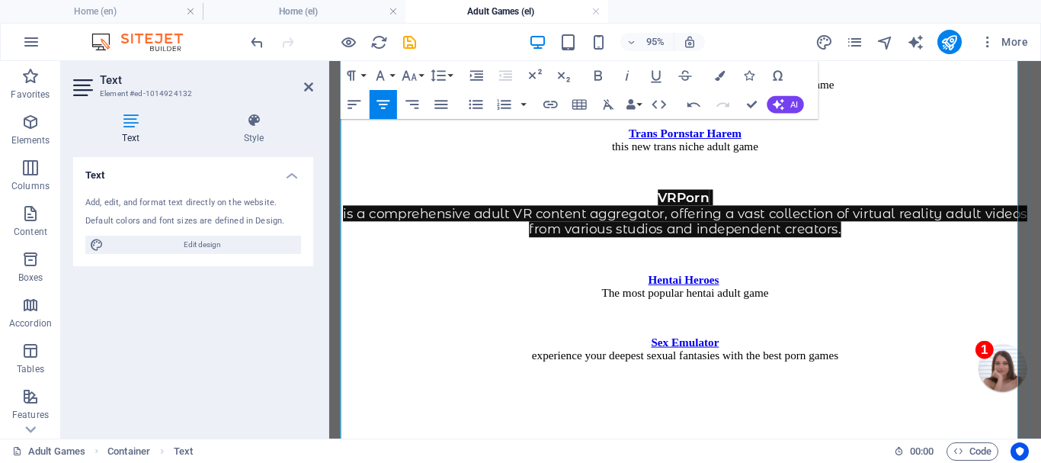
scroll to position [838, 0]
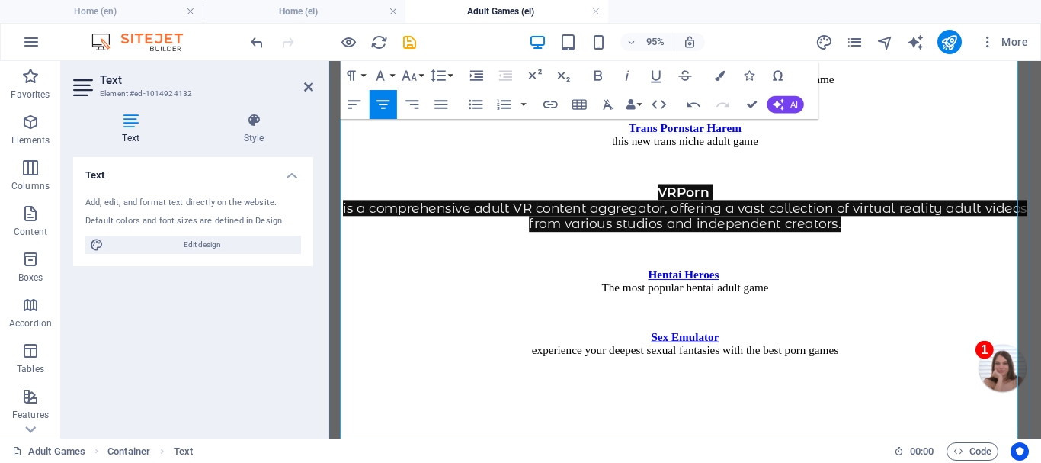
drag, startPoint x: 551, startPoint y: 322, endPoint x: 854, endPoint y: 325, distance: 302.6
click at [854, 87] on p "[DEMOGRAPHIC_DATA] Harem The most popular [DEMOGRAPHIC_DATA] hentai adult game" at bounding box center [703, 72] width 737 height 27
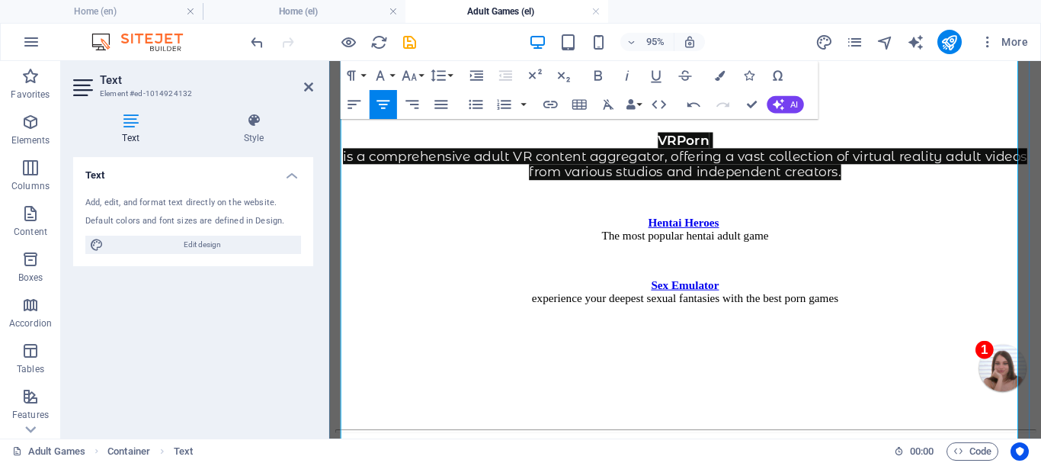
scroll to position [915, 0]
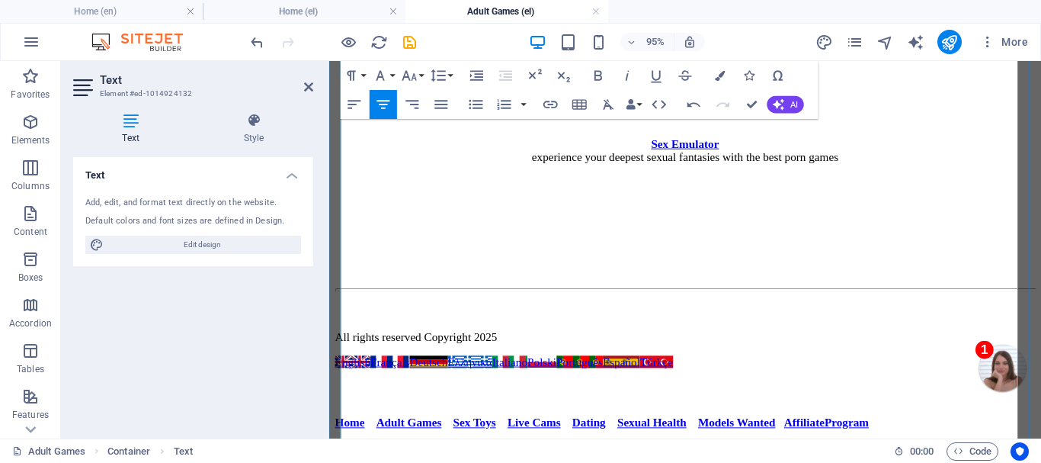
scroll to position [1067, 0]
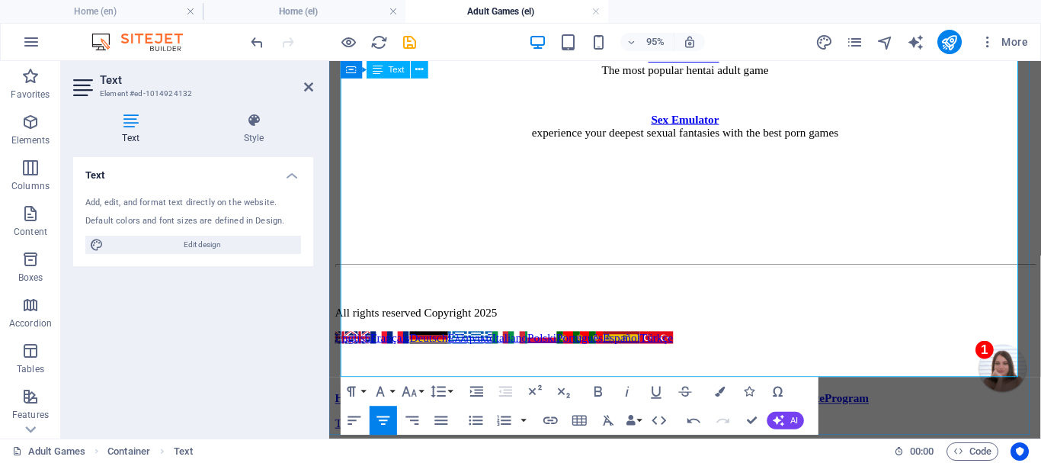
drag, startPoint x: 361, startPoint y: 205, endPoint x: 895, endPoint y: 227, distance: 533.9
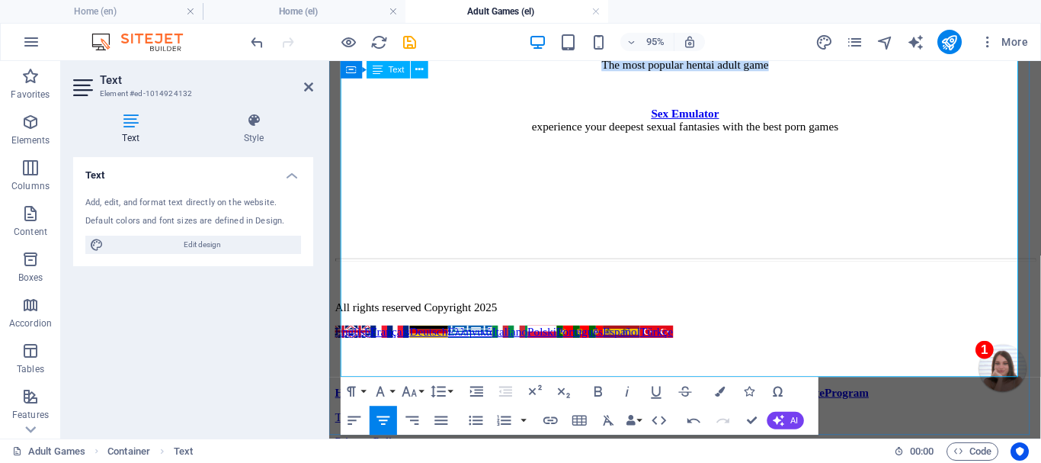
drag, startPoint x: 564, startPoint y: 284, endPoint x: 843, endPoint y: 285, distance: 278.9
click at [843, 72] on p "Hentai Heroes The most popular hentai adult game" at bounding box center [703, 57] width 737 height 27
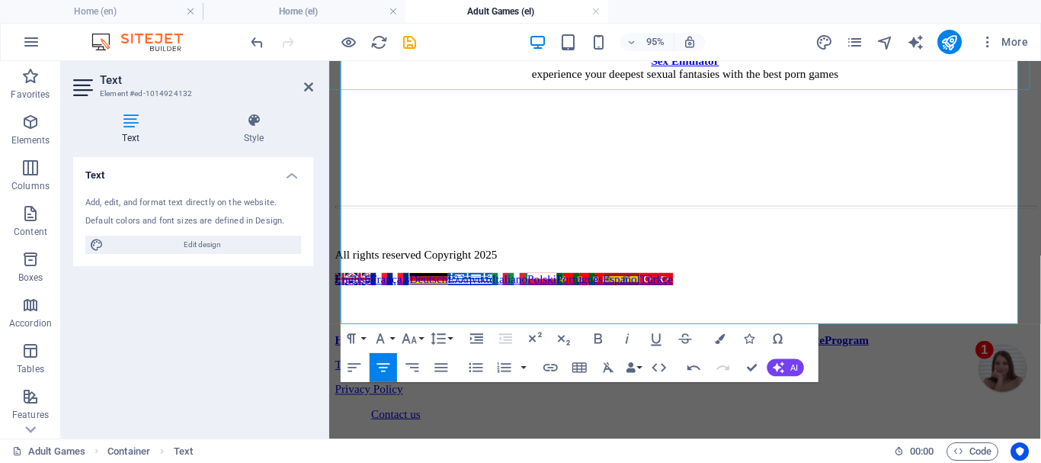
scroll to position [1143, 0]
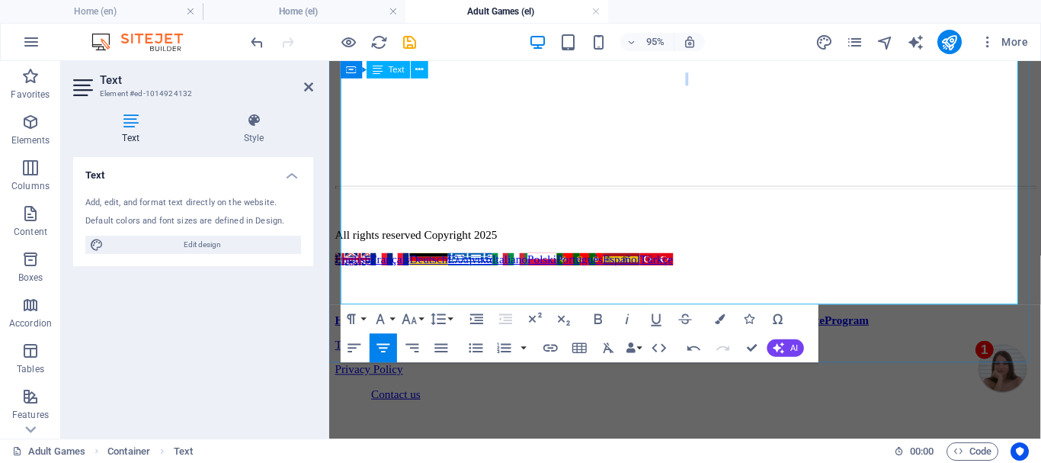
drag, startPoint x: 464, startPoint y: 267, endPoint x: 959, endPoint y: 287, distance: 495.7
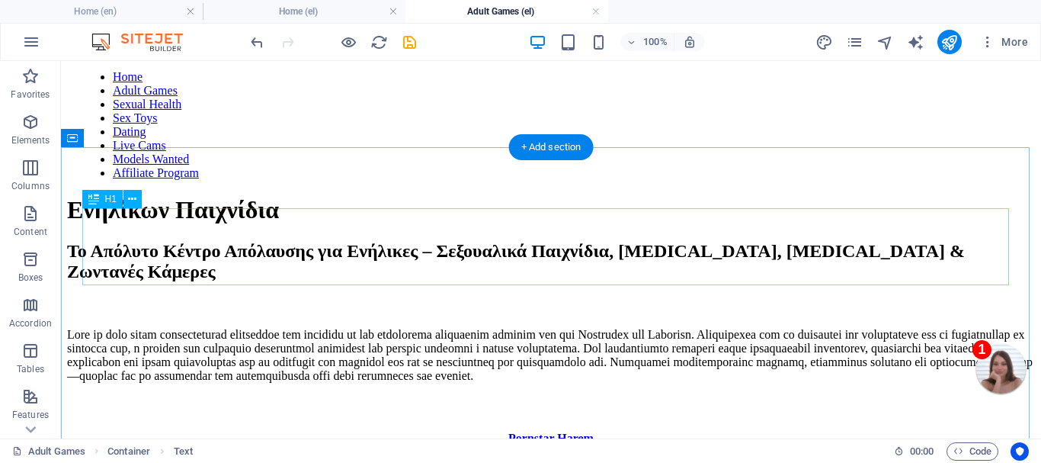
scroll to position [0, 0]
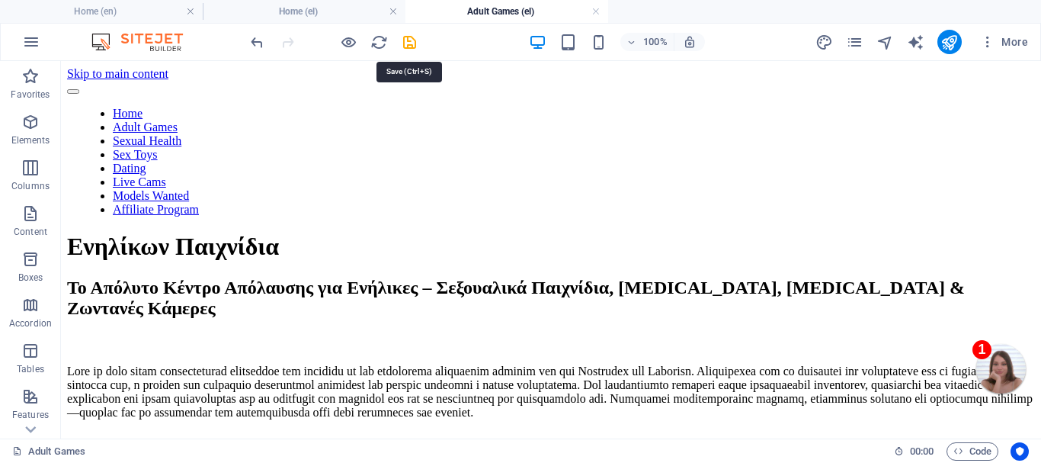
click at [408, 40] on icon "save" at bounding box center [410, 43] width 18 height 18
click at [594, 8] on link at bounding box center [595, 12] width 9 height 14
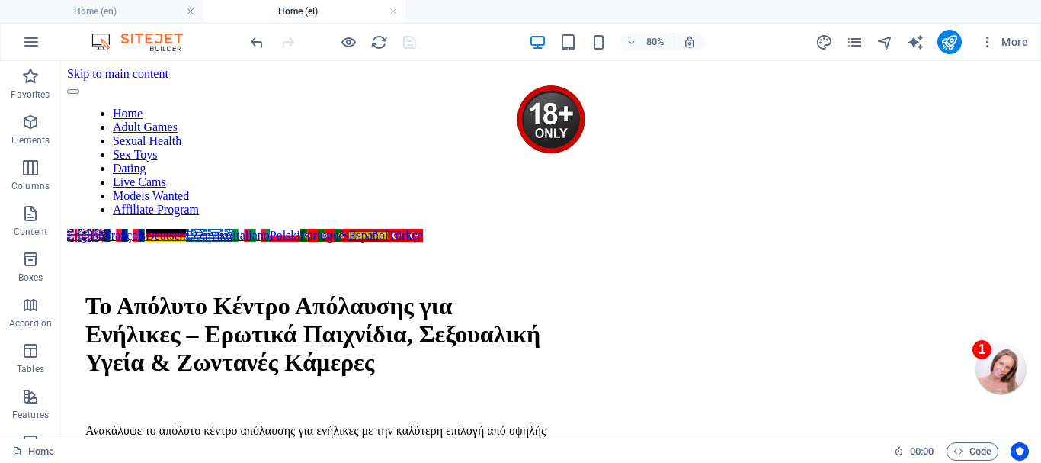
scroll to position [76, 0]
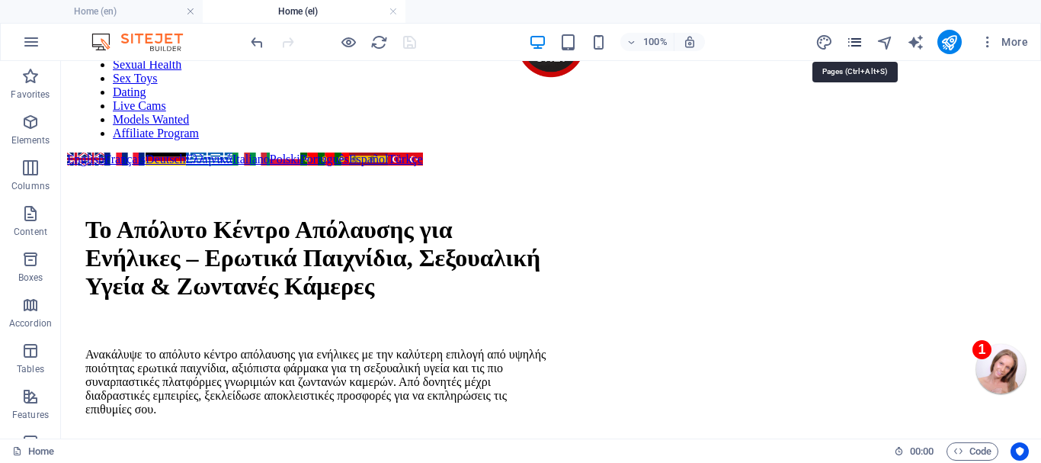
click at [858, 42] on icon "pages" at bounding box center [855, 43] width 18 height 18
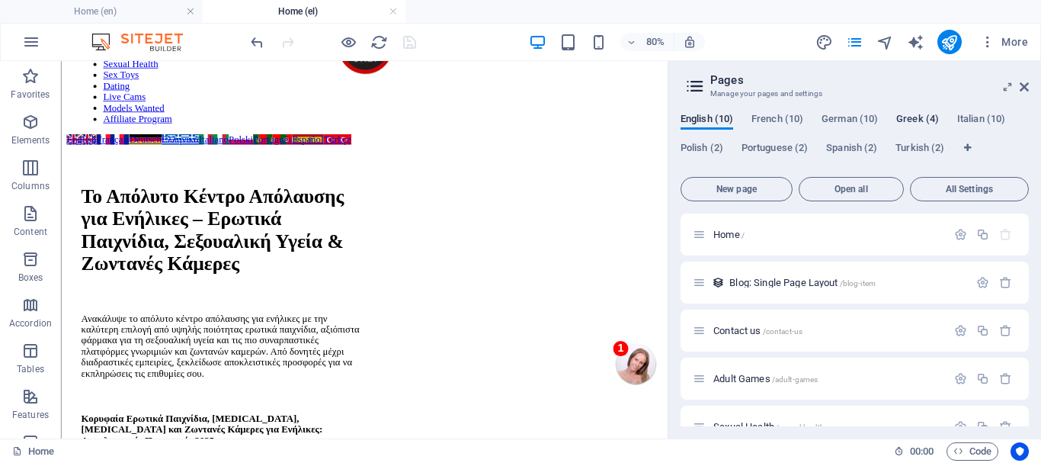
click at [924, 116] on span "Greek (4)" at bounding box center [917, 120] width 43 height 21
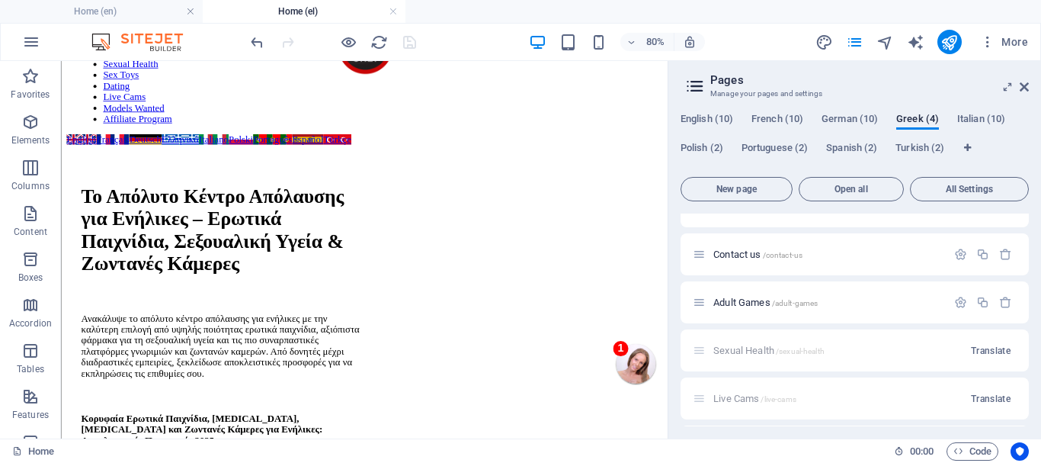
scroll to position [152, 0]
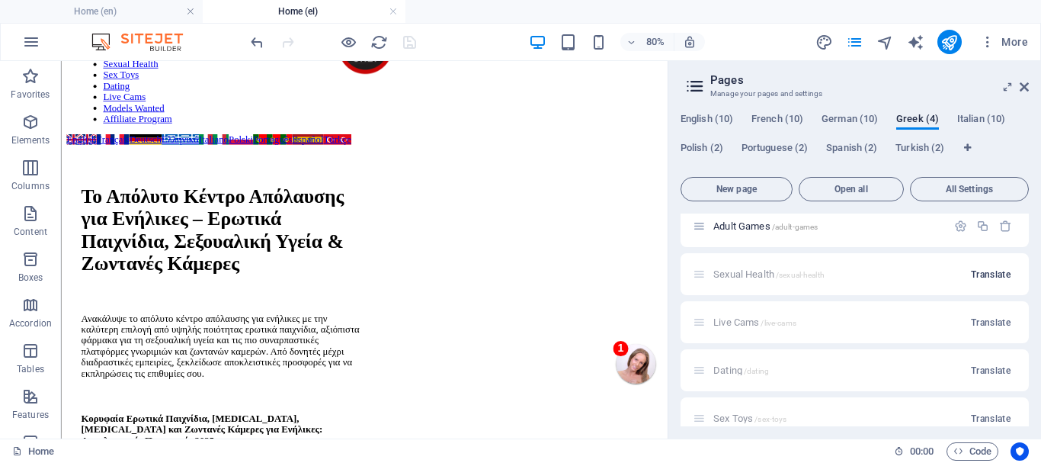
click at [990, 271] on span "Translate" at bounding box center [991, 274] width 40 height 12
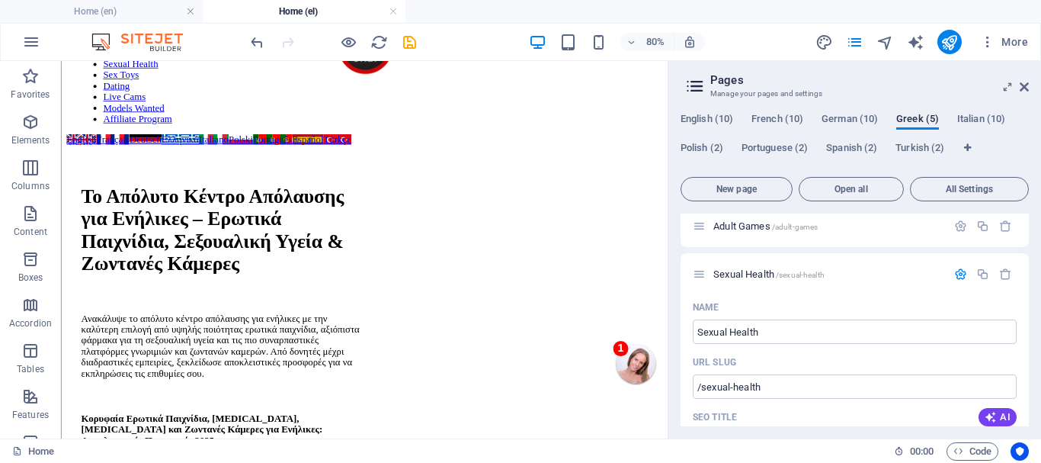
click at [956, 274] on icon "button" at bounding box center [960, 273] width 13 height 13
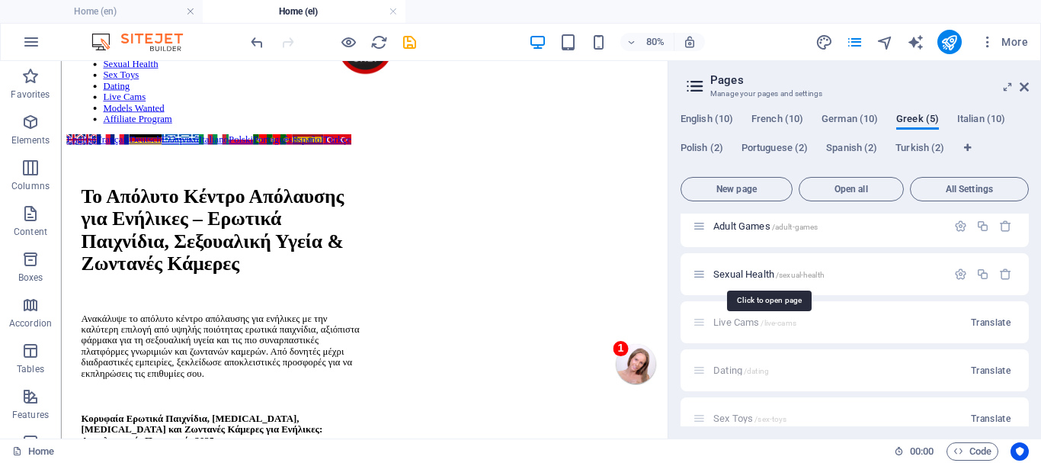
click at [746, 270] on span "Sexual Health /sexual-health" at bounding box center [768, 273] width 111 height 11
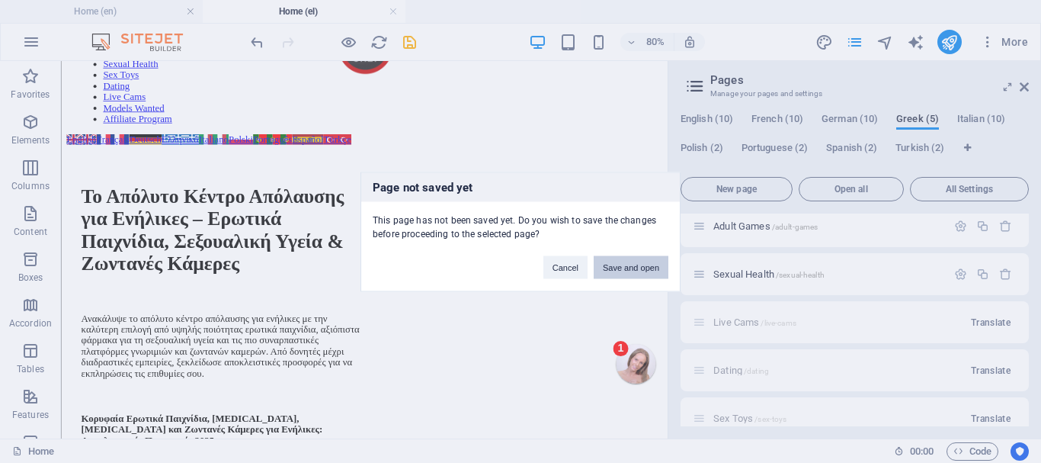
click at [643, 262] on button "Save and open" at bounding box center [631, 266] width 75 height 23
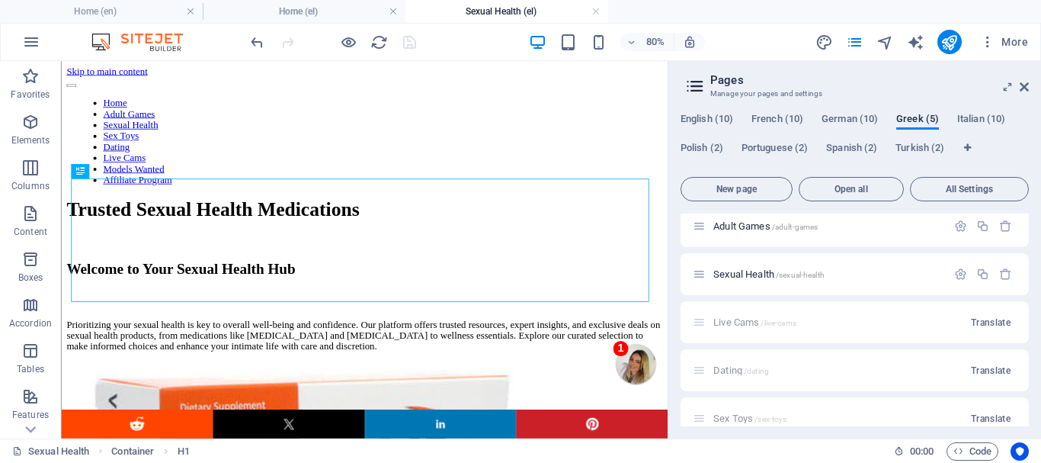
scroll to position [0, 0]
click at [1022, 85] on icon at bounding box center [1024, 87] width 9 height 12
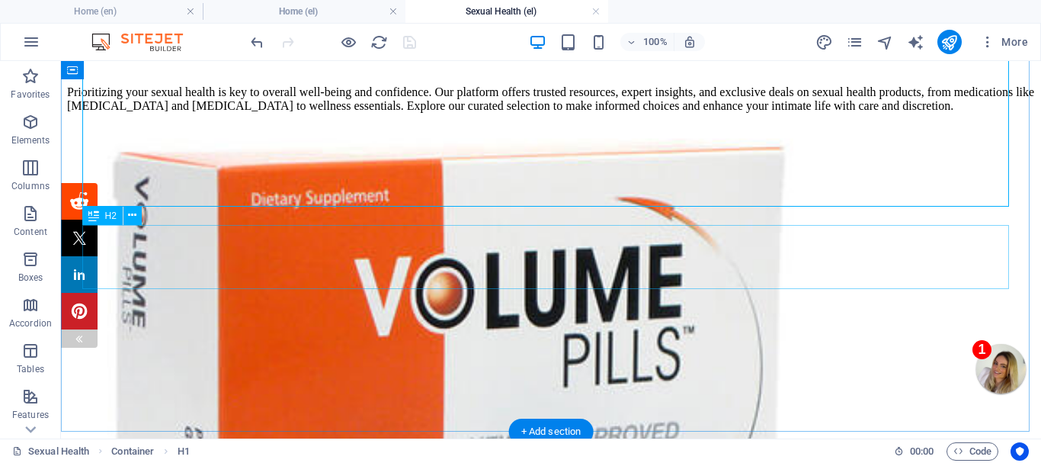
scroll to position [305, 0]
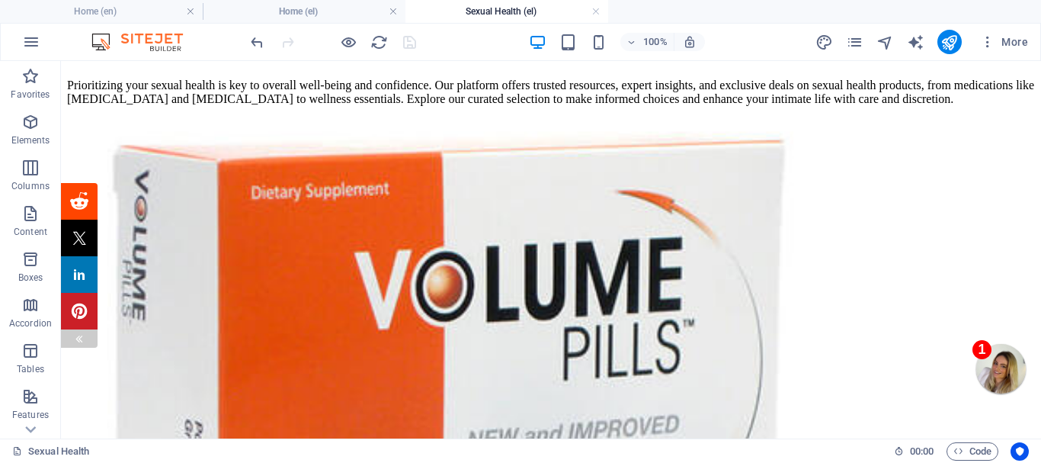
click at [75, 335] on img at bounding box center [79, 338] width 12 height 12
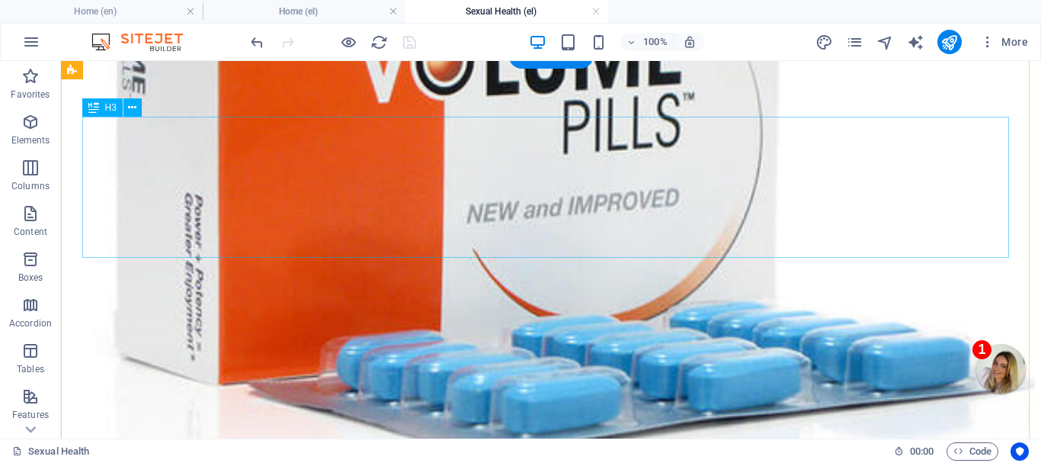
scroll to position [455, 0]
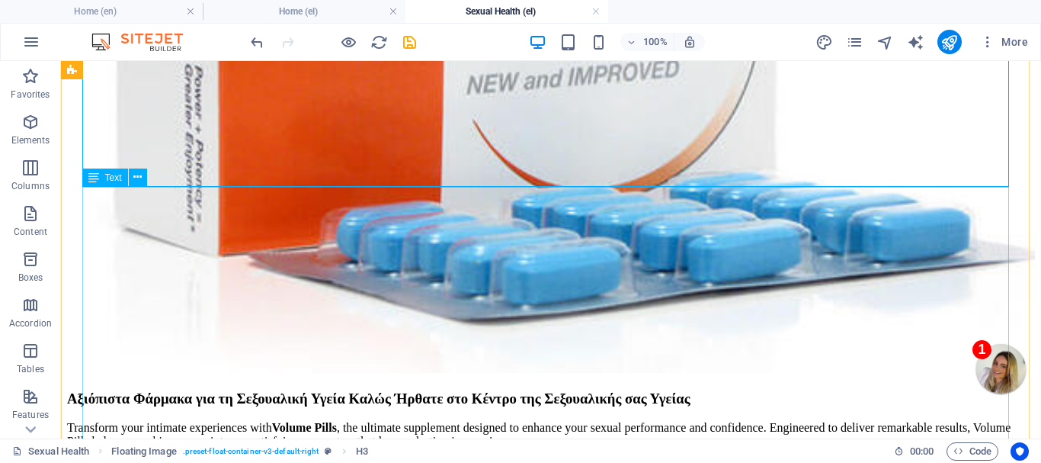
scroll to position [684, 0]
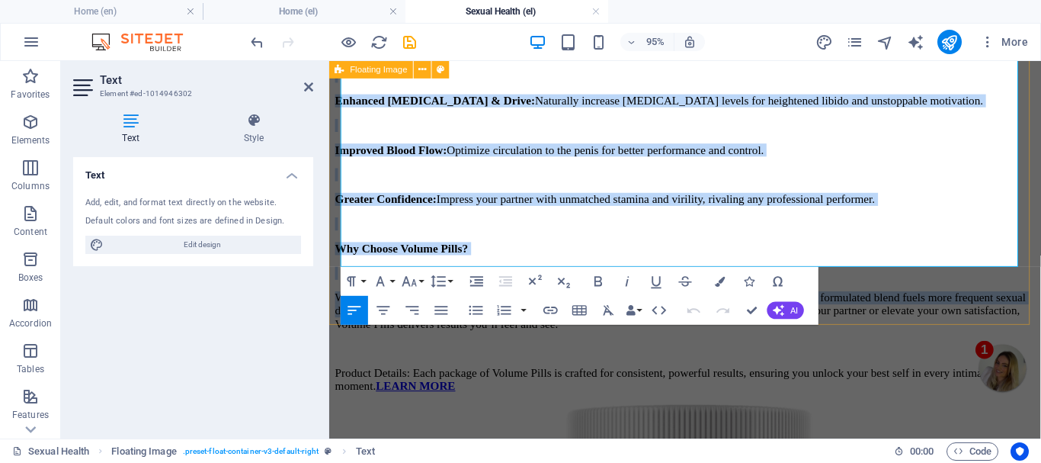
scroll to position [1141, 0]
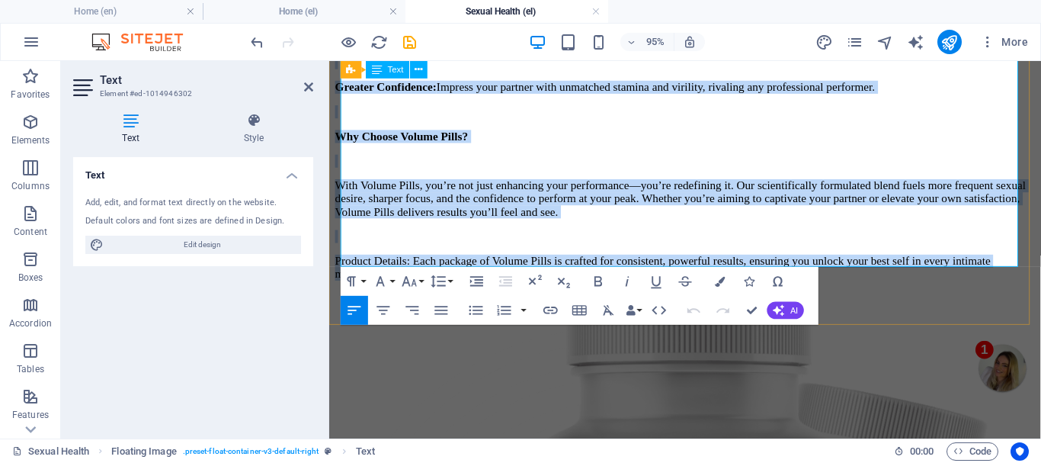
drag, startPoint x: 344, startPoint y: 245, endPoint x: 674, endPoint y: 260, distance: 331.1
click at [674, 260] on div "Transform your intimate experiences with Volume Pills , the ultimate supplement…" at bounding box center [703, 50] width 737 height 483
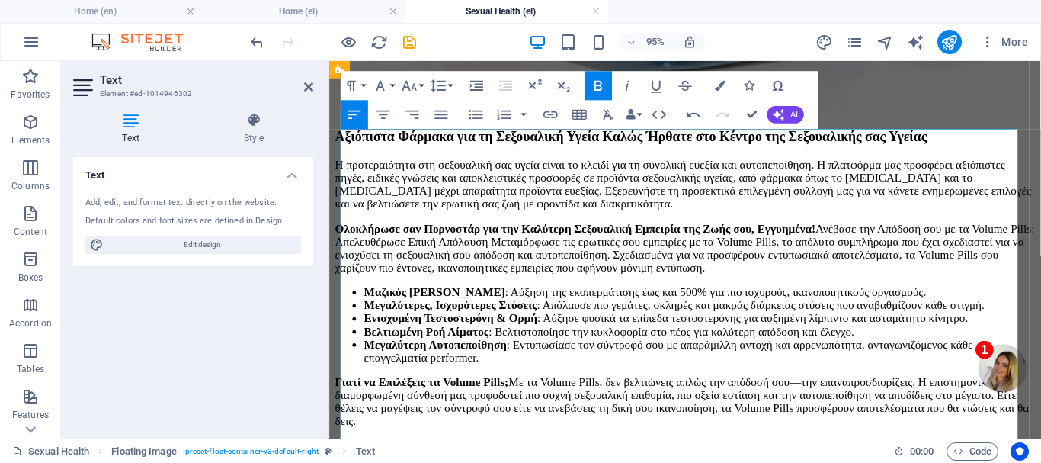
scroll to position [760, 0]
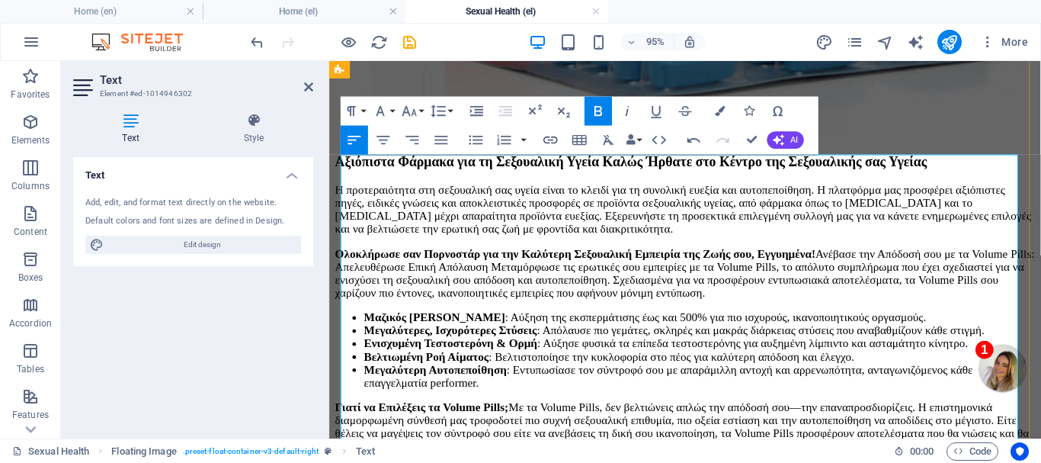
click at [924, 226] on p "Η προτεραιότητα στη σεξουαλική σας υγεία είναι το κλειδί για τη συνολική ευεξία…" at bounding box center [703, 217] width 737 height 55
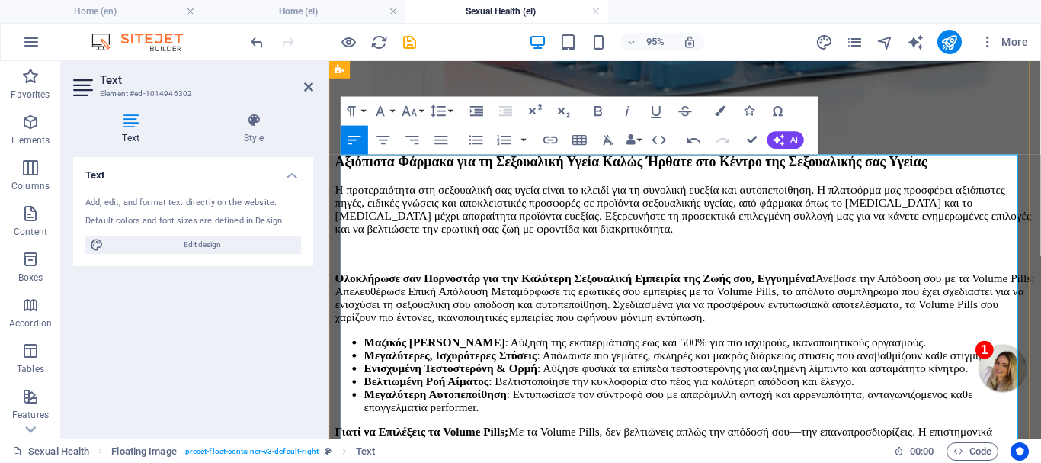
scroll to position [780, 0]
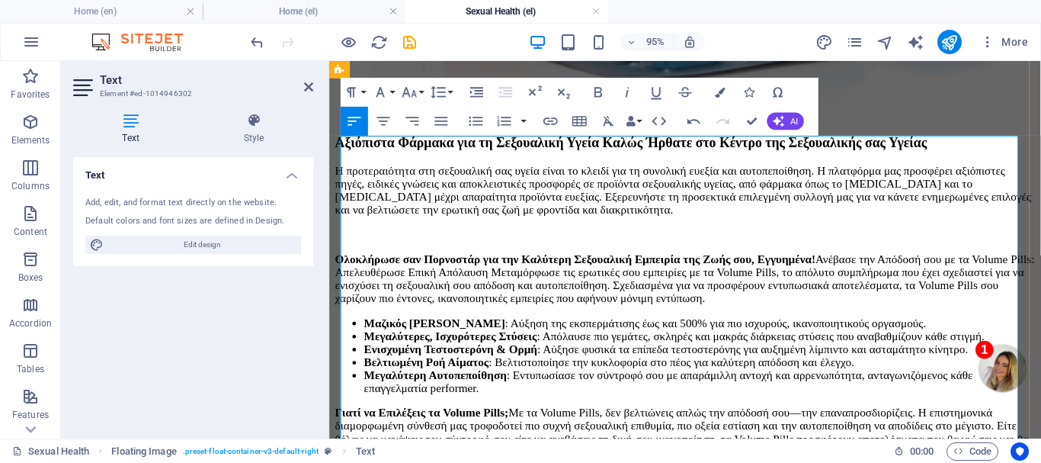
click at [526, 318] on p "Ολοκλήρωσε σαν Πορνοστάρ για την Καλύτερη Σεξουαλική Εμπειρία της Ζωής σου, Εγγ…" at bounding box center [703, 290] width 737 height 55
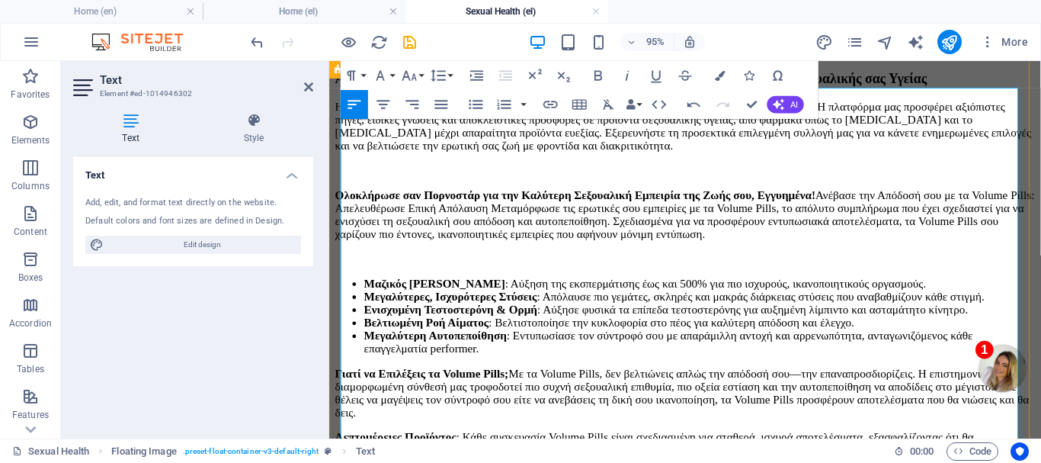
scroll to position [856, 0]
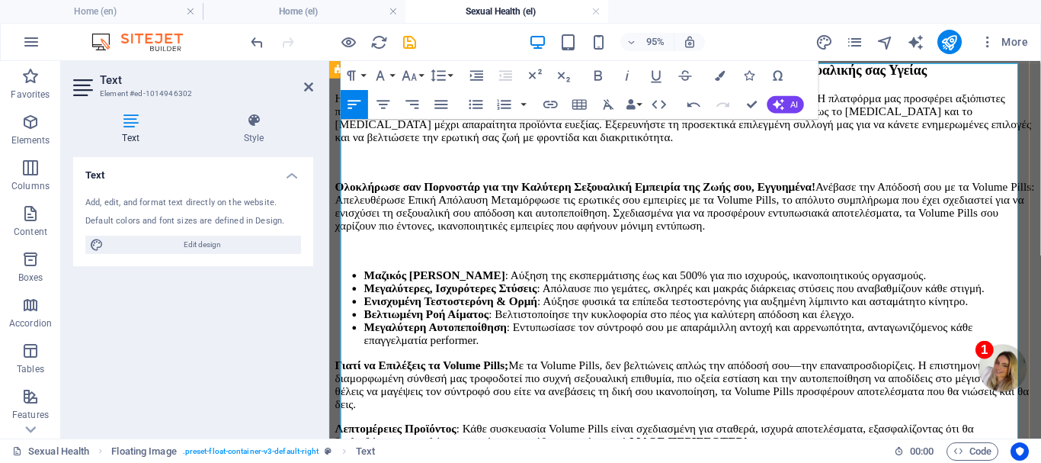
click at [366, 283] on strong "Μαζικός Όγκος Σπέρματος" at bounding box center [440, 286] width 149 height 13
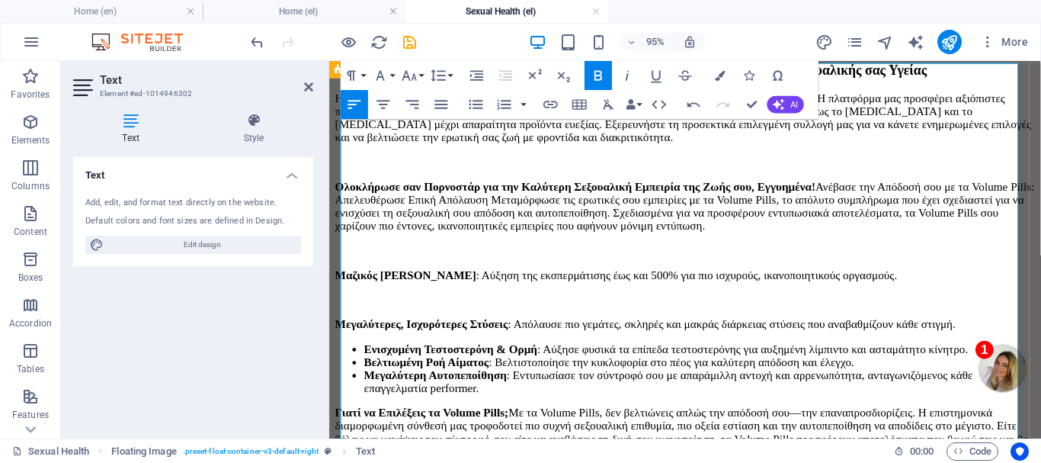
scroll to position [932, 0]
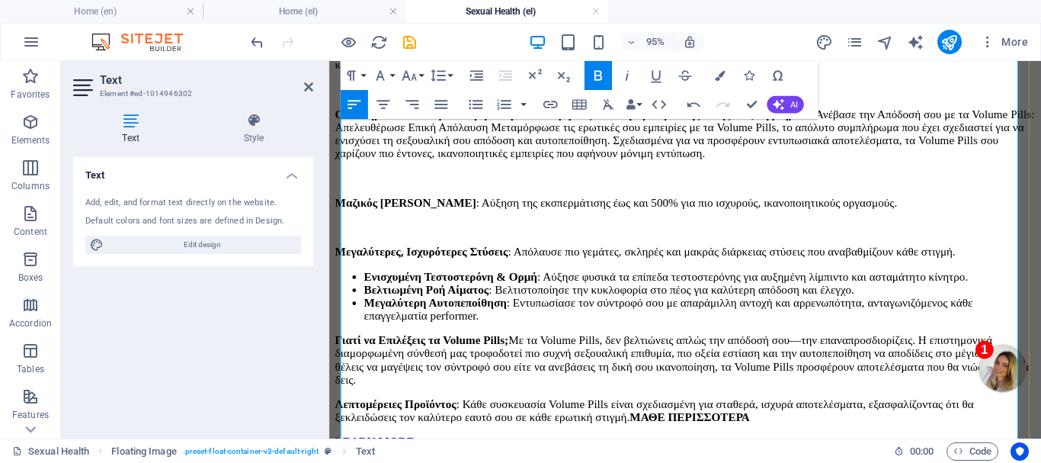
click at [366, 284] on li "Ενισχυμένη Τεστοστερόνη & Ορμή : Αύξησε φυσικά τα επίπεδα τεστοστερόνης για αυξ…" at bounding box center [719, 288] width 706 height 14
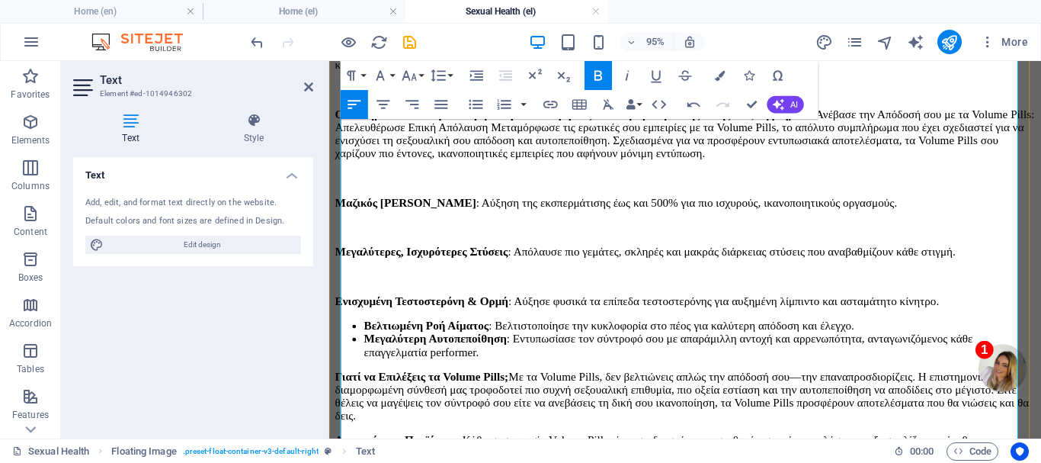
click at [366, 338] on strong "Βελτιωμένη Ροή Αίματος" at bounding box center [431, 339] width 131 height 13
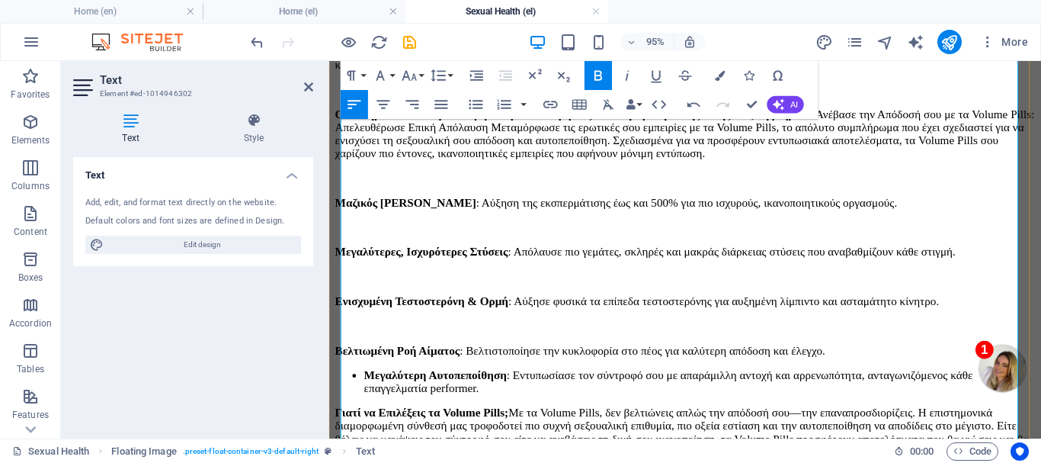
click at [366, 385] on strong "Μεγαλύτερη Αυτοπεποίθηση" at bounding box center [441, 391] width 150 height 13
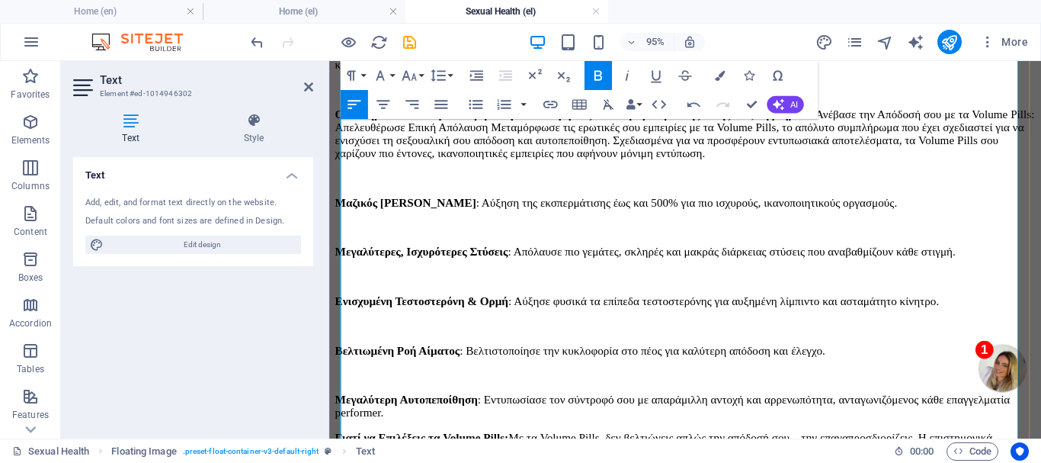
scroll to position [1008, 0]
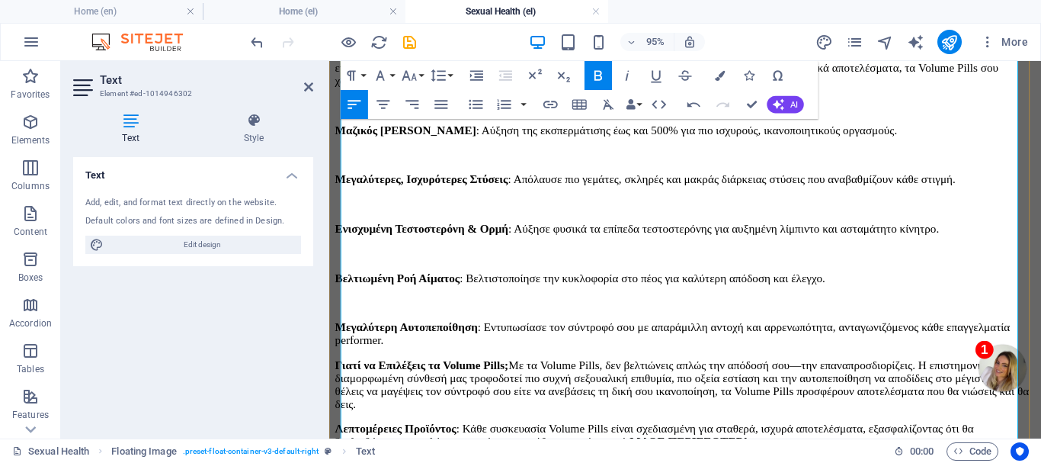
click at [530, 341] on p "Μεγαλύτερη Αυτοπεποίθηση : Εντυπωσίασε τον σύντροφό σου με απαράμιλλη αντοχή κα…" at bounding box center [703, 348] width 737 height 27
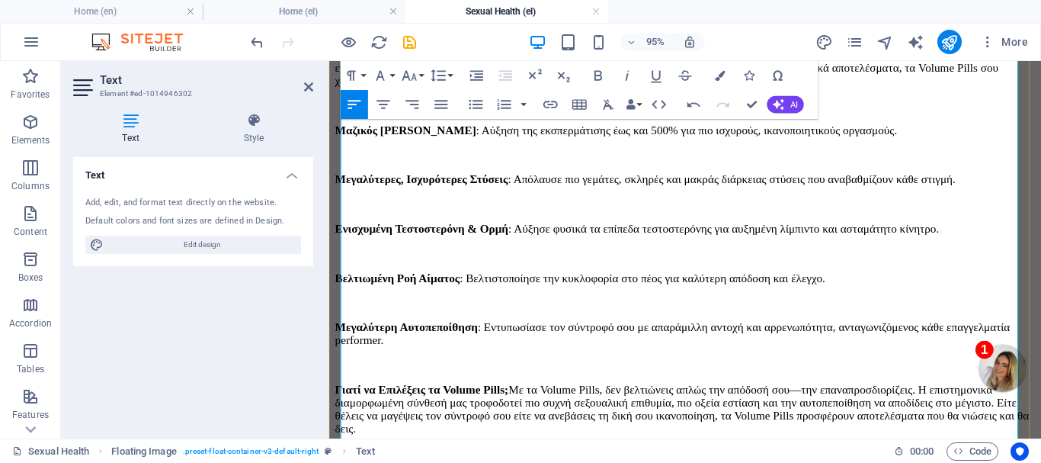
scroll to position [1084, 0]
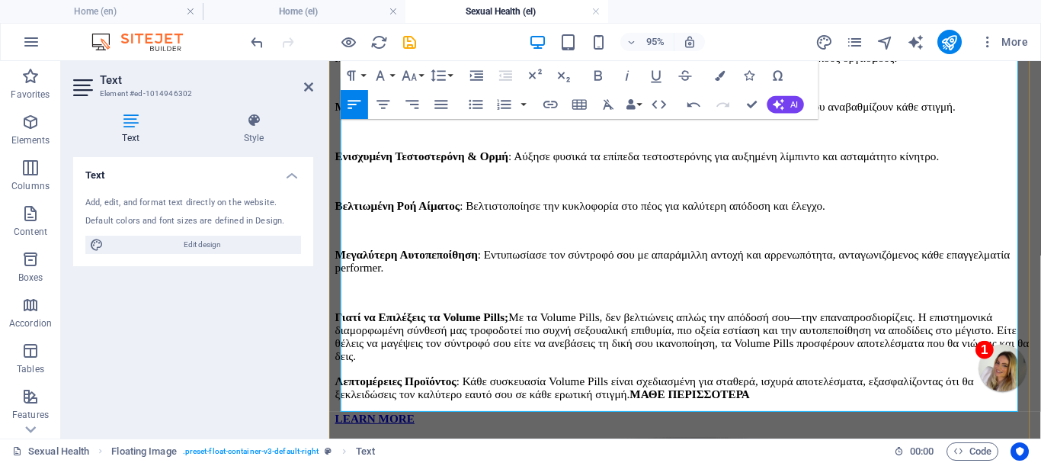
click at [844, 364] on p "Γιατί να Επιλέξεις τα Volume Pills; Με τα Volume Pills, δεν βελτιώνεις απλώς τη…" at bounding box center [703, 351] width 737 height 55
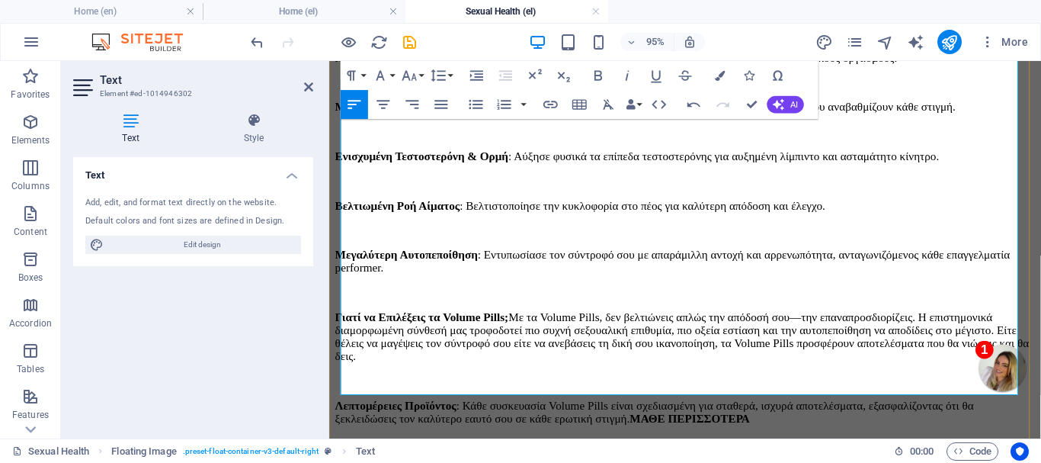
scroll to position [1161, 0]
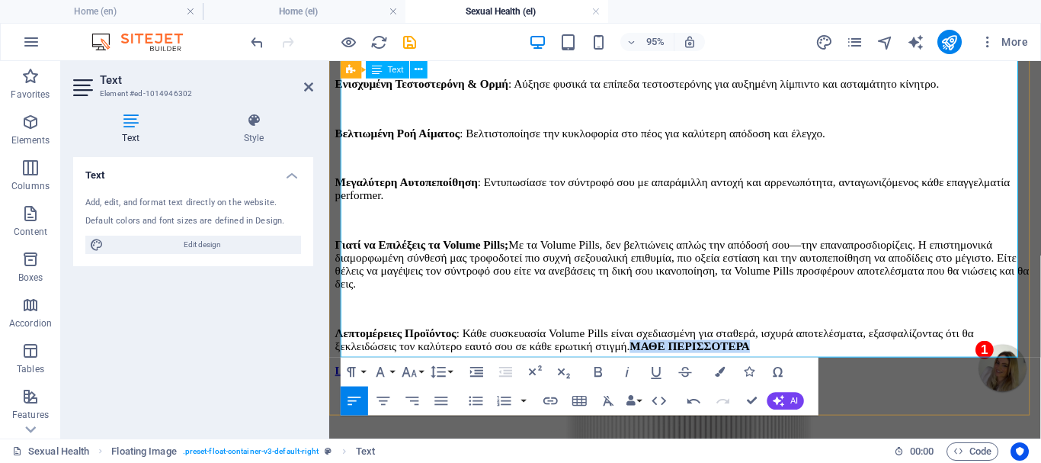
drag, startPoint x: 824, startPoint y: 340, endPoint x: 963, endPoint y: 342, distance: 139.5
click at [772, 354] on strong "ΜΑΘΕ ΠΕΡΙΣΣΟΤΕΡΑ" at bounding box center [708, 360] width 127 height 13
copy strong "ΜΑΘΕ ΠΕΡΙΣΣΟΤΕΡΑ"
click at [392, 380] on strong "LEARN MORE" at bounding box center [377, 386] width 84 height 13
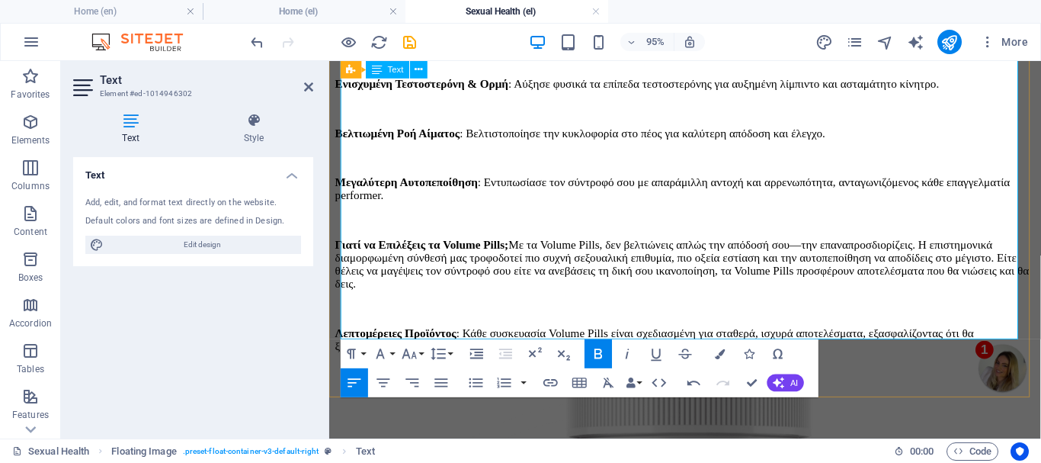
click at [732, 341] on p "Λεπτομέρειες Προϊόντος : Κάθε συσκευασία Volume Pills είναι σχεδιασμένη για στα…" at bounding box center [703, 354] width 737 height 27
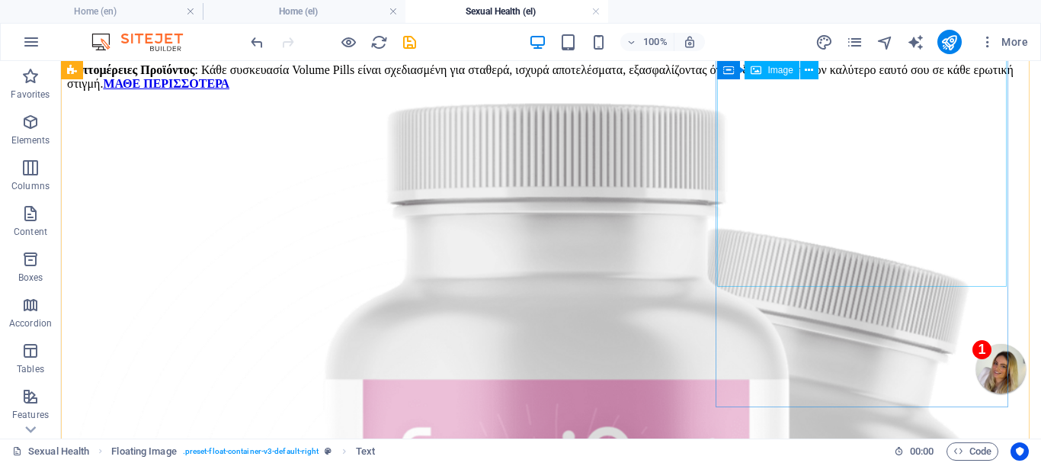
scroll to position [1542, 0]
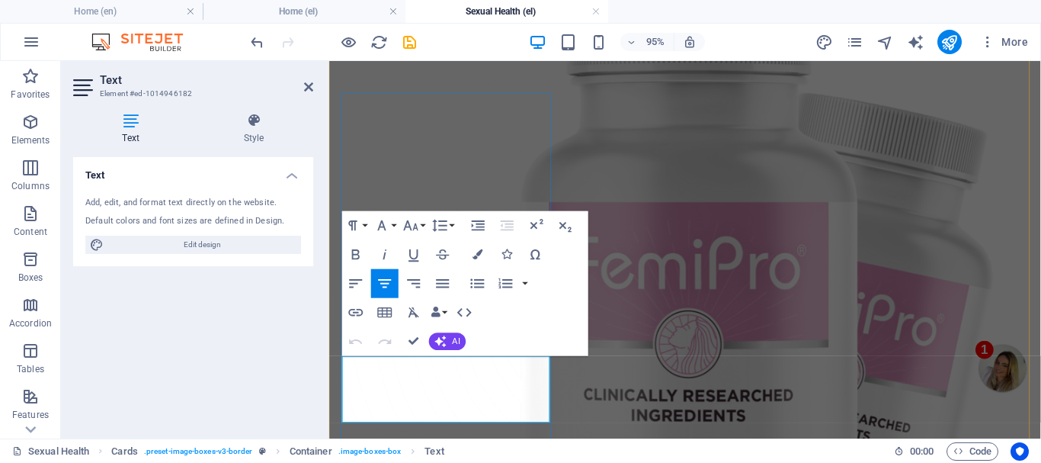
drag, startPoint x: 373, startPoint y: 382, endPoint x: 509, endPoint y: 421, distance: 141.8
drag, startPoint x: 421, startPoint y: 421, endPoint x: 360, endPoint y: 386, distance: 70.3
click at [386, 278] on icon "button" at bounding box center [385, 283] width 18 height 18
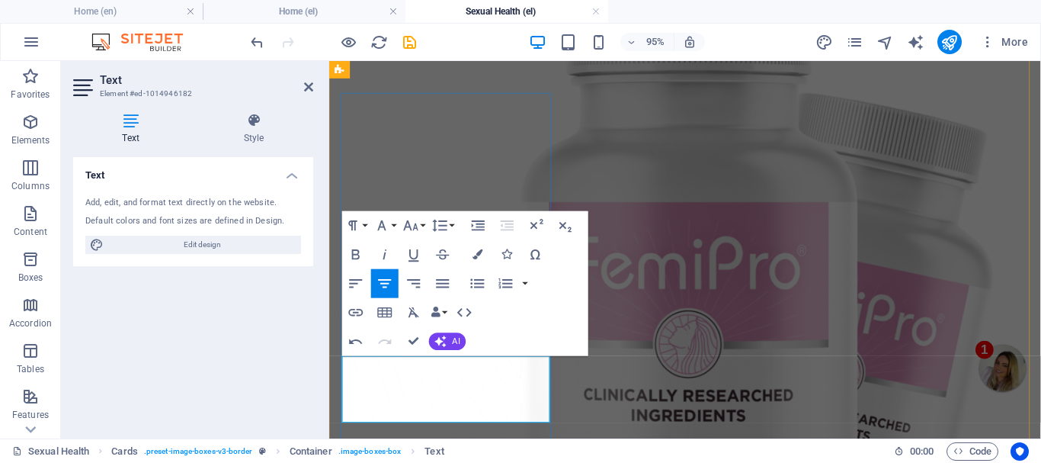
drag, startPoint x: 364, startPoint y: 380, endPoint x: 489, endPoint y: 413, distance: 129.2
click at [387, 277] on icon "button" at bounding box center [385, 283] width 18 height 18
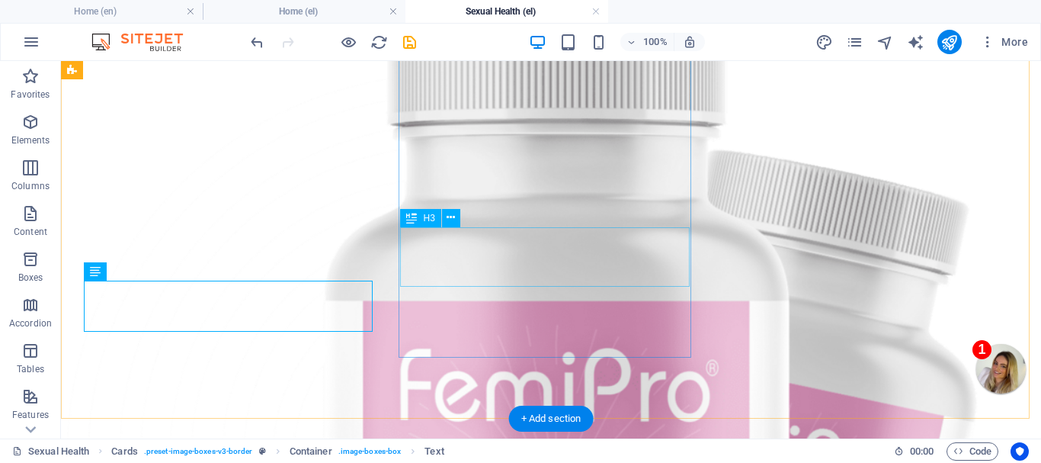
scroll to position [1618, 0]
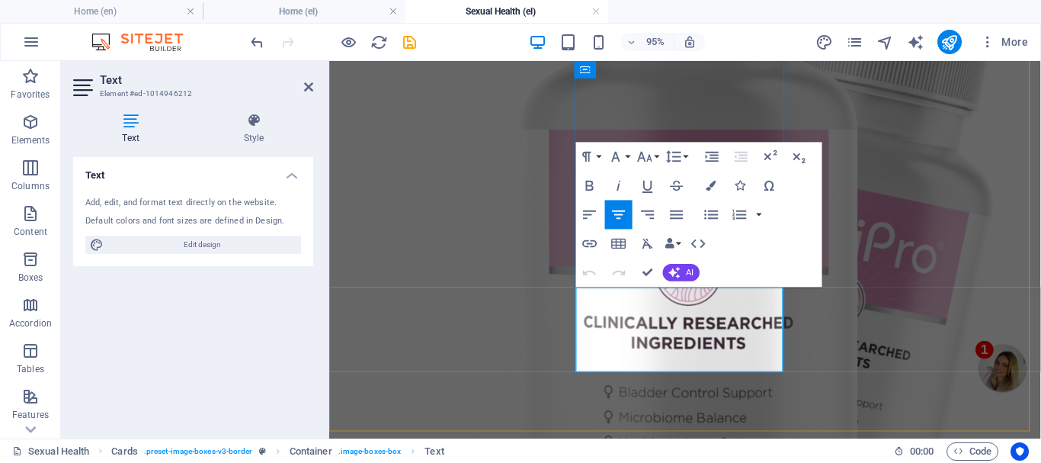
drag, startPoint x: 612, startPoint y: 306, endPoint x: 769, endPoint y: 358, distance: 165.3
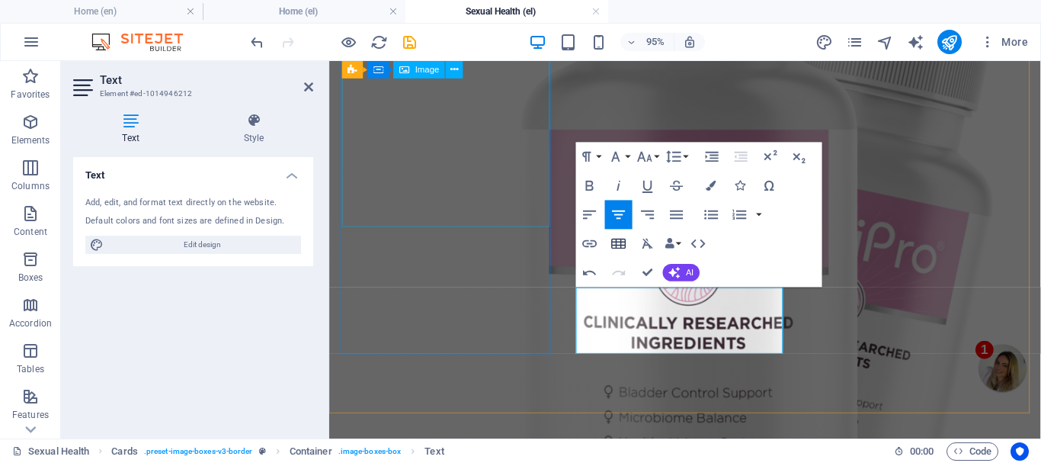
scroll to position [947, 5]
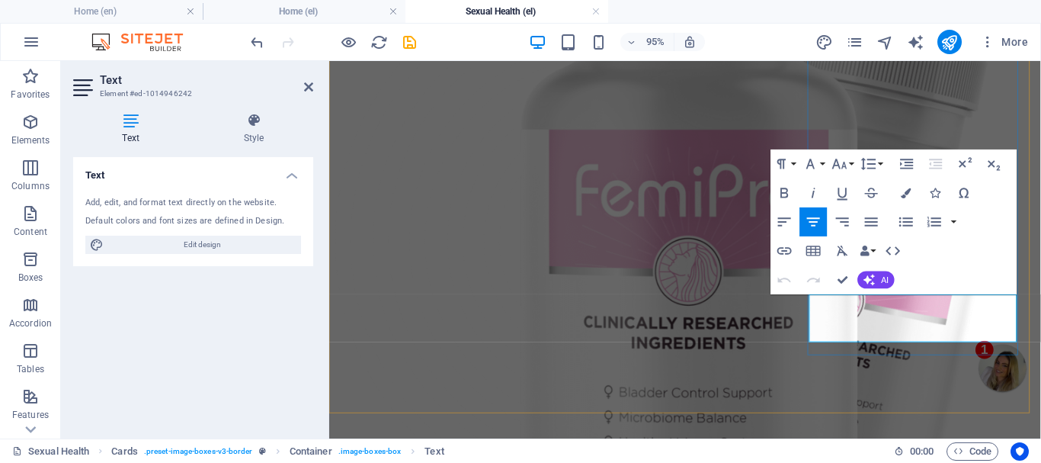
drag, startPoint x: 870, startPoint y: 312, endPoint x: 1040, endPoint y: 335, distance: 172.1
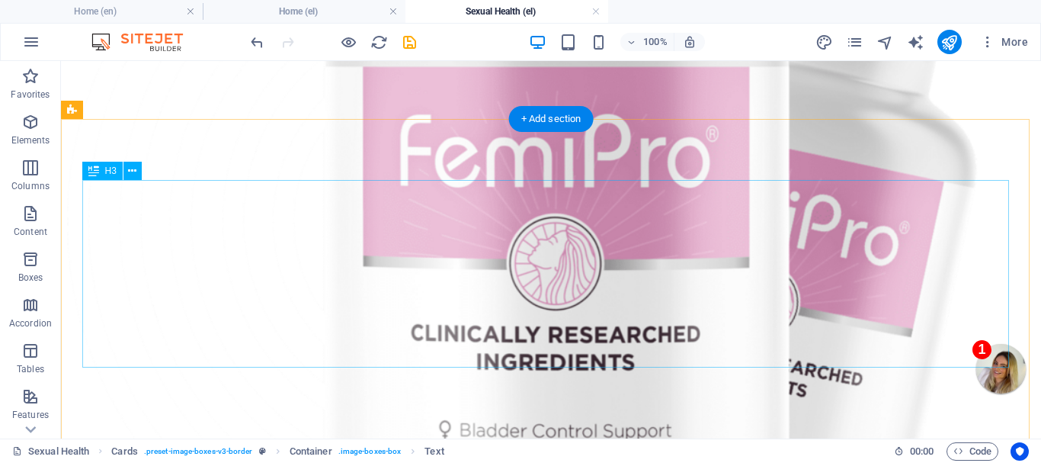
scroll to position [1847, 0]
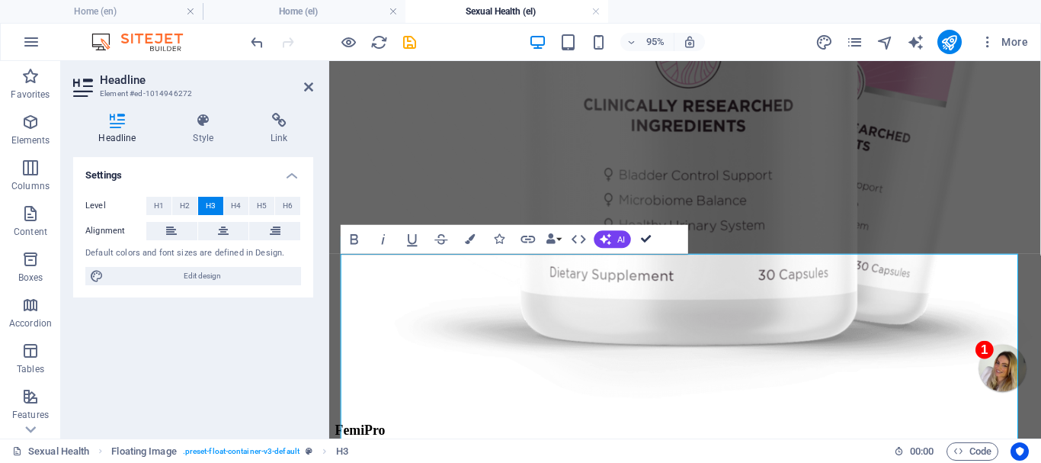
drag, startPoint x: 645, startPoint y: 236, endPoint x: 585, endPoint y: 175, distance: 85.7
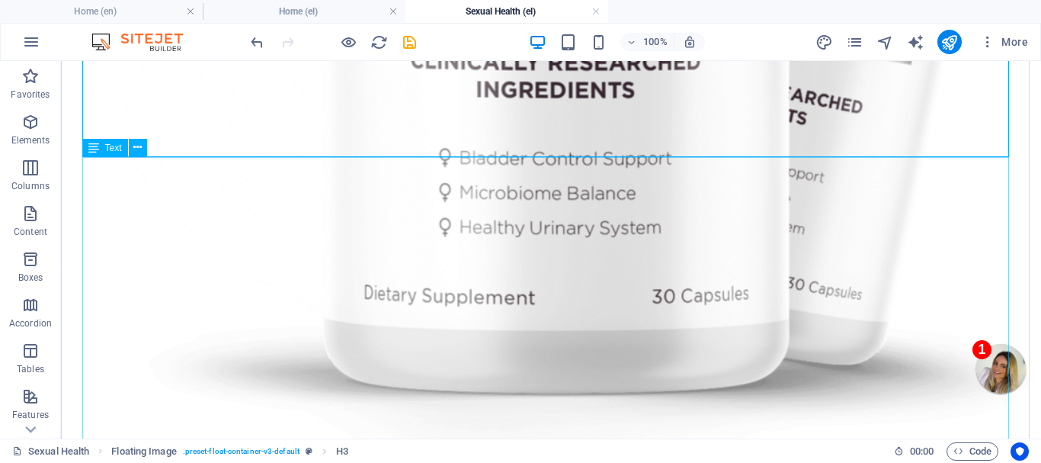
scroll to position [2075, 0]
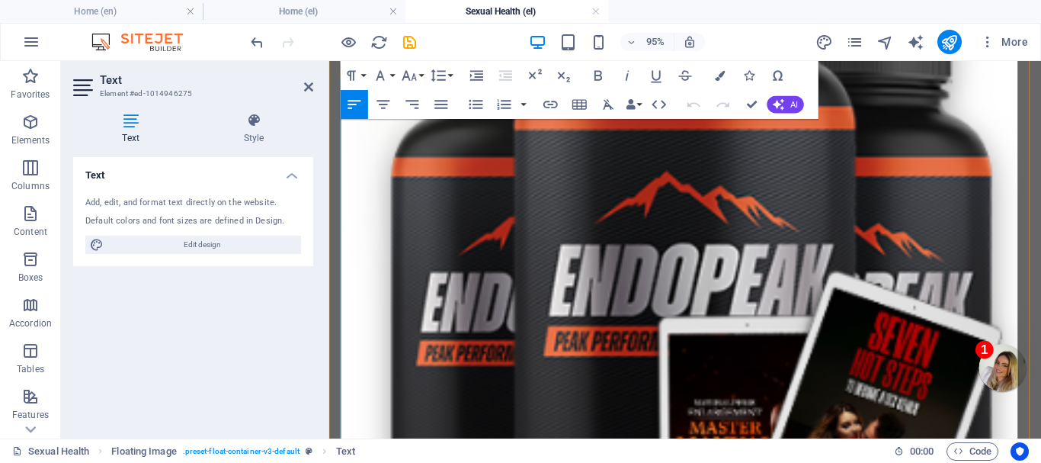
scroll to position [2609, 0]
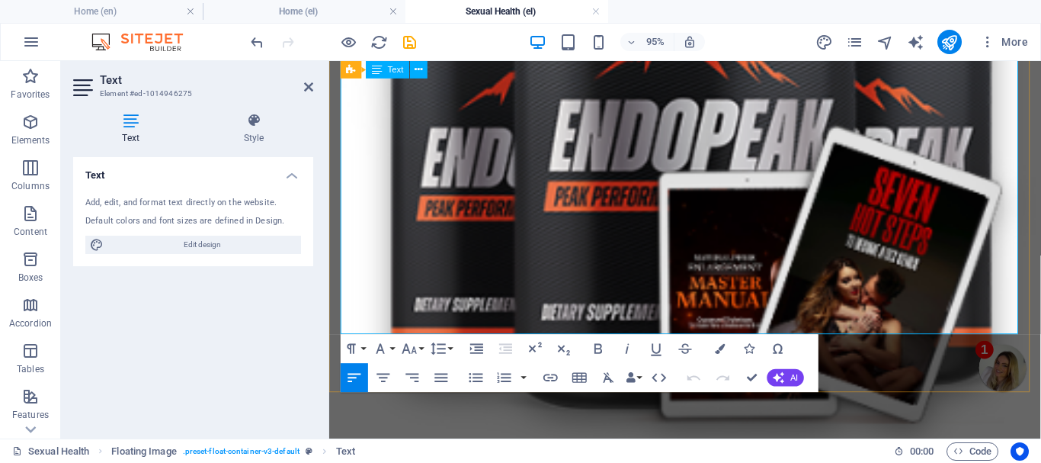
drag, startPoint x: 343, startPoint y: 219, endPoint x: 661, endPoint y: 336, distance: 338.5
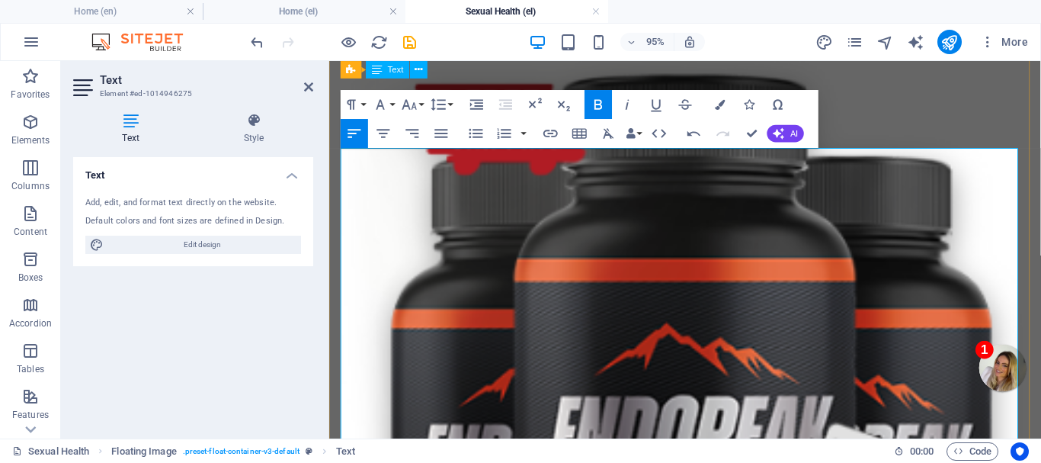
scroll to position [2228, 0]
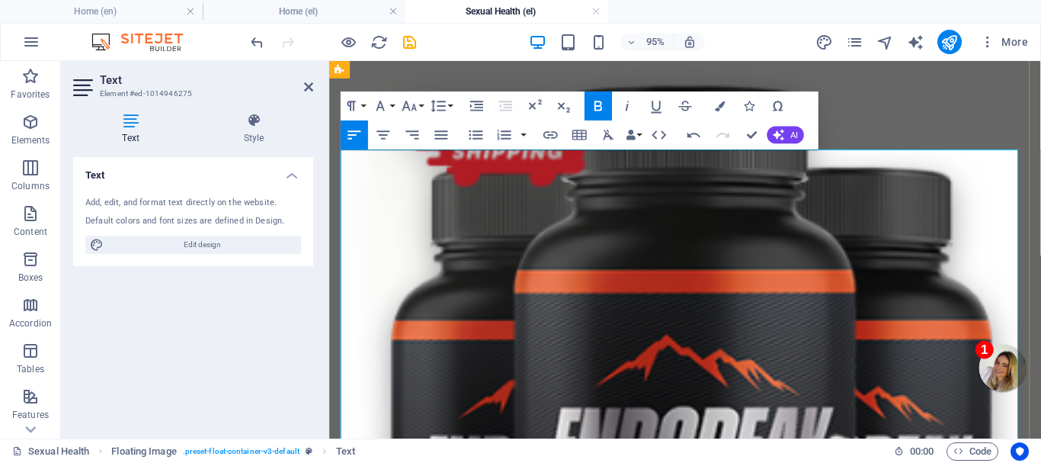
scroll to position [2305, 0]
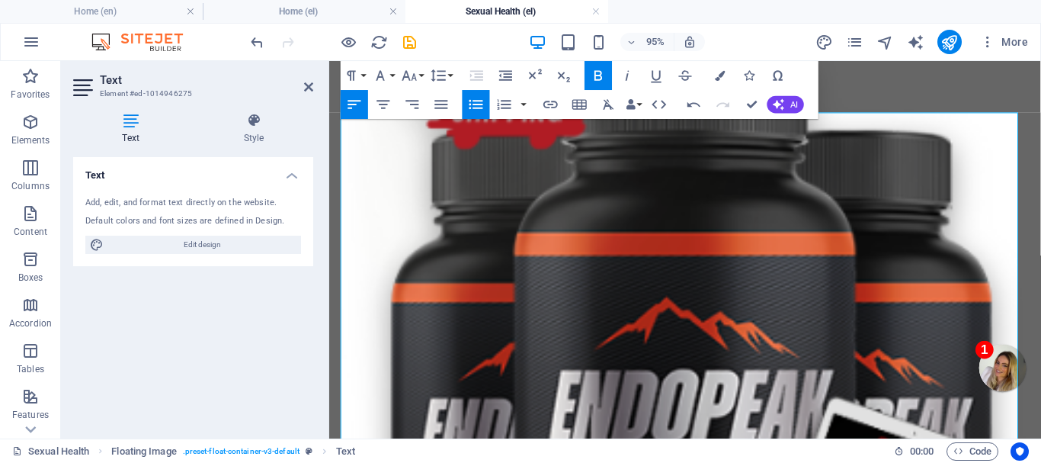
scroll to position [2343, 0]
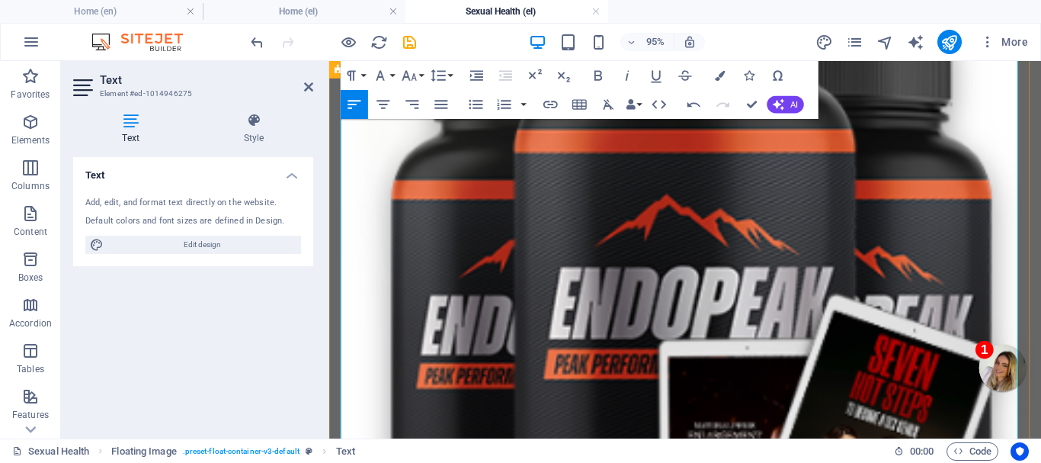
scroll to position [2438, 0]
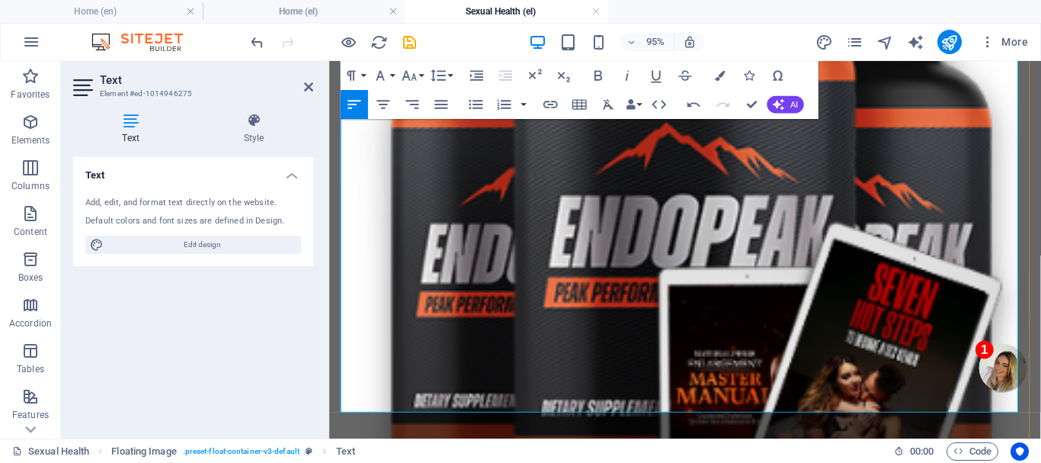
scroll to position [2514, 0]
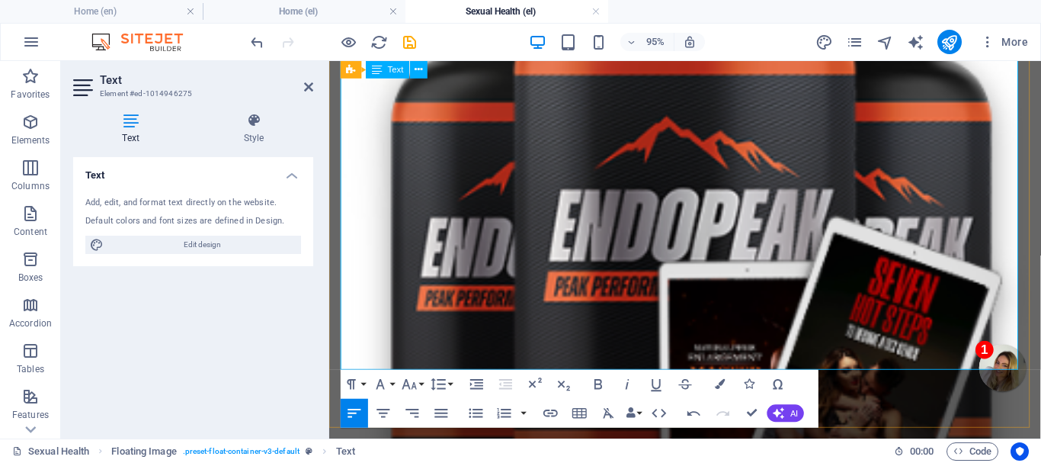
scroll to position [2590, 0]
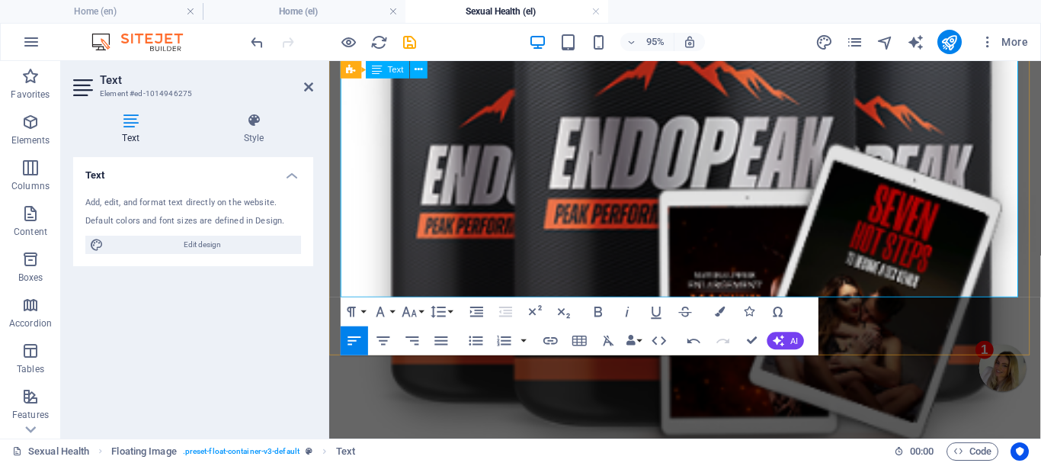
drag, startPoint x: 713, startPoint y: 278, endPoint x: 854, endPoint y: 280, distance: 141.0
copy strong "ΜΑΘΕ ΠΕΡΙΣΣΟΤΕΡΑ"
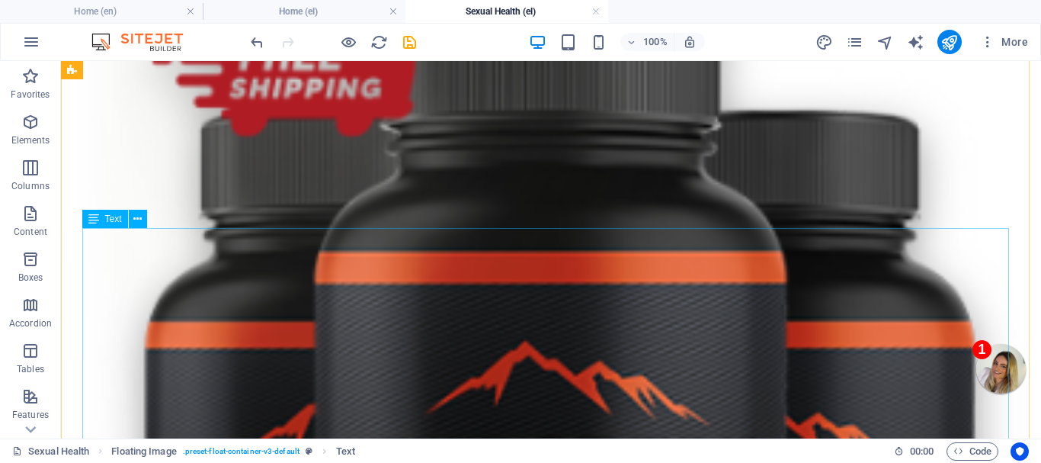
scroll to position [2667, 0]
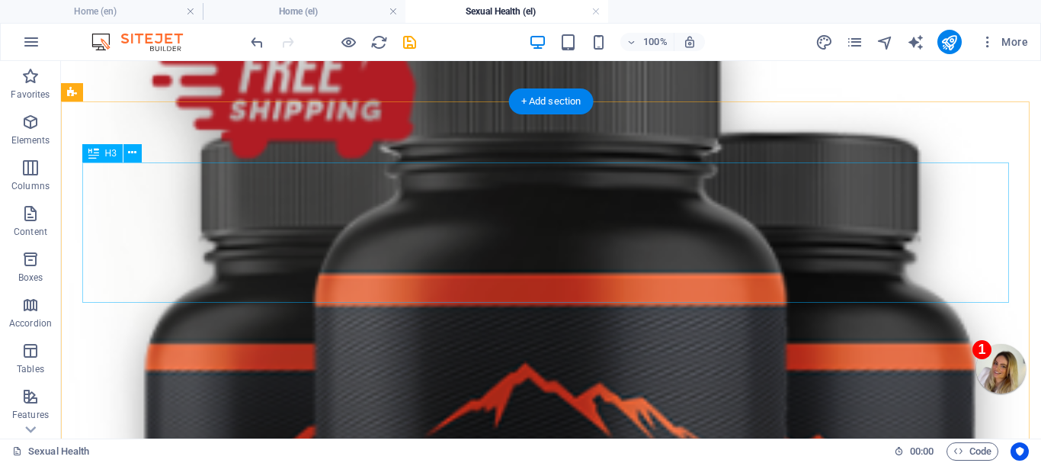
drag, startPoint x: 277, startPoint y: 234, endPoint x: 338, endPoint y: 292, distance: 84.1
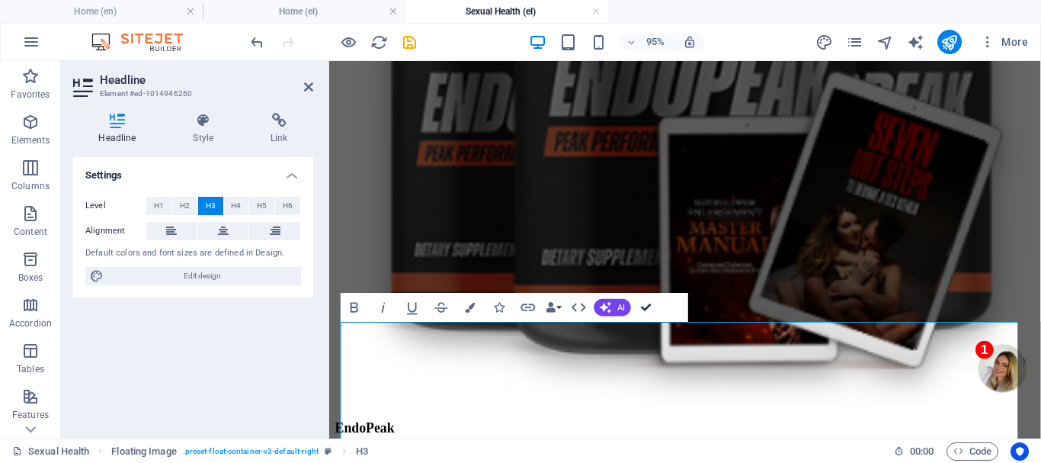
drag, startPoint x: 645, startPoint y: 306, endPoint x: 584, endPoint y: 242, distance: 87.9
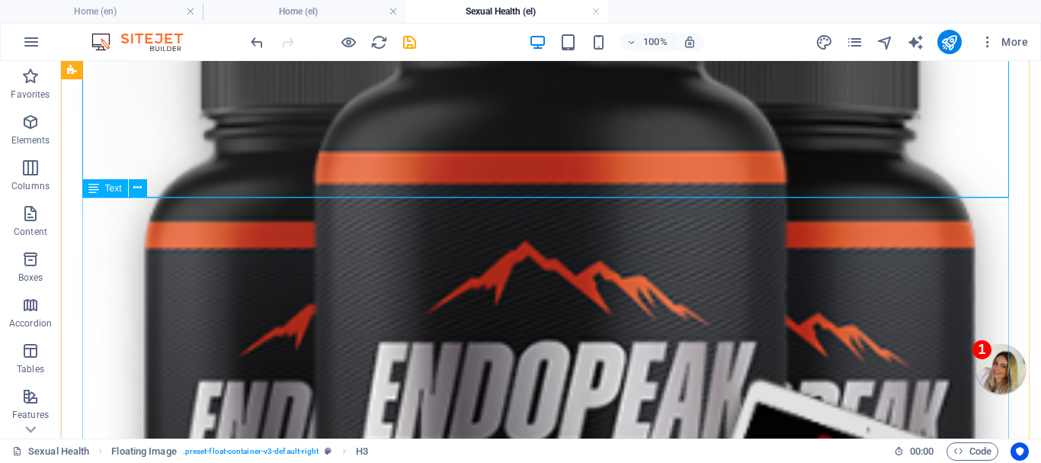
scroll to position [2819, 0]
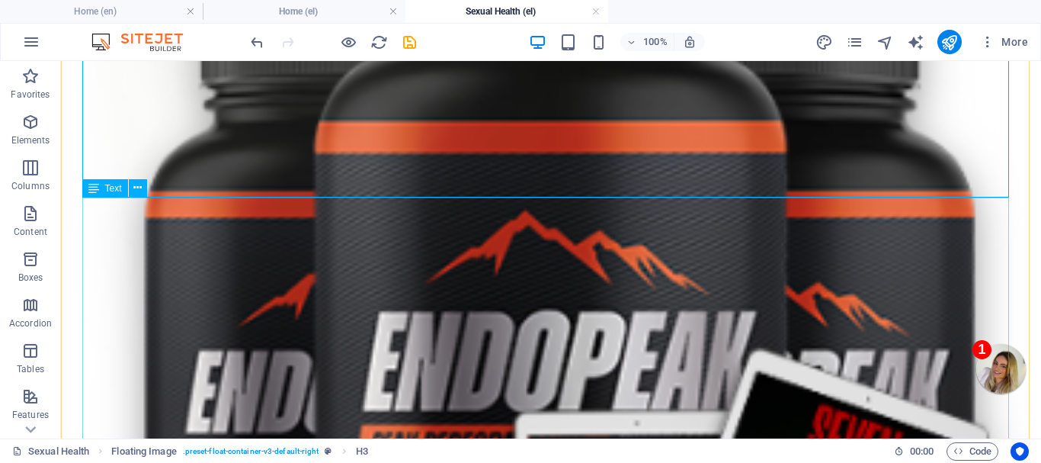
drag, startPoint x: 127, startPoint y: 247, endPoint x: 110, endPoint y: 231, distance: 23.2
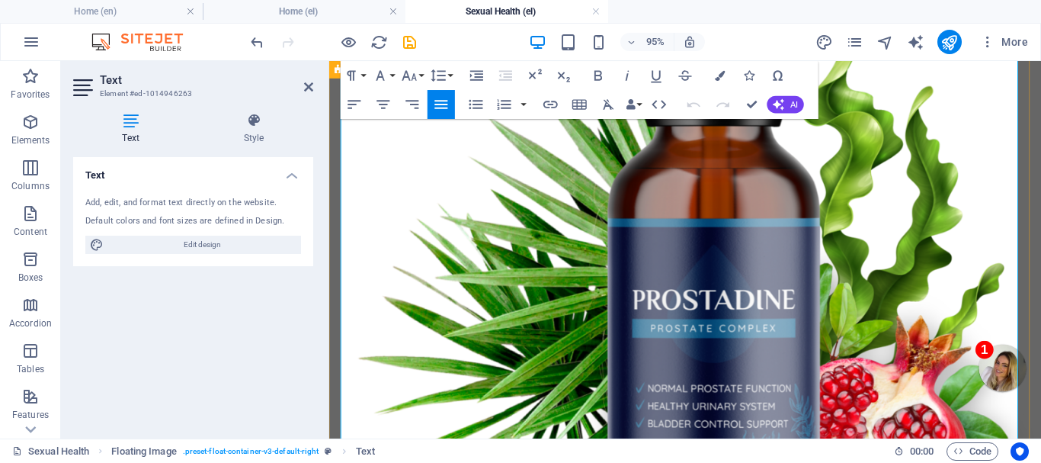
scroll to position [3429, 0]
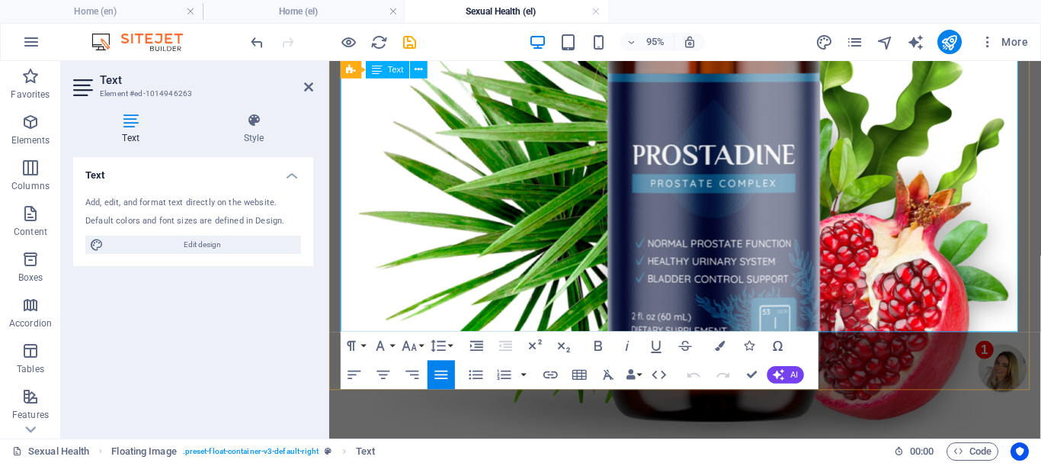
drag, startPoint x: 341, startPoint y: 199, endPoint x: 1043, endPoint y: 314, distance: 711.3
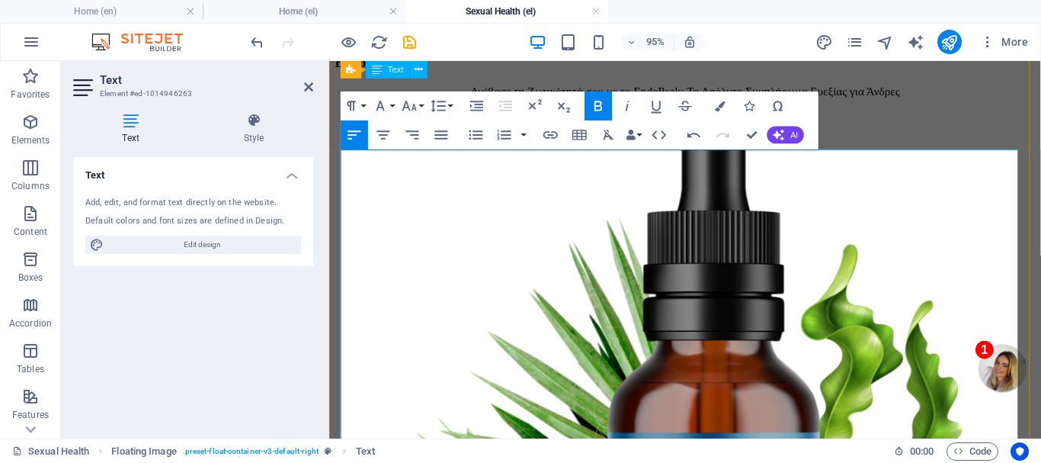
scroll to position [3048, 0]
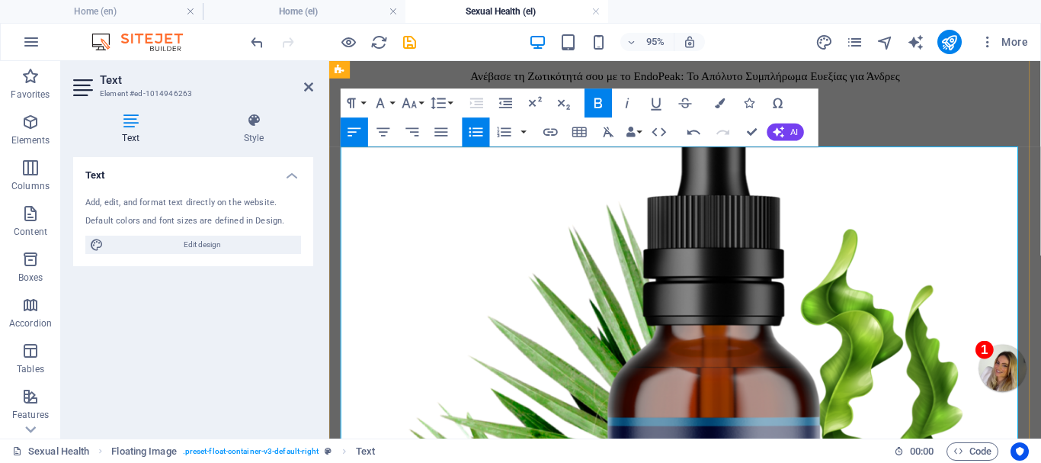
scroll to position [3086, 0]
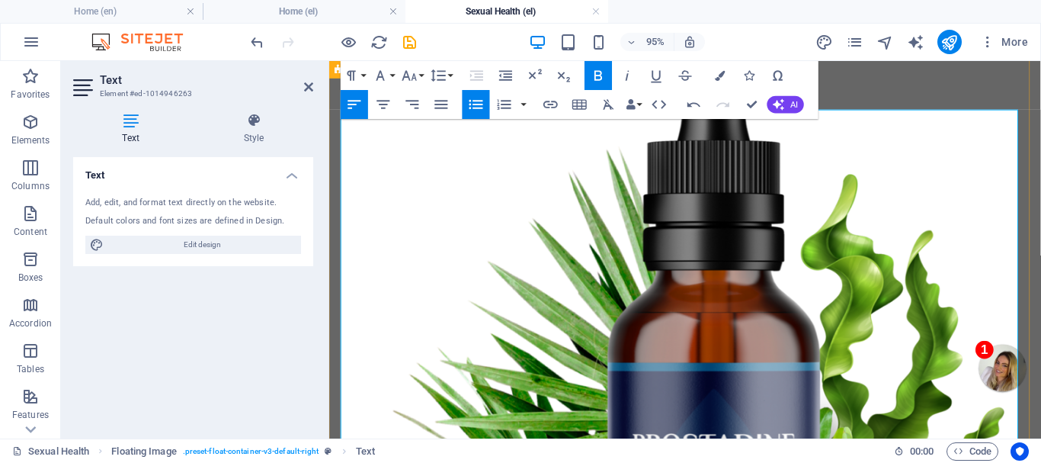
scroll to position [3144, 0]
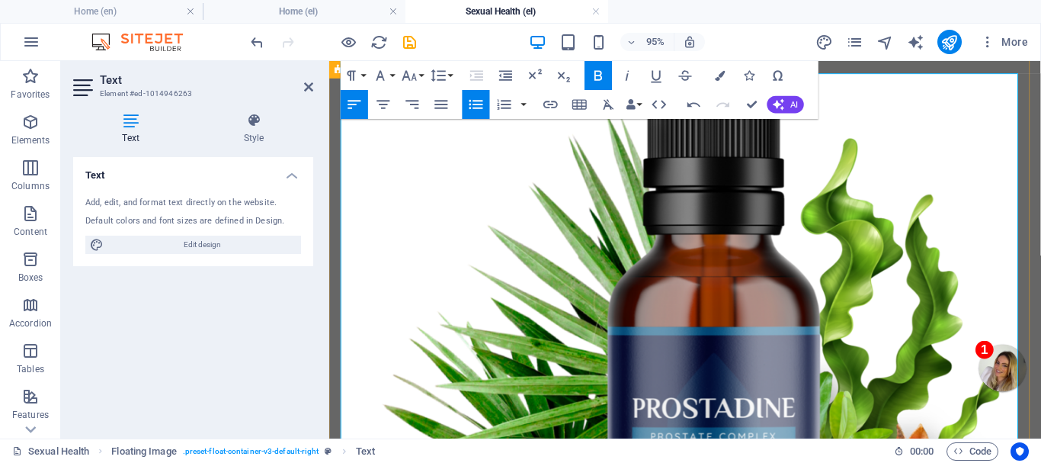
scroll to position [3182, 0]
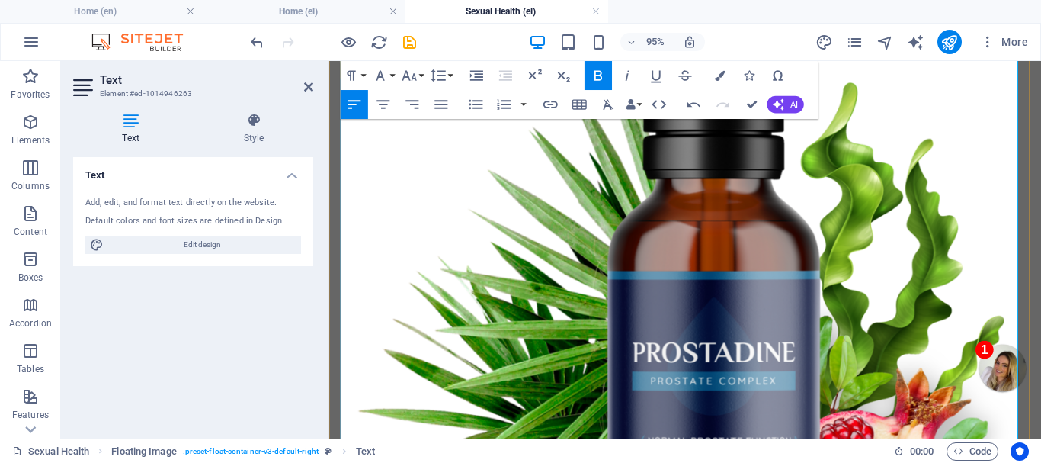
scroll to position [3240, 0]
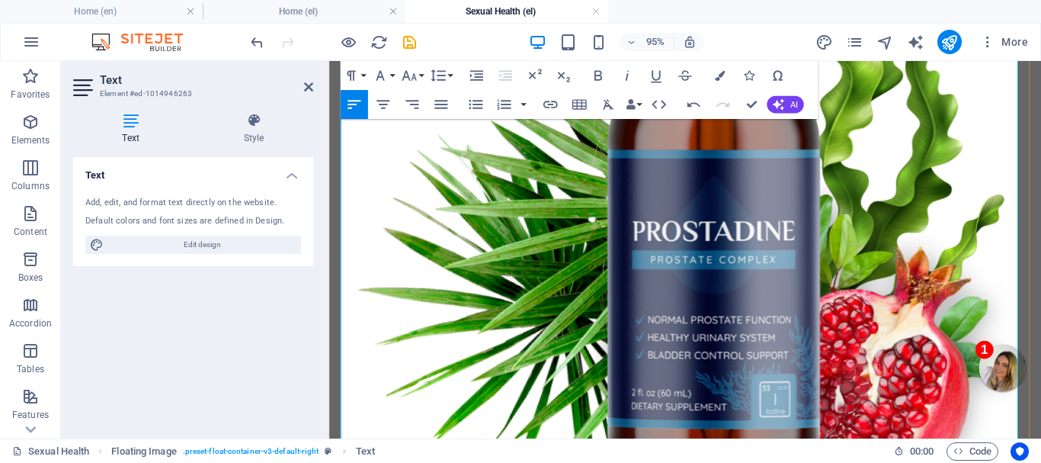
scroll to position [3354, 0]
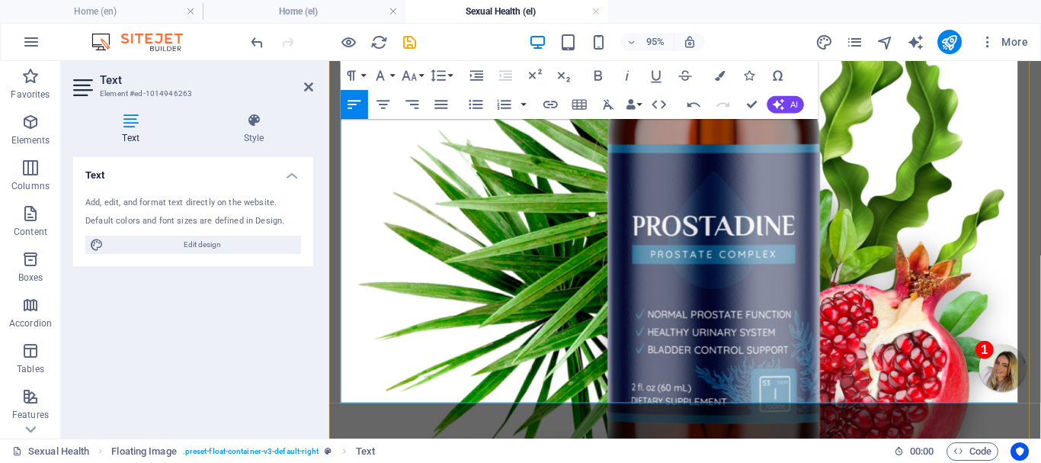
drag, startPoint x: 484, startPoint y: 392, endPoint x: 345, endPoint y: 392, distance: 138.7
copy strong "ΜΑΘΕ ΠΕΡΙΣΣΟΤΕΡΑ"
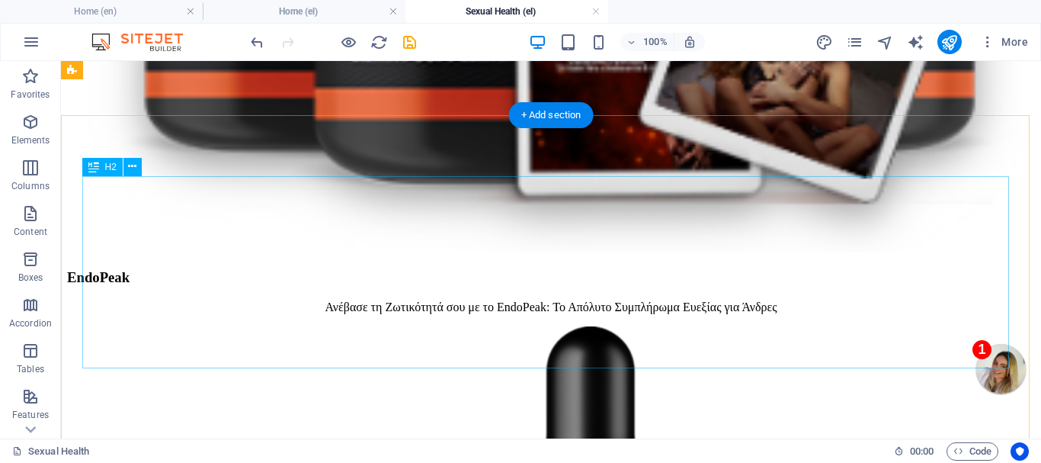
scroll to position [3354, 0]
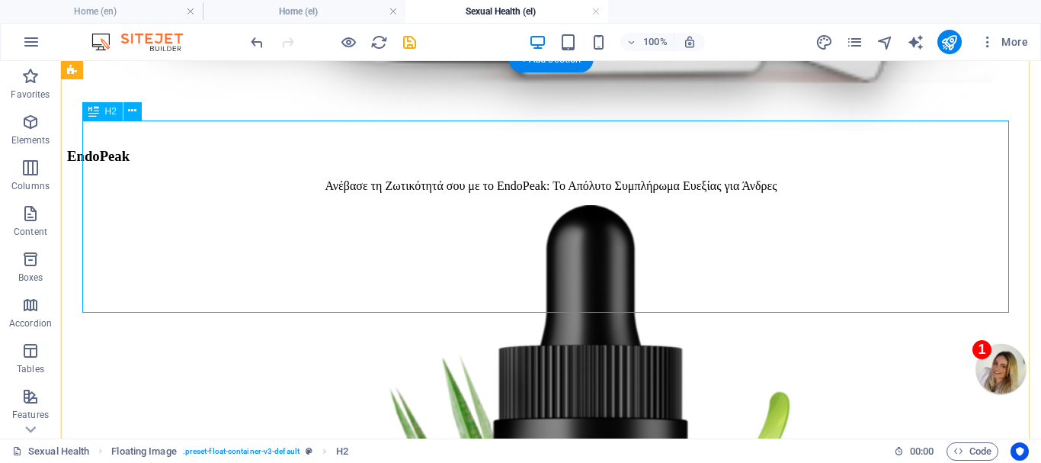
scroll to position [3497, 0]
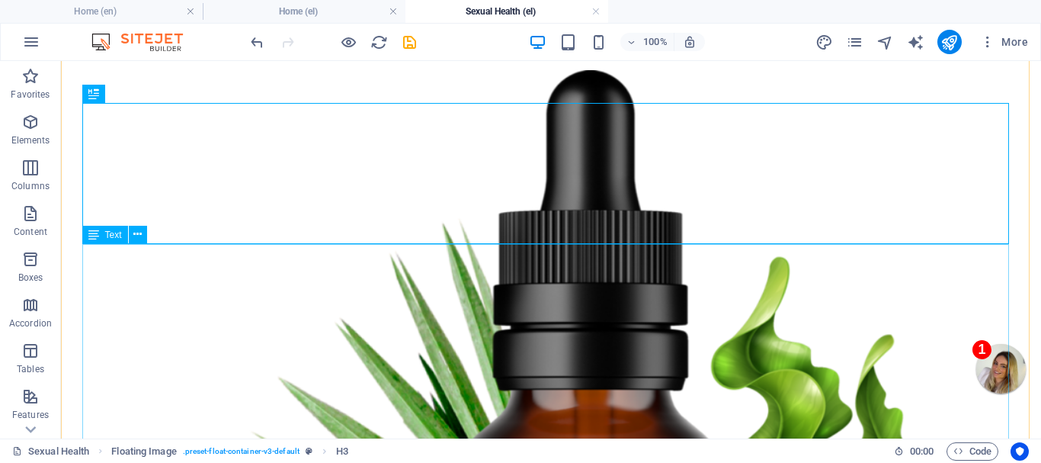
scroll to position [3707, 0]
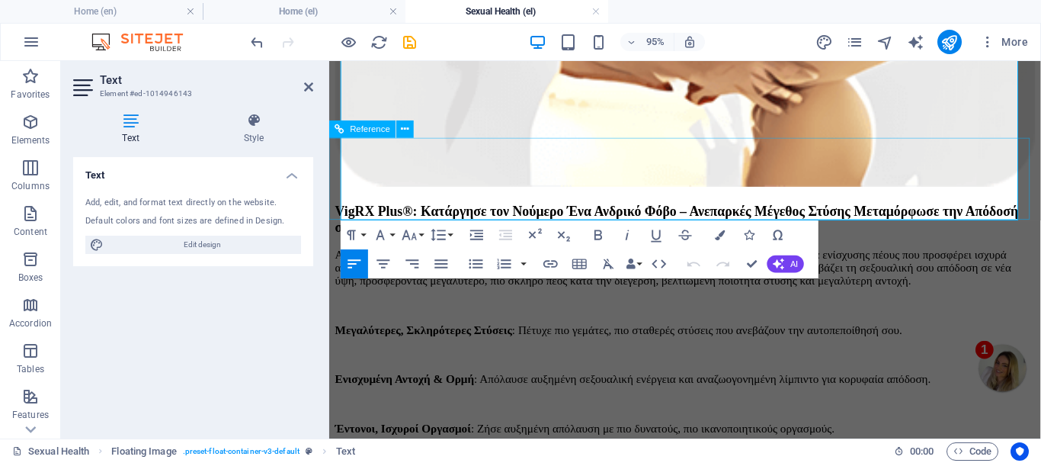
scroll to position [4336, 0]
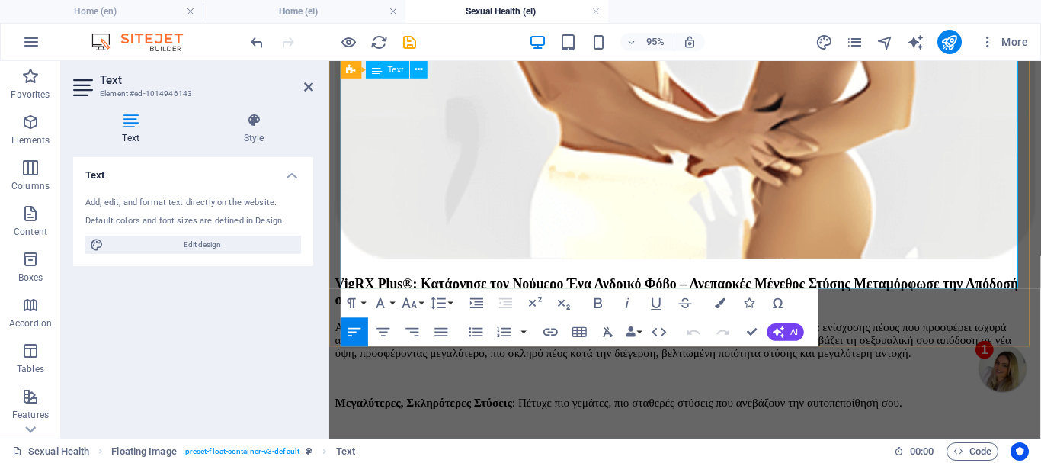
drag, startPoint x: 342, startPoint y: 270, endPoint x: 483, endPoint y: 283, distance: 141.7
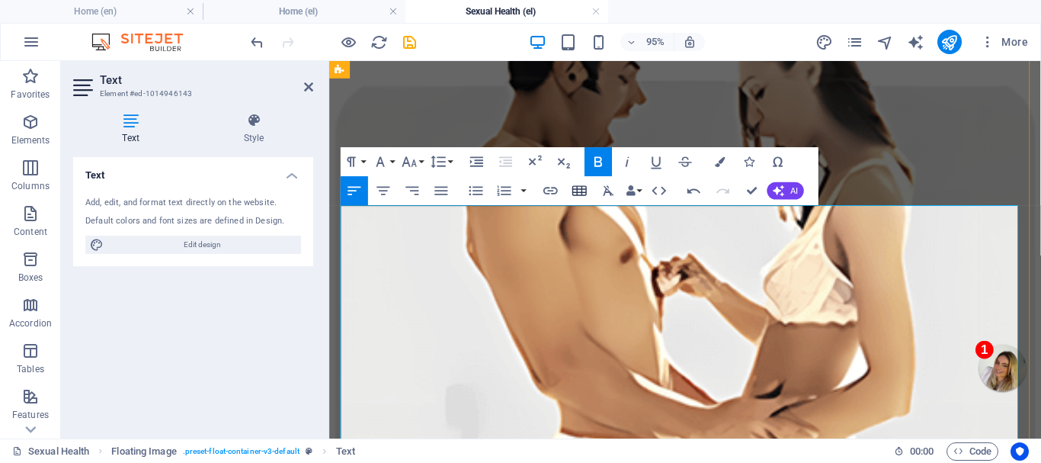
scroll to position [4031, 0]
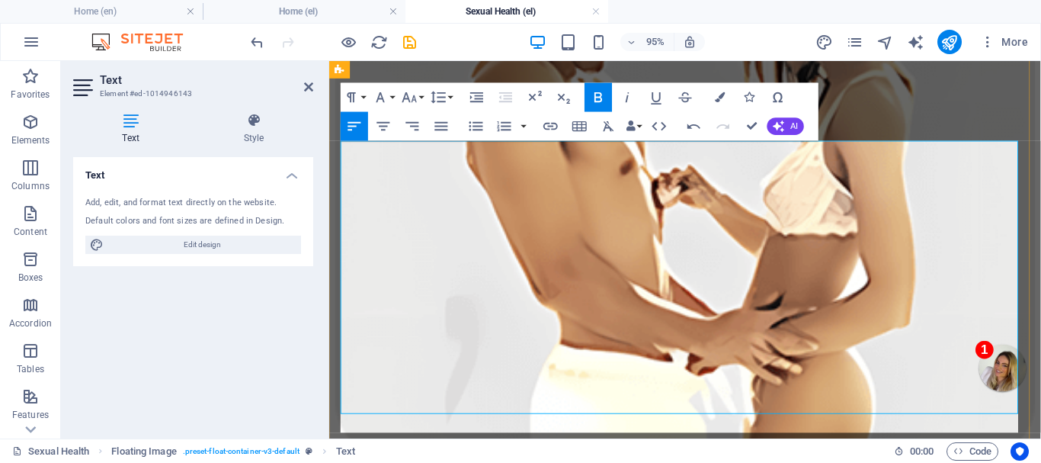
scroll to position [4147, 0]
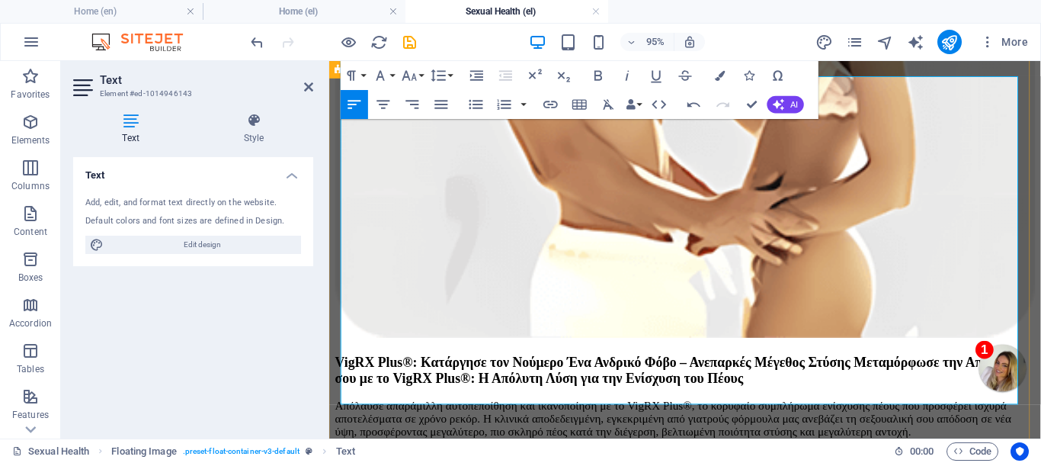
scroll to position [4262, 0]
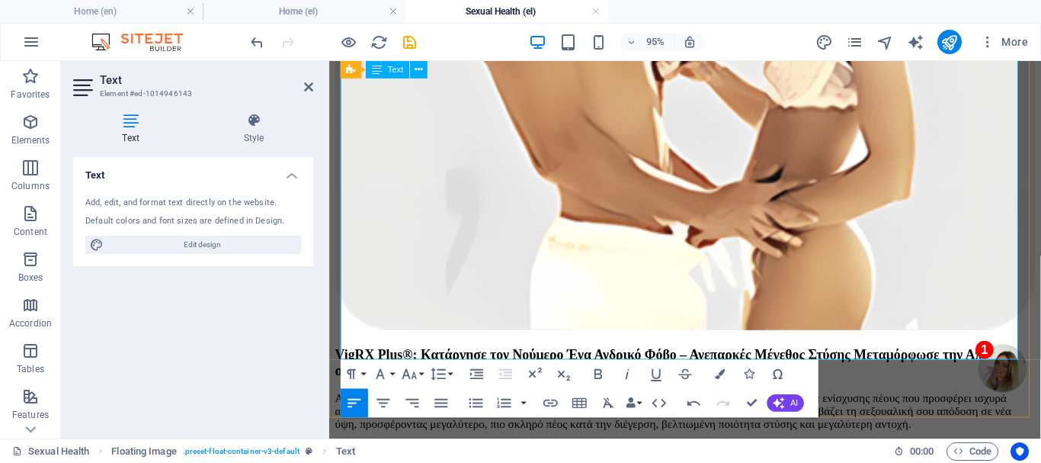
drag, startPoint x: 864, startPoint y: 345, endPoint x: 1002, endPoint y: 348, distance: 138.0
copy strong "ΜΑΘΕ ΠΕΡΙΣΣΟΤΕΡΑ"
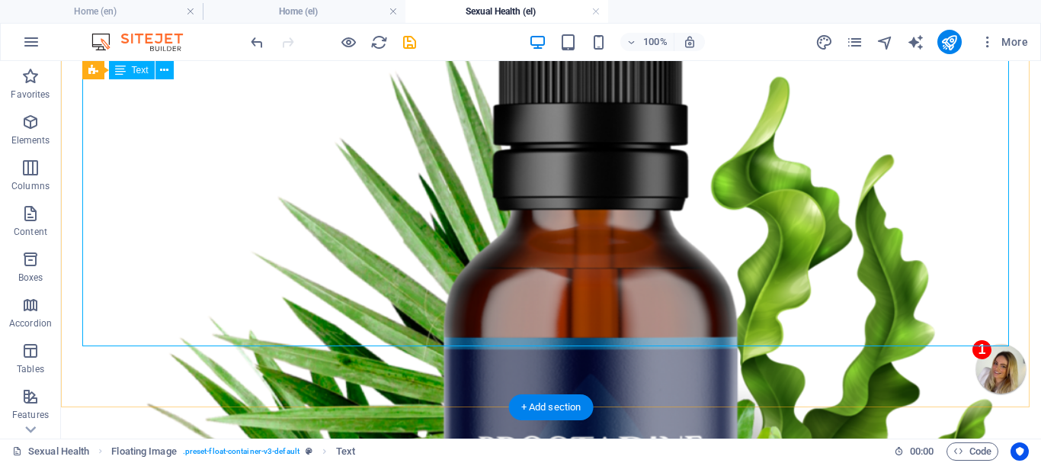
scroll to position [3778, 0]
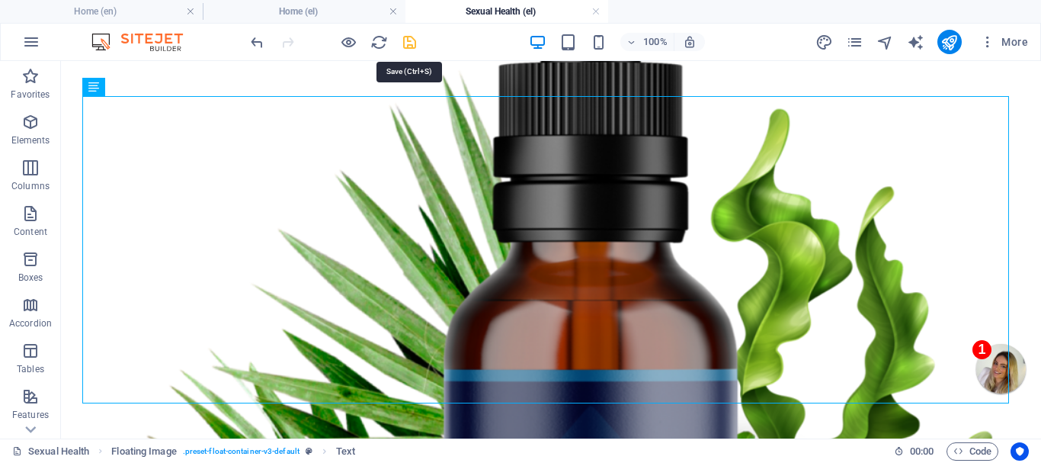
click at [408, 41] on icon "save" at bounding box center [410, 43] width 18 height 18
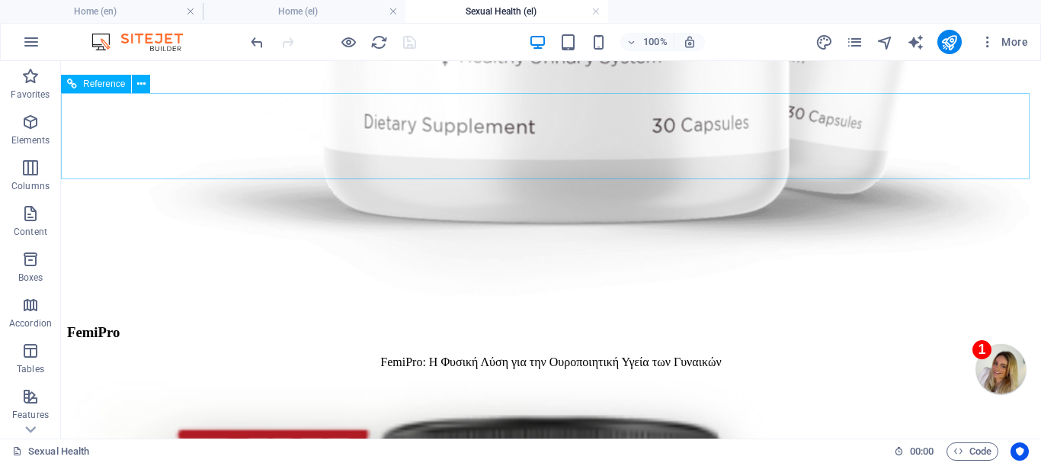
scroll to position [2250, 0]
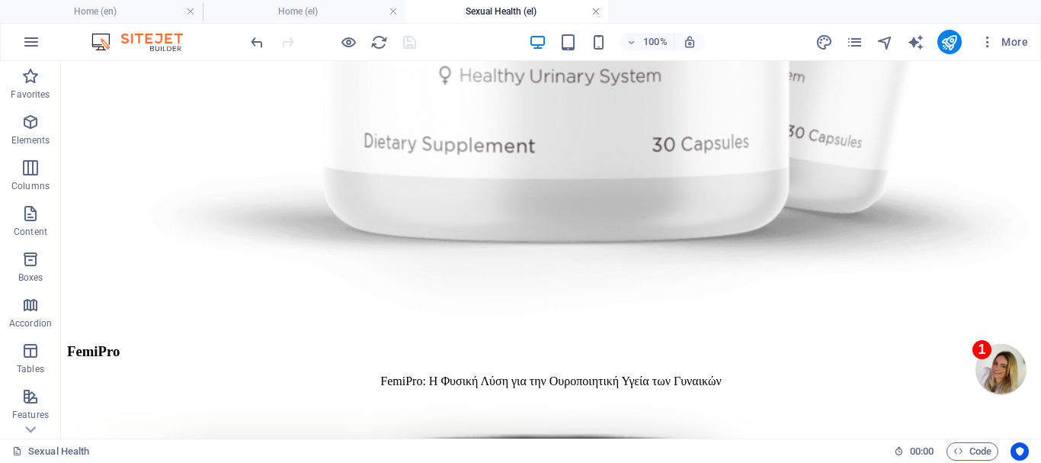
click at [596, 10] on link at bounding box center [595, 12] width 9 height 14
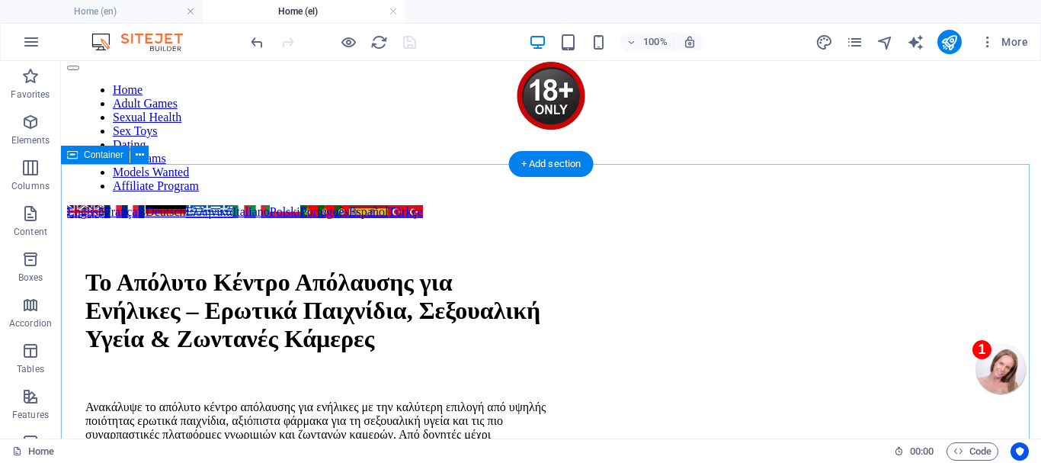
scroll to position [0, 0]
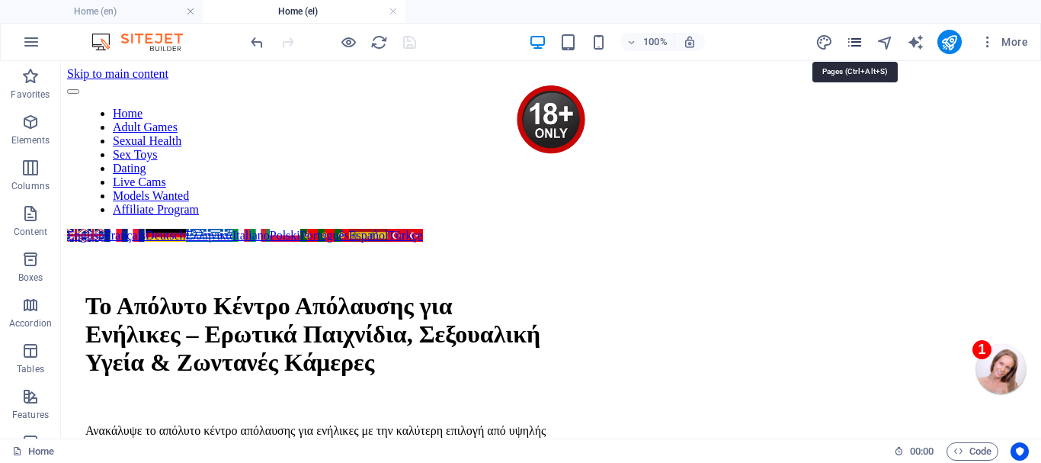
click at [855, 41] on icon "pages" at bounding box center [855, 43] width 18 height 18
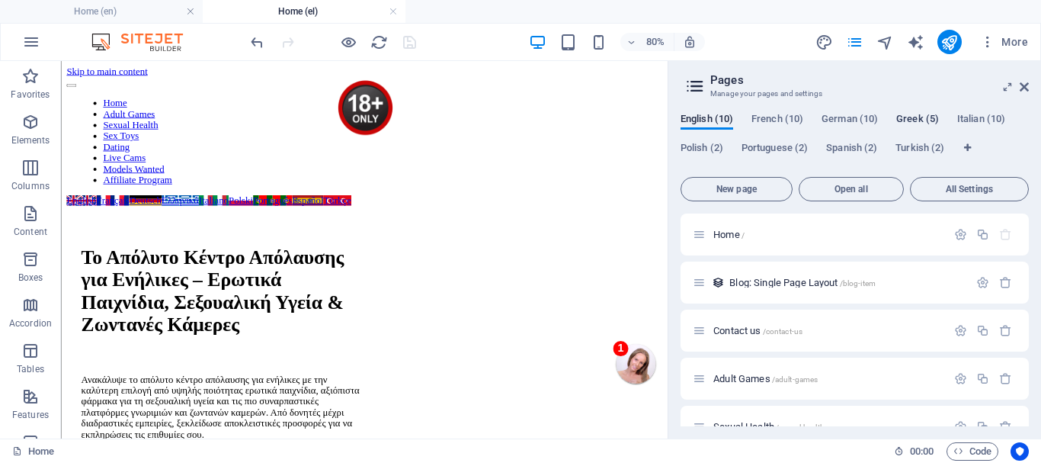
click at [923, 116] on span "Greek (5)" at bounding box center [917, 120] width 43 height 21
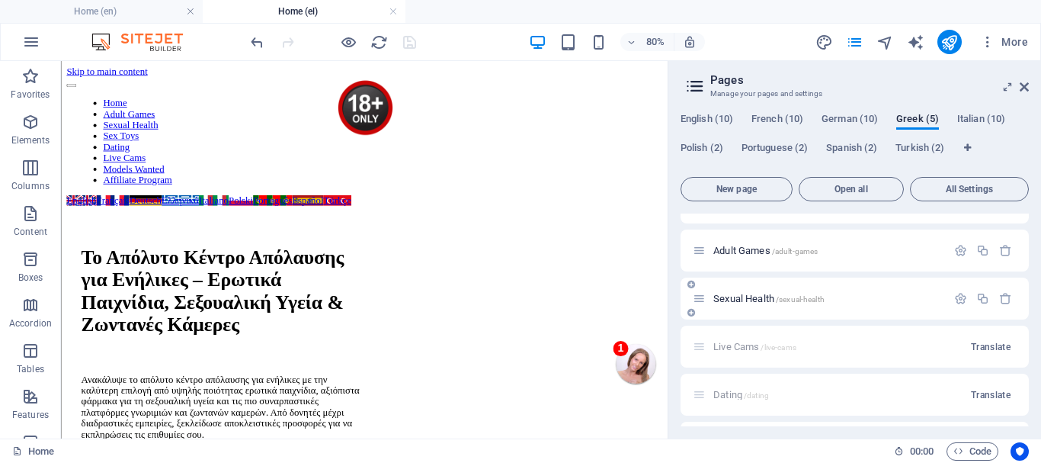
scroll to position [152, 0]
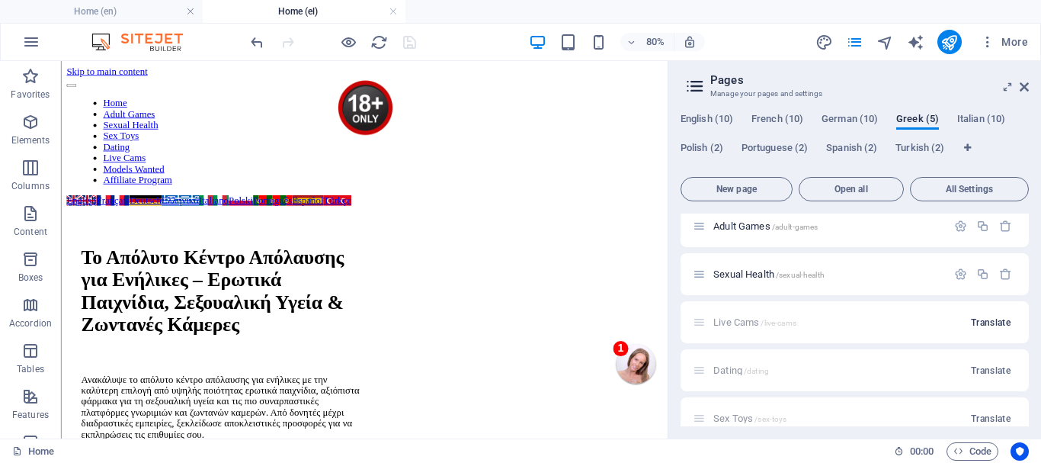
click at [982, 322] on span "Translate" at bounding box center [991, 322] width 40 height 12
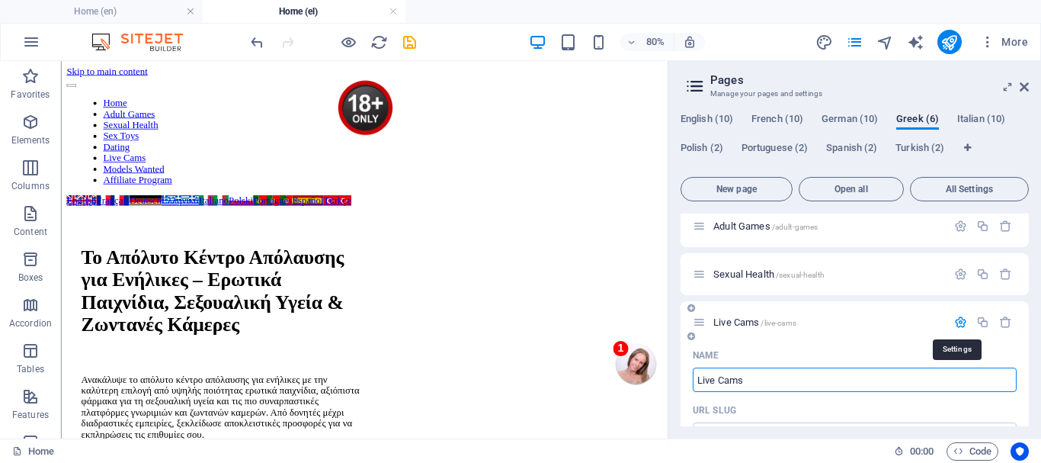
click at [959, 322] on icon "button" at bounding box center [960, 322] width 13 height 13
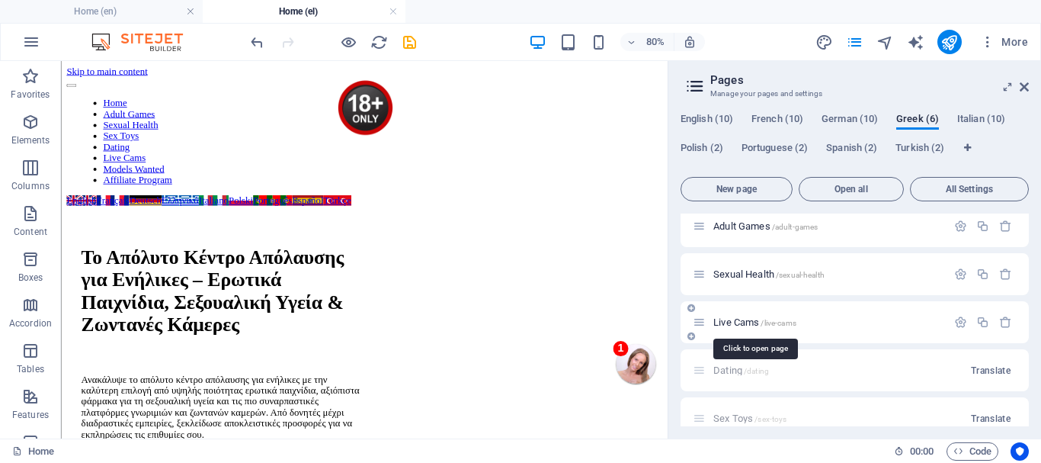
click at [732, 322] on span "Live Cams /live-cams" at bounding box center [754, 321] width 83 height 11
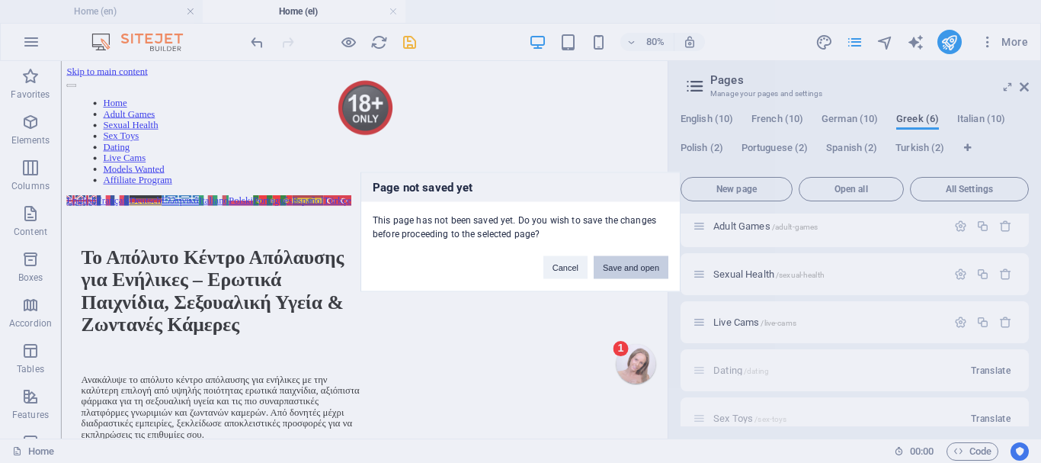
click at [646, 265] on button "Save and open" at bounding box center [631, 266] width 75 height 23
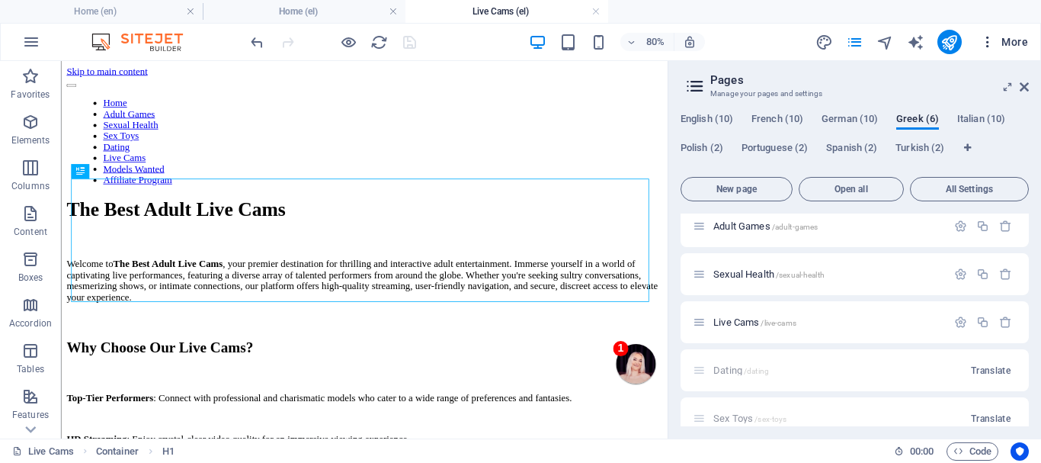
scroll to position [0, 0]
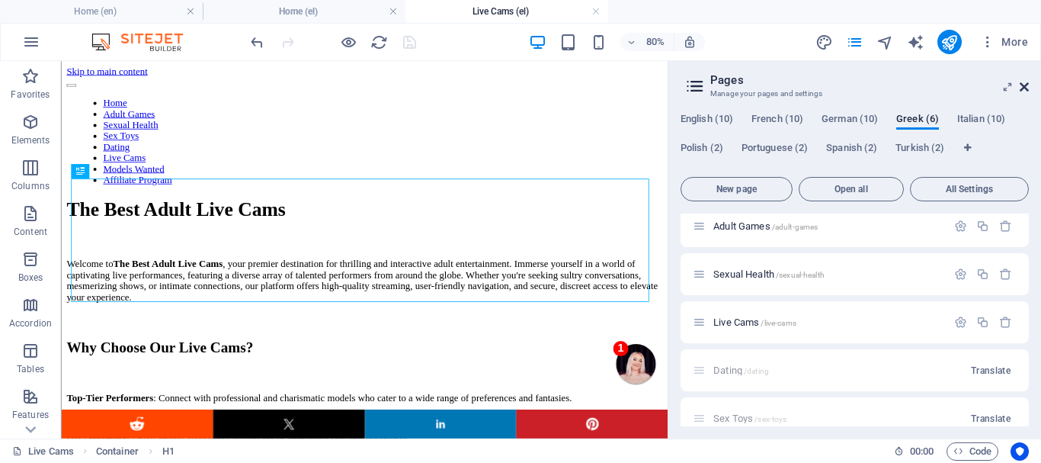
click at [1024, 83] on icon at bounding box center [1024, 87] width 9 height 12
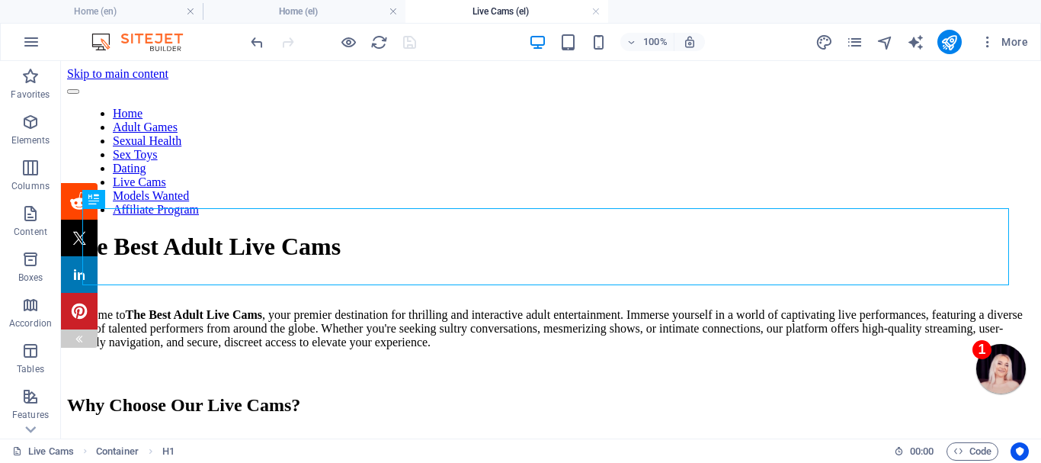
click at [72, 335] on div at bounding box center [79, 338] width 37 height 18
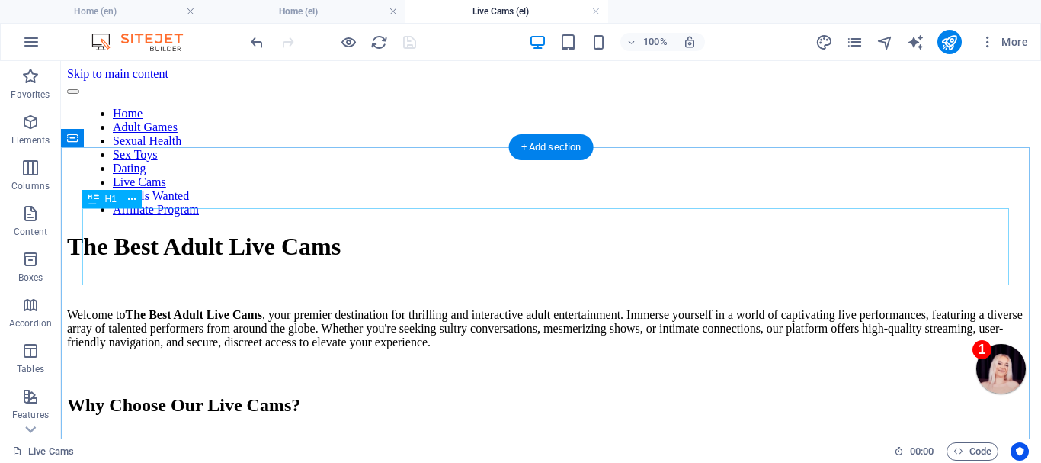
click at [335, 254] on div "The Best Adult Live Cams" at bounding box center [551, 246] width 968 height 28
click at [334, 253] on div "The Best Adult Live Cams" at bounding box center [551, 246] width 968 height 28
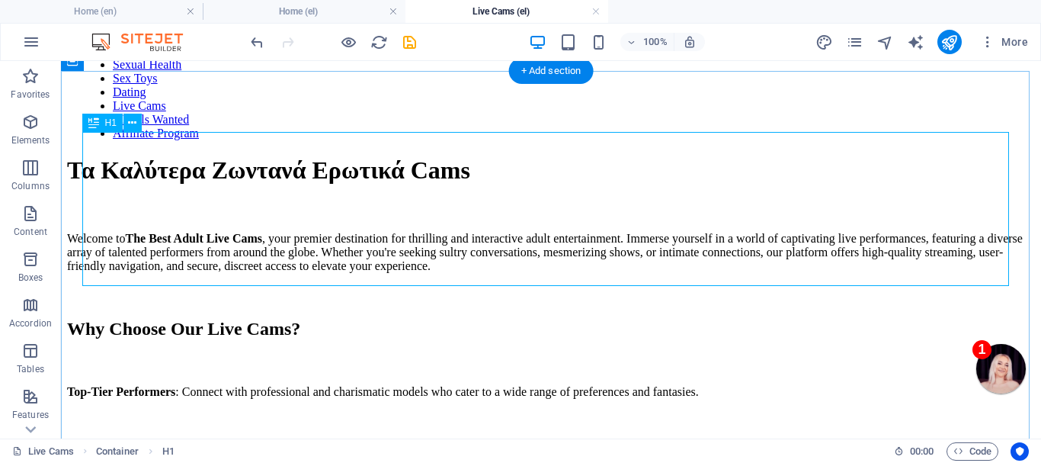
scroll to position [152, 0]
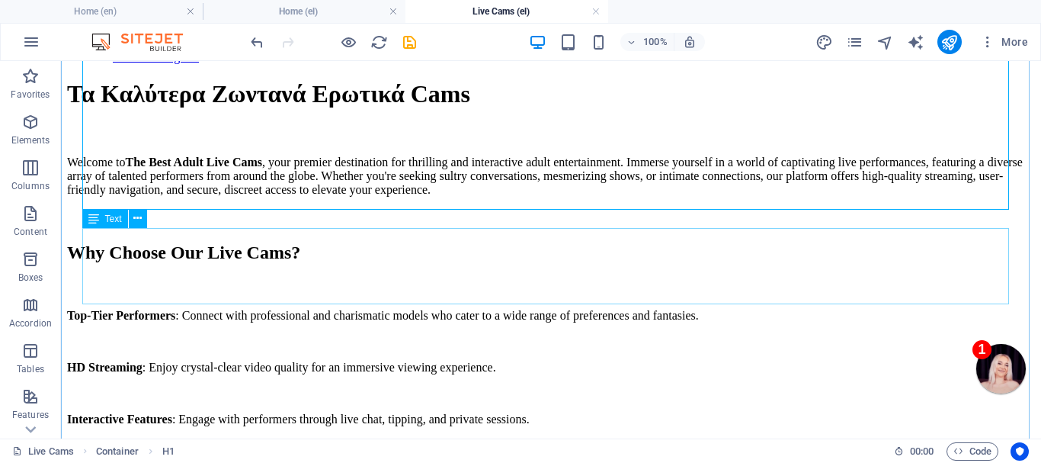
click at [344, 197] on div "Welcome to The Best Adult Live Cams , your premier destination for thrilling an…" at bounding box center [551, 175] width 968 height 41
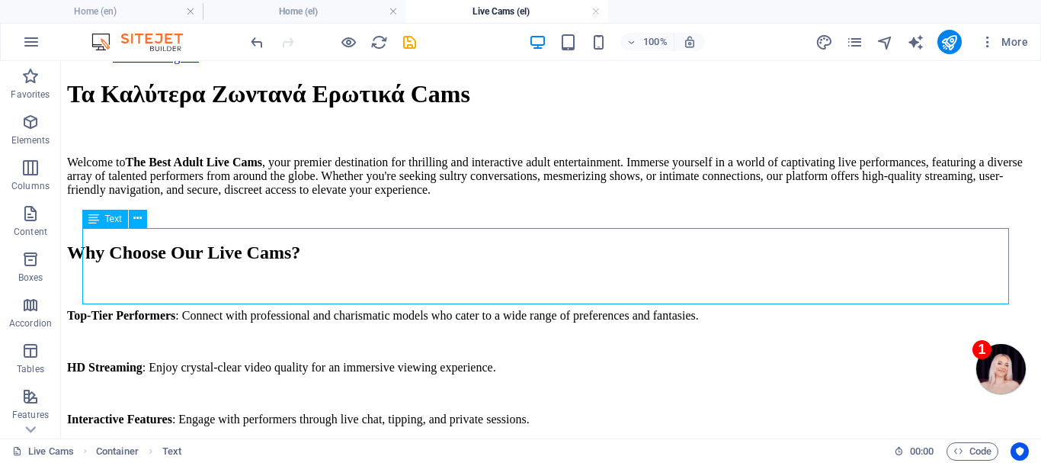
click at [344, 197] on div "Welcome to The Best Adult Live Cams , your premier destination for thrilling an…" at bounding box center [551, 175] width 968 height 41
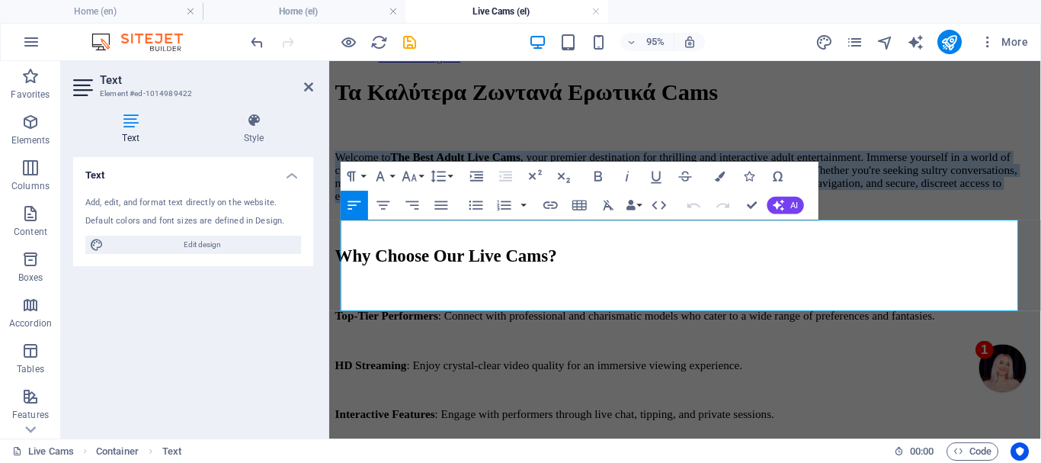
drag, startPoint x: 345, startPoint y: 236, endPoint x: 830, endPoint y: 317, distance: 491.4
click at [830, 210] on p "Welcome to The Best Adult Live Cams , your premier destination for thrilling an…" at bounding box center [703, 182] width 737 height 55
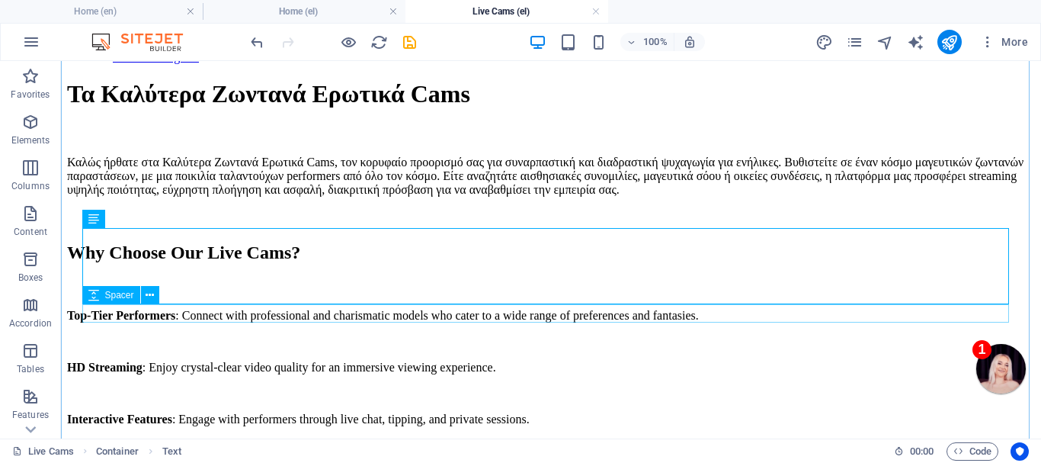
scroll to position [229, 0]
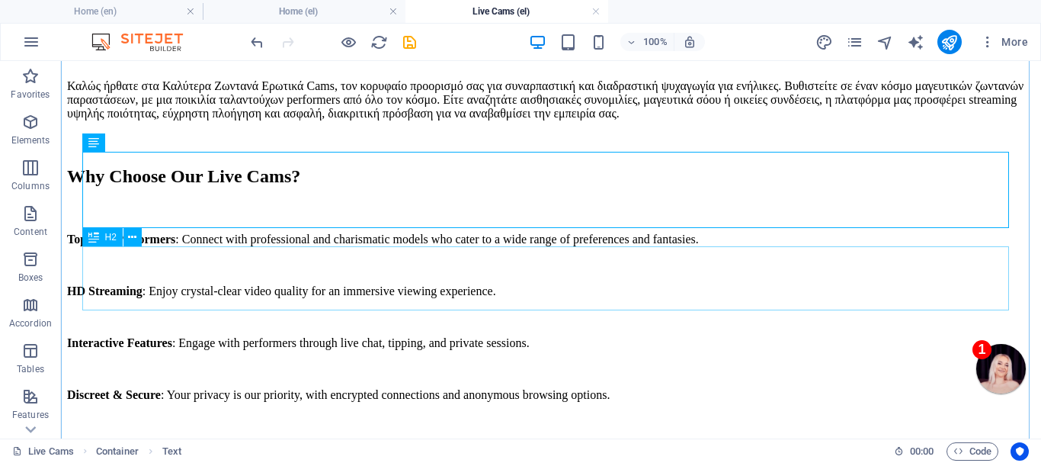
click at [226, 187] on div "Why Choose Our Live Cams?" at bounding box center [551, 176] width 968 height 21
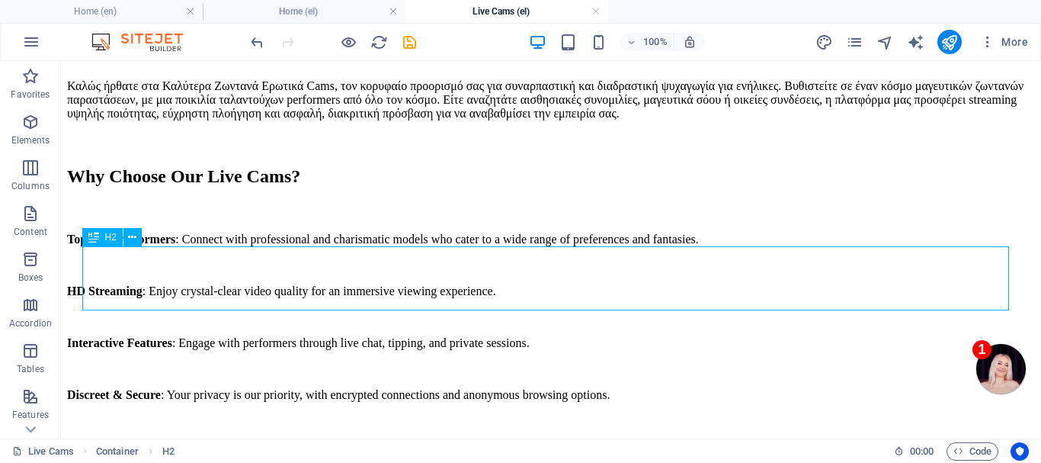
click at [226, 187] on div "Why Choose Our Live Cams?" at bounding box center [551, 176] width 968 height 21
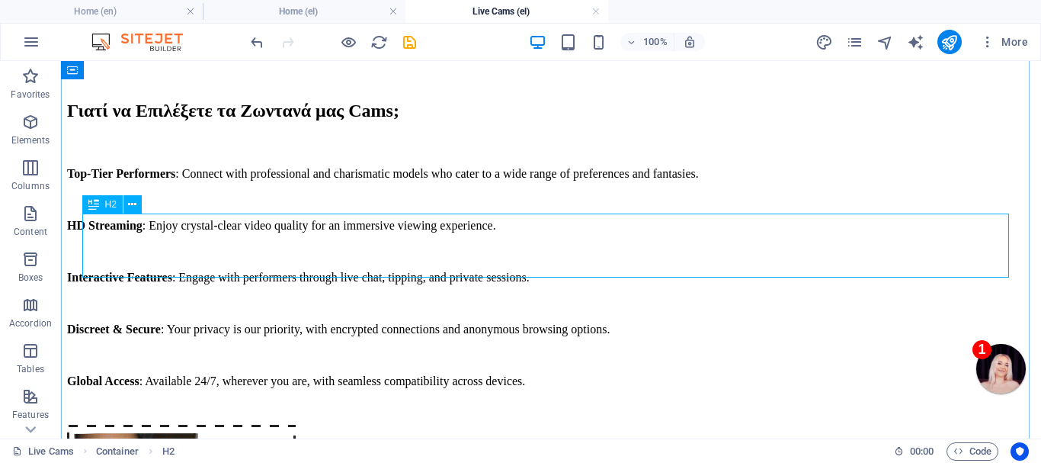
scroll to position [305, 0]
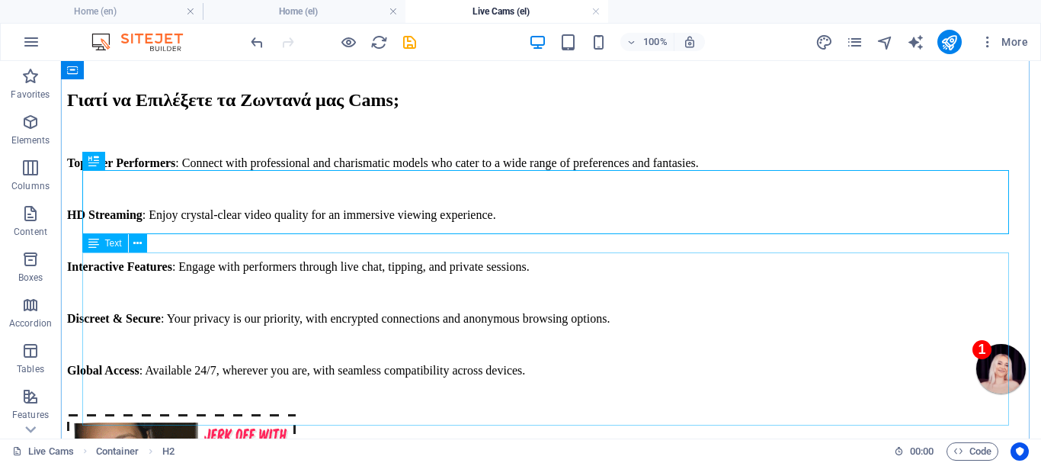
click at [439, 306] on div "Top-Tier Performers : Connect with professional and charismatic models who cate…" at bounding box center [551, 266] width 968 height 221
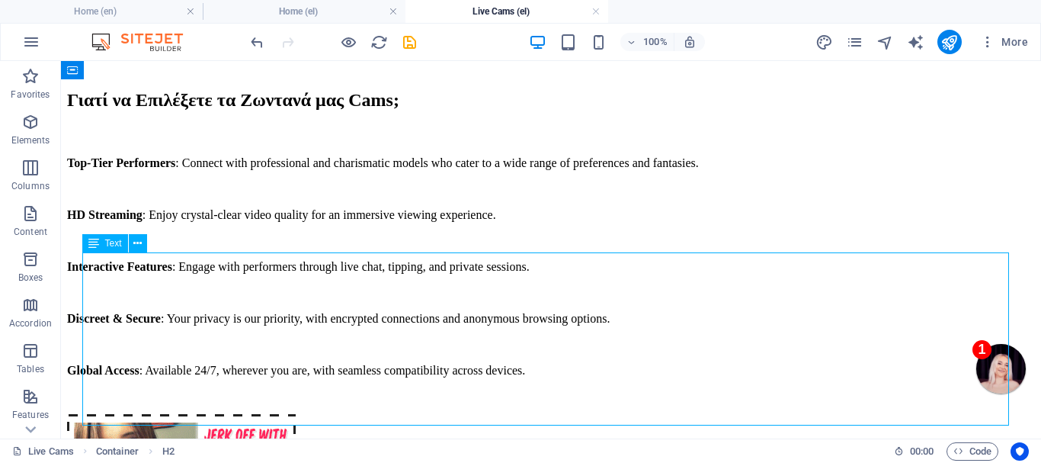
click at [439, 306] on div "Top-Tier Performers : Connect with professional and charismatic models who cate…" at bounding box center [551, 266] width 968 height 221
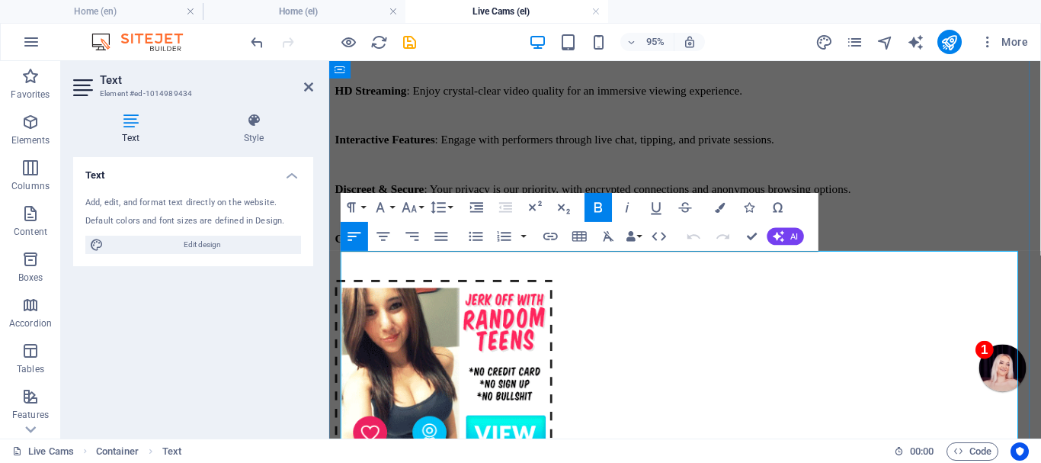
scroll to position [457, 0]
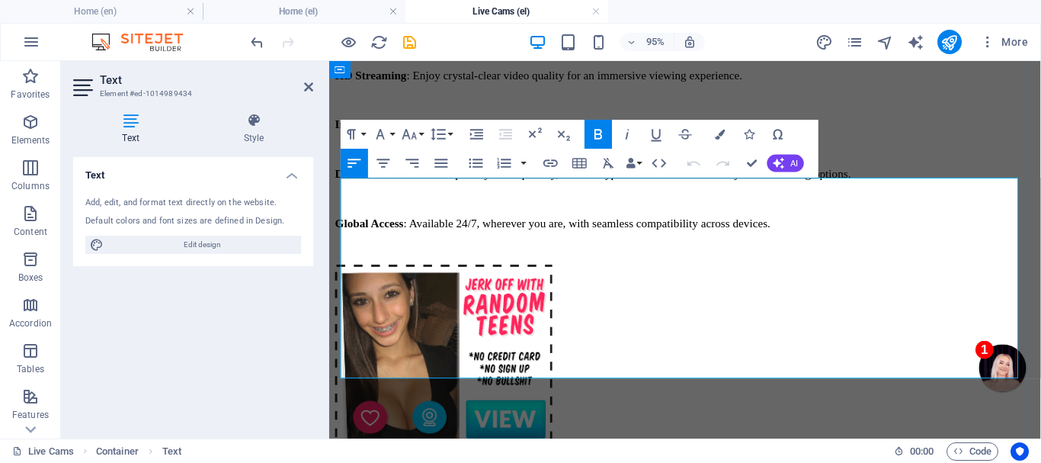
click at [548, 57] on p at bounding box center [703, 50] width 737 height 14
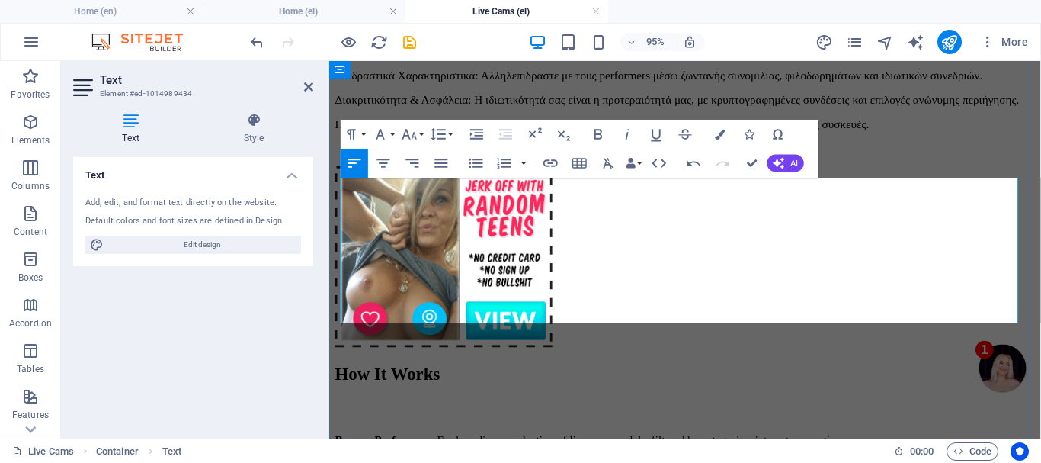
scroll to position [9858, 2]
drag, startPoint x: 485, startPoint y: 195, endPoint x: 340, endPoint y: 194, distance: 144.8
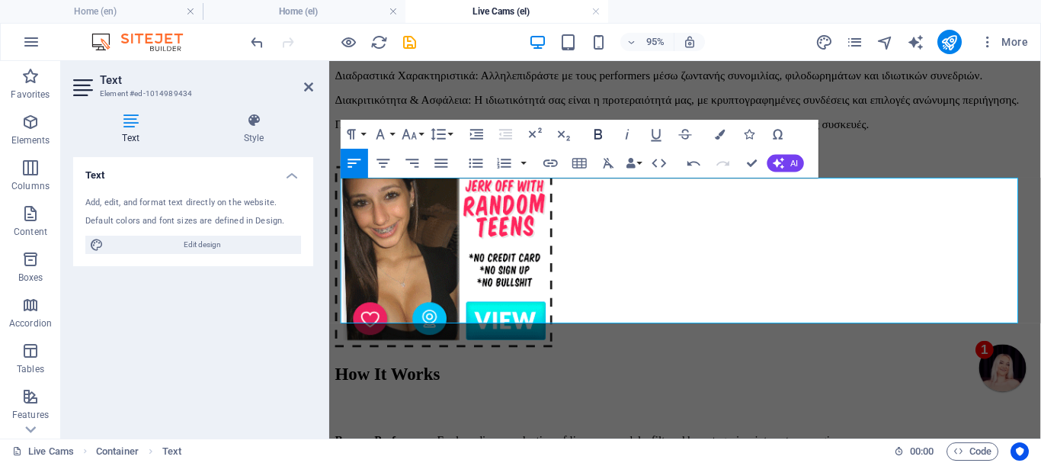
click at [595, 129] on icon "button" at bounding box center [598, 134] width 8 height 10
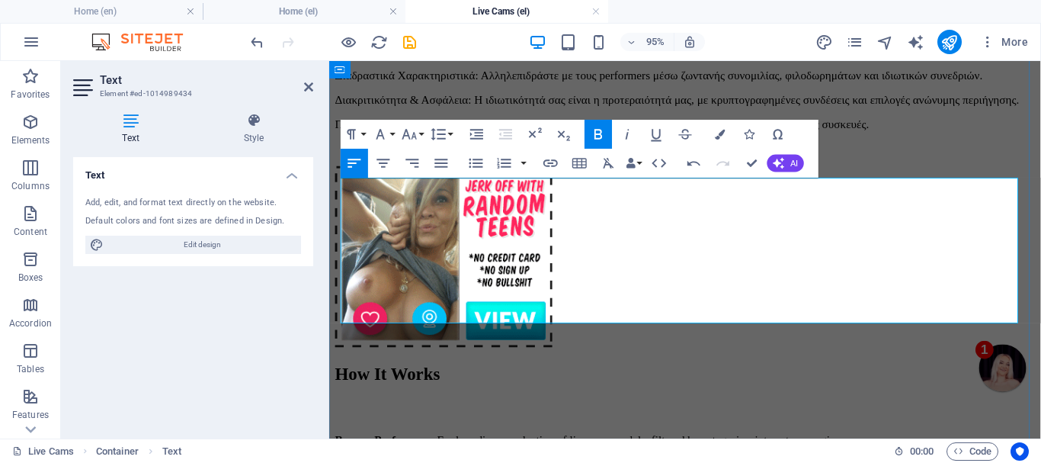
click at [546, 31] on p "Κορυφαίοι Performers: Συνδεθείτε με επαγγελματίες και χαρισματικούς μοντέλα που…" at bounding box center [703, 25] width 737 height 14
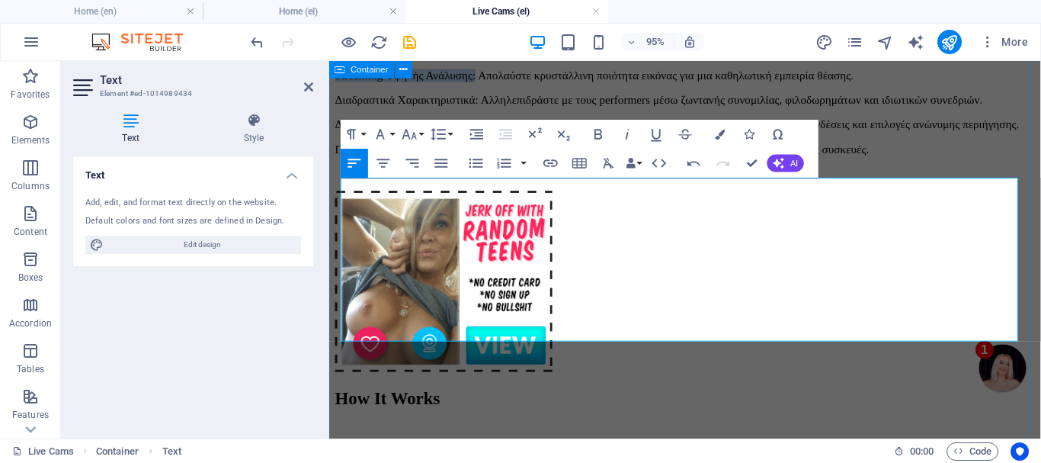
drag, startPoint x: 526, startPoint y: 250, endPoint x: 481, endPoint y: 202, distance: 65.8
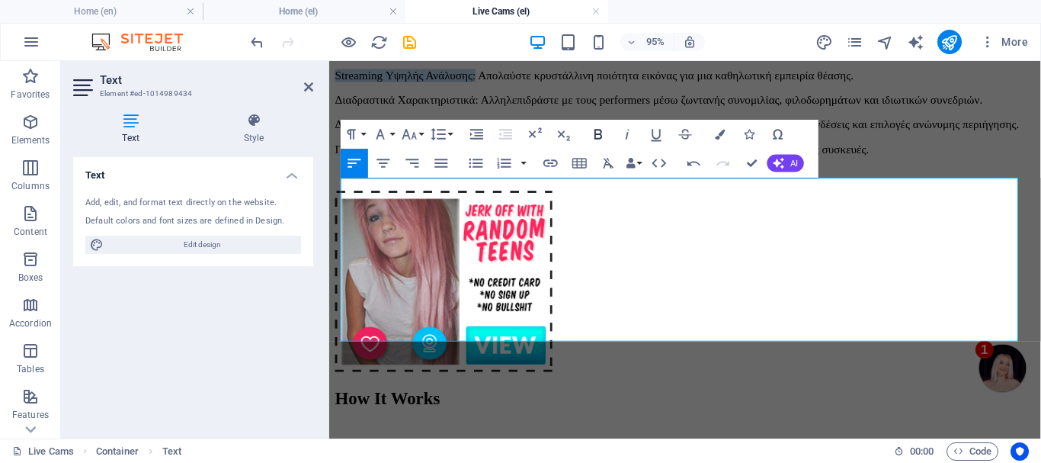
click at [599, 132] on icon "button" at bounding box center [599, 134] width 18 height 18
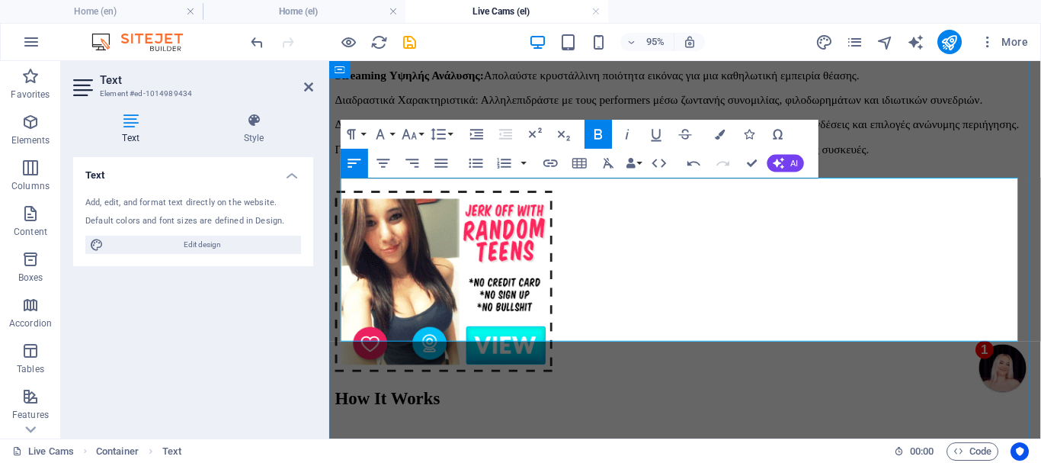
click at [487, 109] on p "Διαδραστικά Χαρακτηριστικά: Αλληλεπιδράστε με τους performers μέσω ζωντανής συν…" at bounding box center [703, 102] width 737 height 14
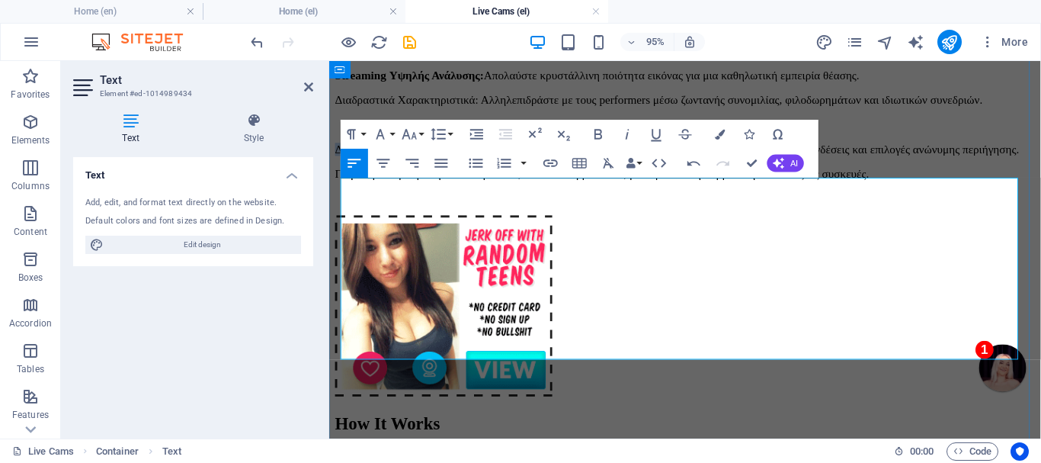
drag, startPoint x: 503, startPoint y: 330, endPoint x: 345, endPoint y: 322, distance: 157.9
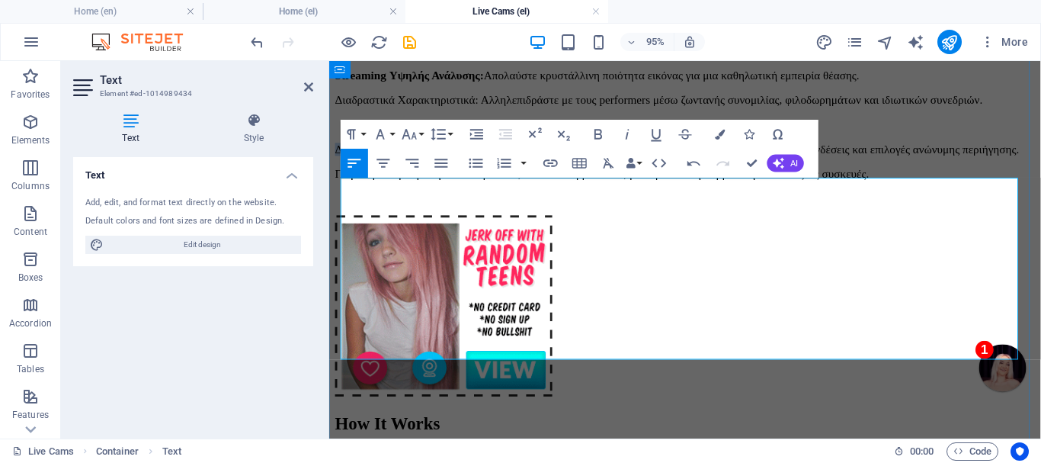
click at [345, 161] on p "Διακριτικότητα & Ασφάλεια: Η ιδιωτικότητά σας είναι η προτεραιότητά μας, με κρυ…" at bounding box center [703, 154] width 737 height 14
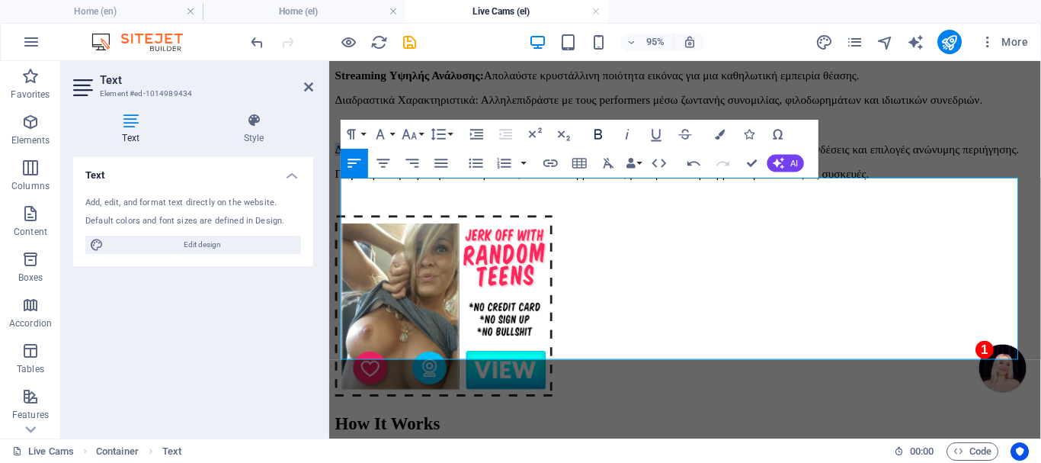
click at [598, 128] on icon "button" at bounding box center [599, 134] width 18 height 18
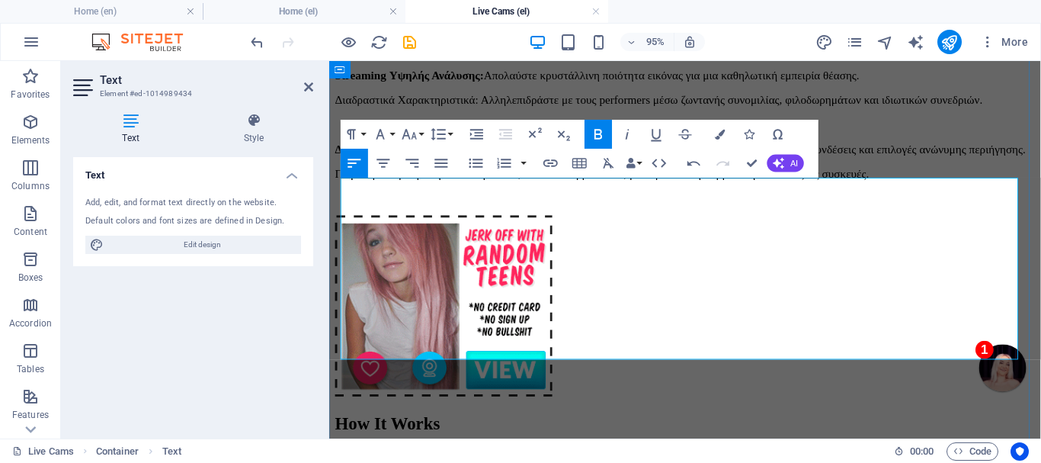
click at [564, 161] on p "Διακριτικότητα & Ασφάλεια: Η ιδιωτικότητά σας είναι η προτεραιότητά μας, με κρυ…" at bounding box center [703, 154] width 737 height 14
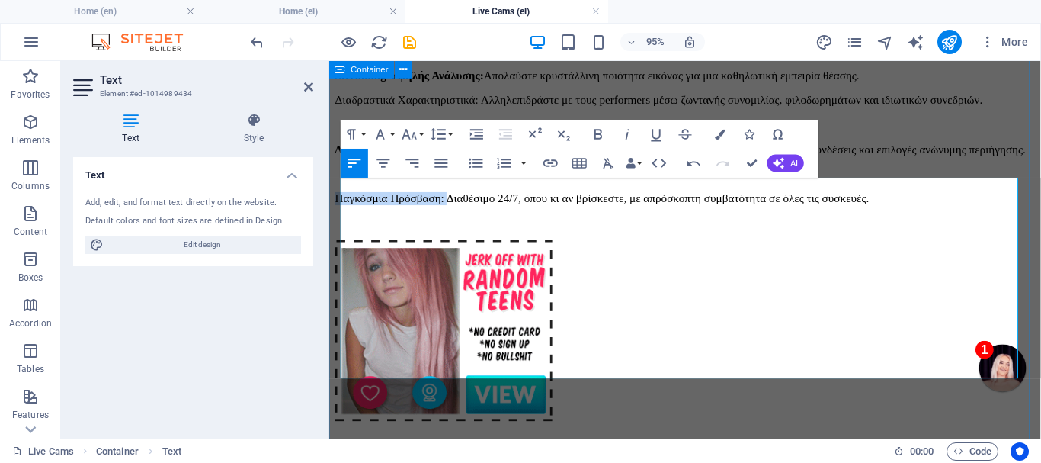
drag, startPoint x: 472, startPoint y: 386, endPoint x: 340, endPoint y: 380, distance: 132.0
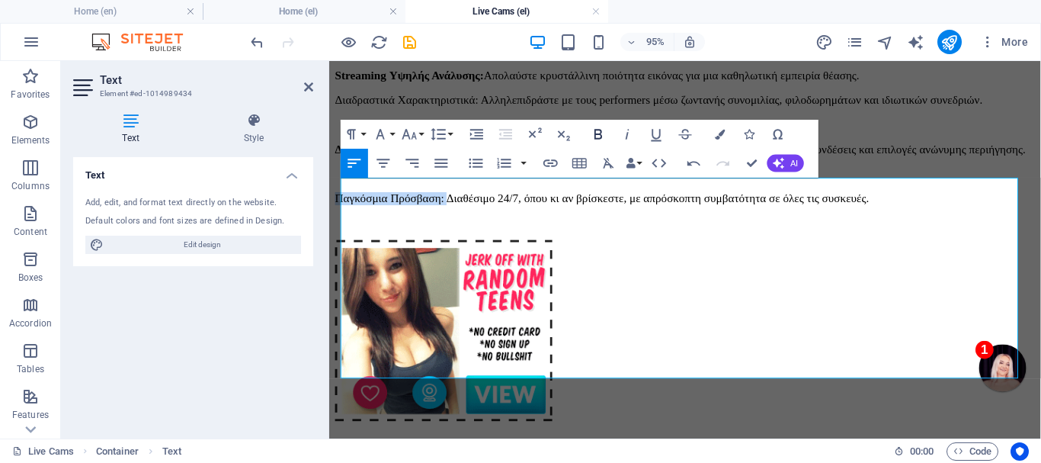
click at [599, 129] on icon "button" at bounding box center [599, 134] width 18 height 18
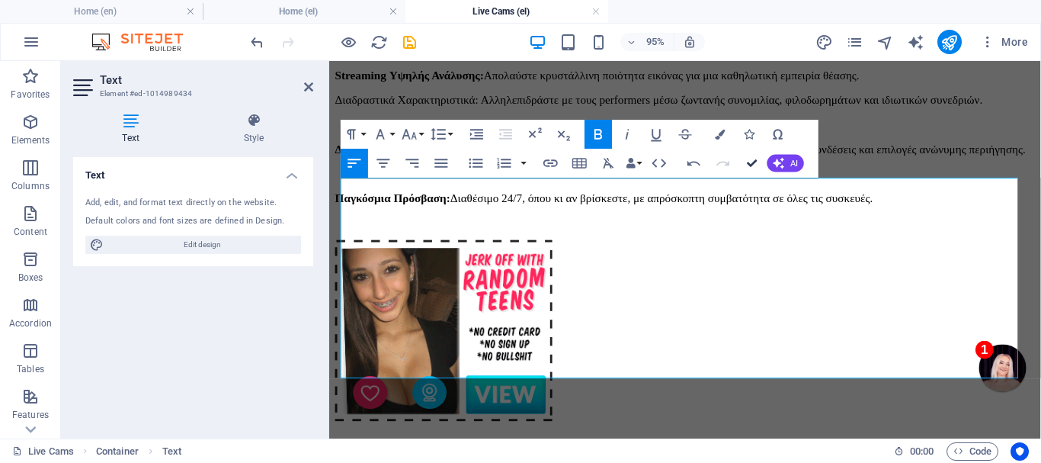
drag, startPoint x: 750, startPoint y: 161, endPoint x: 689, endPoint y: 99, distance: 86.8
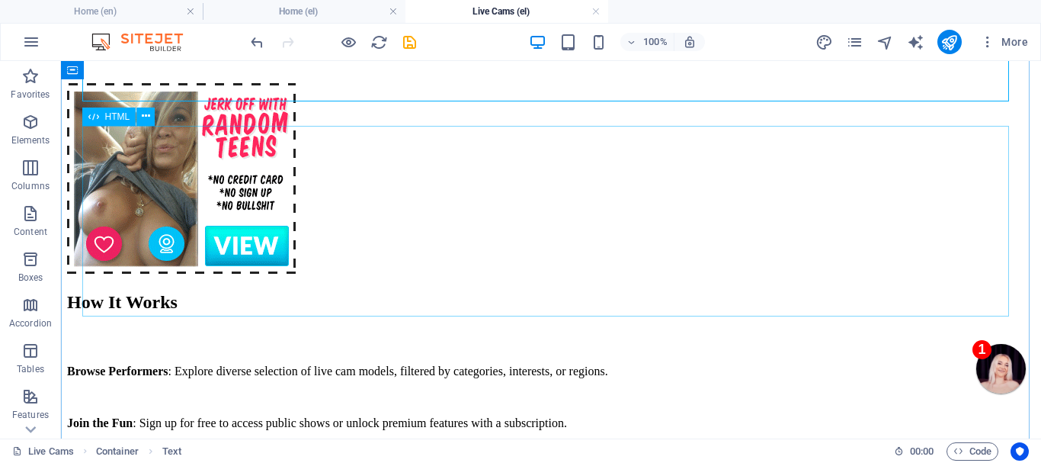
scroll to position [686, 0]
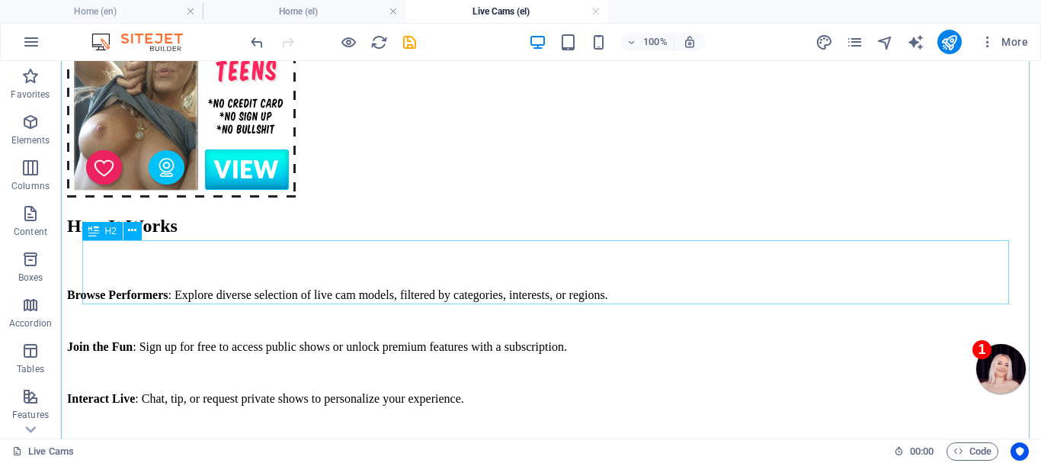
click at [366, 236] on div "How It Works" at bounding box center [551, 226] width 968 height 21
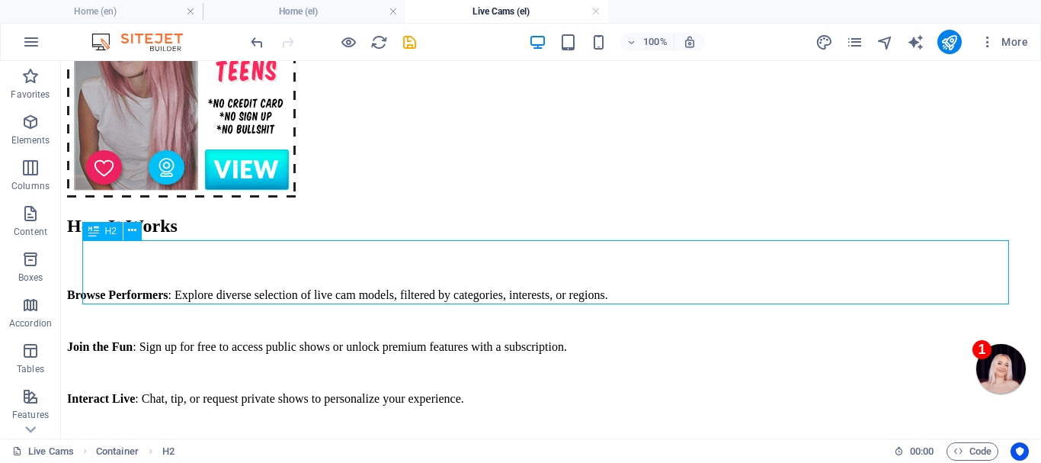
drag, startPoint x: 366, startPoint y: 266, endPoint x: 98, endPoint y: 275, distance: 268.4
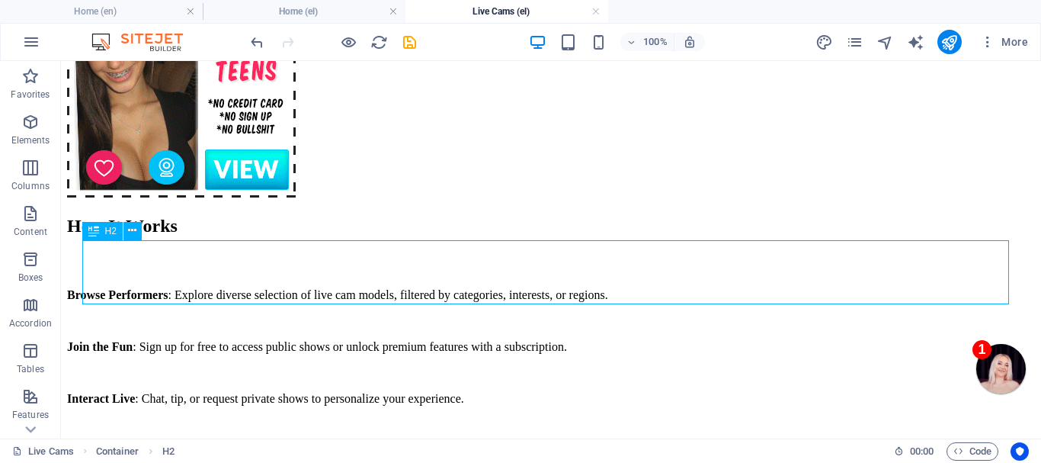
click at [365, 236] on div "How It Works" at bounding box center [551, 226] width 968 height 21
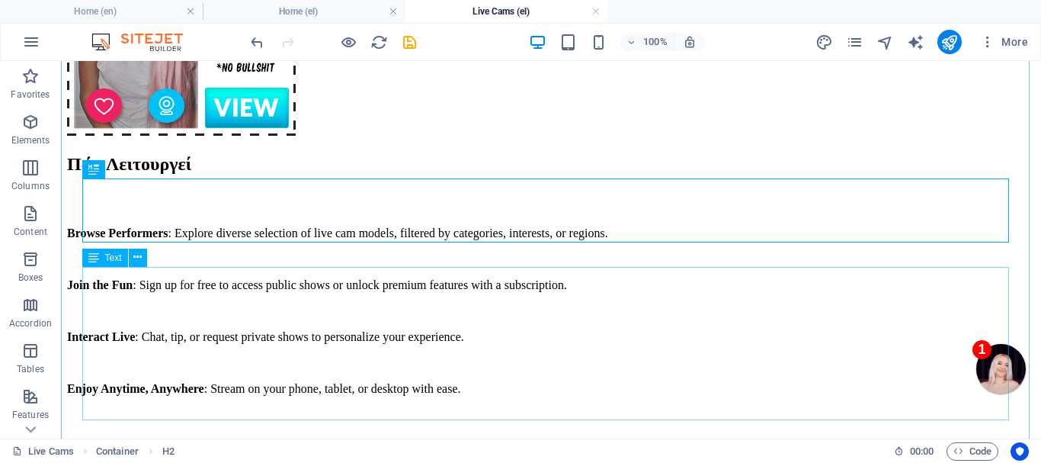
scroll to position [838, 0]
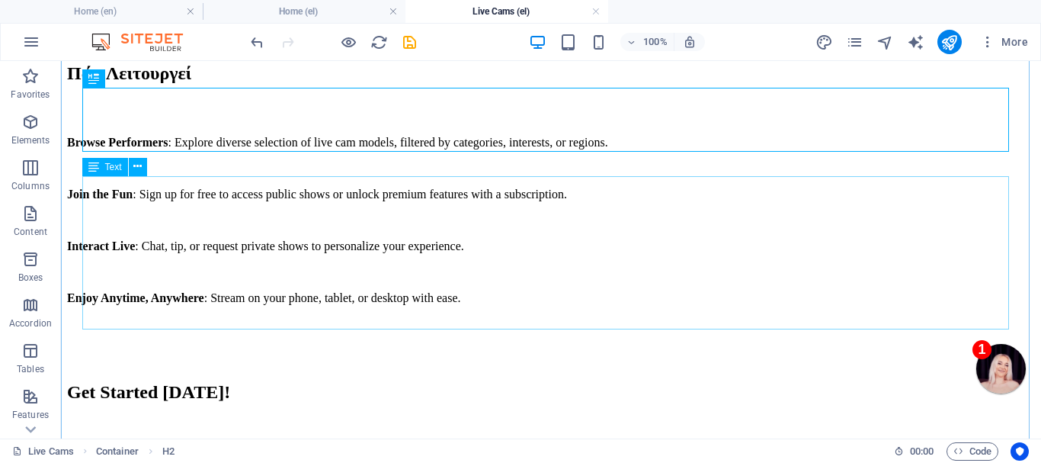
click at [332, 278] on div "Browse Performers : Explore diverse selection of live cam models, filtered by c…" at bounding box center [551, 233] width 968 height 195
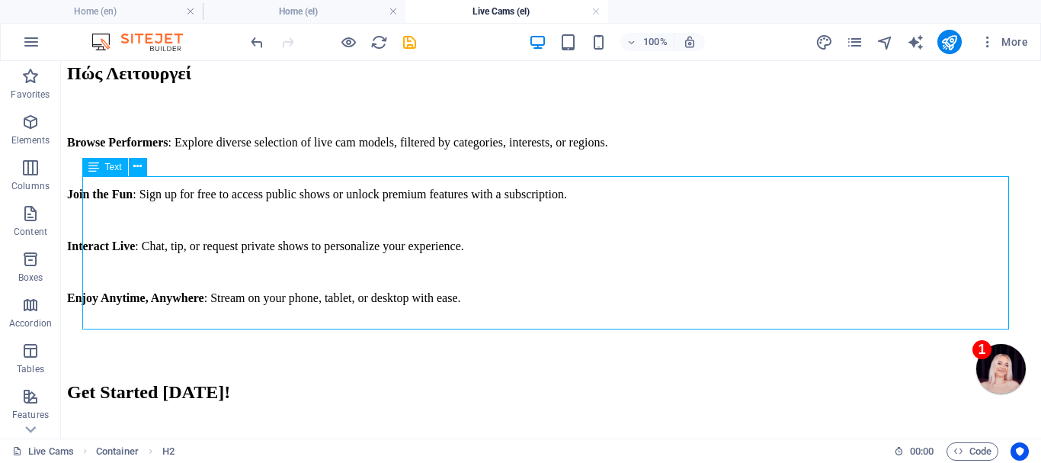
click at [332, 278] on div "Browse Performers : Explore diverse selection of live cam models, filtered by c…" at bounding box center [551, 233] width 968 height 195
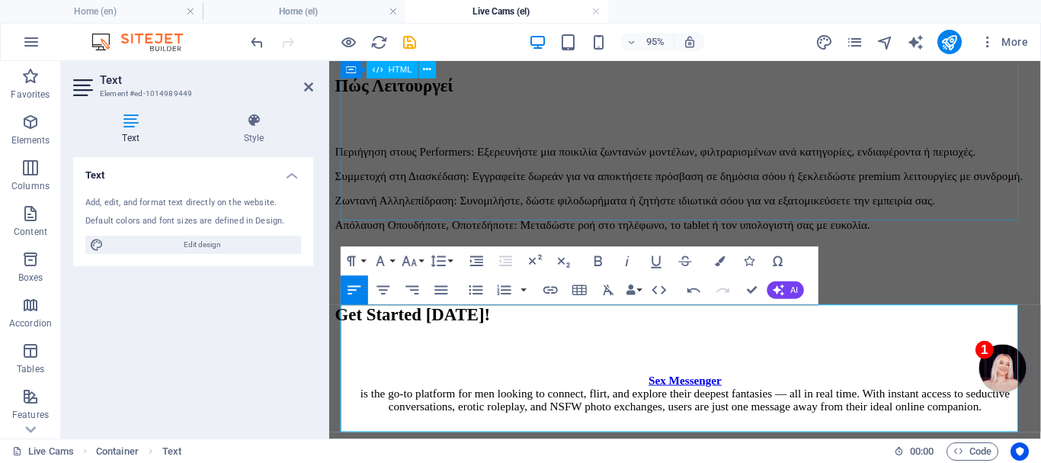
scroll to position [7745, 2]
drag, startPoint x: 522, startPoint y: 328, endPoint x: 338, endPoint y: 330, distance: 183.7
click at [601, 258] on icon "button" at bounding box center [598, 260] width 8 height 10
click at [523, 163] on p "Περιήγηση στους Performers: Εξερευνήστε μια ποικιλία ζωντανών μοντέλων, φιλτραρ…" at bounding box center [703, 156] width 737 height 14
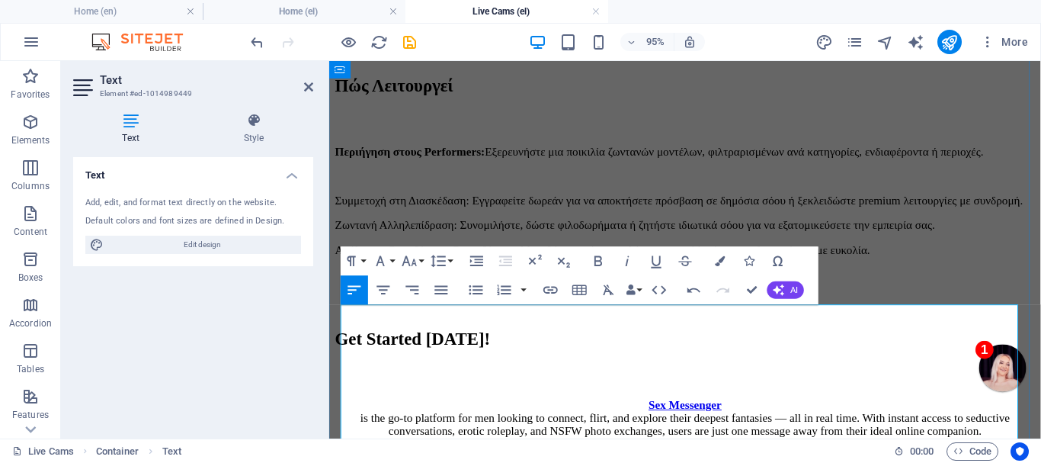
scroll to position [915, 0]
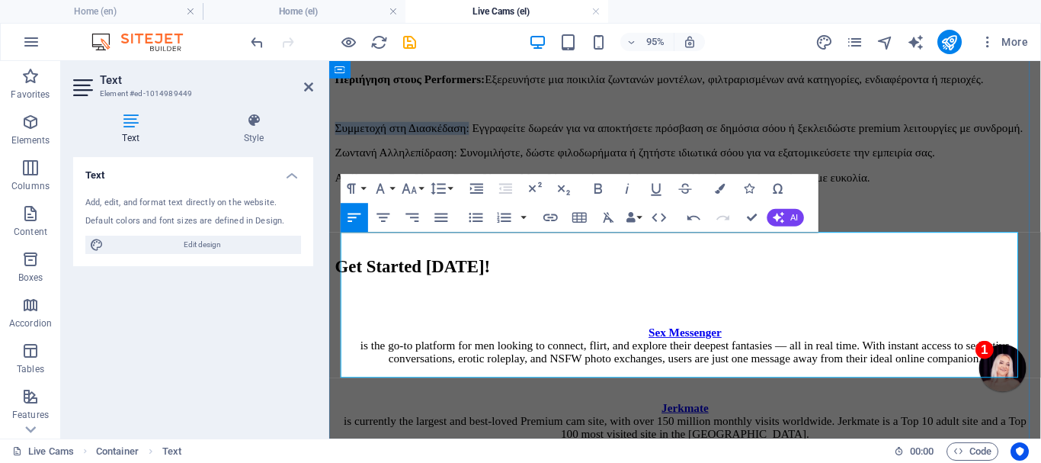
drag, startPoint x: 501, startPoint y: 309, endPoint x: 341, endPoint y: 309, distance: 159.3
click at [341, 139] on p "Συμμετοχή στη Διασκέδαση: Εγγραφείτε δωρεάν για να αποκτήσετε πρόσβαση σε δημόσ…" at bounding box center [703, 132] width 737 height 14
click at [597, 184] on icon "button" at bounding box center [598, 188] width 8 height 10
click at [489, 139] on p "Συμμετοχή στη Διασκέδαση: Εγγραφείτε δωρεάν για να αποκτήσετε πρόσβαση σε δημόσ…" at bounding box center [703, 132] width 737 height 14
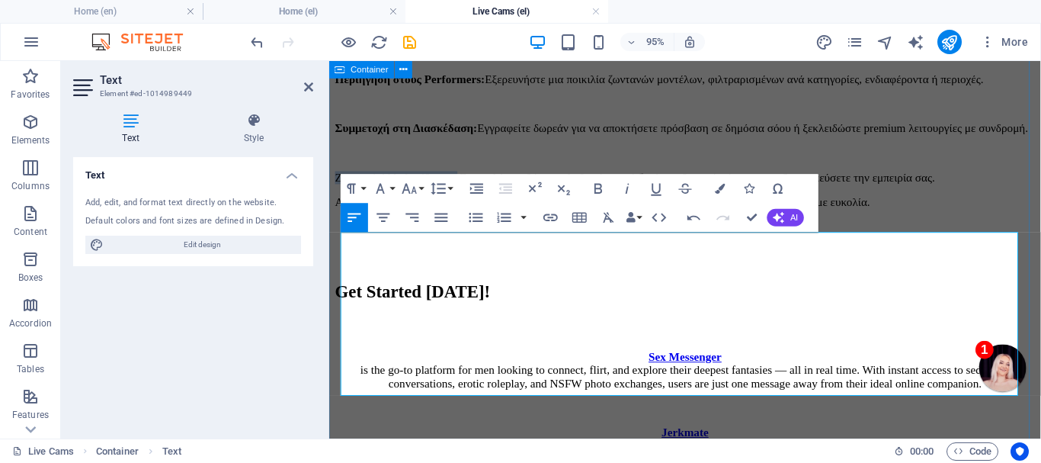
drag, startPoint x: 488, startPoint y: 367, endPoint x: 340, endPoint y: 362, distance: 147.9
click at [597, 184] on icon "button" at bounding box center [598, 188] width 8 height 10
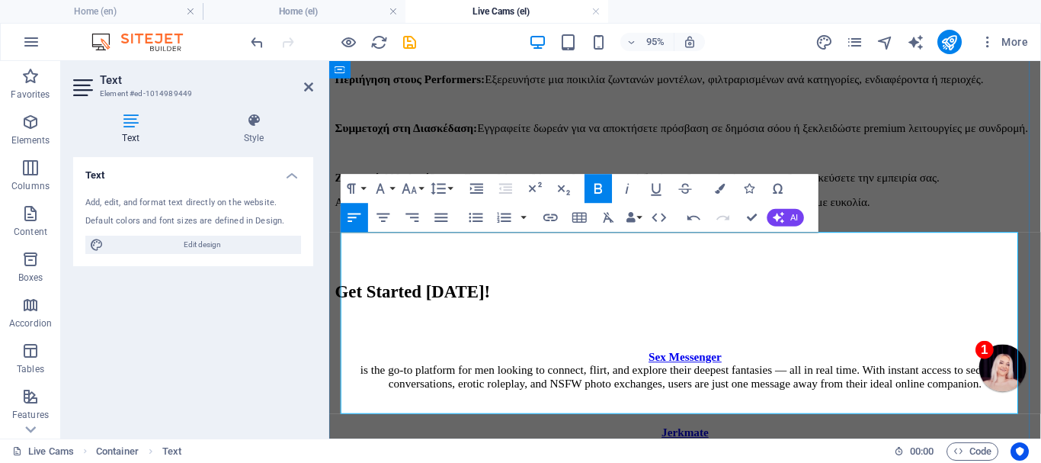
click at [543, 191] on p "Ζωντανή Αλληλεπίδραση: Συνομιλήστε, δώστε φιλοδωρήματα ή ζητήστε ιδιωτικά σόου …" at bounding box center [703, 184] width 737 height 14
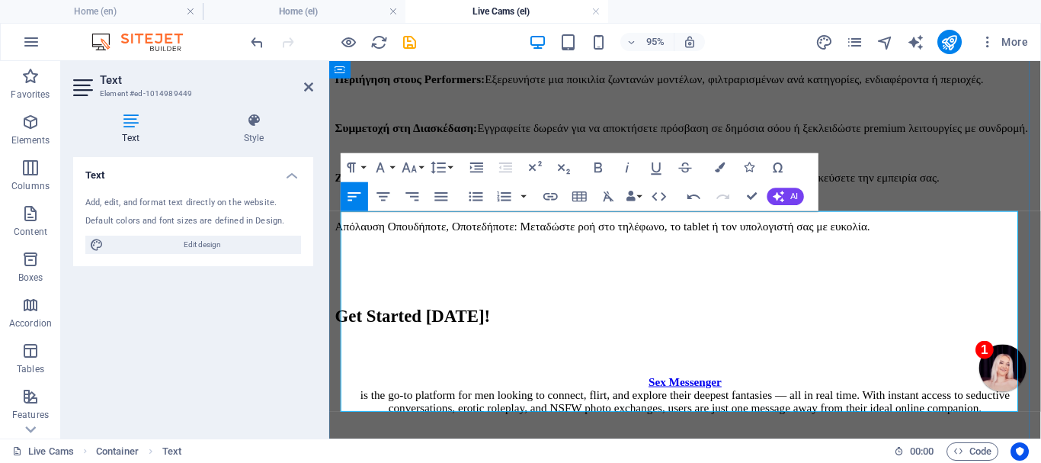
scroll to position [991, 0]
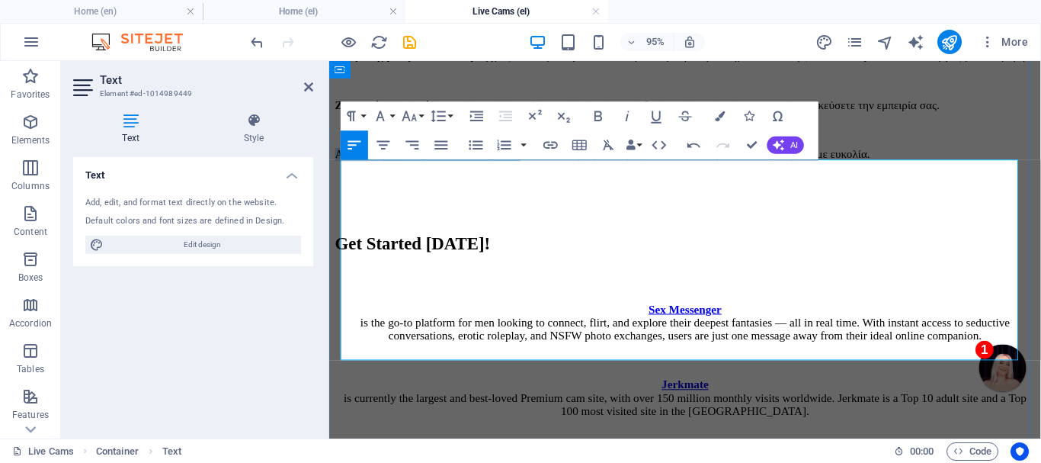
drag, startPoint x: 559, startPoint y: 345, endPoint x: 343, endPoint y: 338, distance: 215.8
click at [343, 166] on p "Απόλαυση Οπουδήποτε, Οποτεδήποτε: Μεταδώστε ροή στο τηλέφωνο, το tablet ή τον υ…" at bounding box center [703, 159] width 737 height 14
click at [597, 110] on icon "button" at bounding box center [599, 116] width 18 height 18
drag, startPoint x: 753, startPoint y: 141, endPoint x: 691, endPoint y: 80, distance: 86.8
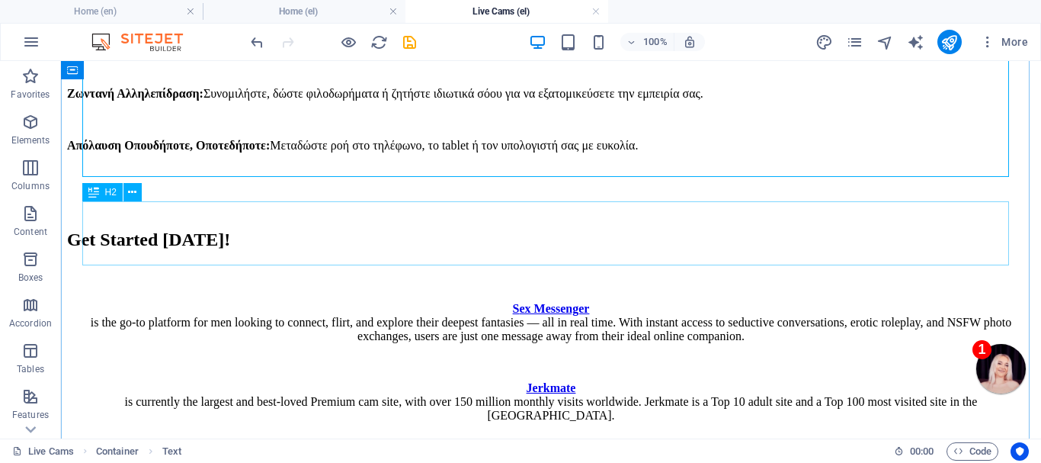
drag, startPoint x: 373, startPoint y: 239, endPoint x: 105, endPoint y: 245, distance: 268.3
click at [373, 239] on div "Get Started [DATE]!" at bounding box center [551, 239] width 968 height 21
click at [372, 239] on div "Get Started [DATE]!" at bounding box center [551, 239] width 968 height 21
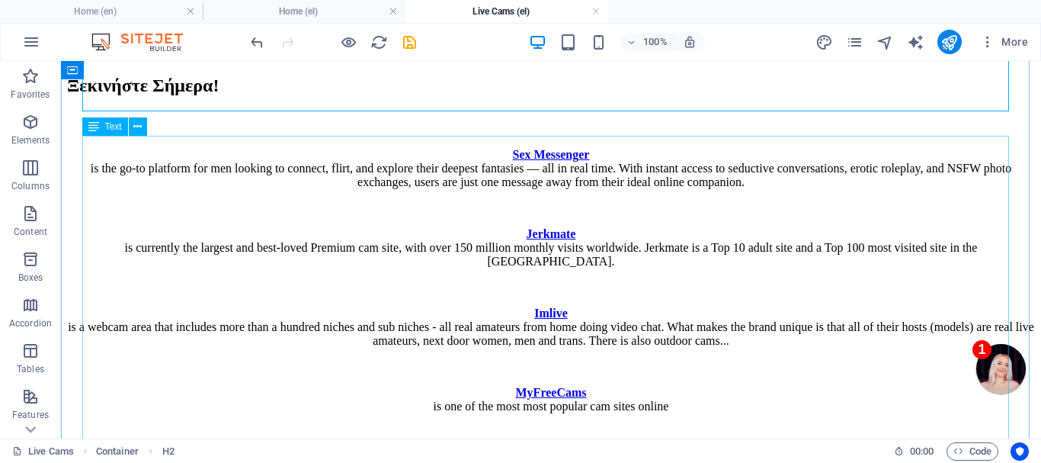
scroll to position [1068, 0]
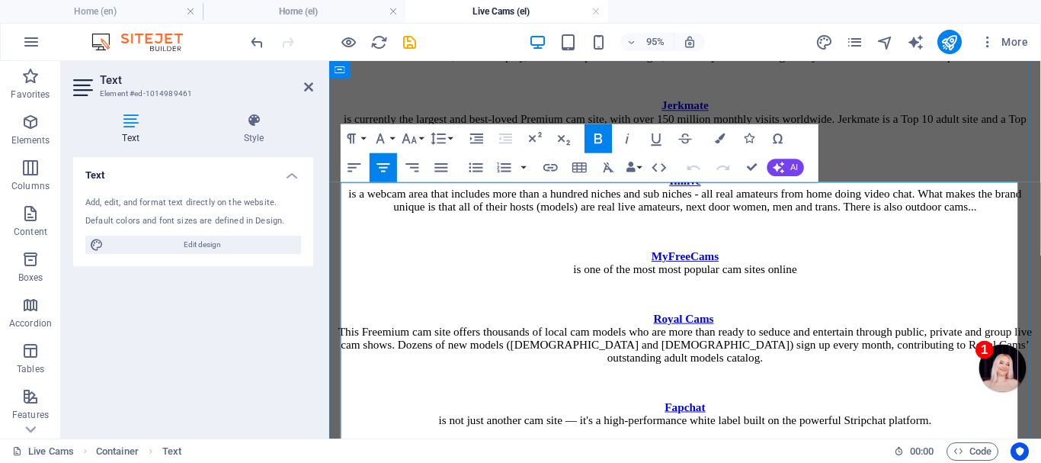
scroll to position [1297, 0]
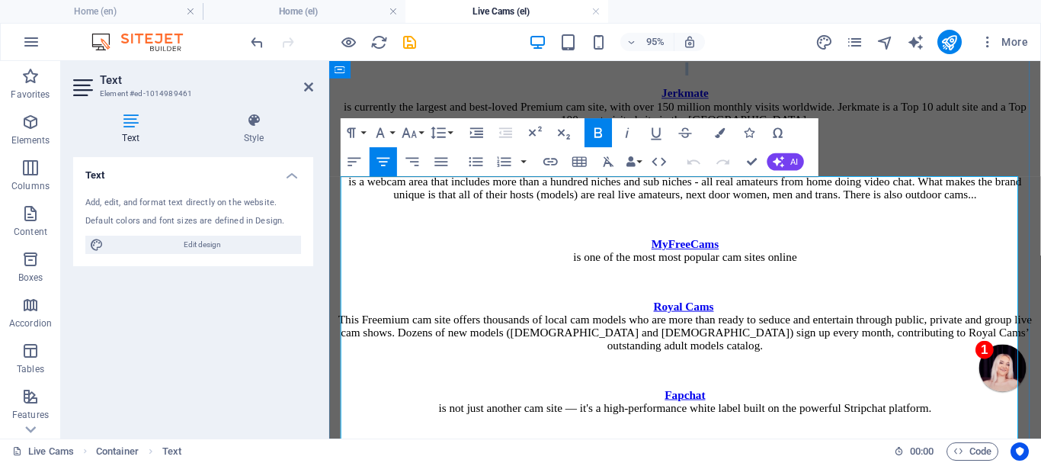
drag, startPoint x: 355, startPoint y: 212, endPoint x: 943, endPoint y: 260, distance: 590.3
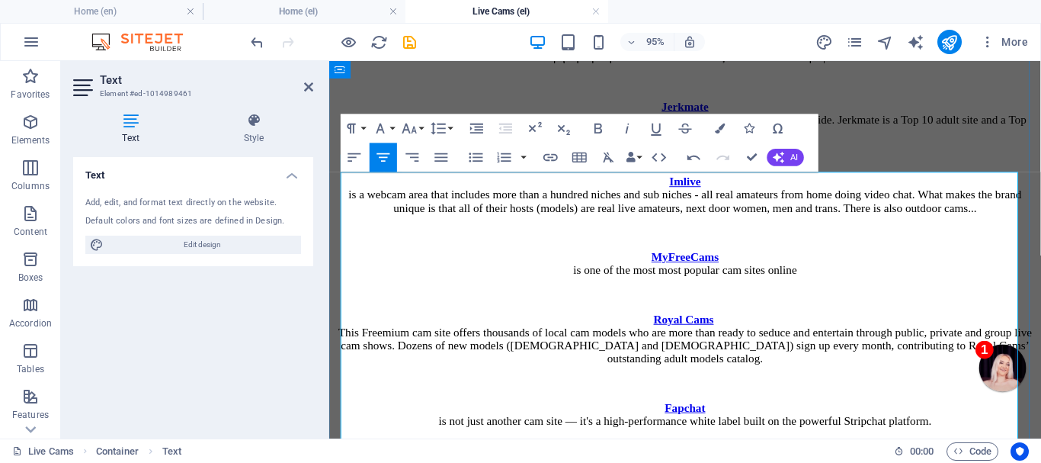
scroll to position [1373, 0]
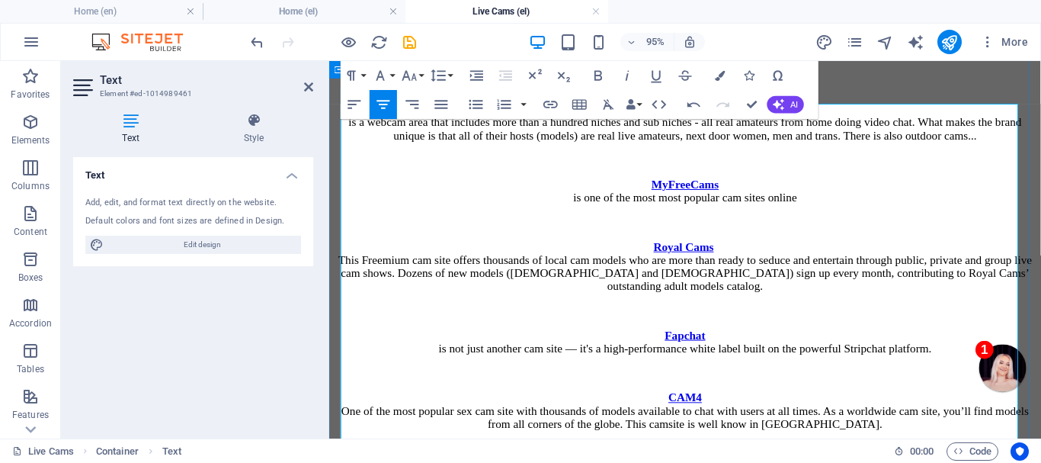
drag, startPoint x: 374, startPoint y: 227, endPoint x: 1044, endPoint y: 246, distance: 670.2
click at [1040, 67] on p "Jerkmate is currently the largest and best-loved Premium cam site, with over 15…" at bounding box center [703, 46] width 737 height 41
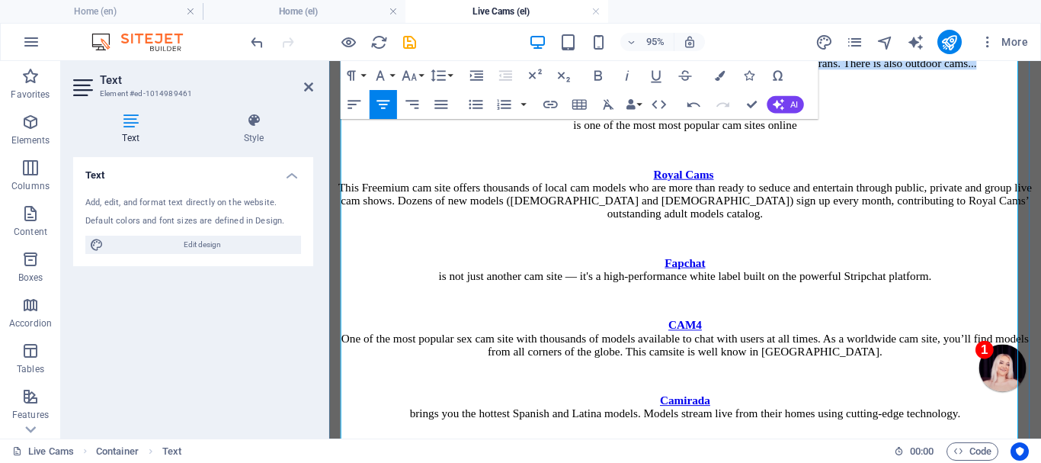
drag, startPoint x: 347, startPoint y: 227, endPoint x: 953, endPoint y: 268, distance: 608.0
click at [953, 70] on p "Imlive is a webcam area that includes more than a hundred niches and sub niches…" at bounding box center [703, 49] width 737 height 41
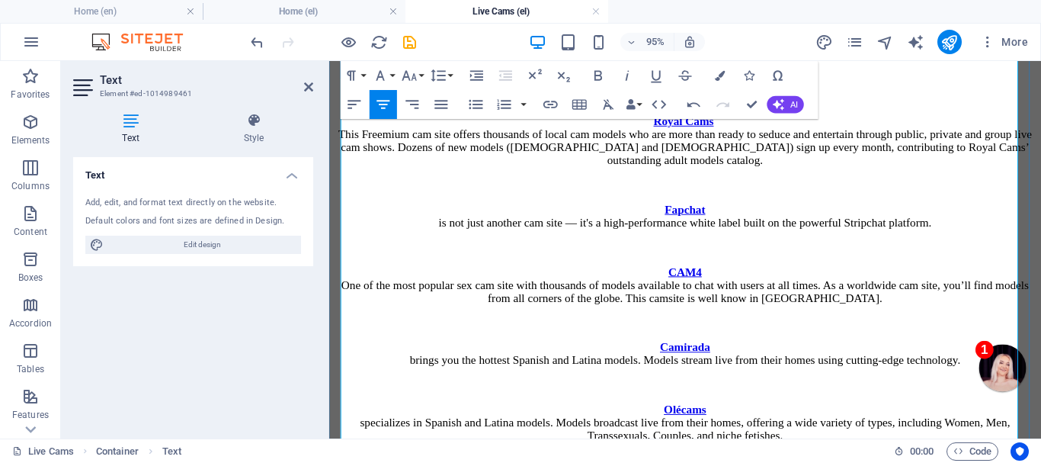
scroll to position [1526, 0]
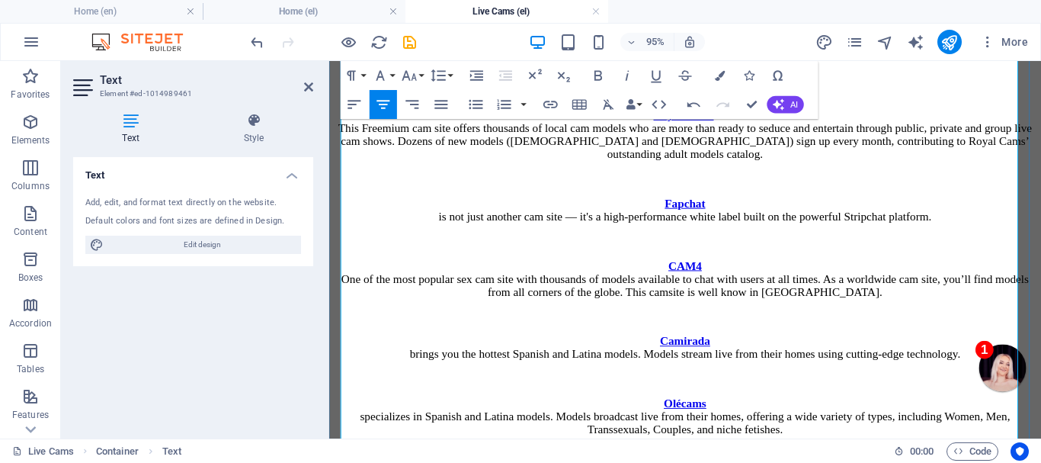
drag, startPoint x: 549, startPoint y: 252, endPoint x: 886, endPoint y: 255, distance: 336.9
click at [886, 73] on p "MyFreeCams is one of the most most popular cam sites online" at bounding box center [703, 59] width 737 height 27
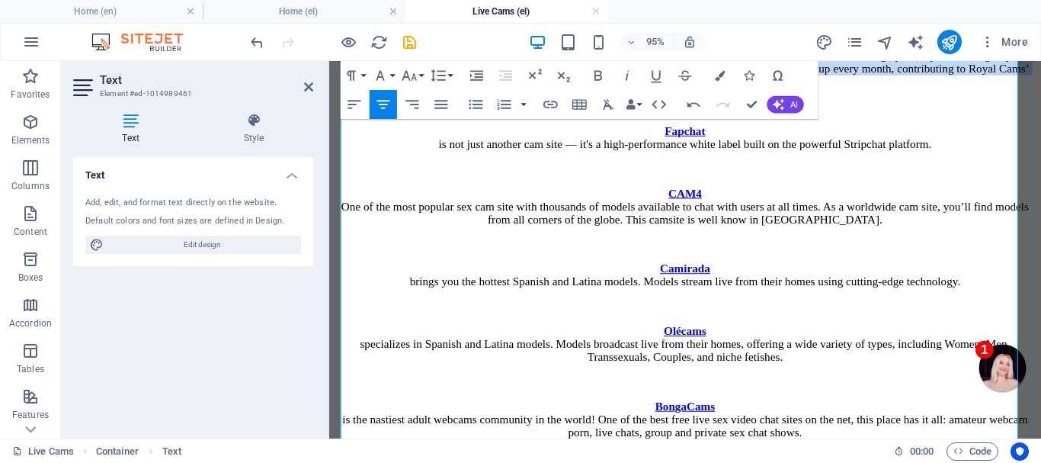
drag, startPoint x: 357, startPoint y: 227, endPoint x: 1022, endPoint y: 271, distance: 666.0
click at [1022, 90] on p "Royal Cams This Freemium cam site offers thousands of local cam models who are …" at bounding box center [703, 62] width 737 height 55
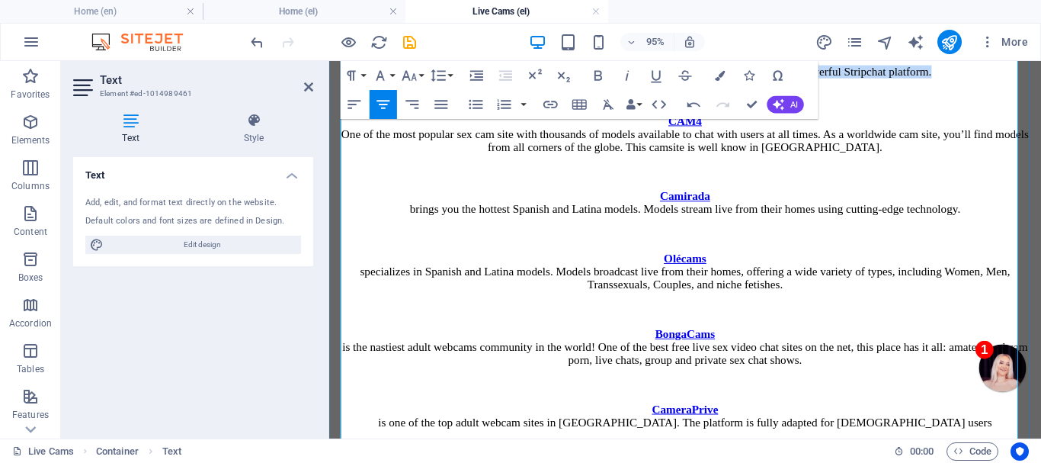
drag, startPoint x: 362, startPoint y: 251, endPoint x: 738, endPoint y: 276, distance: 376.6
click at [738, 79] on p "Fapchat is not just another cam site — it's a high-performance white label buil…" at bounding box center [703, 65] width 737 height 27
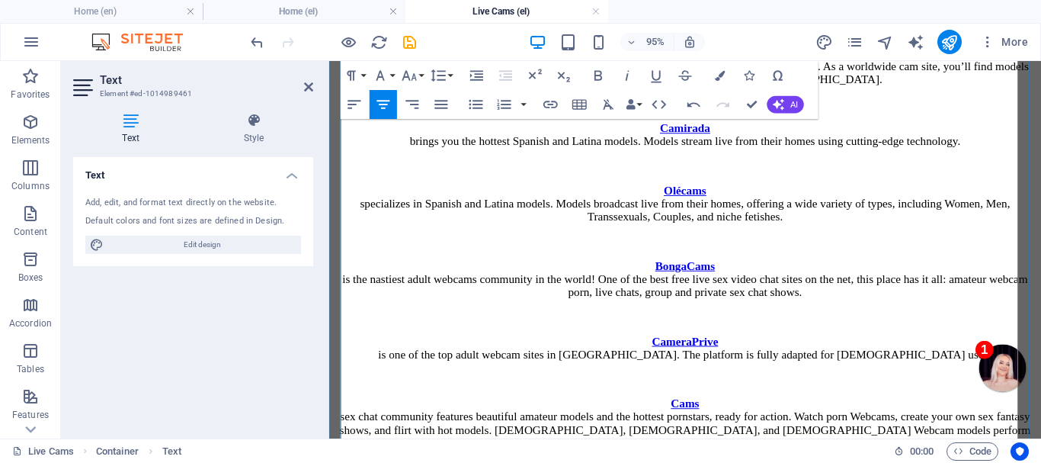
scroll to position [1754, 0]
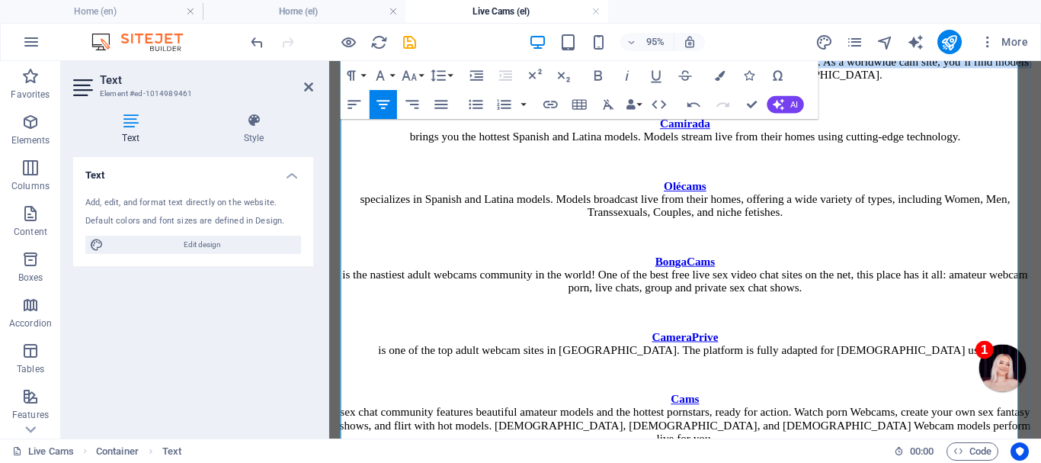
drag, startPoint x: 359, startPoint y: 251, endPoint x: 767, endPoint y: 290, distance: 409.6
click at [767, 82] on p "CAM4 One of the most popular sex cam site with thousands of models available to…" at bounding box center [703, 61] width 737 height 41
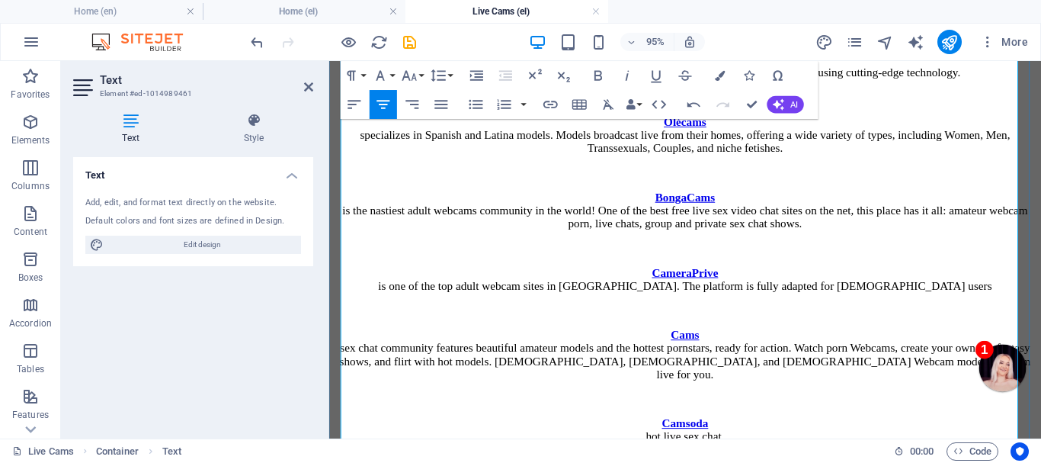
scroll to position [1831, 0]
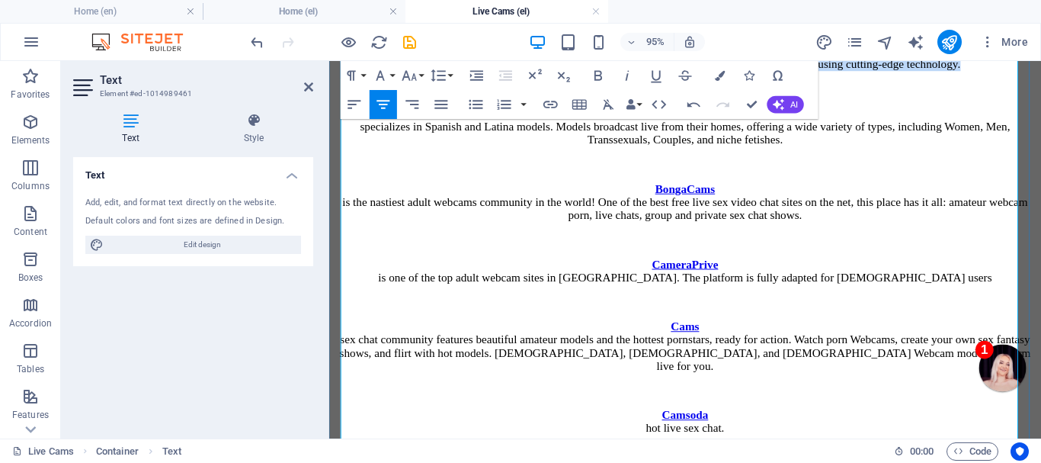
drag, startPoint x: 370, startPoint y: 251, endPoint x: 807, endPoint y: 277, distance: 437.4
click at [808, 72] on p "Camirada brings you the hottest Spanish and Latina models. Models stream live f…" at bounding box center [703, 57] width 737 height 27
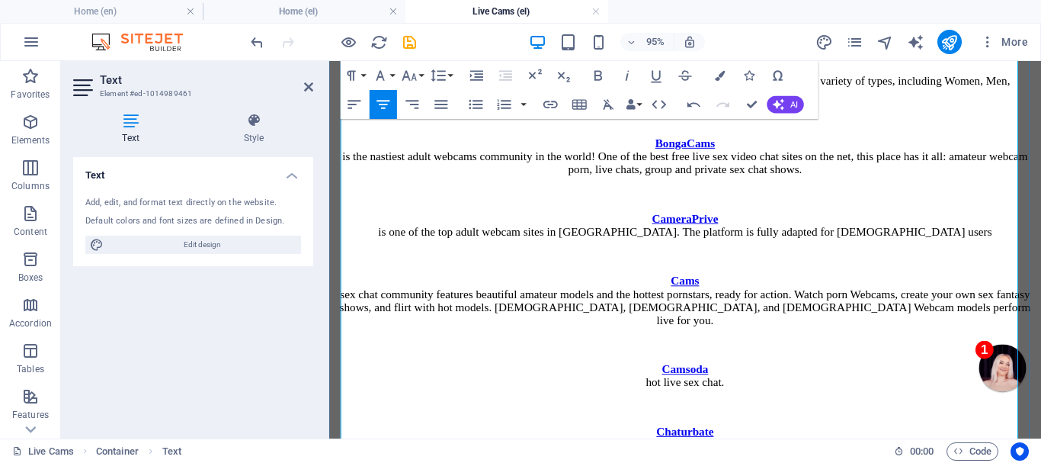
scroll to position [1907, 0]
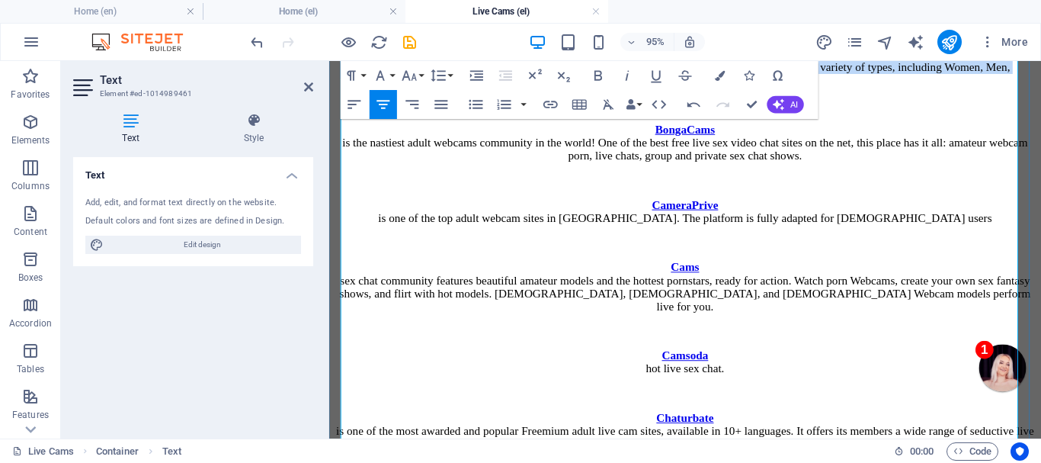
drag, startPoint x: 355, startPoint y: 251, endPoint x: 1002, endPoint y: 280, distance: 647.6
click at [1002, 88] on p "Olécams specializes in Spanish and Latina models. Models broadcast live from th…" at bounding box center [703, 67] width 737 height 41
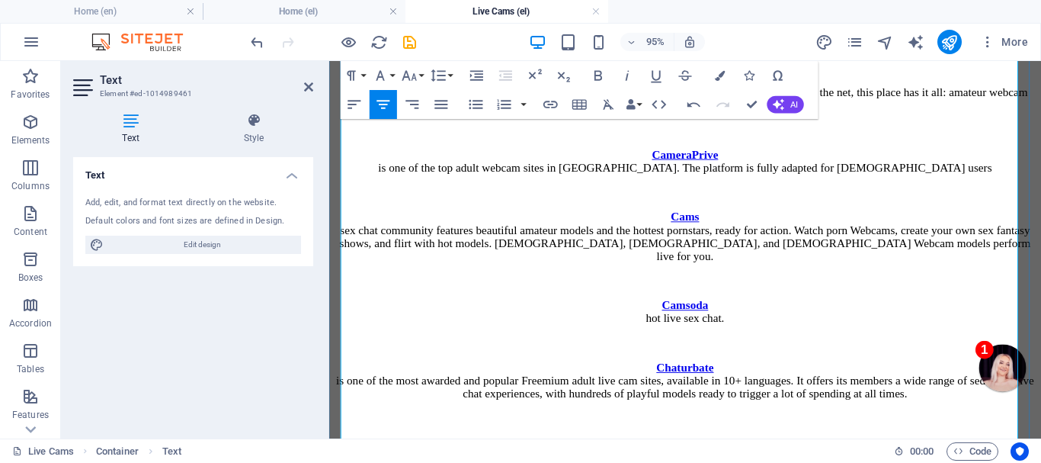
scroll to position [1983, 0]
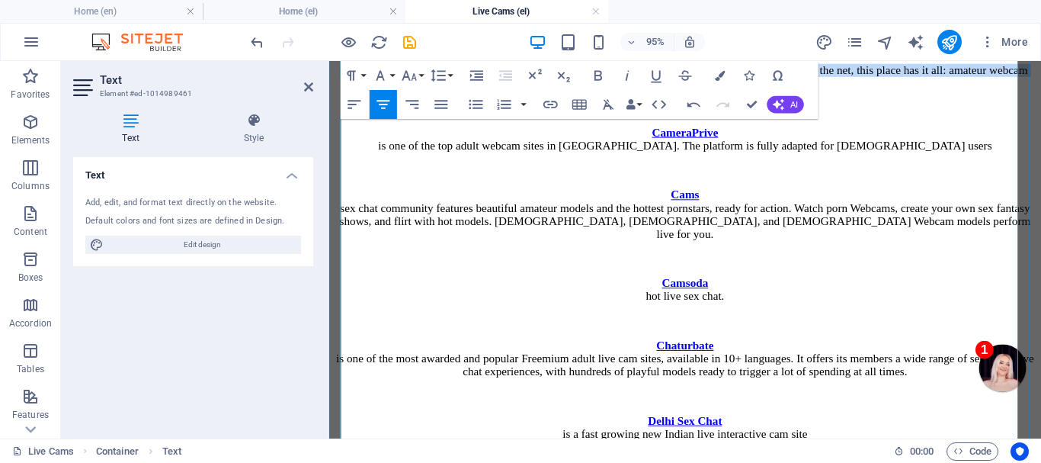
drag, startPoint x: 344, startPoint y: 252, endPoint x: 1049, endPoint y: 280, distance: 705.5
click at [1040, 91] on p "BongaCams is the nastiest adult webcams community in the world! One of the best…" at bounding box center [703, 70] width 737 height 41
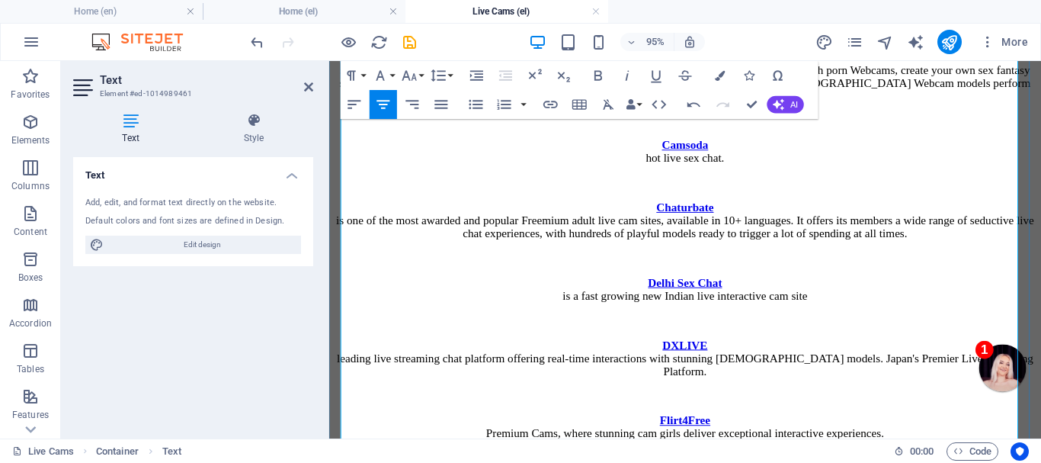
scroll to position [2135, 0]
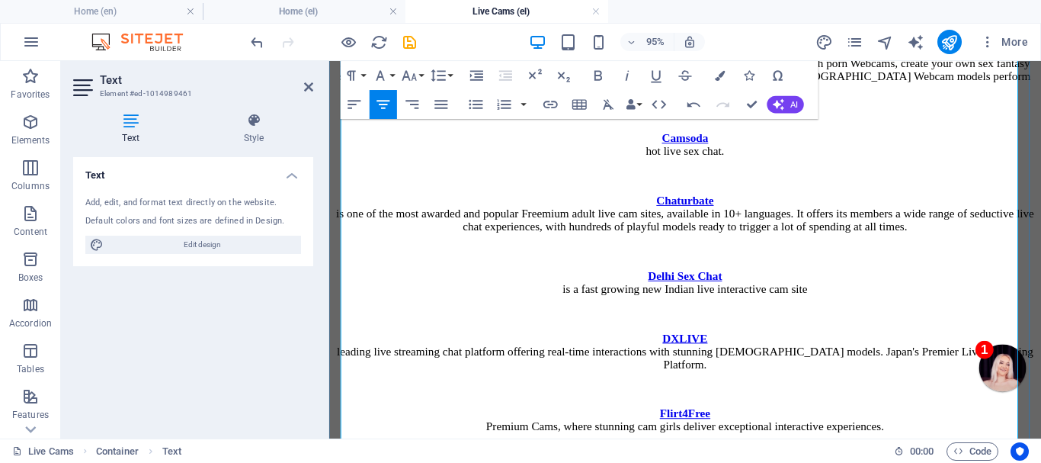
drag, startPoint x: 368, startPoint y: 191, endPoint x: 956, endPoint y: 194, distance: 588.3
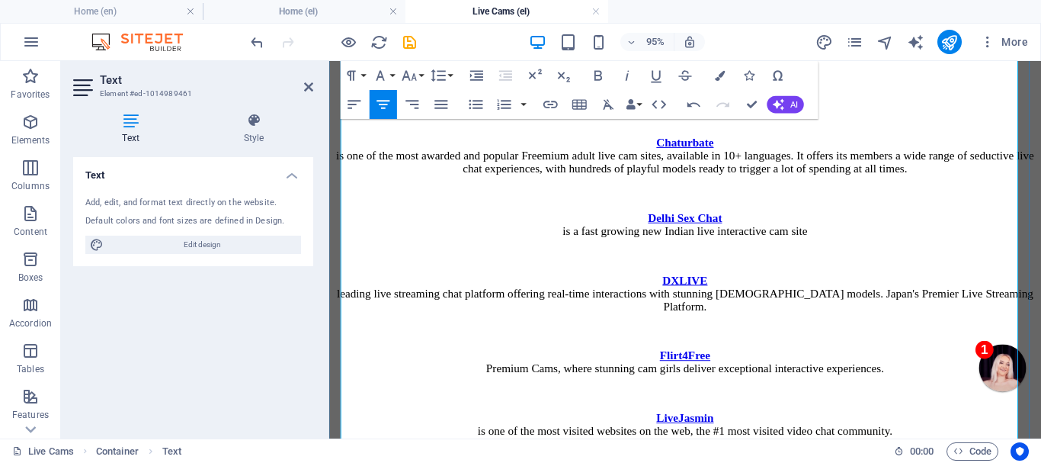
scroll to position [2212, 0]
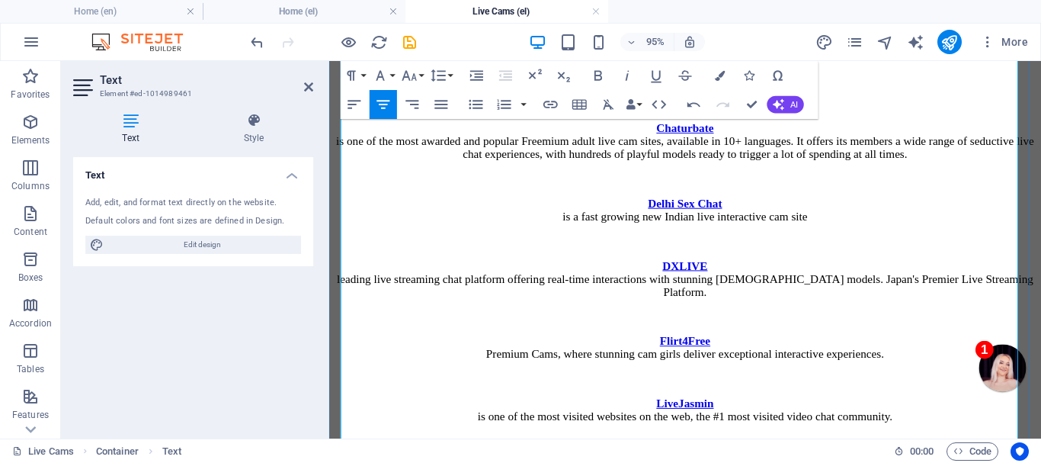
drag, startPoint x: 352, startPoint y: 200, endPoint x: 895, endPoint y: 235, distance: 543.7
drag, startPoint x: 640, startPoint y: 292, endPoint x: 770, endPoint y: 296, distance: 129.6
click at [770, 87] on p "Camsoda hot live sex chat." at bounding box center [703, 72] width 737 height 27
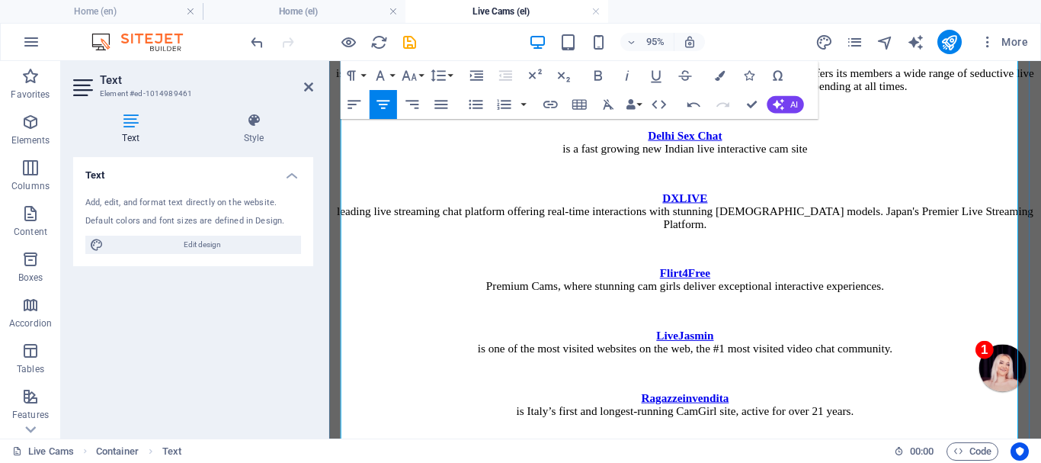
scroll to position [2288, 0]
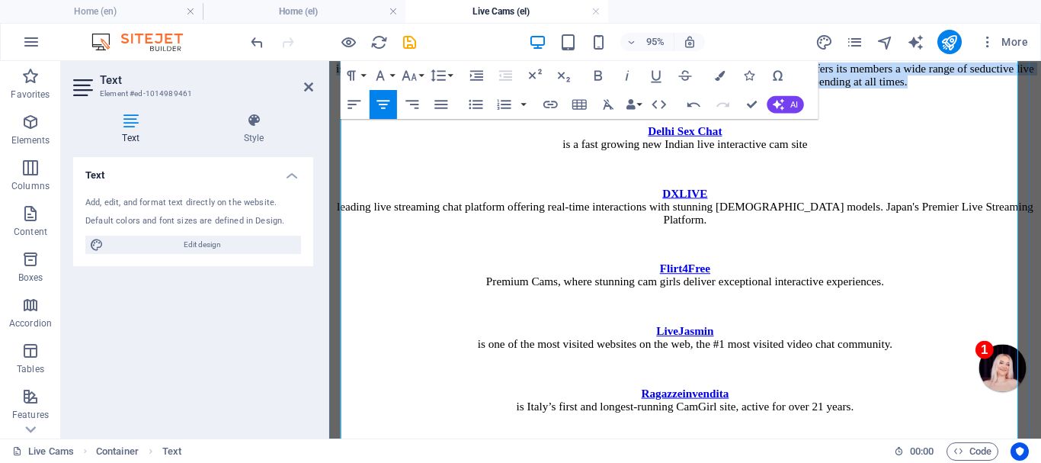
drag, startPoint x: 346, startPoint y: 273, endPoint x: 858, endPoint y: 309, distance: 513.4
click at [858, 90] on p "Chaturbate is one of the most awarded and popular Freemium adult live cam sites…" at bounding box center [703, 69] width 737 height 41
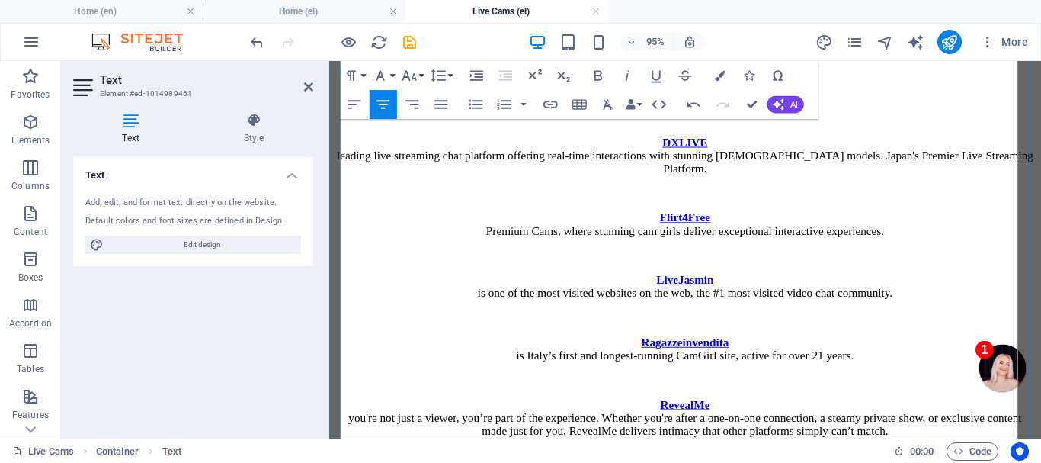
scroll to position [2364, 0]
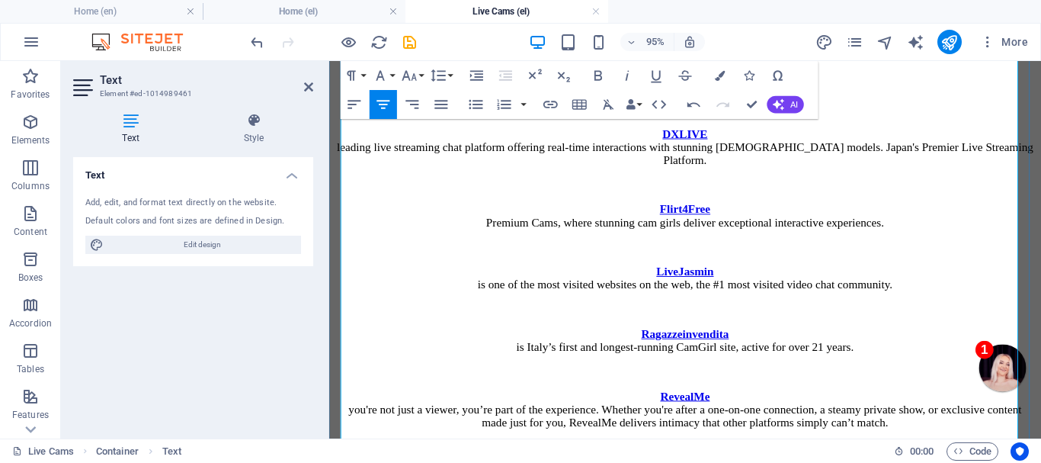
drag, startPoint x: 513, startPoint y: 295, endPoint x: 890, endPoint y: 296, distance: 377.2
click at [890, 93] on p "Delhi Sex Chat is a fast growing new Indian live interactive cam site" at bounding box center [703, 79] width 737 height 27
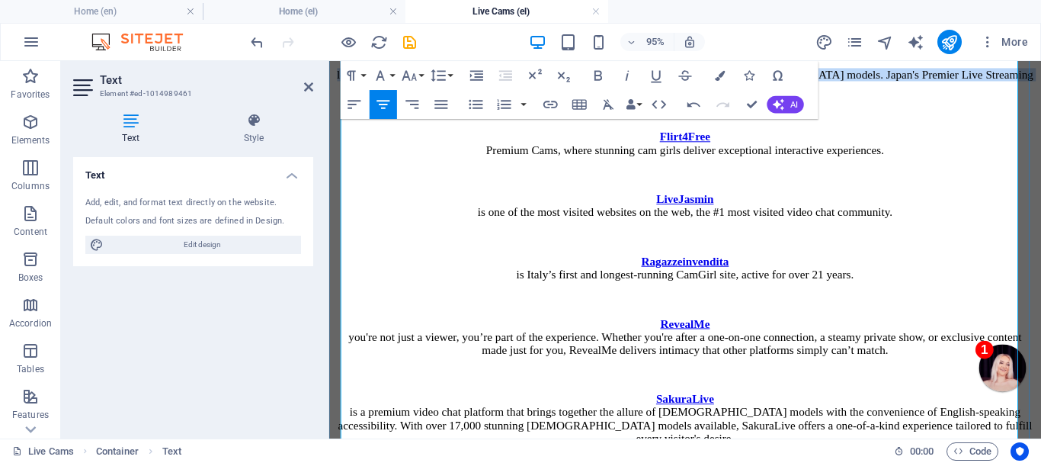
drag, startPoint x: 349, startPoint y: 274, endPoint x: 847, endPoint y: 294, distance: 498.1
click at [847, 96] on p "DXLIVE leading live streaming chat platform offering real-time interactions wit…" at bounding box center [703, 75] width 737 height 41
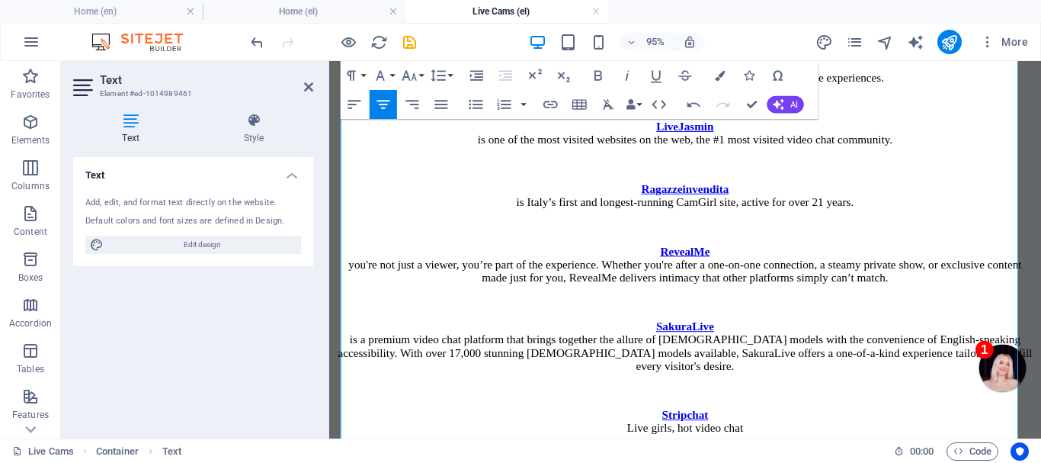
scroll to position [2593, 0]
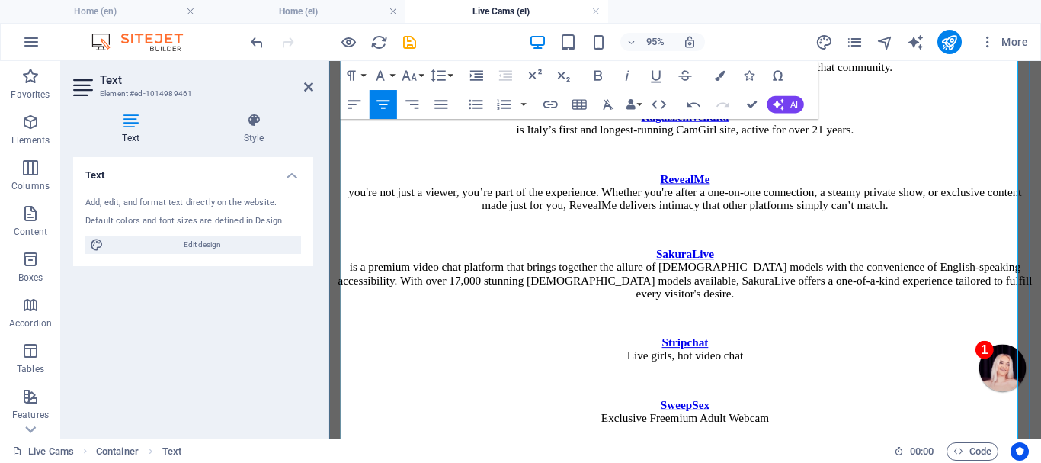
drag, startPoint x: 400, startPoint y: 202, endPoint x: 999, endPoint y: 197, distance: 599.0
drag, startPoint x: 385, startPoint y: 258, endPoint x: 1007, endPoint y: 264, distance: 622.7
click at [1007, 75] on p "LiveJasmin is one of the most visited websites on the web, the #1 most visited …" at bounding box center [703, 60] width 737 height 27
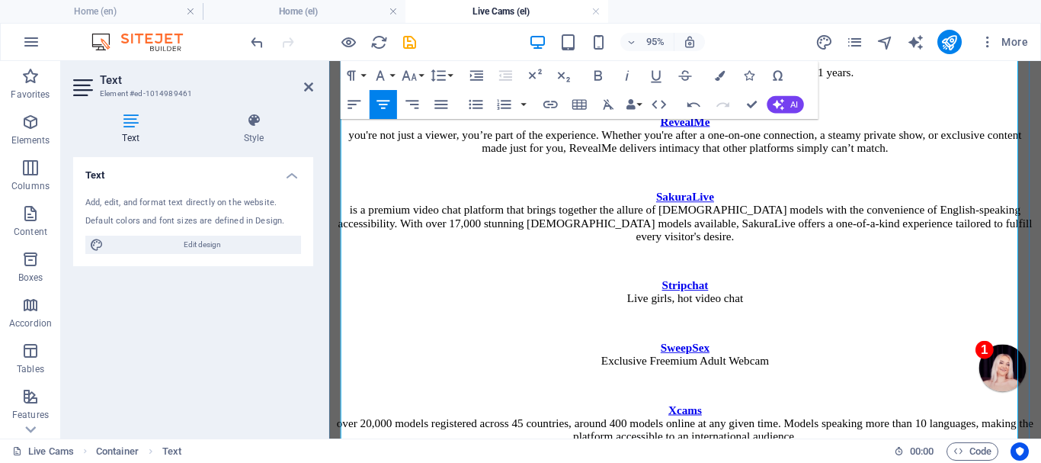
scroll to position [2669, 0]
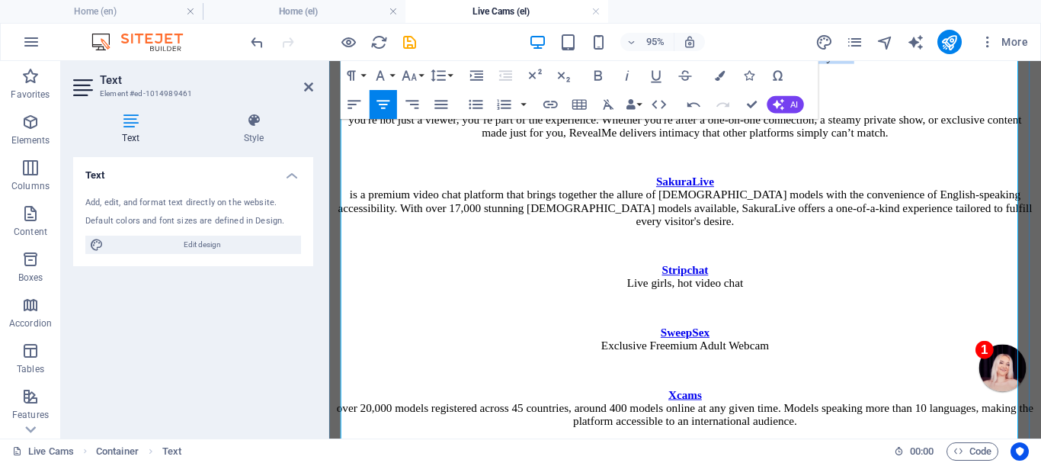
drag, startPoint x: 467, startPoint y: 236, endPoint x: 953, endPoint y: 248, distance: 485.6
click at [953, 64] on p "Ragazzeinvendita is Italy’s first and longest-running CamGirl site, active for …" at bounding box center [703, 50] width 737 height 27
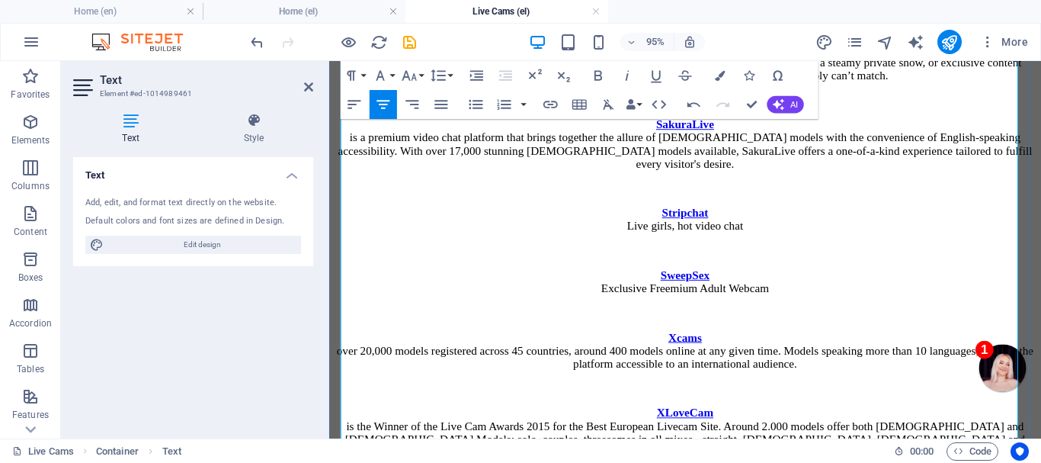
scroll to position [2745, 0]
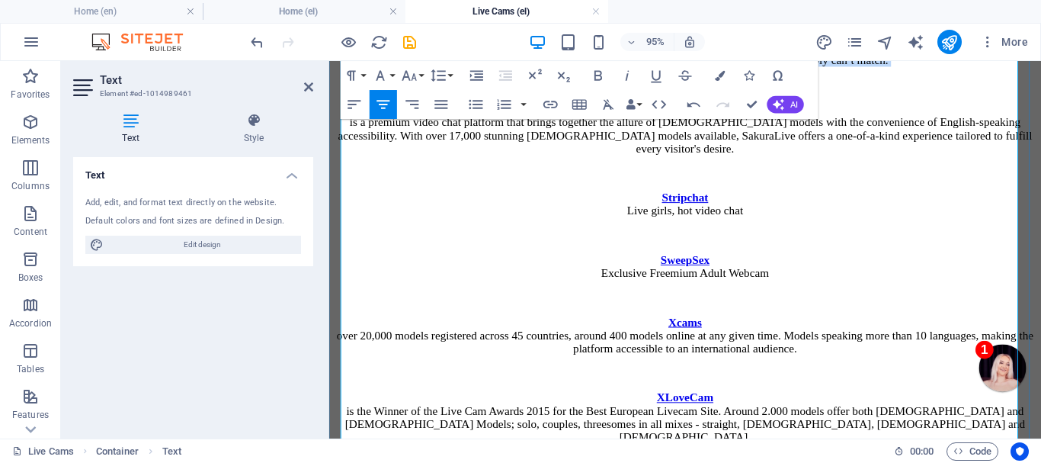
drag, startPoint x: 347, startPoint y: 221, endPoint x: 821, endPoint y: 271, distance: 476.6
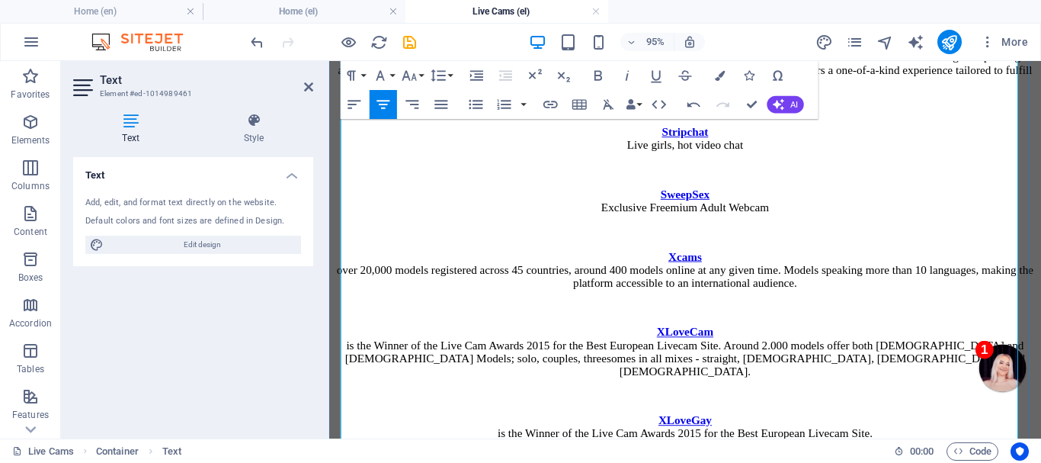
scroll to position [2821, 0]
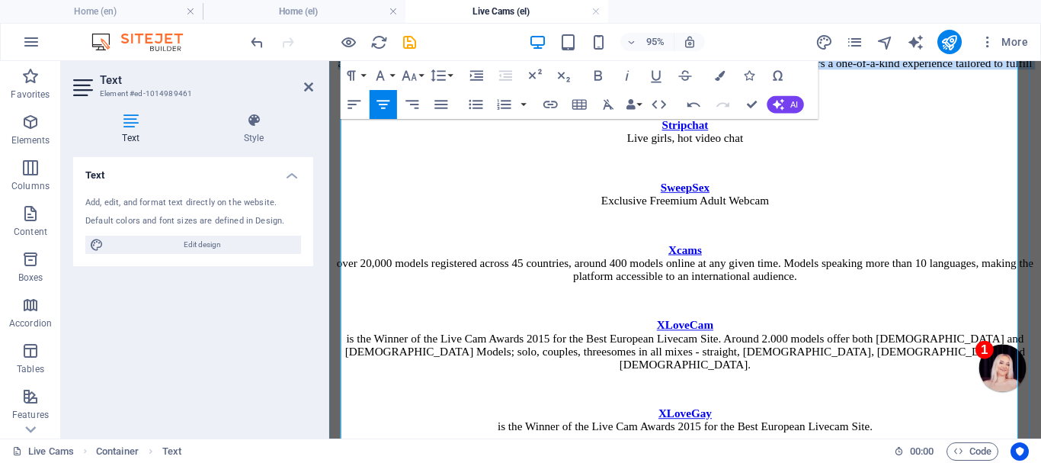
drag, startPoint x: 368, startPoint y: 239, endPoint x: 985, endPoint y: 277, distance: 618.5
click at [985, 84] on p "SakuraLive is a premium video chat platform that brings together the allure of …" at bounding box center [703, 56] width 737 height 55
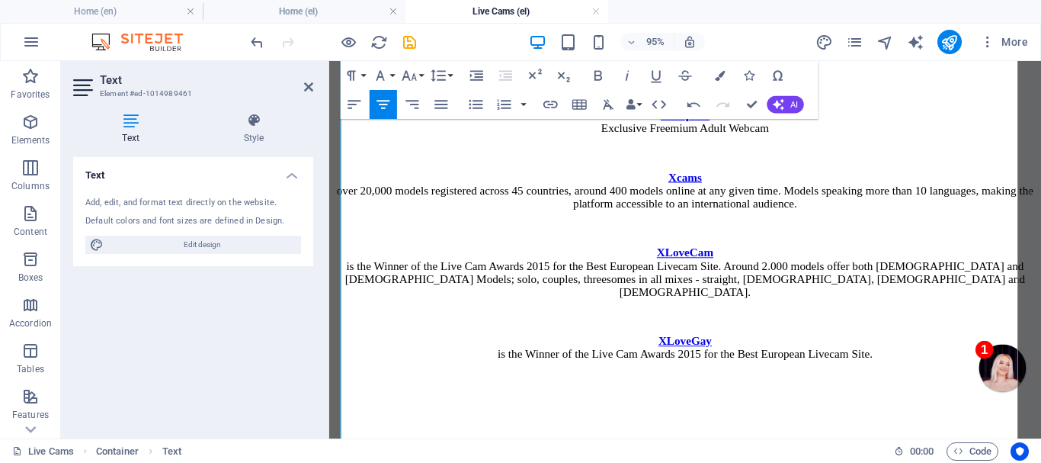
scroll to position [2974, 0]
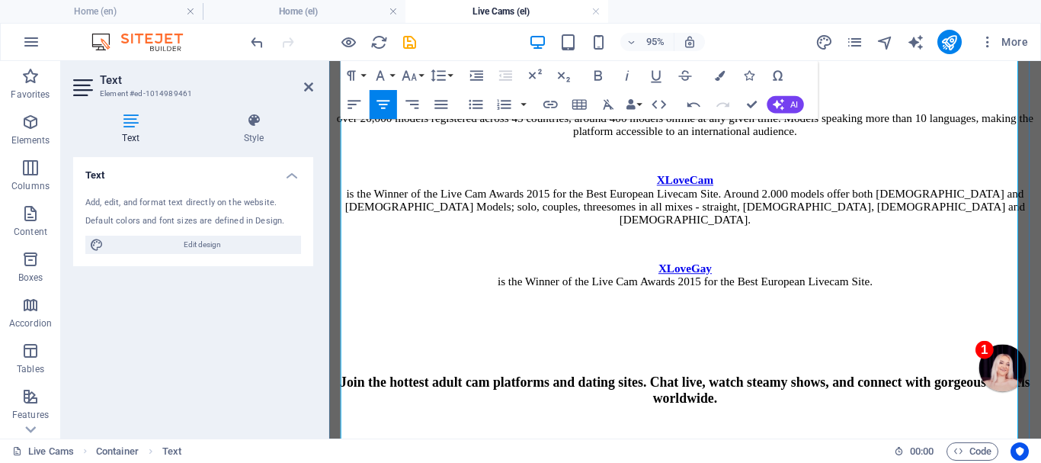
drag, startPoint x: 626, startPoint y: 180, endPoint x: 788, endPoint y: 196, distance: 162.4
drag, startPoint x: 571, startPoint y: 238, endPoint x: 838, endPoint y: 239, distance: 267.5
click at [841, 62] on p "SweepSex Exclusive Freemium Adult Webcam" at bounding box center [703, 48] width 737 height 27
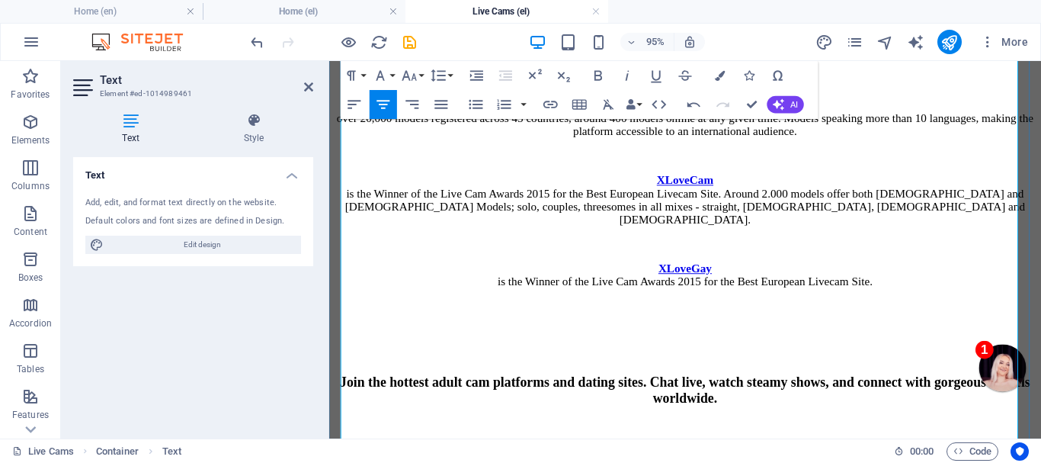
scroll to position [3050, 0]
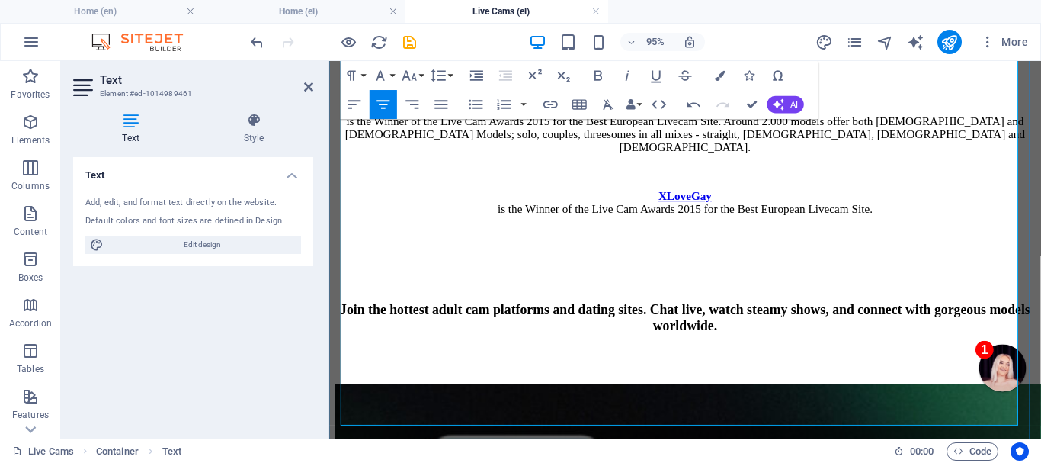
drag, startPoint x: 409, startPoint y: 227, endPoint x: 746, endPoint y: 260, distance: 338.4
click at [746, 66] on p "Xcams over 20,000 models registered across 45 countries, around 400 models onli…" at bounding box center [703, 44] width 737 height 41
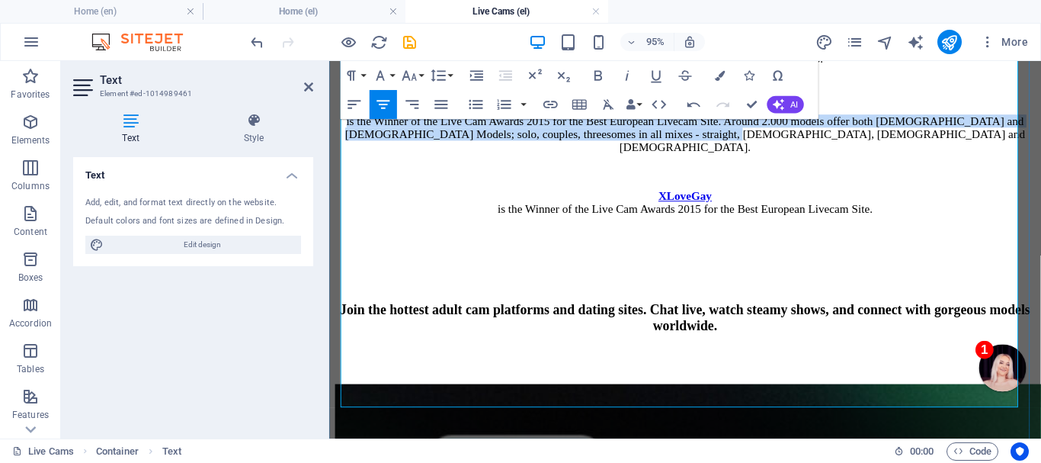
drag, startPoint x: 348, startPoint y: 297, endPoint x: 726, endPoint y: 331, distance: 379.5
click at [724, 159] on p "XLoveCam is the Winner of the Live Cam Awards 2015 for the Best European Liveca…" at bounding box center [703, 131] width 737 height 55
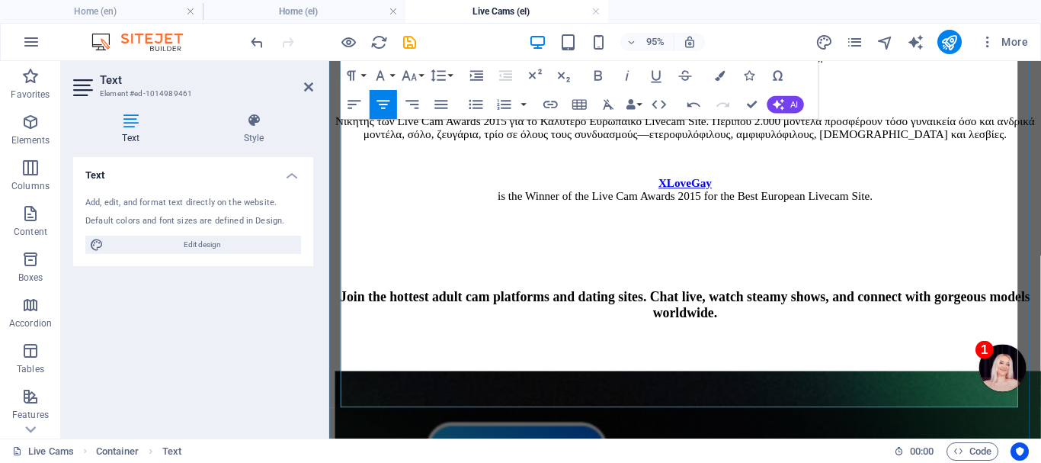
scroll to position [3126, 0]
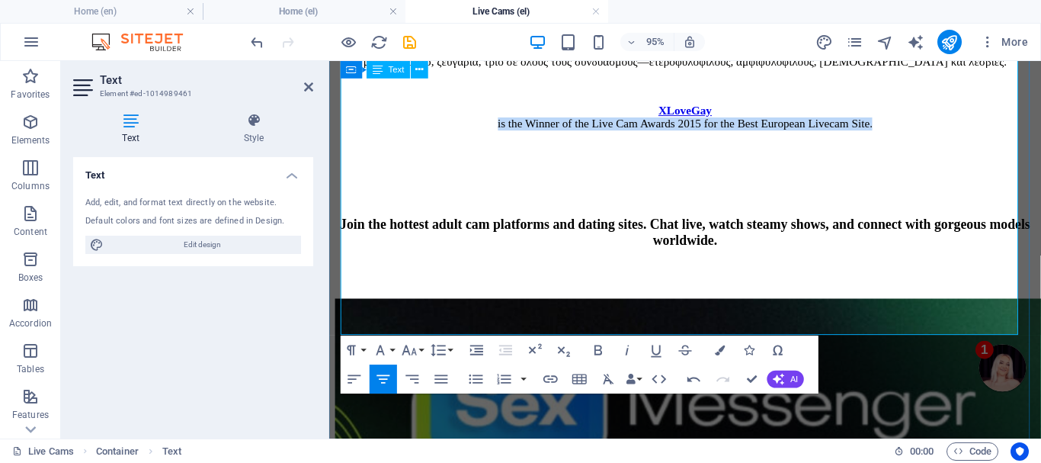
drag, startPoint x: 429, startPoint y: 319, endPoint x: 986, endPoint y: 319, distance: 557.1
click at [986, 134] on p "XLoveGay is the Winner of the Live Cam Awards 2015 for the Best European Liveca…" at bounding box center [703, 120] width 737 height 27
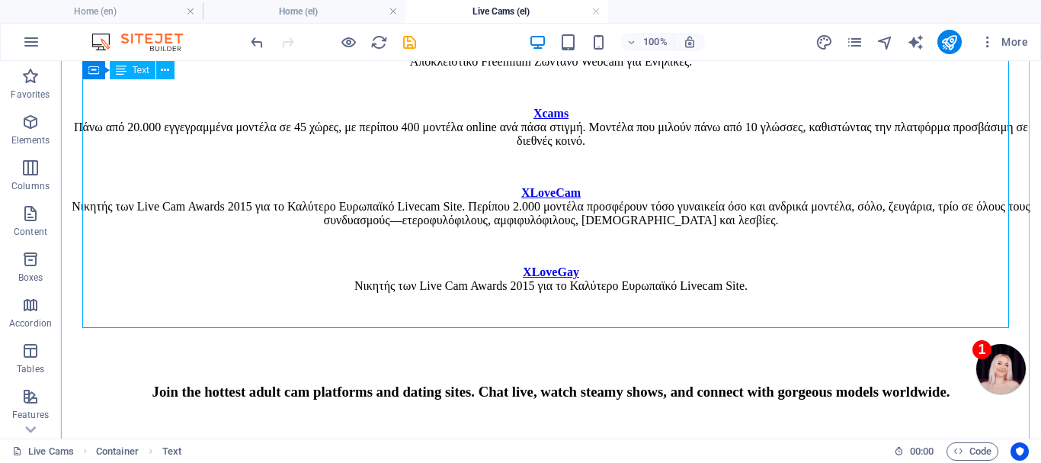
scroll to position [2943, 0]
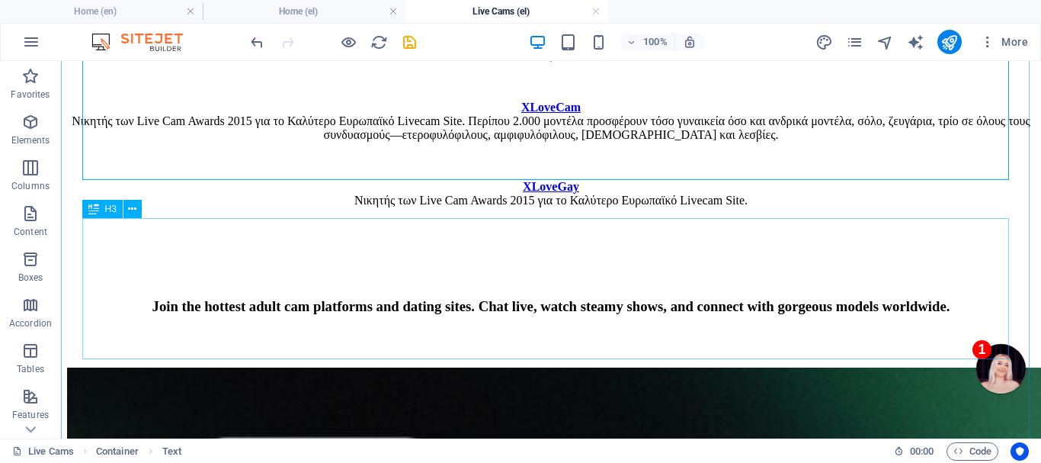
click at [543, 298] on div "Join the hottest adult cam platforms and dating sites. Chat live, watch steamy …" at bounding box center [551, 306] width 968 height 17
click at [541, 298] on div "Join the hottest adult cam platforms and dating sites. Chat live, watch steamy …" at bounding box center [551, 306] width 968 height 17
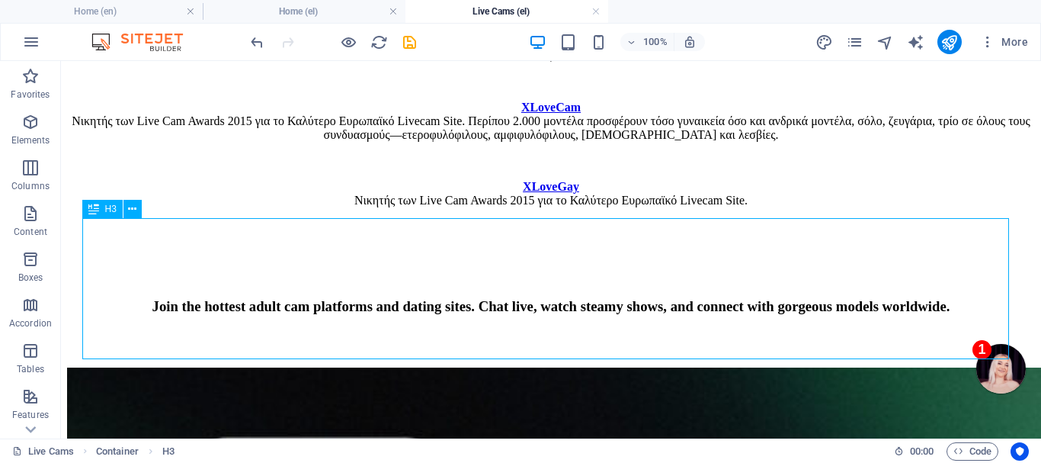
click at [530, 298] on div "Join the hottest adult cam platforms and dating sites. Chat live, watch steamy …" at bounding box center [551, 306] width 968 height 17
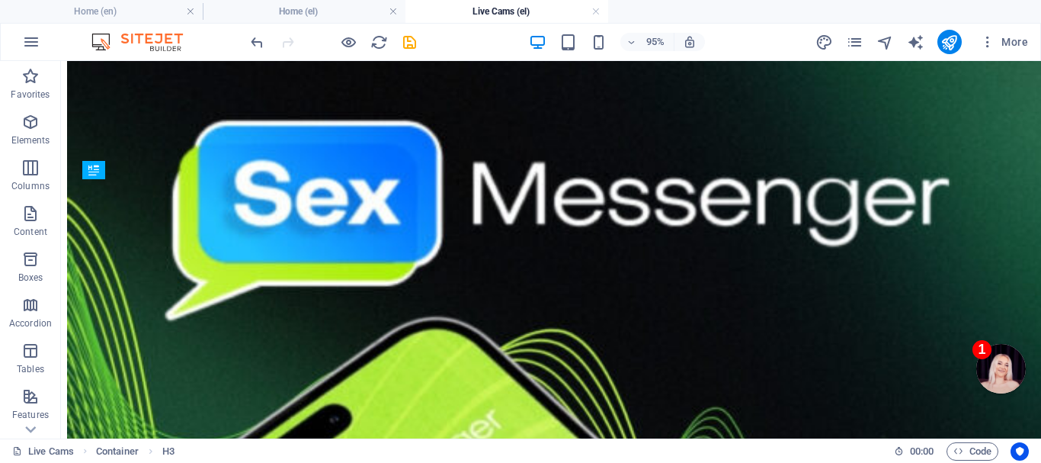
scroll to position [2982, 0]
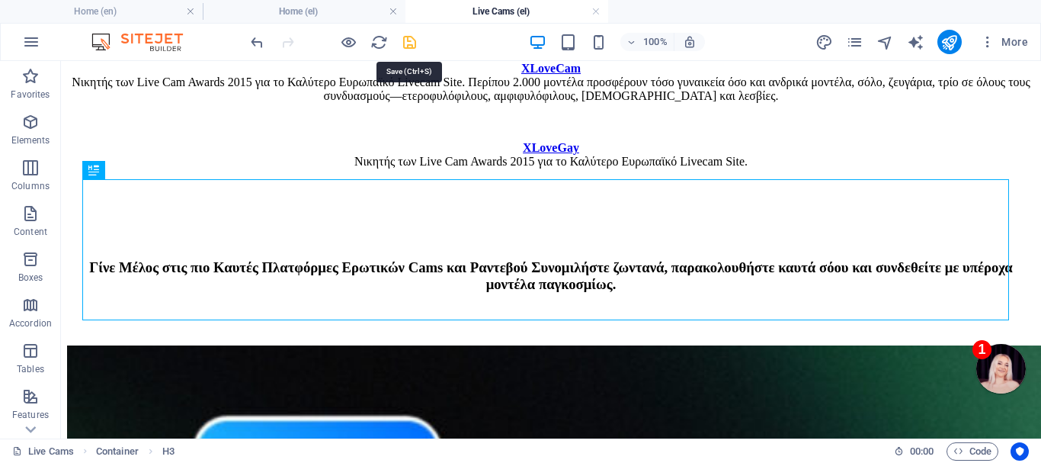
click at [408, 38] on icon "save" at bounding box center [410, 43] width 18 height 18
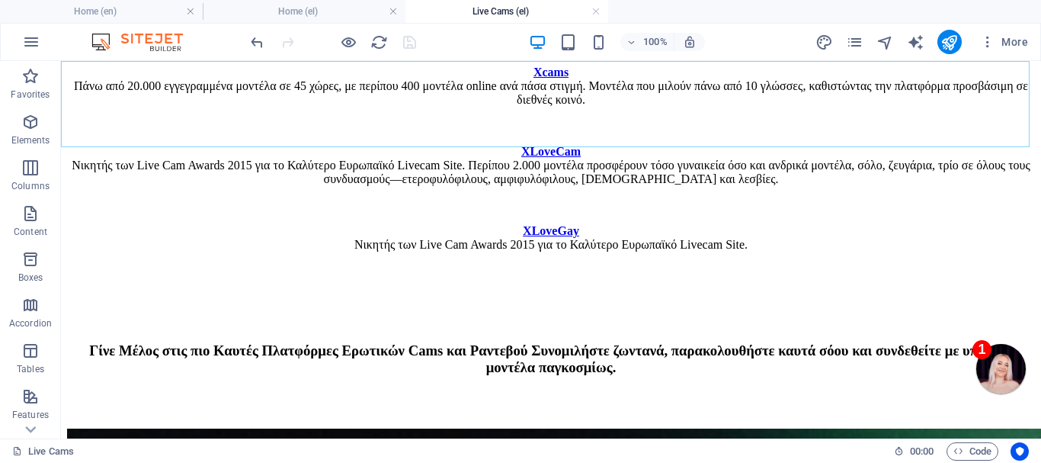
scroll to position [2818, 0]
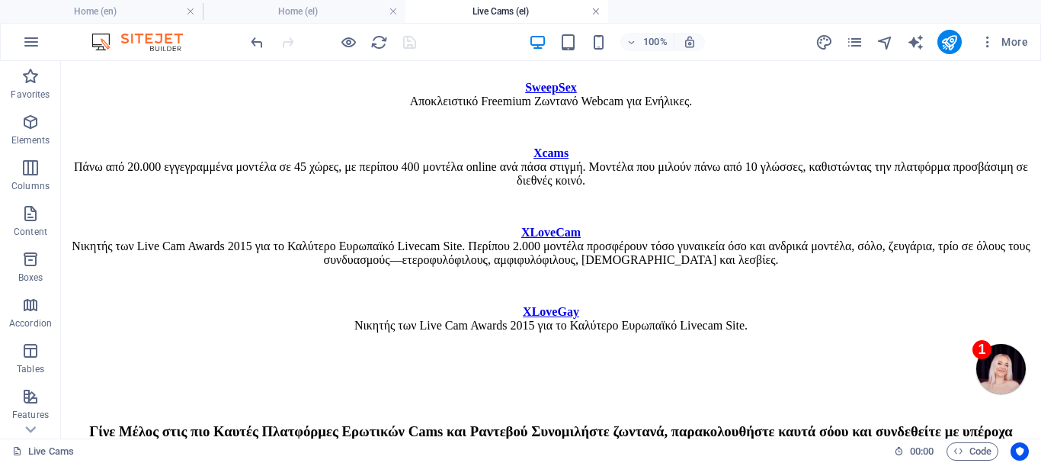
click at [593, 12] on link at bounding box center [595, 12] width 9 height 14
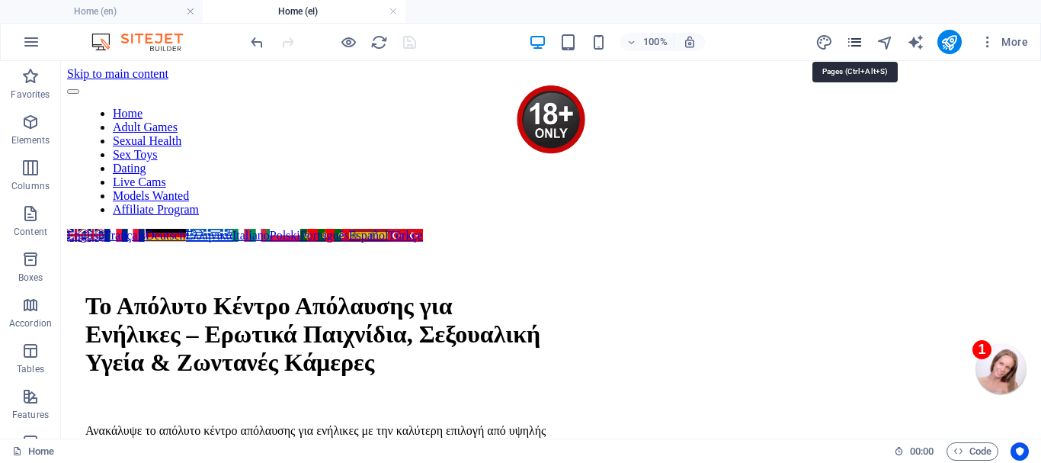
click at [856, 42] on icon "pages" at bounding box center [855, 43] width 18 height 18
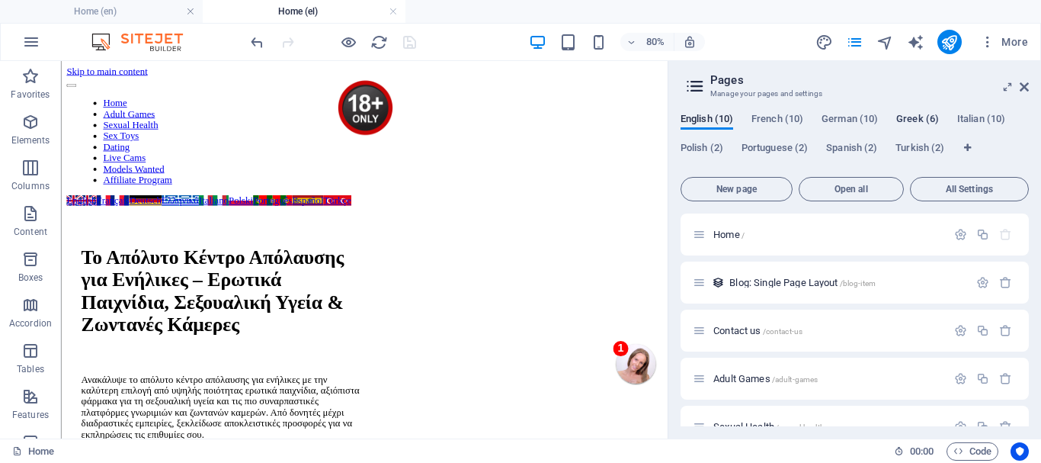
click at [922, 116] on span "Greek (6)" at bounding box center [917, 120] width 43 height 21
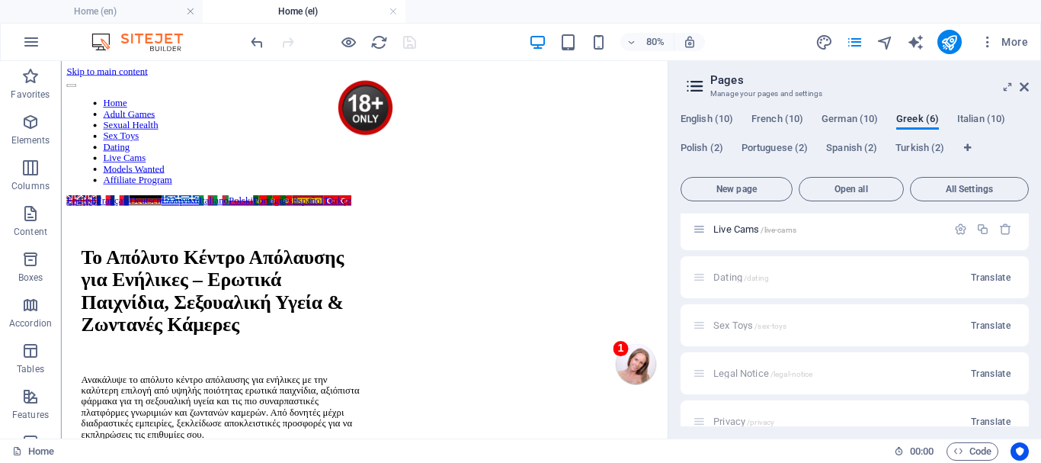
scroll to position [267, 0]
